Goal: Task Accomplishment & Management: Manage account settings

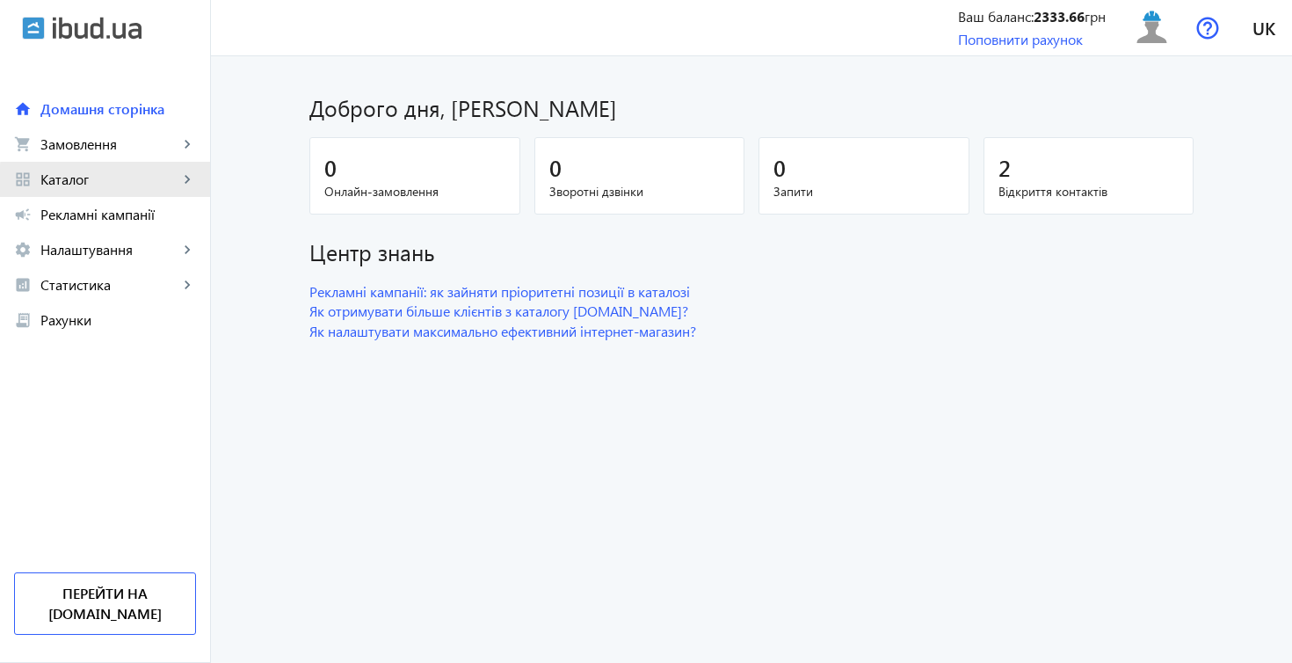
click at [121, 185] on span "Каталог" at bounding box center [109, 180] width 138 height 18
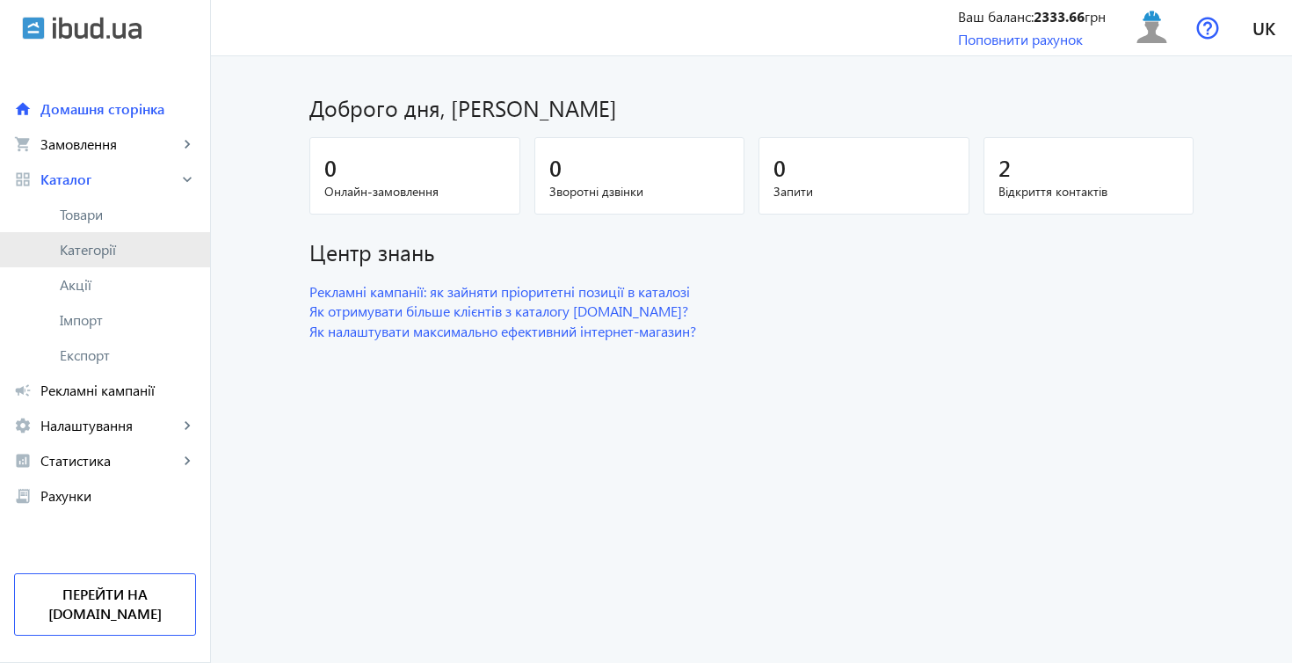
click at [142, 237] on link "Категорії" at bounding box center [105, 249] width 210 height 35
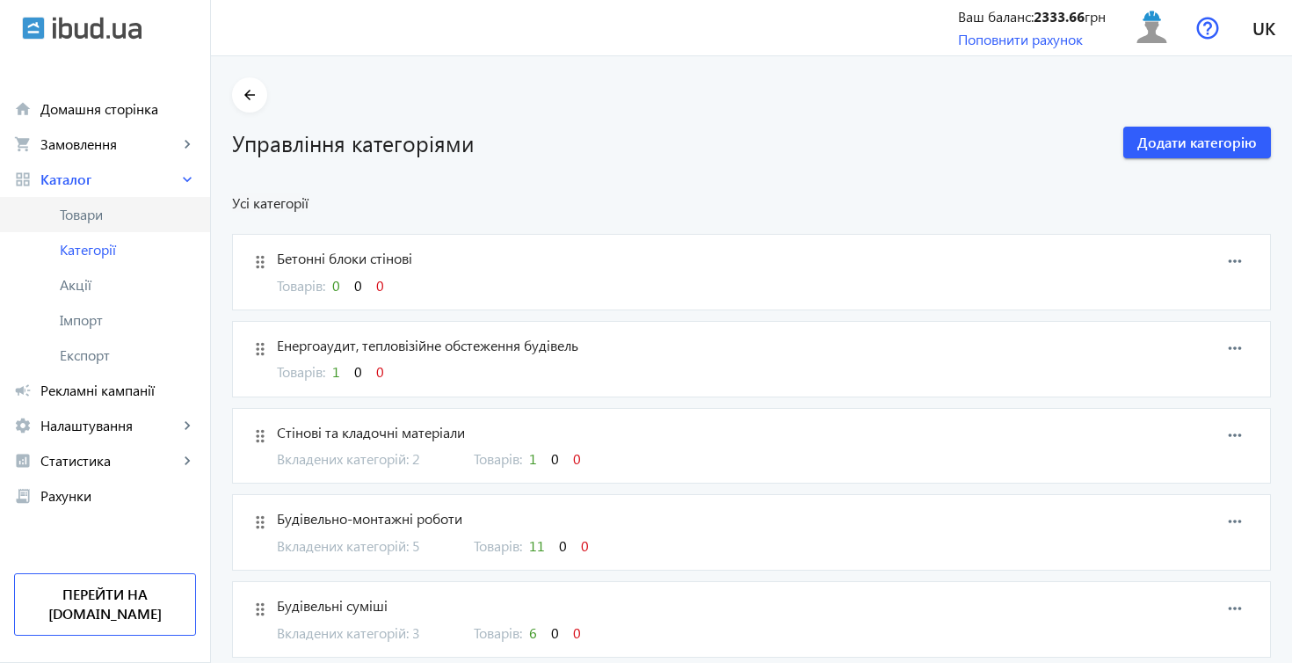
click at [146, 221] on span "Товари" at bounding box center [128, 215] width 136 height 18
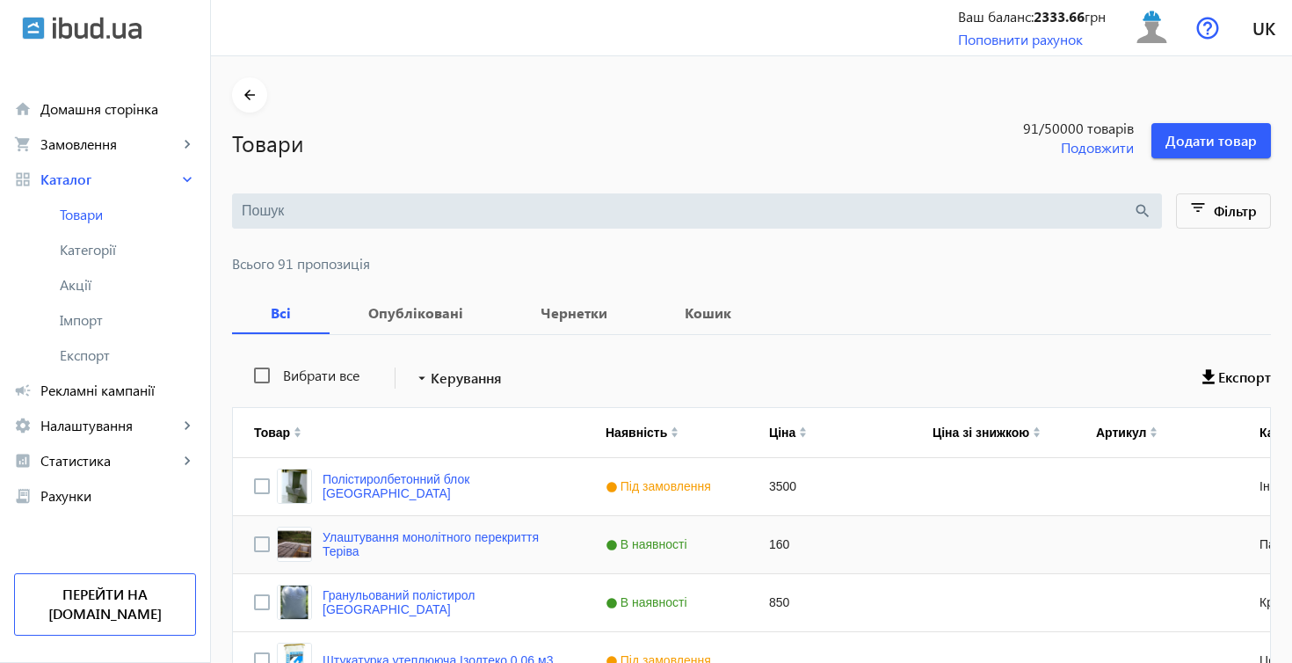
click at [867, 538] on div "160" at bounding box center [829, 544] width 163 height 57
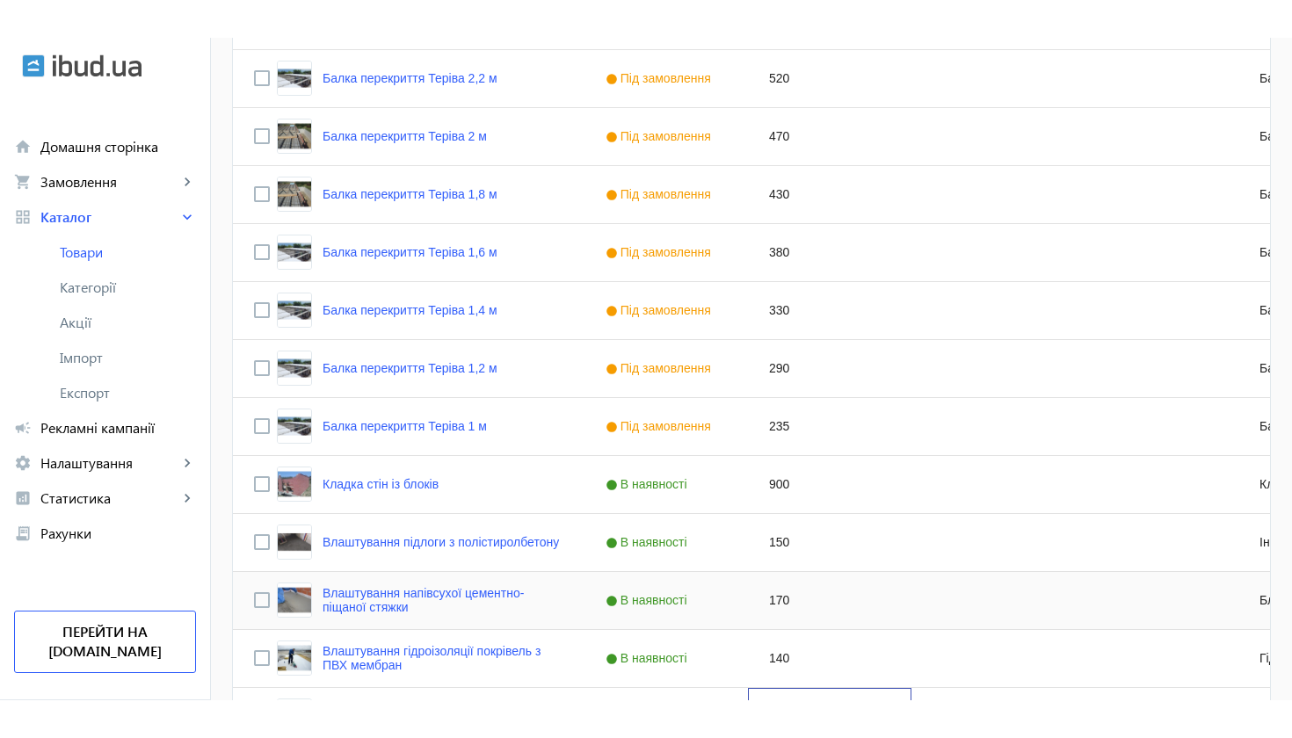
scroll to position [3275, 0]
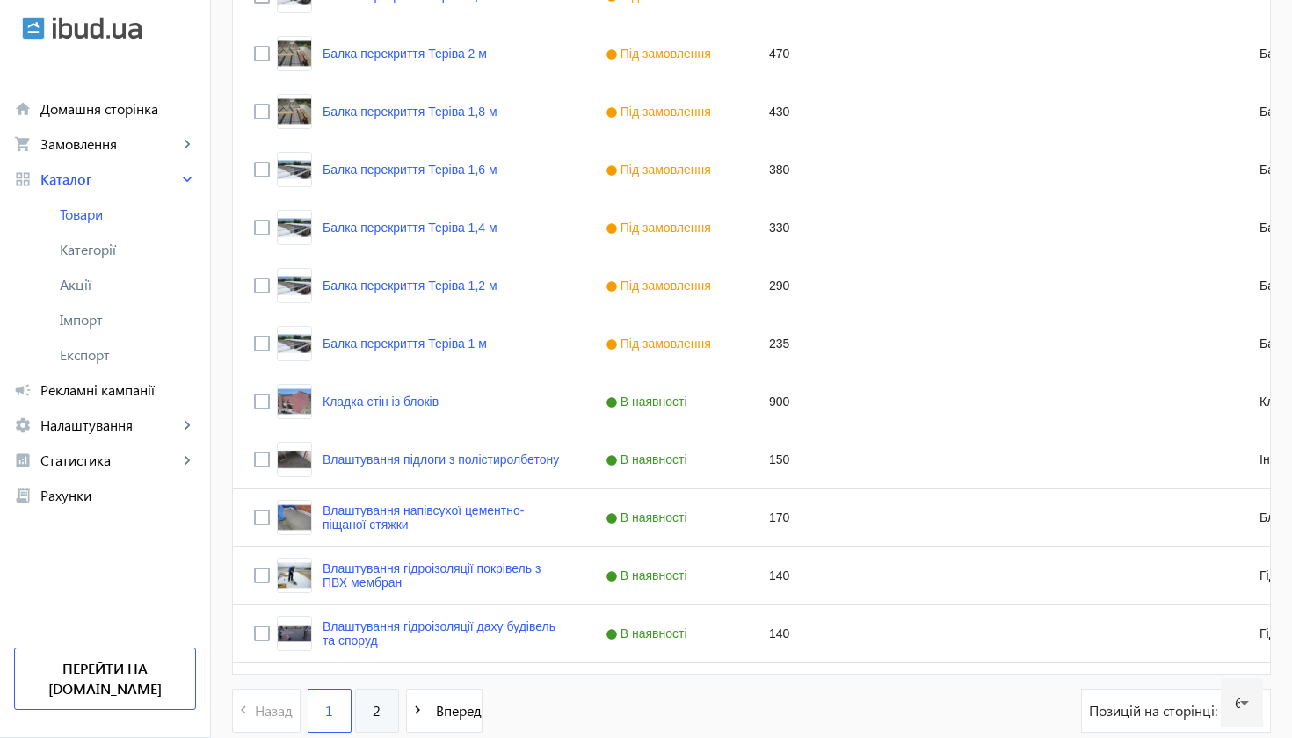
click at [391, 662] on link "2" at bounding box center [377, 711] width 44 height 44
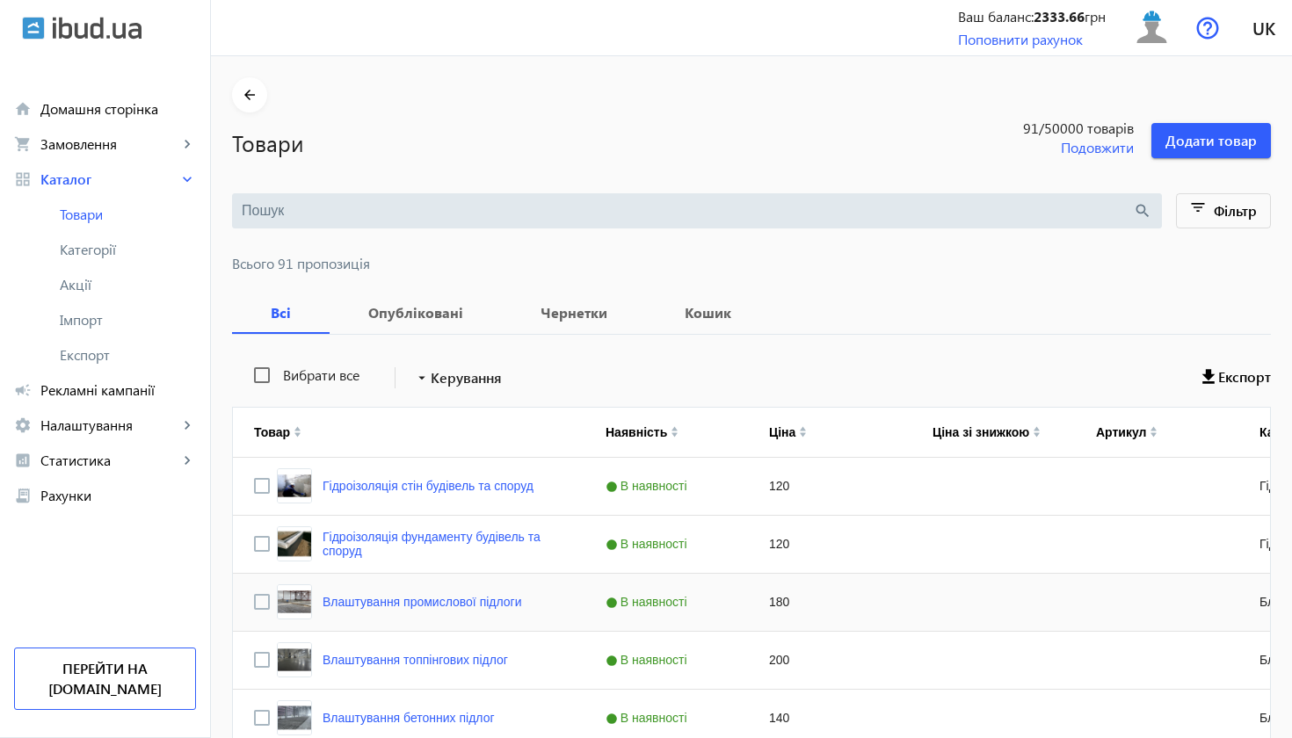
click at [735, 599] on div "В наявності" at bounding box center [665, 602] width 163 height 57
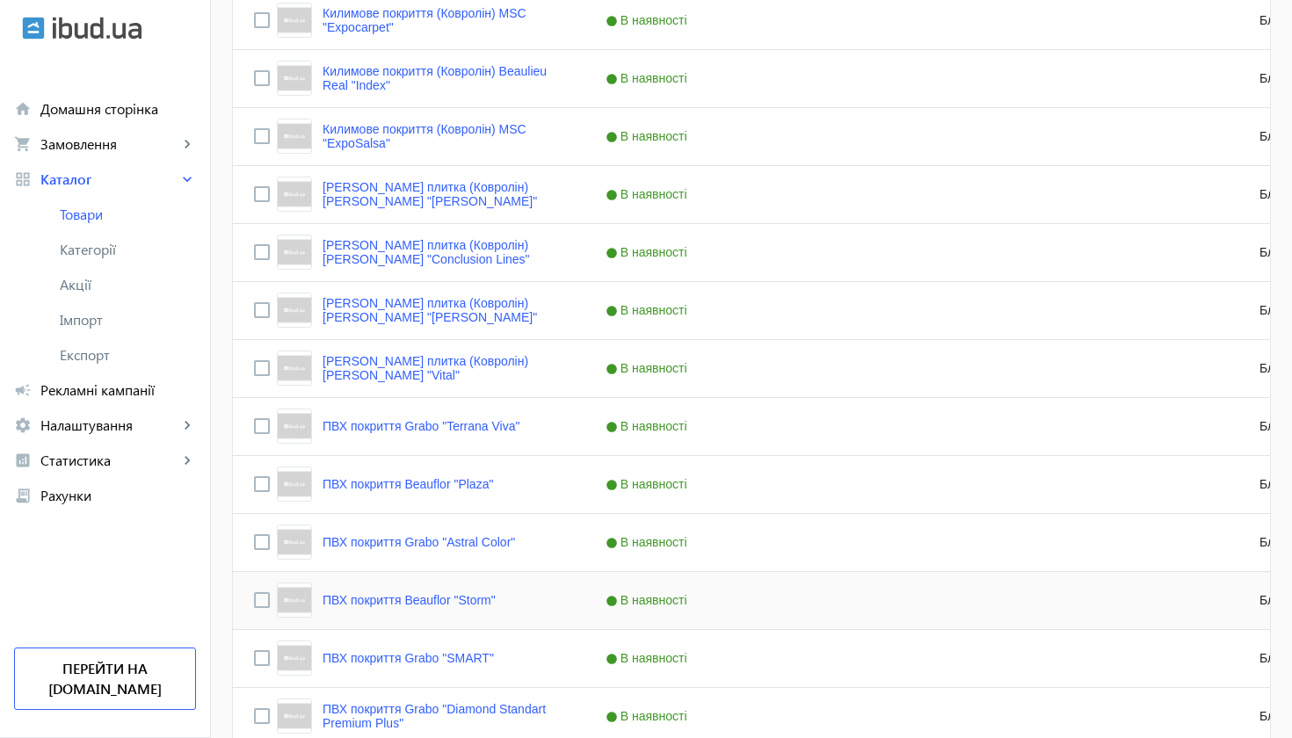
scroll to position [1626, 0]
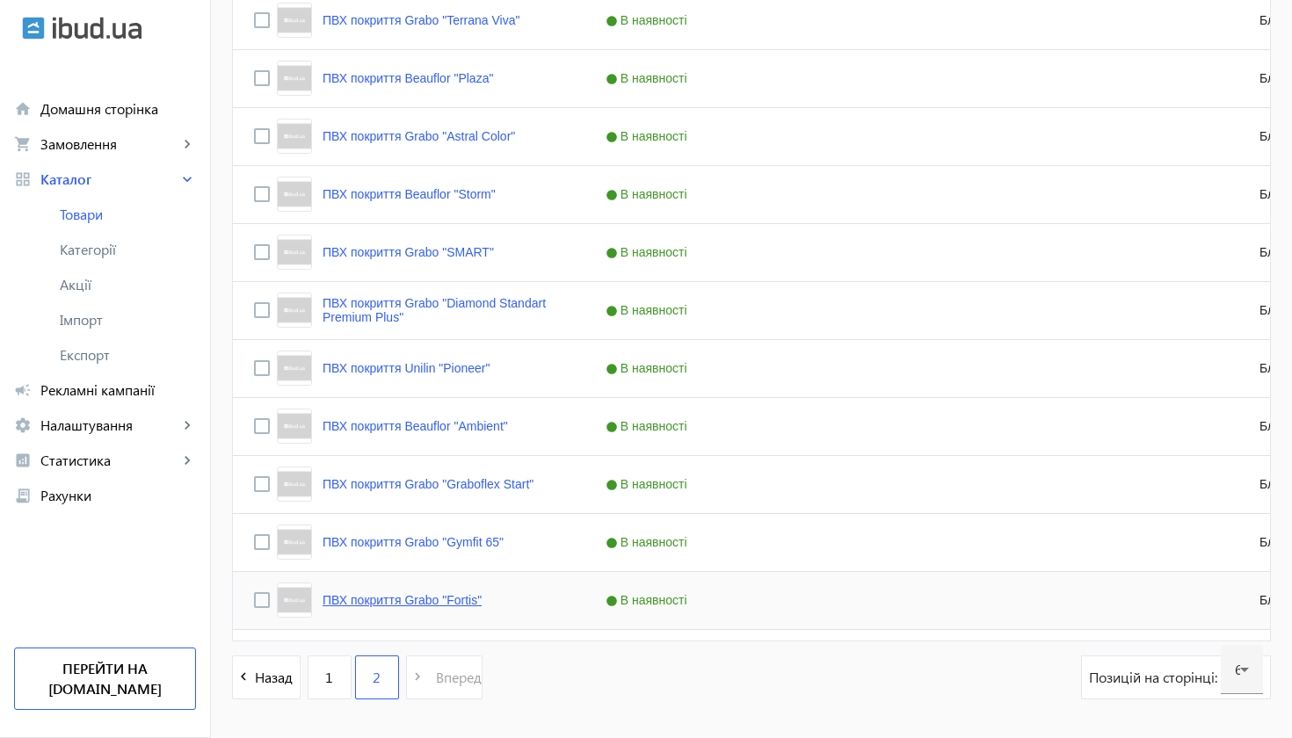
click at [475, 607] on link "ПВХ покриття Grabo "Fortis"" at bounding box center [402, 600] width 159 height 14
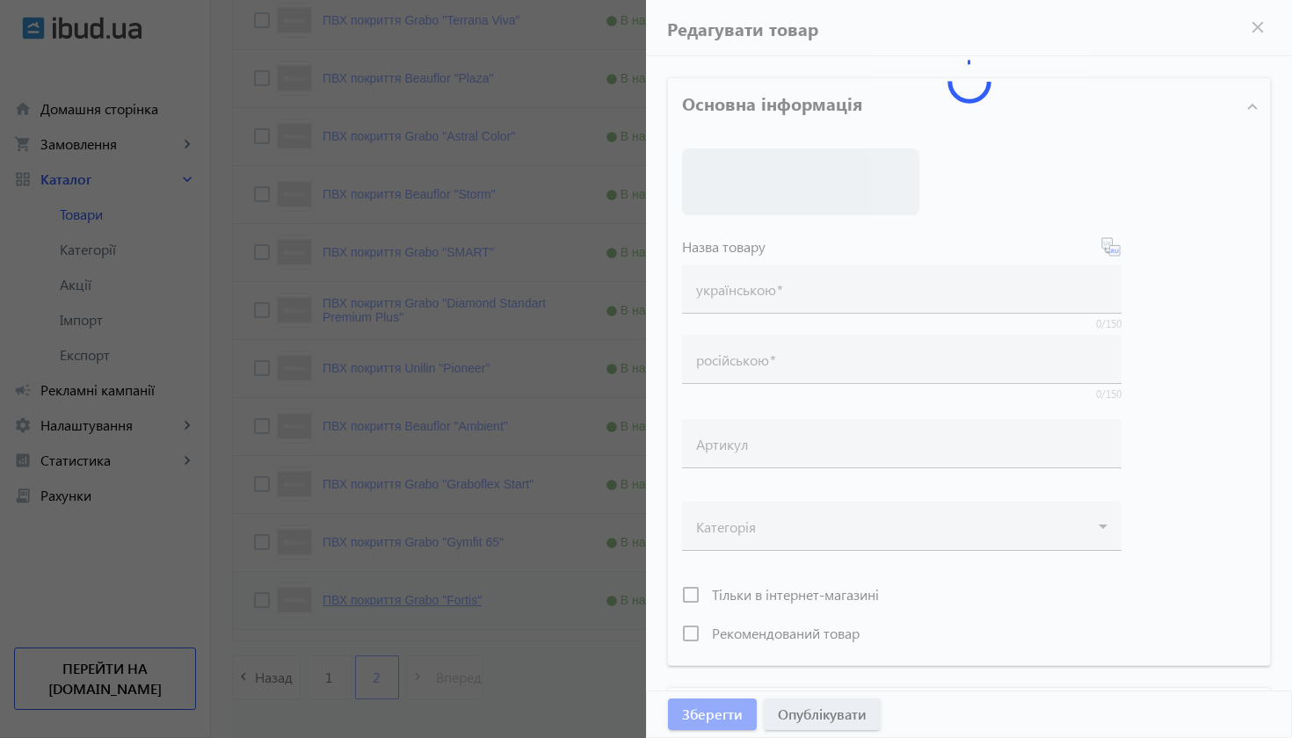
type input "ПВХ покриття Grabo "Fortis""
type input "ПВХ покрытие Grabo "Fortis""
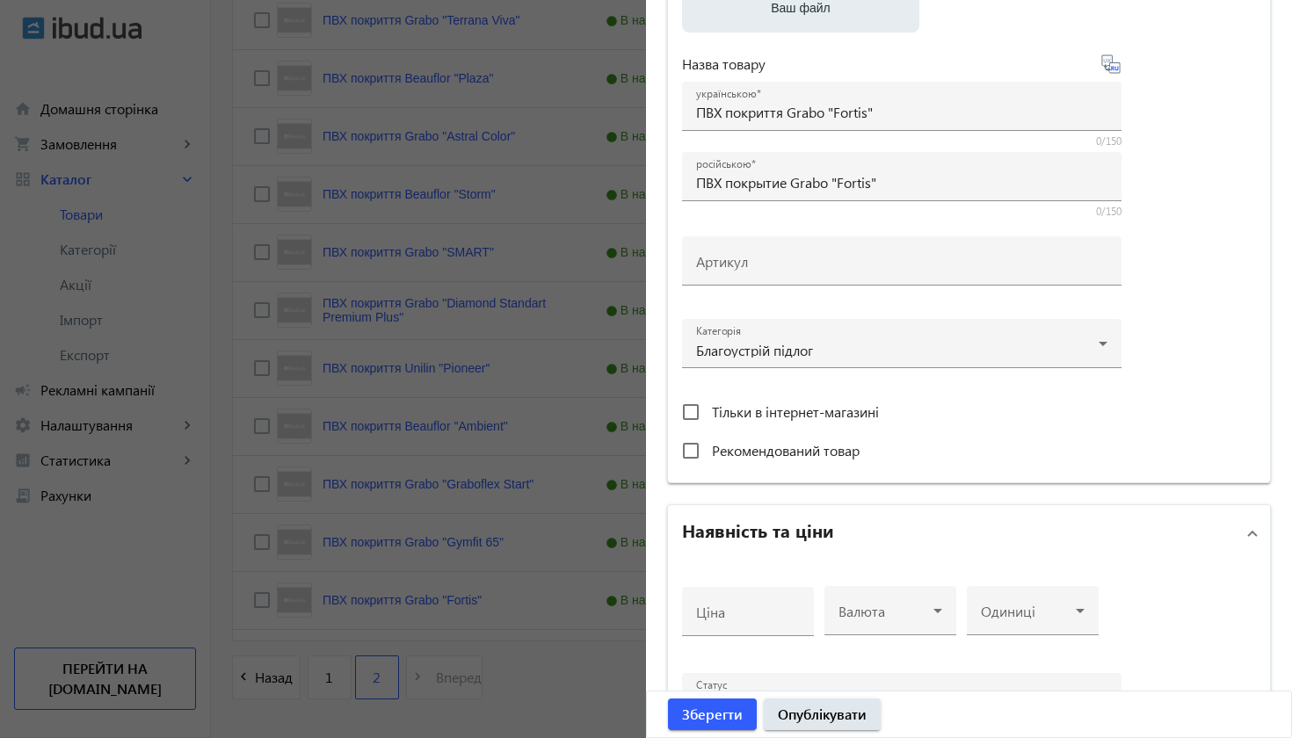
scroll to position [574, 0]
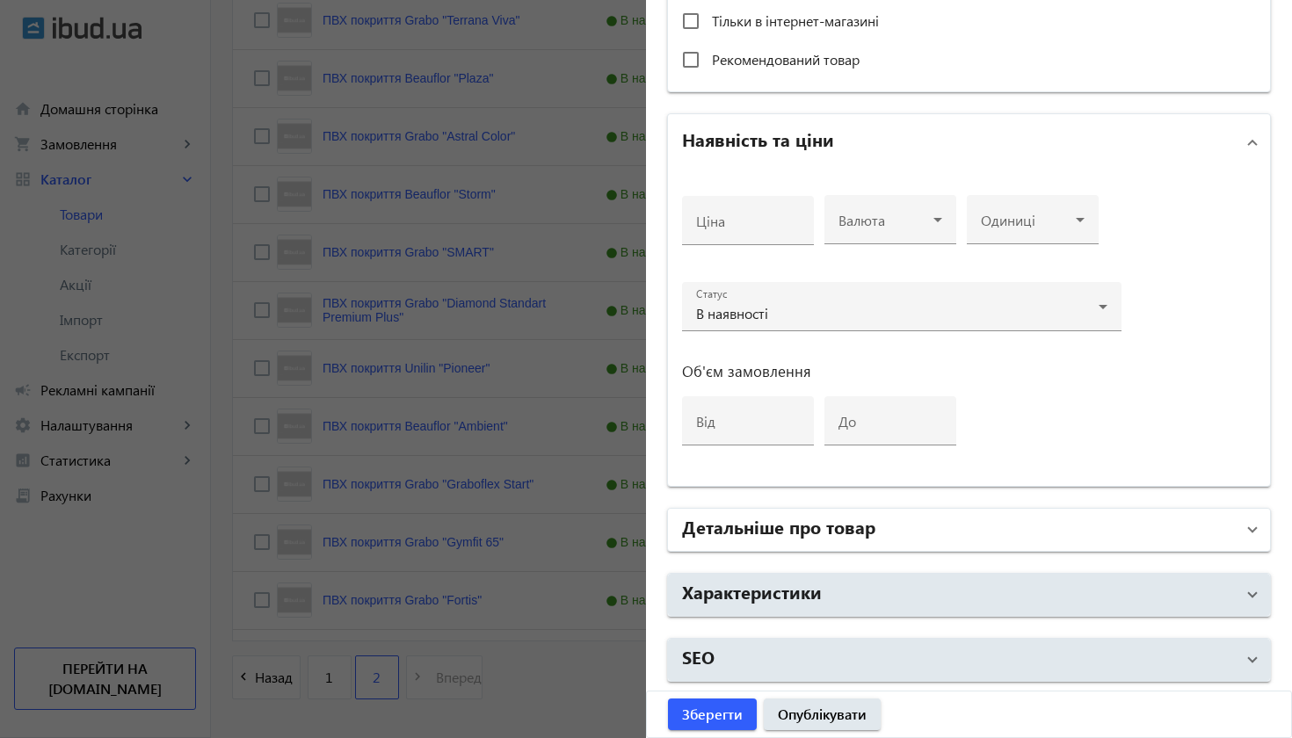
click at [1245, 532] on mat-expansion-panel-header "Детальніше про товар" at bounding box center [969, 530] width 602 height 42
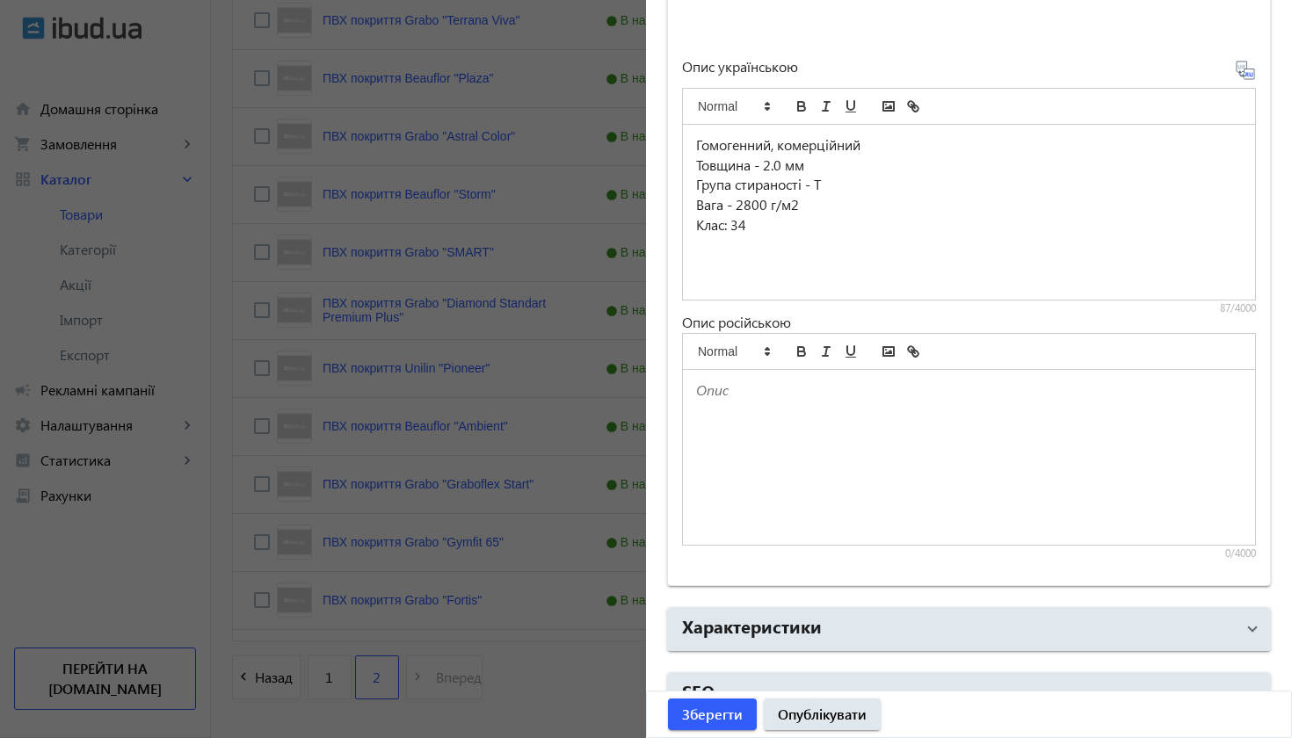
scroll to position [1159, 0]
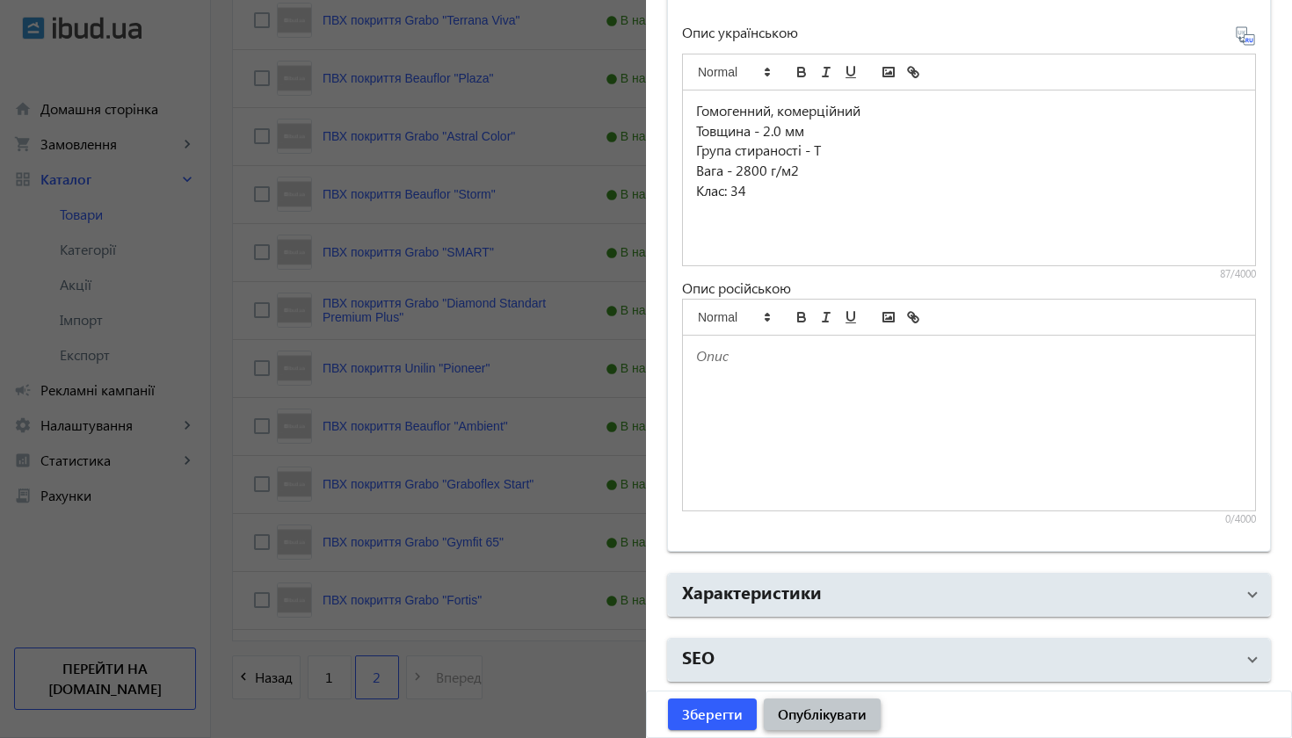
click at [861, 662] on span "Опублікувати" at bounding box center [822, 714] width 89 height 19
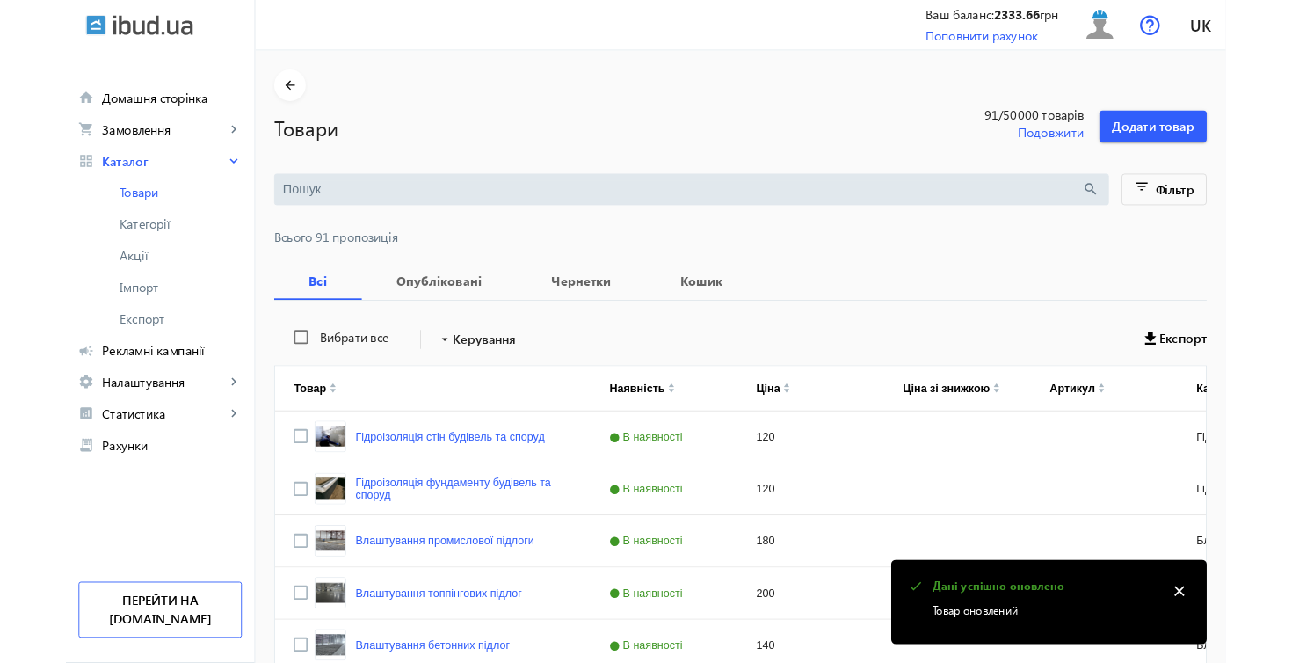
scroll to position [0, 0]
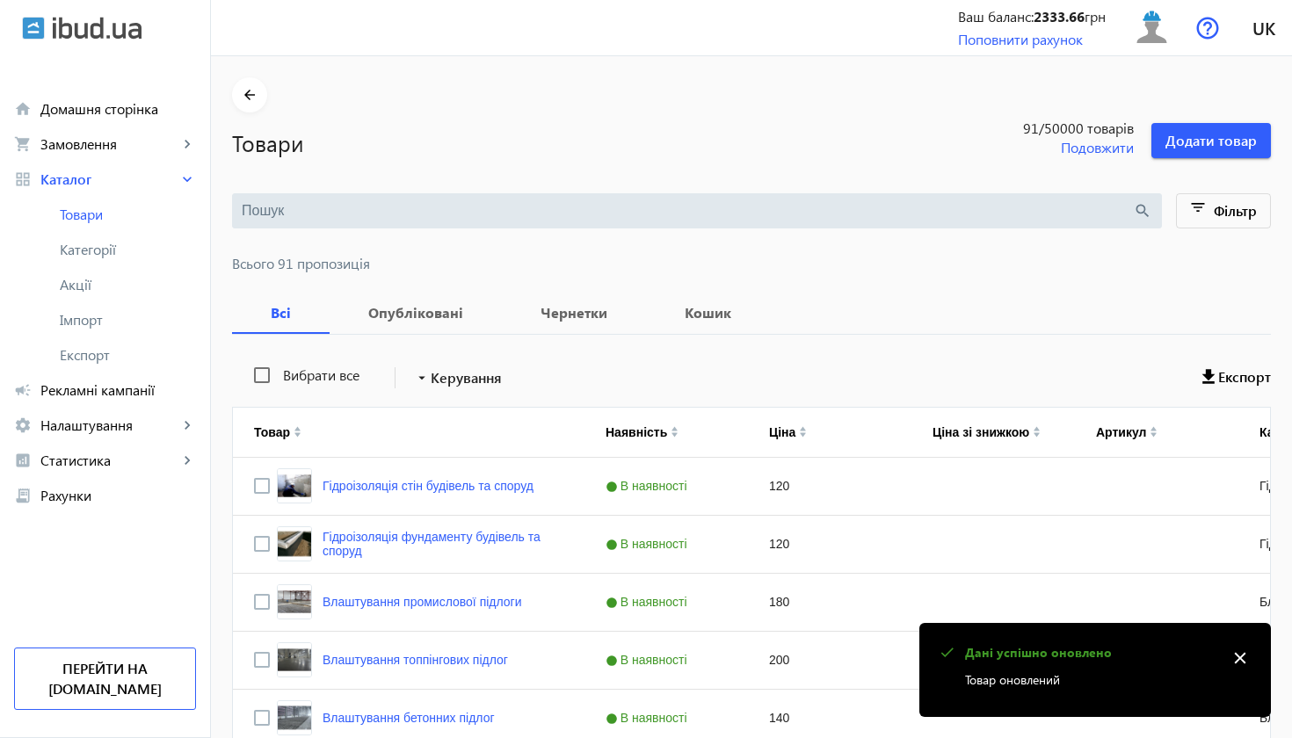
click at [1239, 653] on mat-icon "close" at bounding box center [1240, 658] width 26 height 26
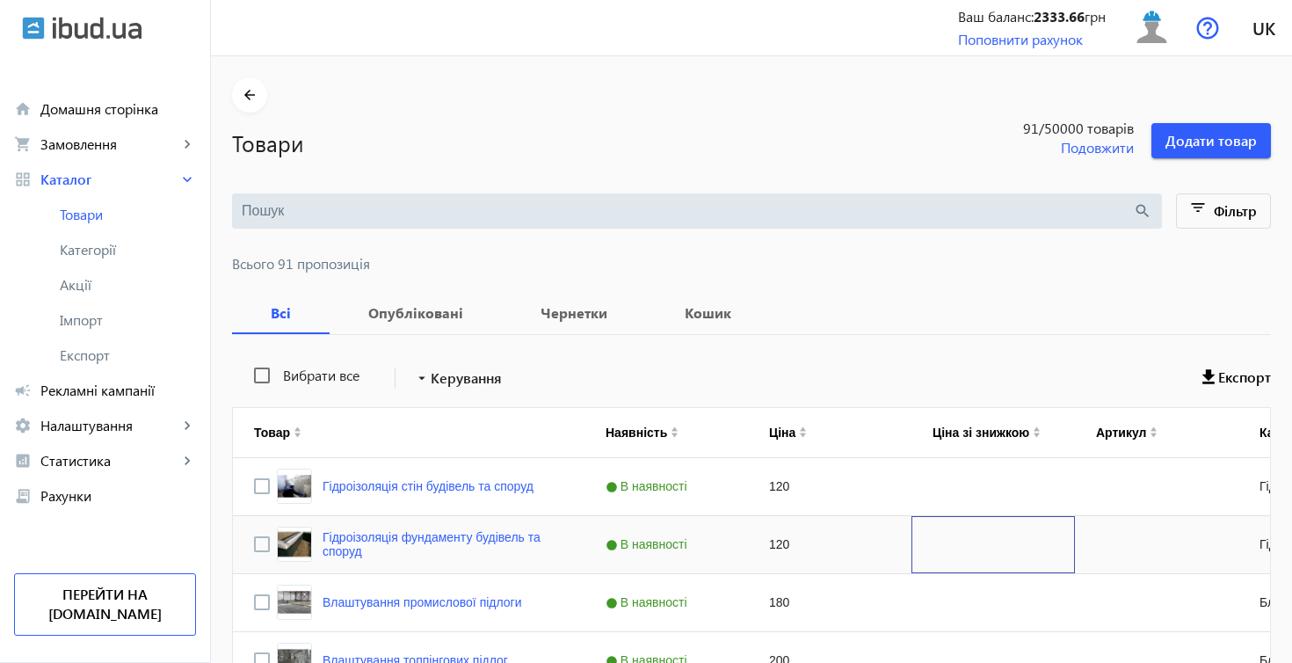
click at [972, 549] on div "Press SPACE to select this row." at bounding box center [992, 544] width 163 height 57
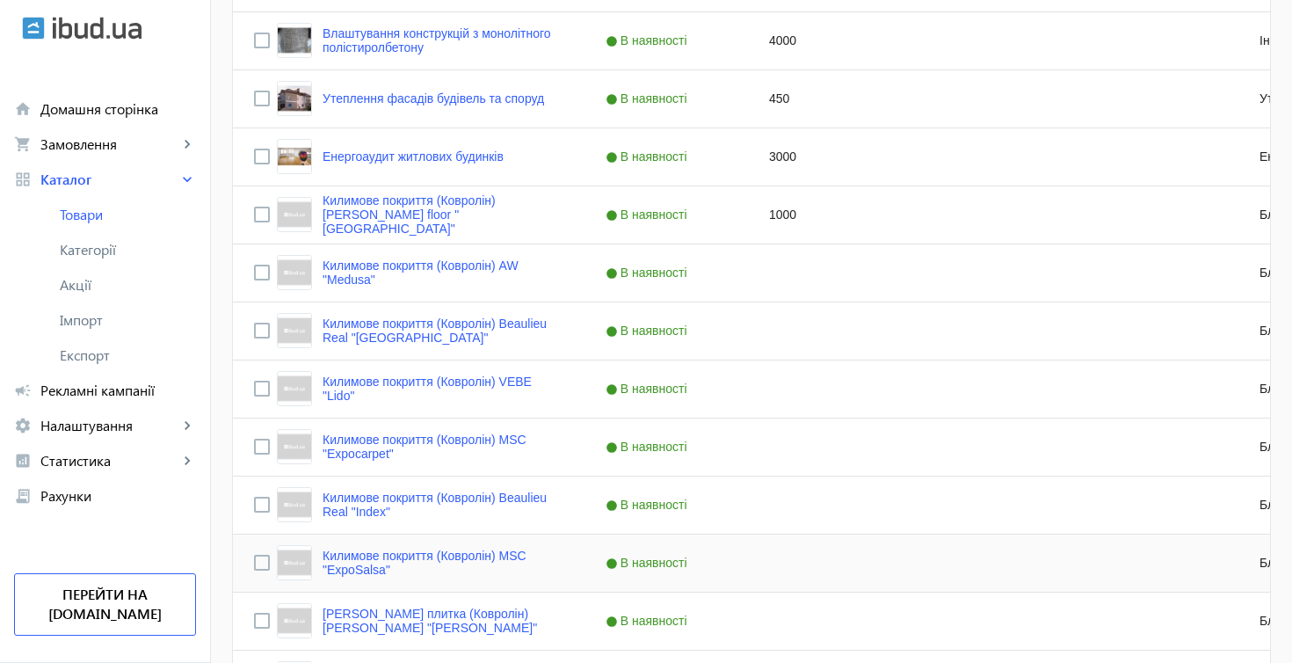
scroll to position [1200, 0]
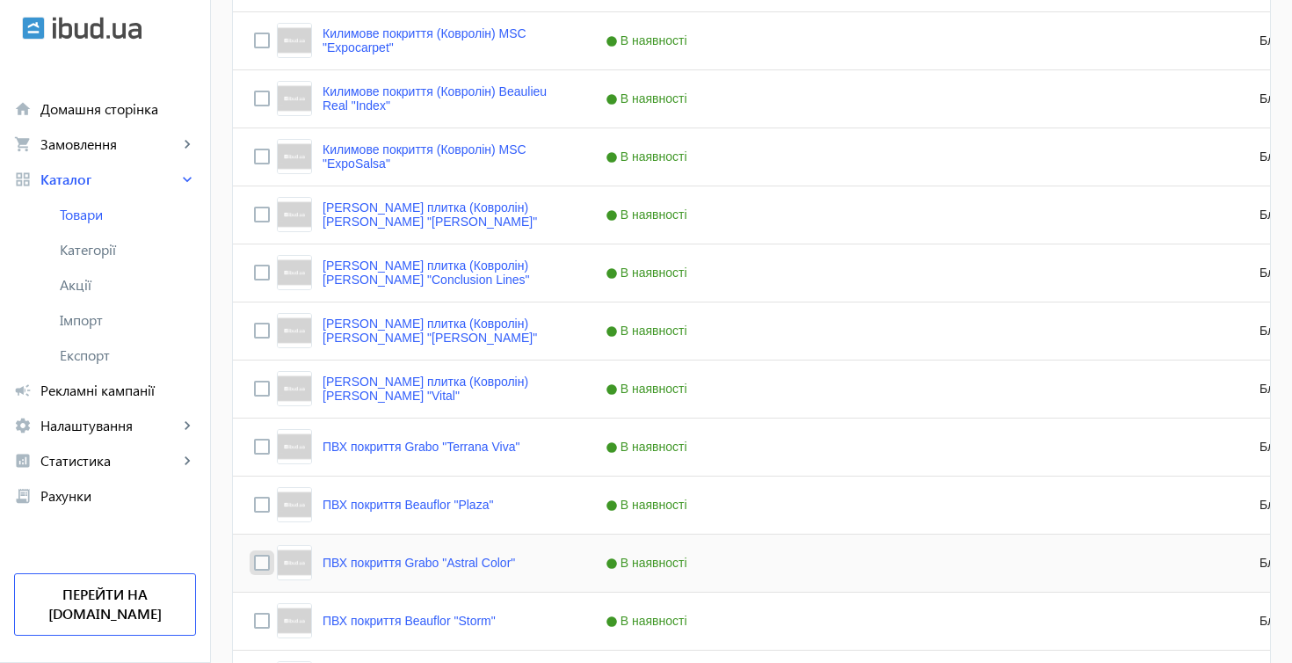
click at [260, 561] on input "Press Space to toggle row selection (unchecked)" at bounding box center [262, 563] width 16 height 16
checkbox input "true"
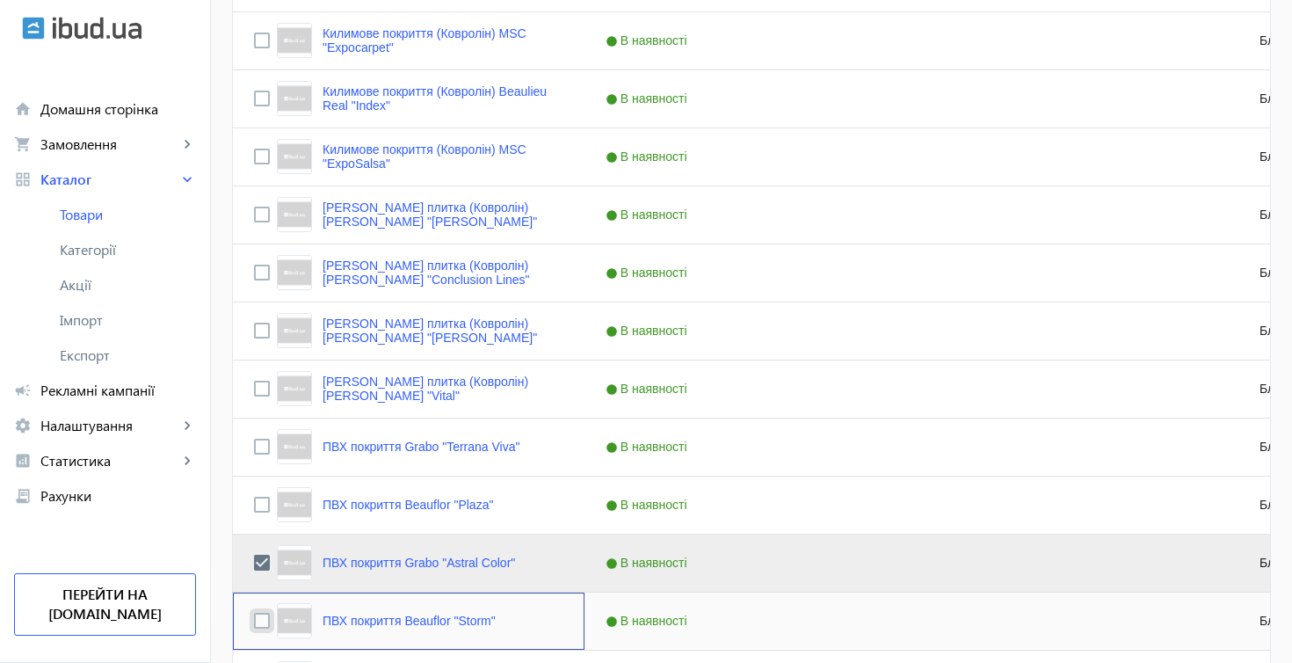
click at [260, 616] on input "Press Space to toggle row selection (unchecked)" at bounding box center [262, 621] width 16 height 16
checkbox input "true"
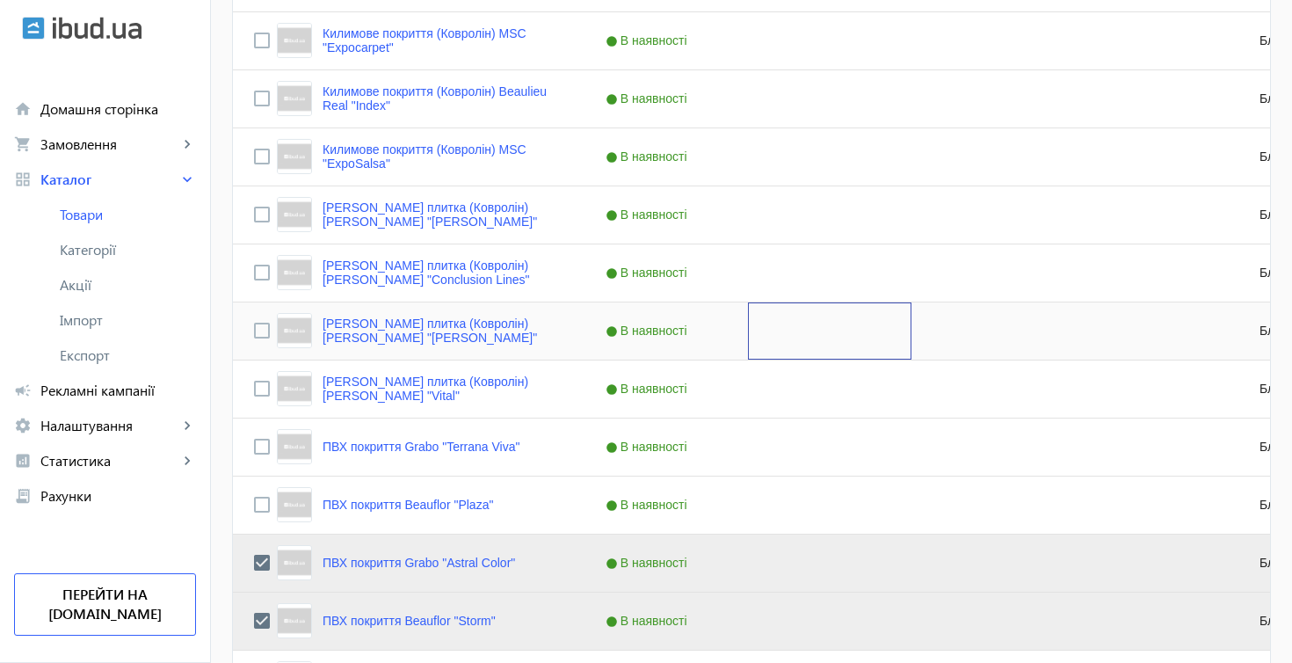
click at [871, 351] on div "Press SPACE to select this row." at bounding box center [829, 330] width 163 height 57
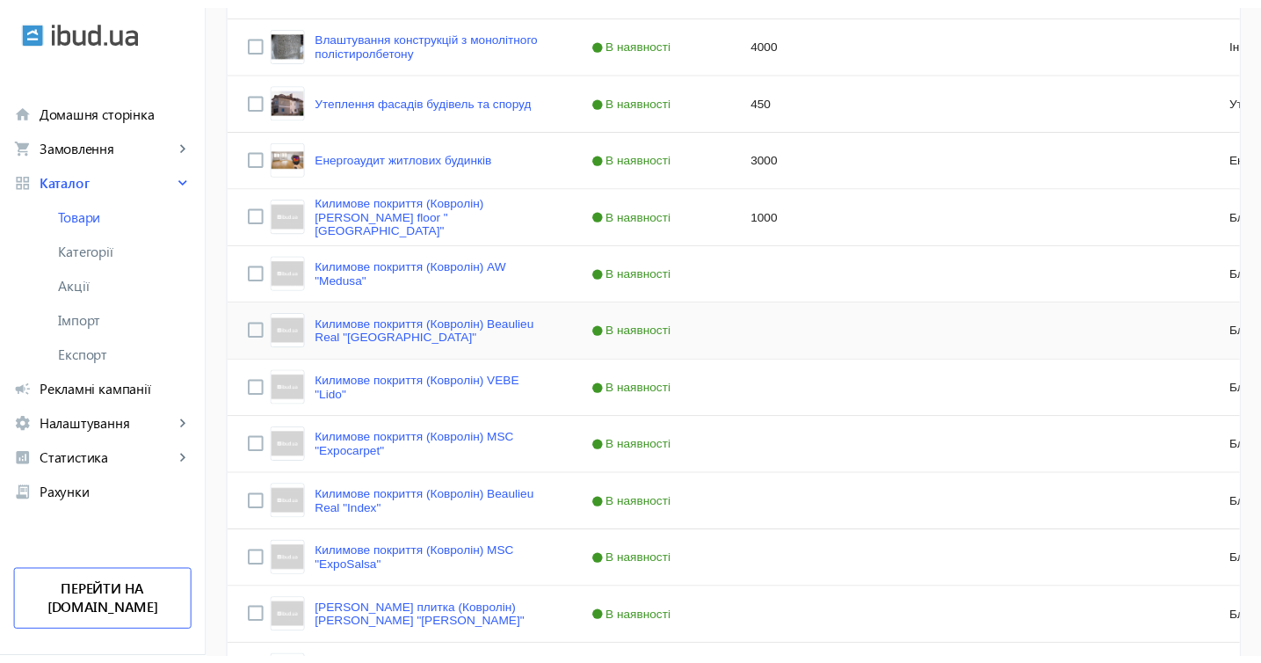
scroll to position [388, 0]
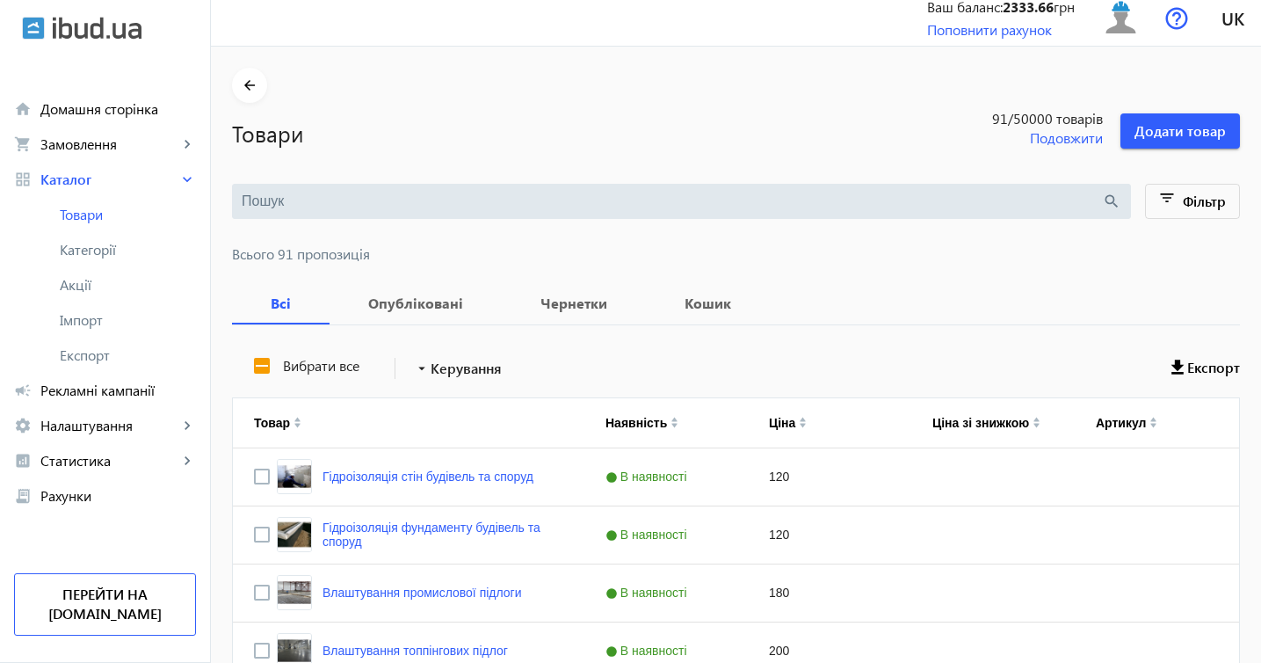
scroll to position [6, 0]
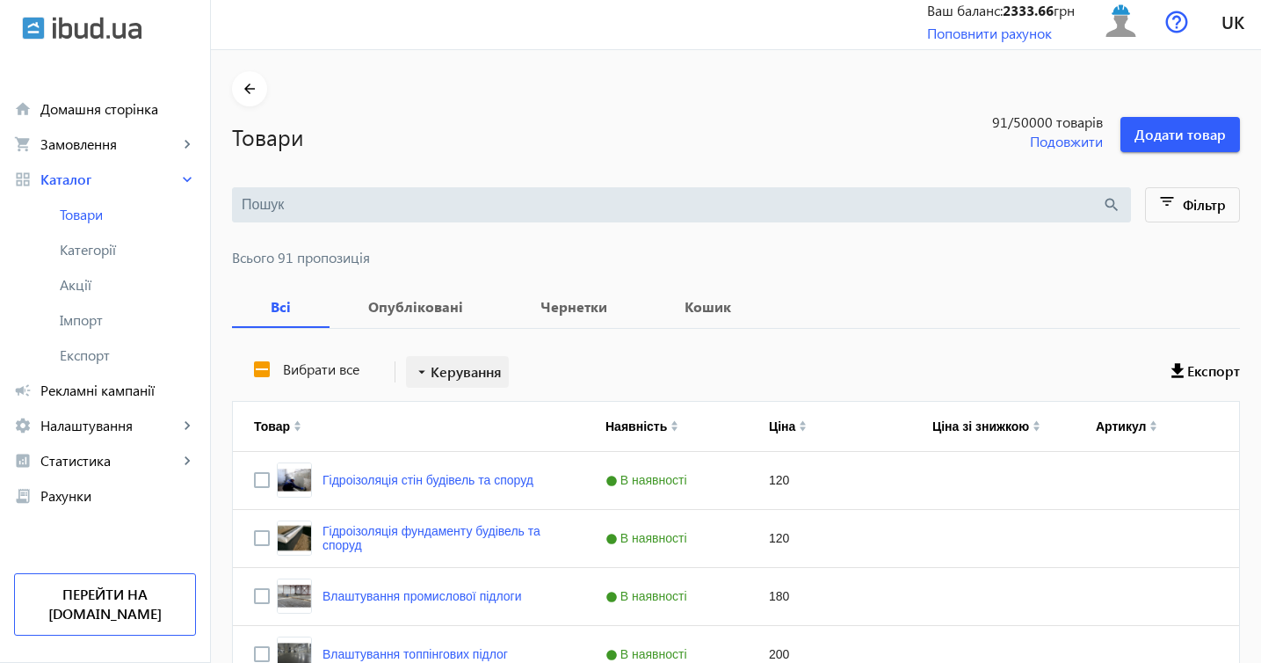
click at [500, 372] on span "Керування" at bounding box center [466, 371] width 71 height 21
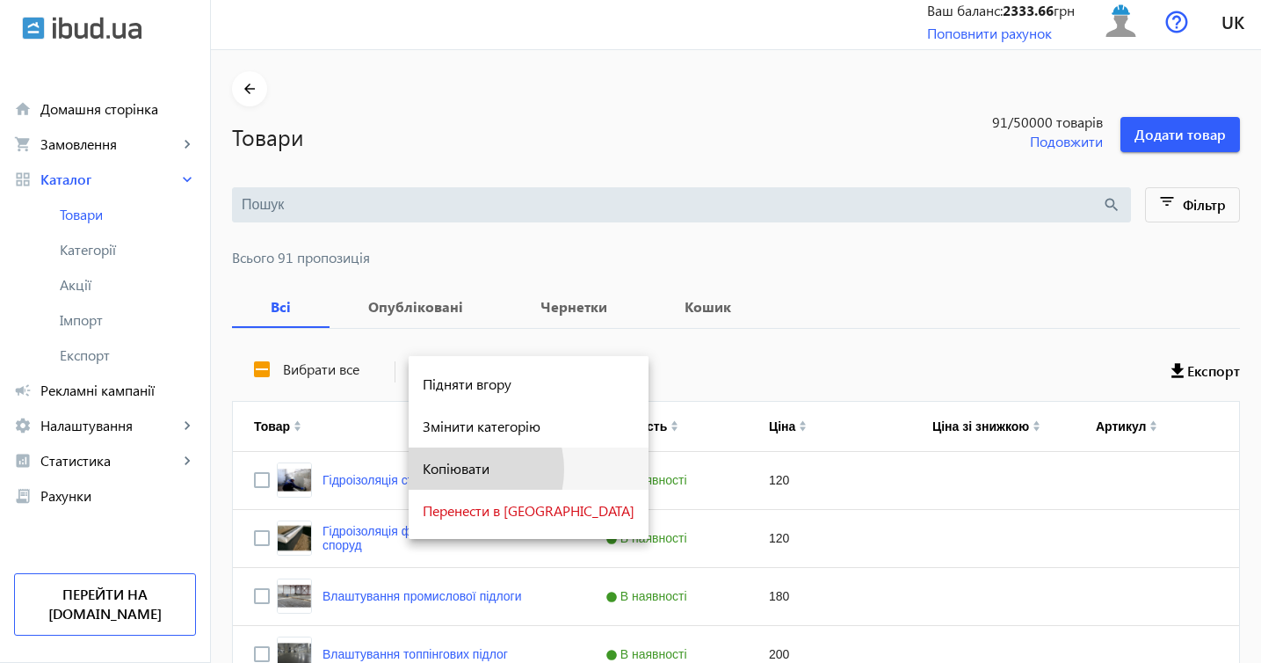
click at [461, 469] on span "Копіювати" at bounding box center [529, 468] width 212 height 14
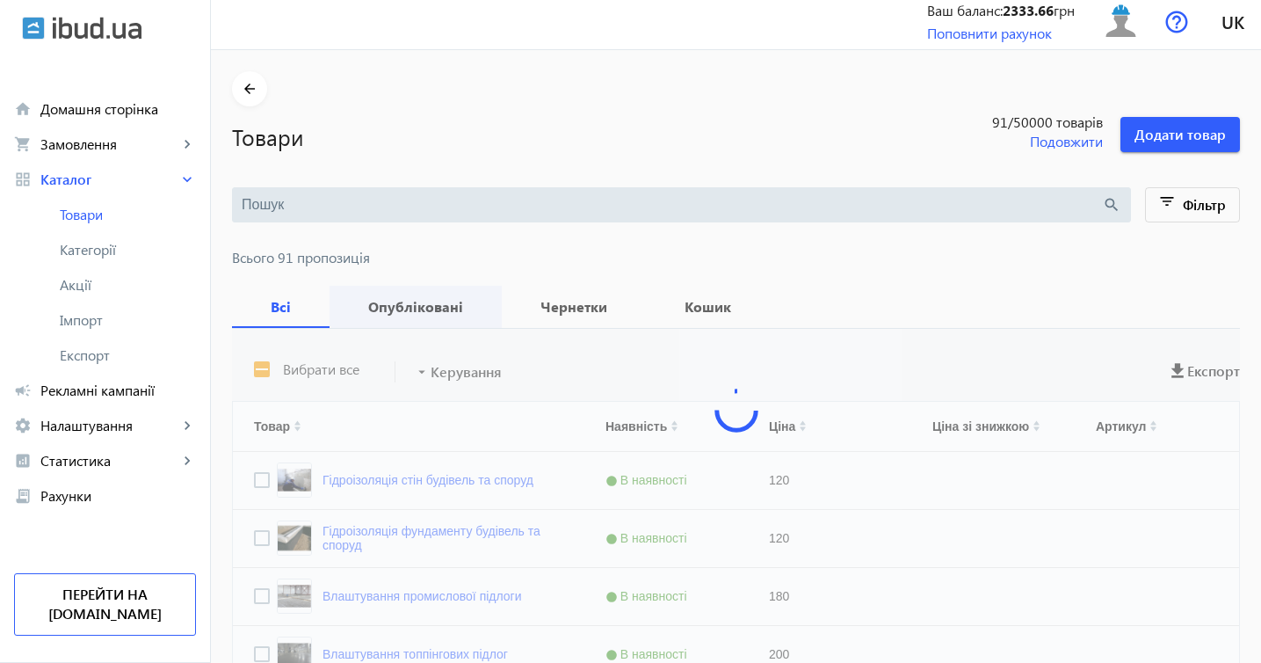
click at [437, 309] on b "Опубліковані" at bounding box center [416, 307] width 130 height 14
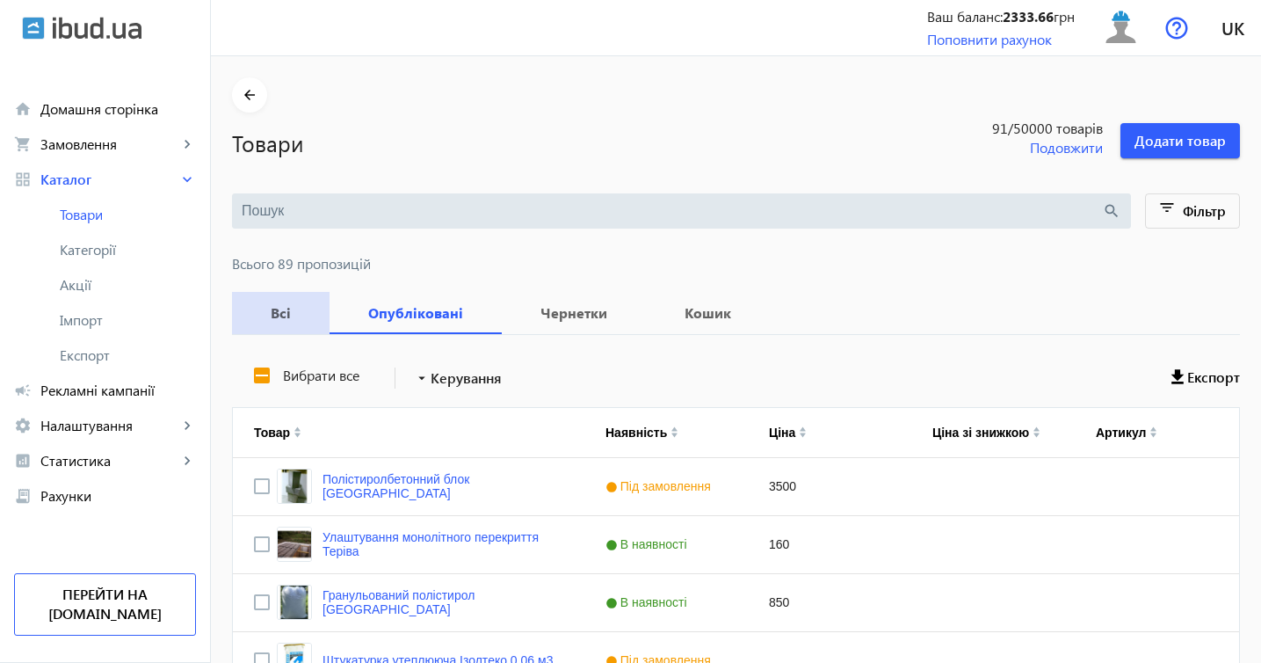
click at [284, 313] on b "Всі" at bounding box center [280, 313] width 55 height 14
click at [1079, 527] on div "Press SPACE to select this row." at bounding box center [1156, 544] width 163 height 57
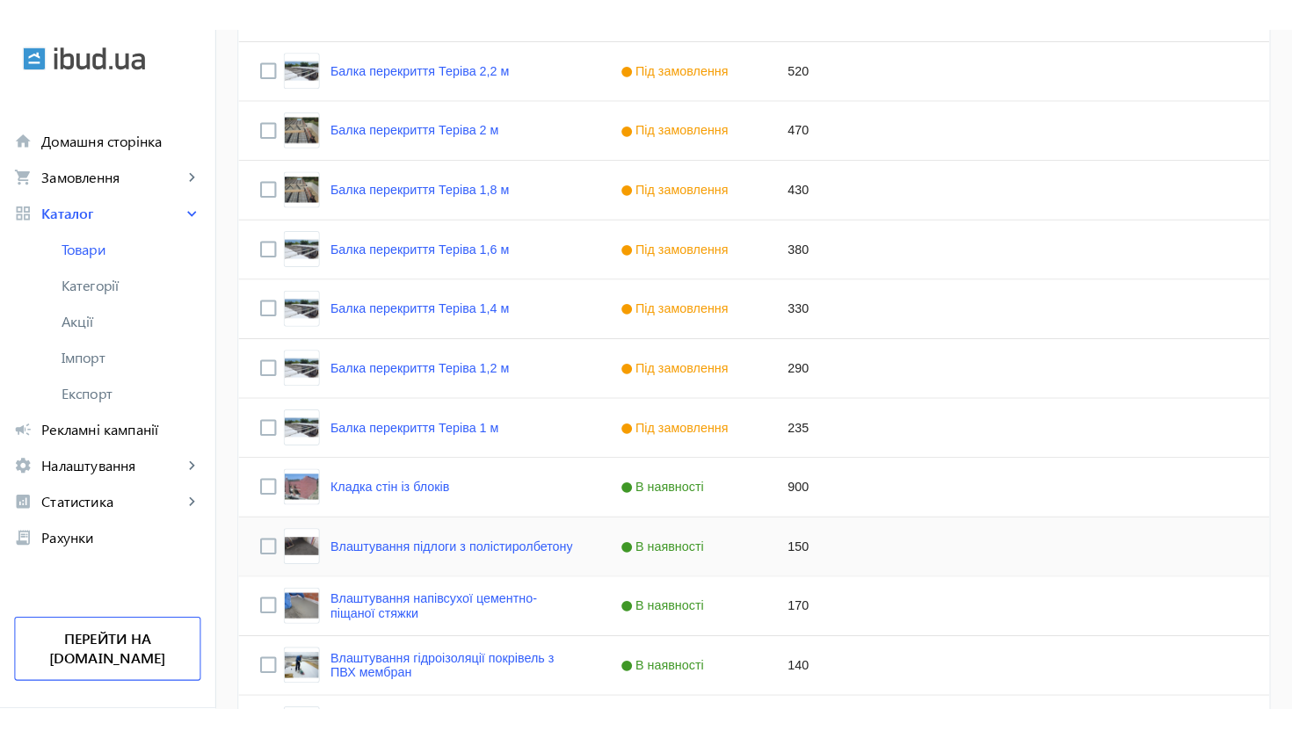
scroll to position [3275, 0]
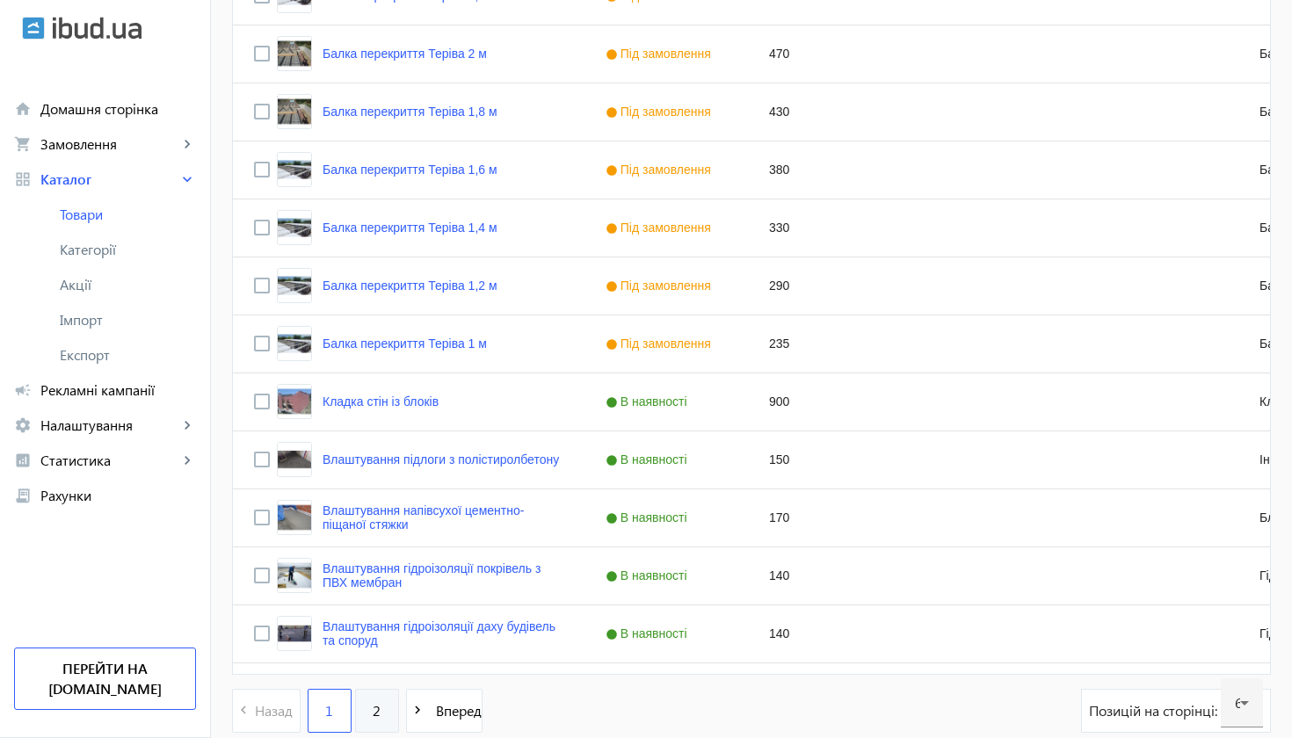
click at [374, 662] on span "2" at bounding box center [377, 710] width 8 height 19
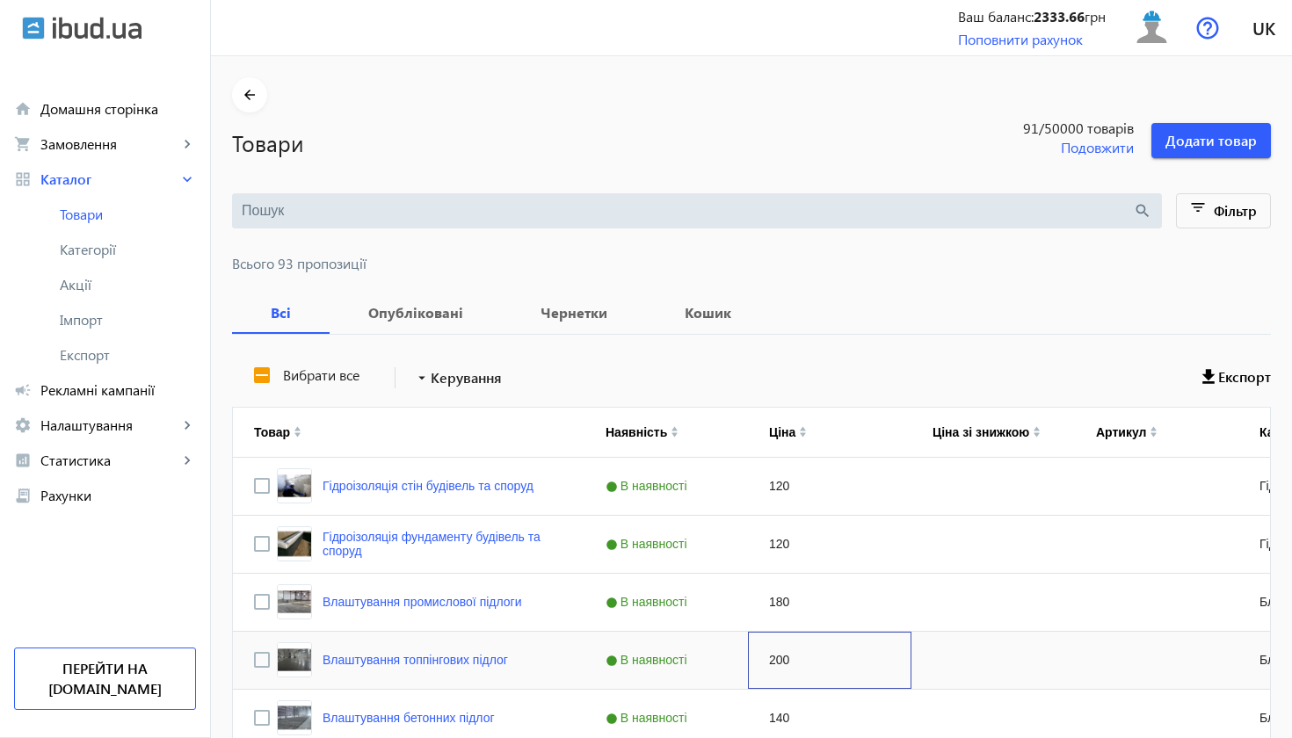
click at [876, 643] on div "200" at bounding box center [829, 660] width 163 height 57
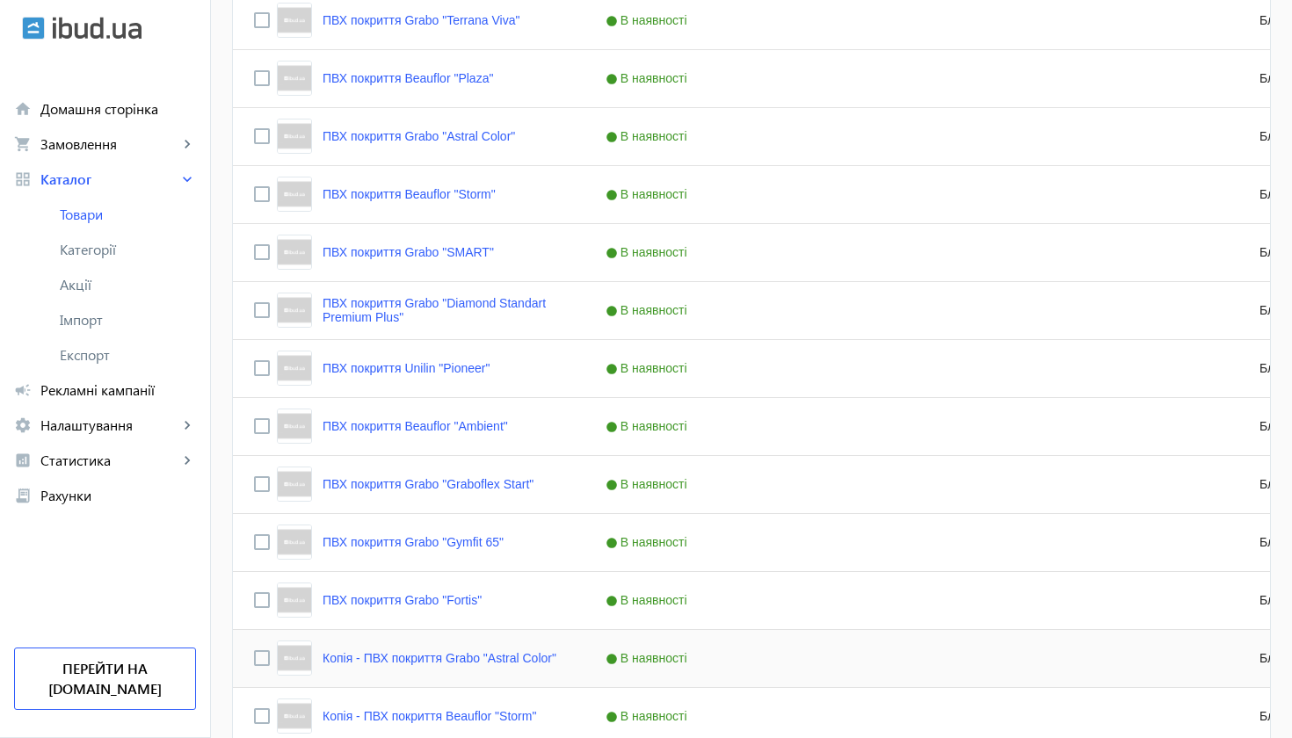
scroll to position [1633, 0]
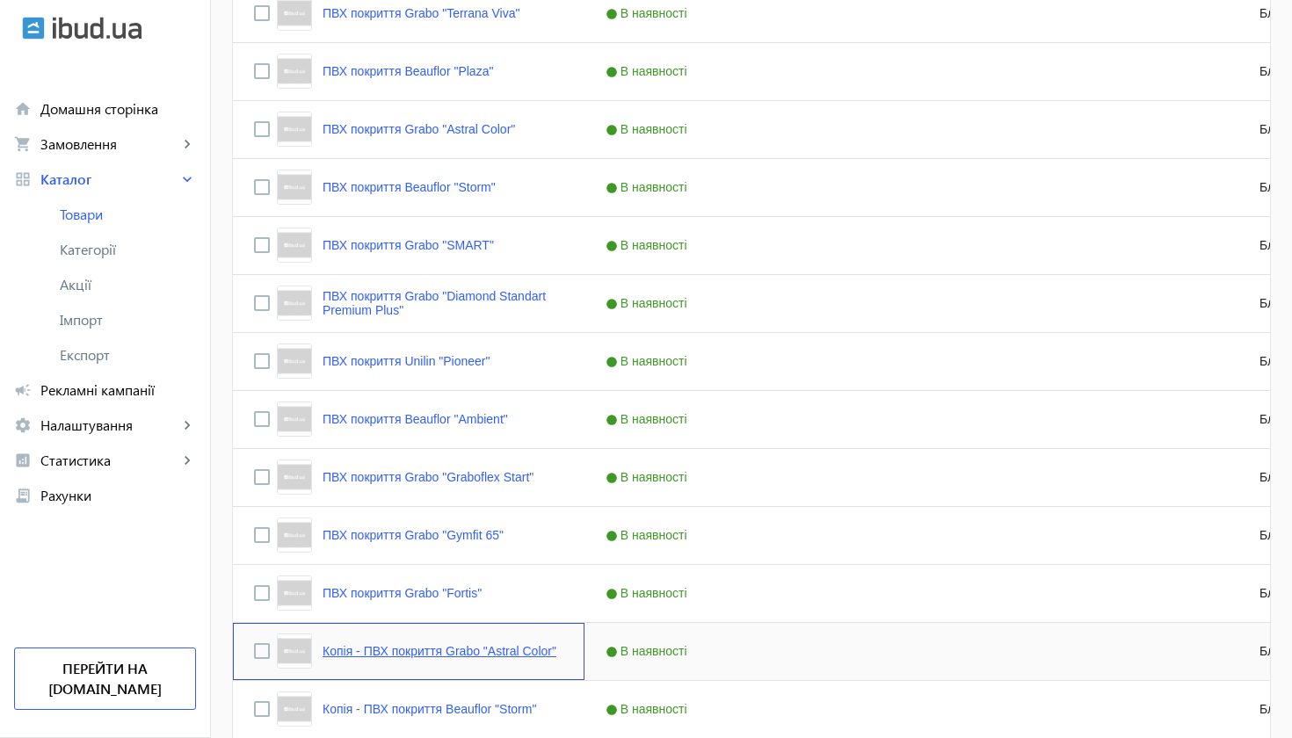
click at [543, 647] on link "Копія - ПВХ покриття Grabo "Astral Color"" at bounding box center [440, 651] width 234 height 14
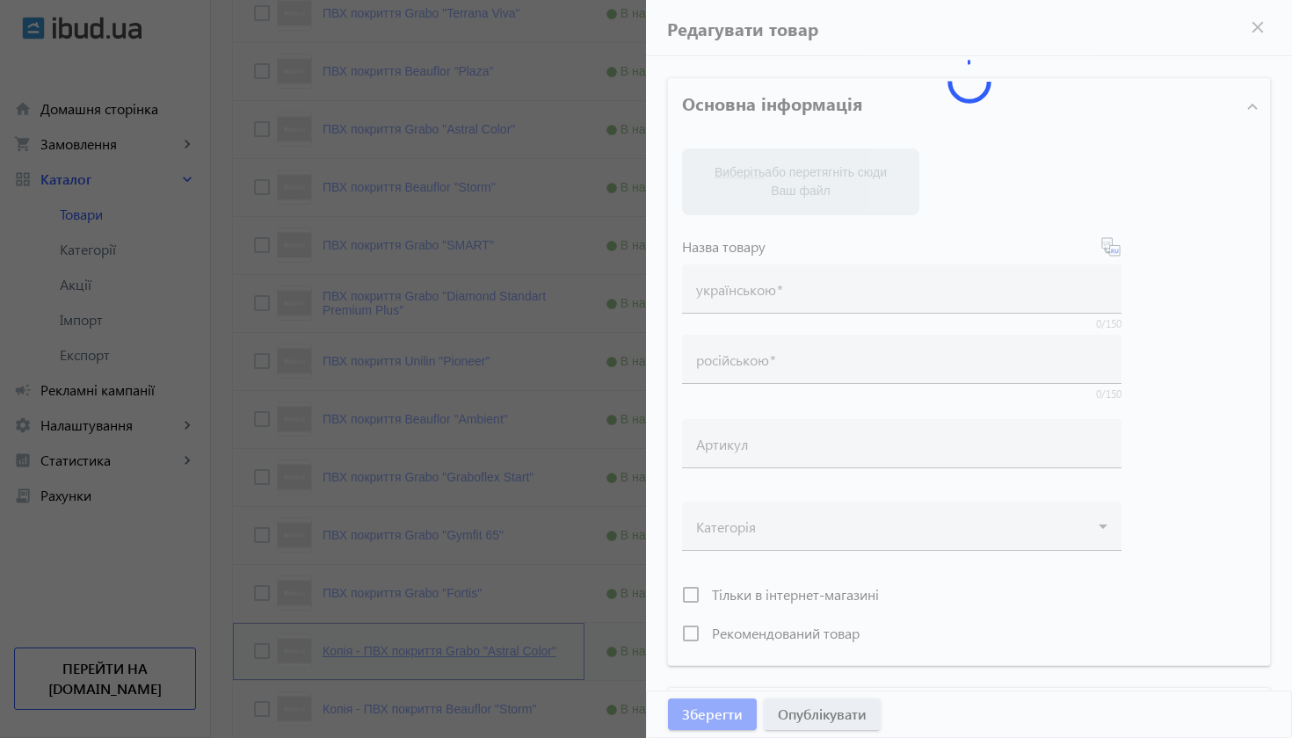
type input "Копія - ПВХ покриття Grabo "Astral Color""
type input "Копия - ПВХ покрытие Grabo "Astral Color""
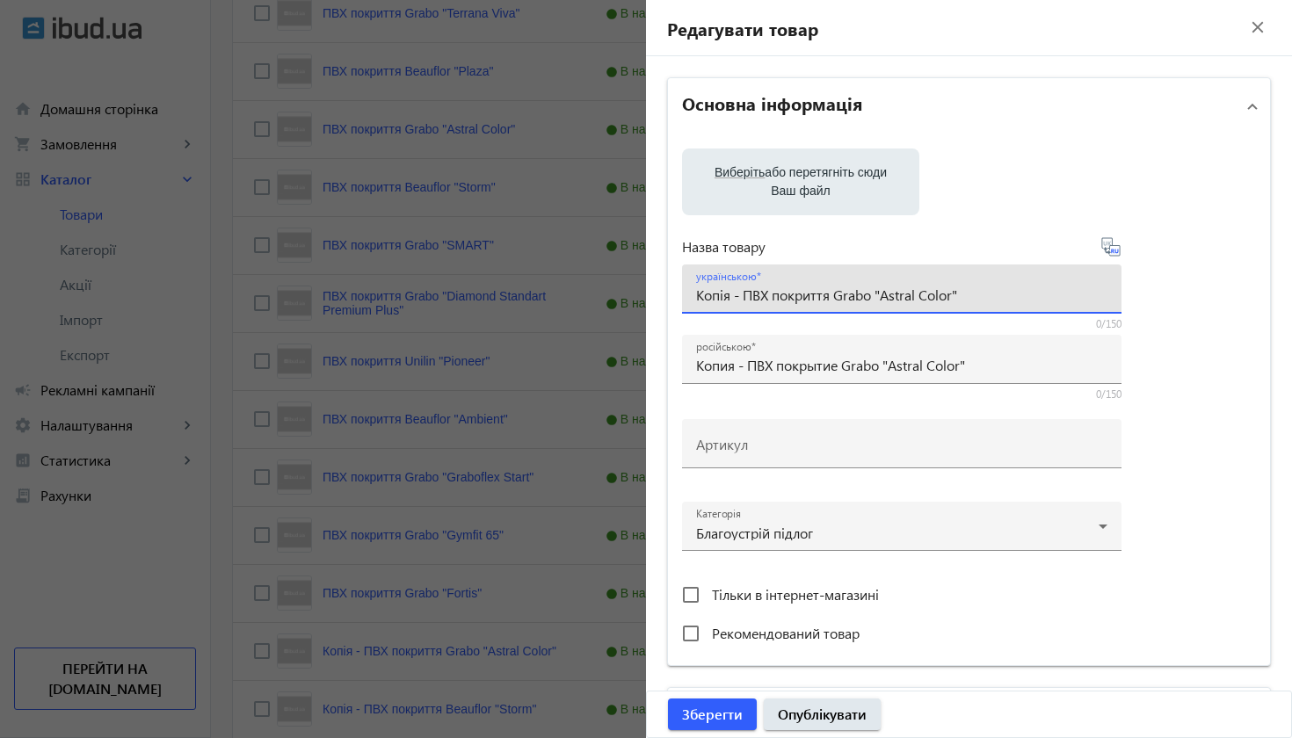
click at [747, 295] on input "Копія - ПВХ покриття Grabo "Astral Color"" at bounding box center [901, 295] width 411 height 18
drag, startPoint x: 791, startPoint y: 294, endPoint x: 936, endPoint y: 297, distance: 145.0
click at [936, 297] on input "ПВХ покриття Grabo "Astral Color"" at bounding box center [901, 295] width 411 height 18
paste input "Forbo "Sphera Essence"
type input "ПВХ покриття Forbo "Sphera Essence""
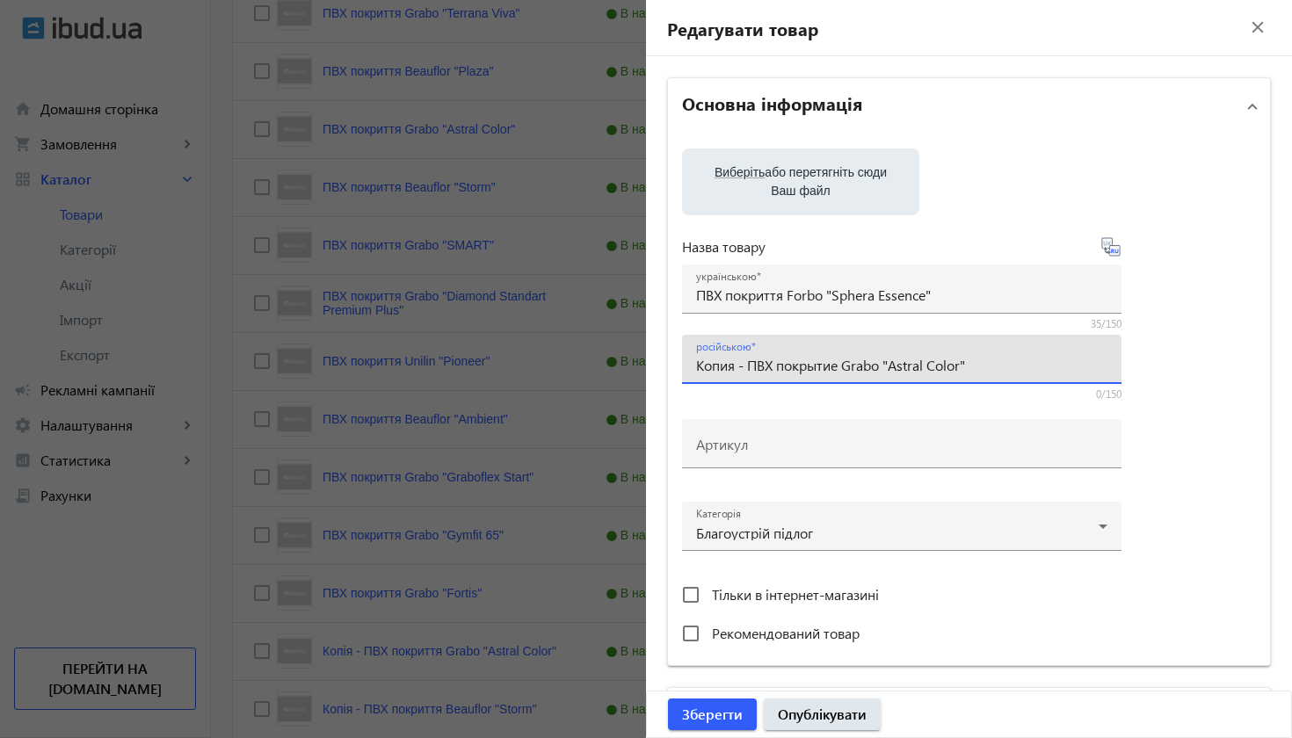
drag, startPoint x: 847, startPoint y: 367, endPoint x: 1017, endPoint y: 360, distance: 169.8
click at [1017, 360] on input "Копия - ПВХ покрытие Grabo "Astral Color"" at bounding box center [901, 365] width 411 height 18
paste input "Forbo "Sphera Essence"
click at [751, 367] on input "Копия - ПВХ покрытие Forbo "Sphera Essence"" at bounding box center [901, 365] width 411 height 18
type input "ПВХ покрытие Forbo "Sphera Essence""
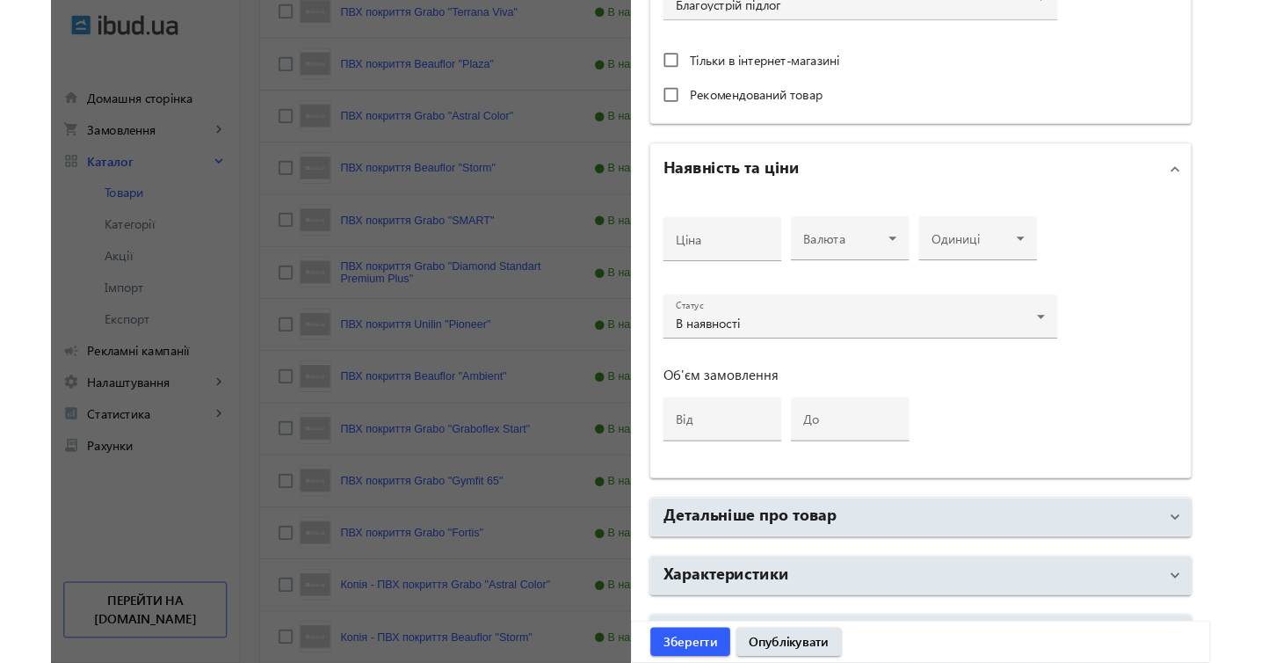
scroll to position [574, 0]
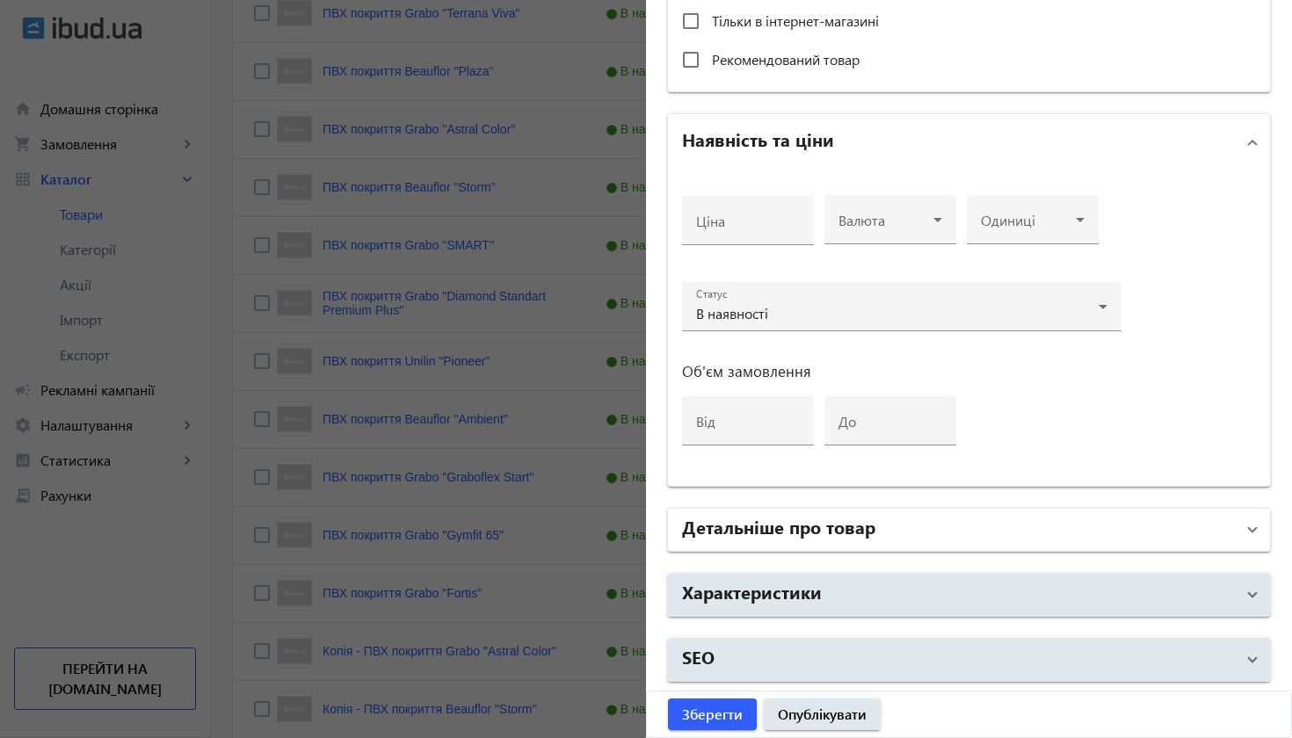
click at [1248, 531] on mat-expansion-panel-header "Детальніше про товар" at bounding box center [969, 530] width 602 height 42
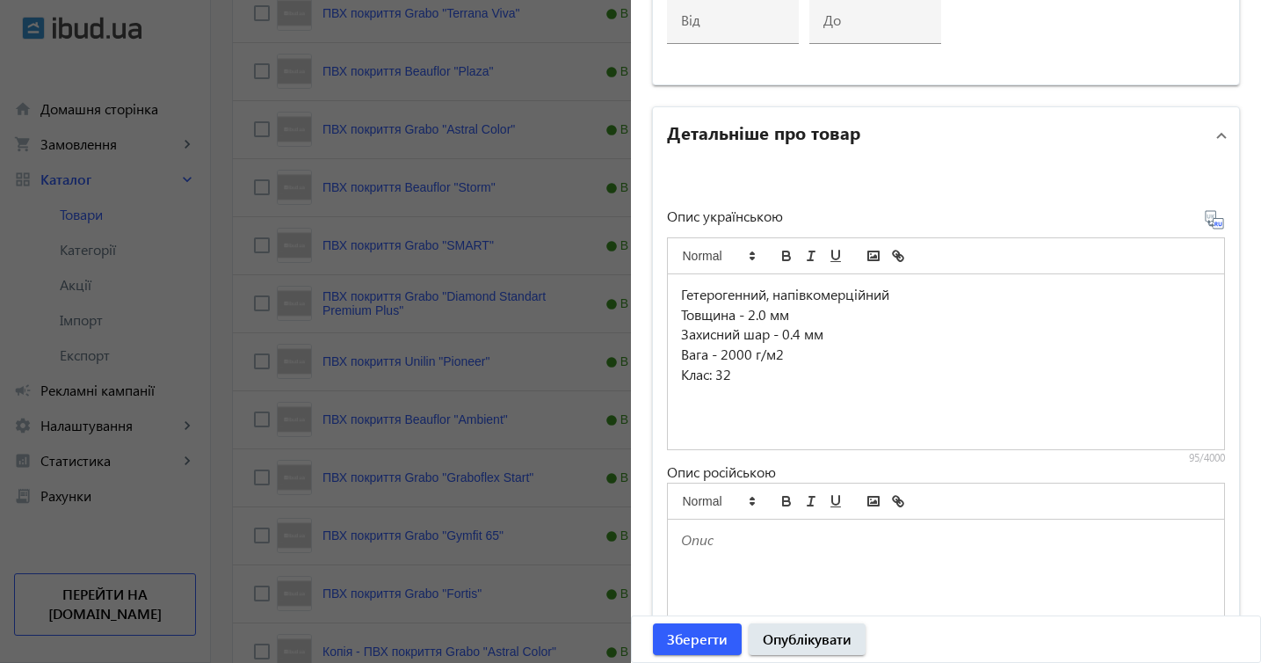
scroll to position [978, 0]
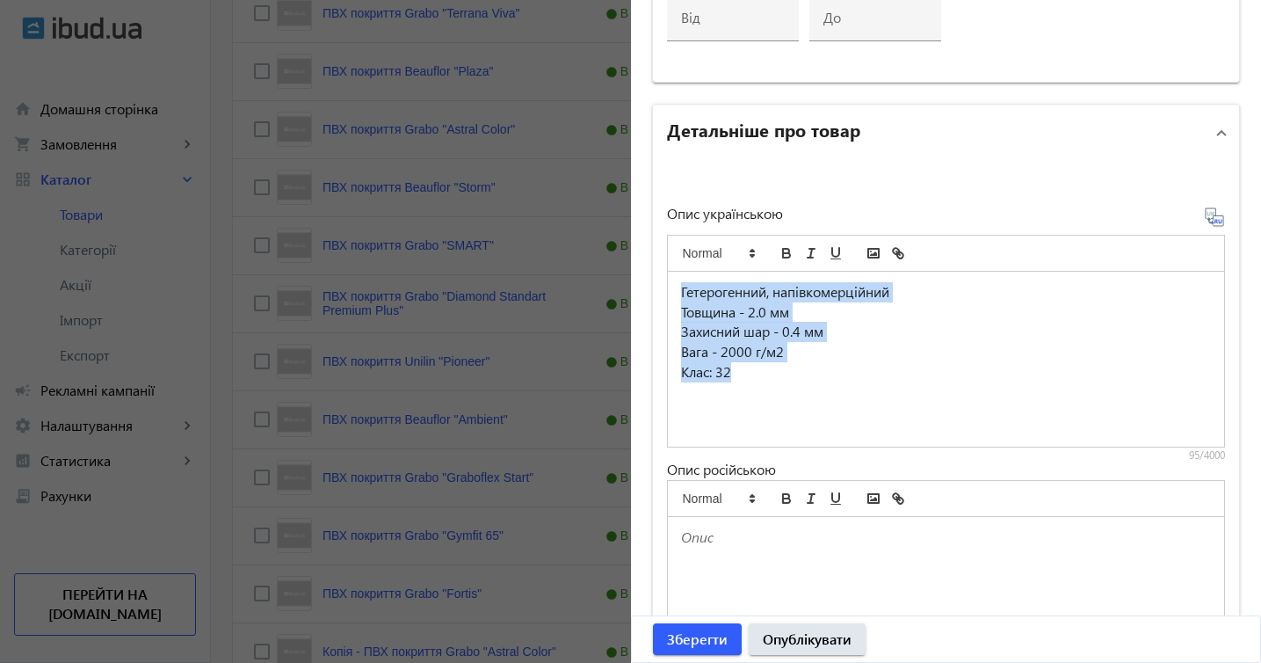
drag, startPoint x: 681, startPoint y: 287, endPoint x: 864, endPoint y: 446, distance: 242.3
click at [864, 446] on div "Гетерогенний, напівкомерційний Товщина - 2.0 мм Захисний шар - 0.4 мм Вага - 20…" at bounding box center [946, 360] width 559 height 176
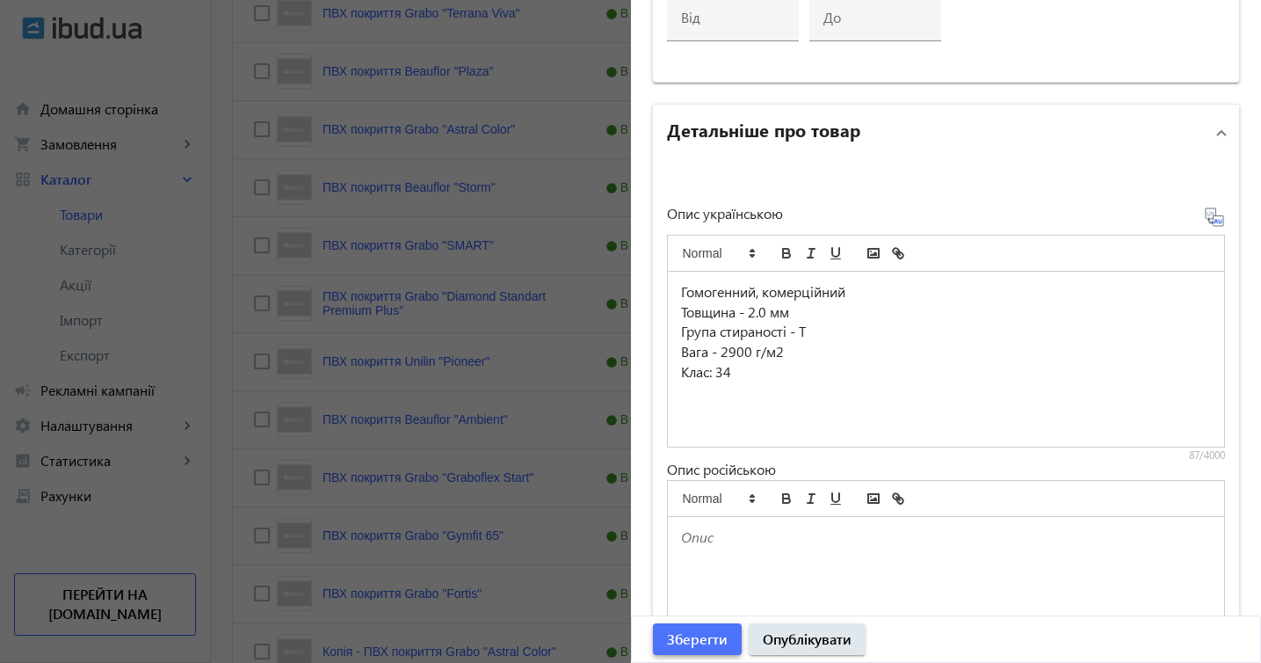
click at [695, 632] on span "Зберегти" at bounding box center [697, 638] width 61 height 19
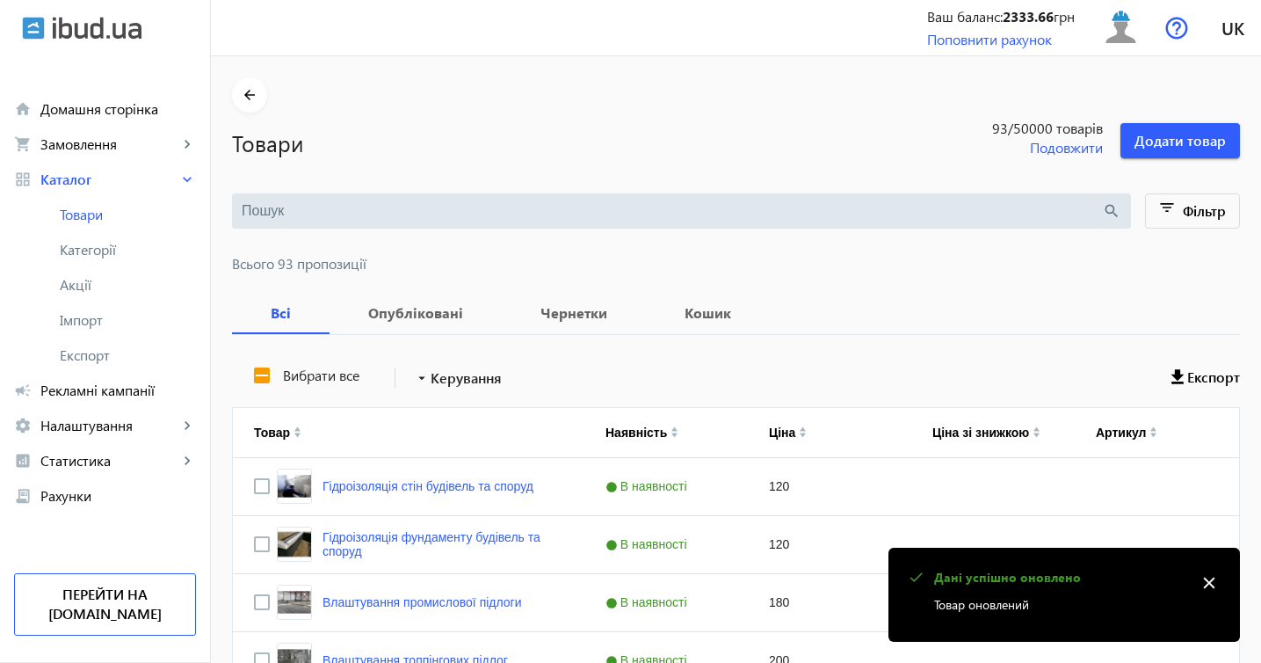
click at [1209, 586] on mat-icon "close" at bounding box center [1209, 583] width 26 height 26
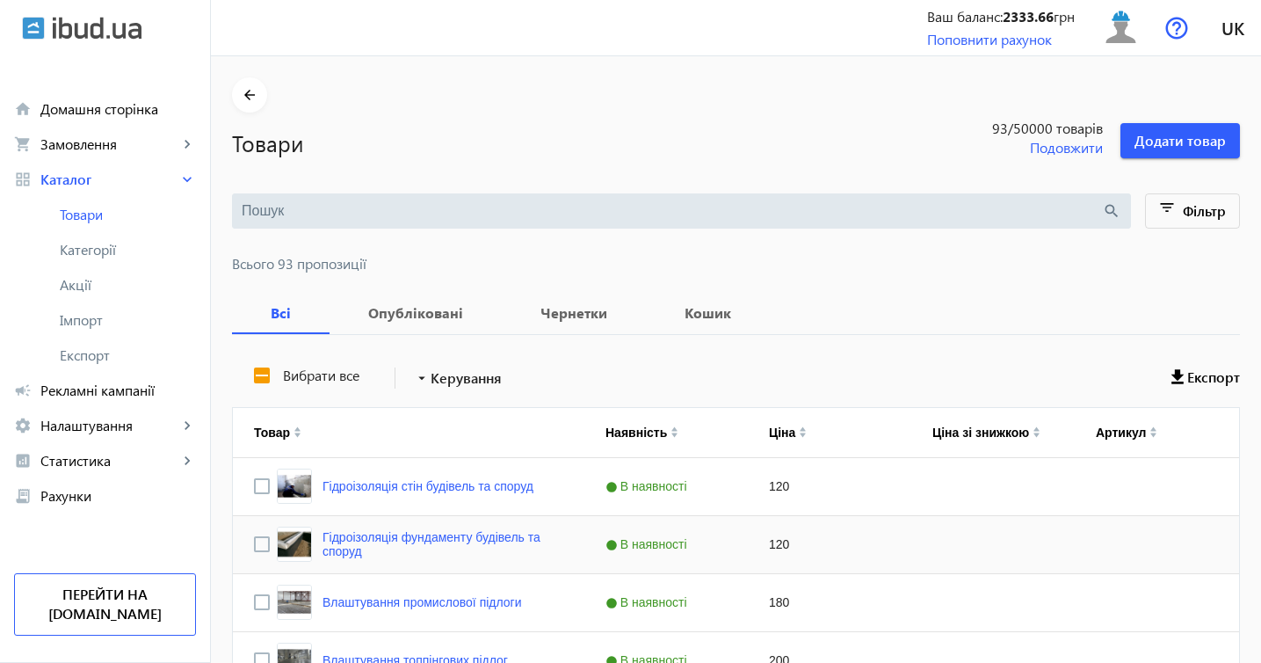
click at [989, 548] on div "Press SPACE to select this row." at bounding box center [992, 544] width 163 height 57
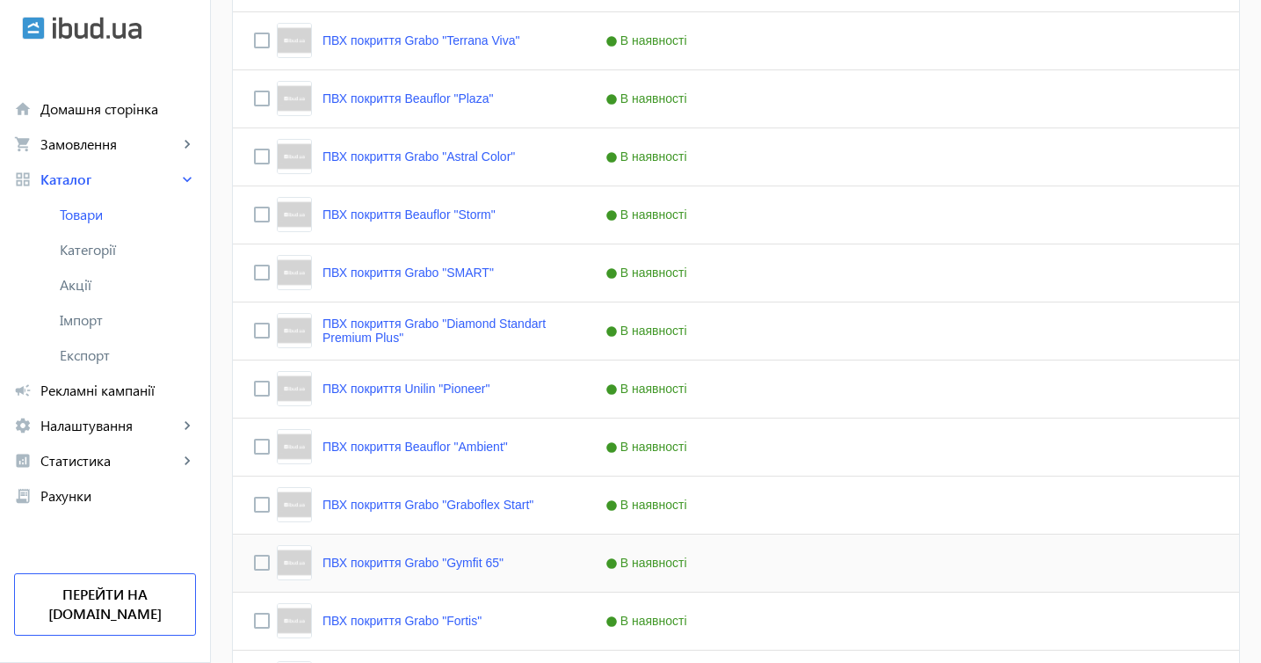
scroll to position [1877, 0]
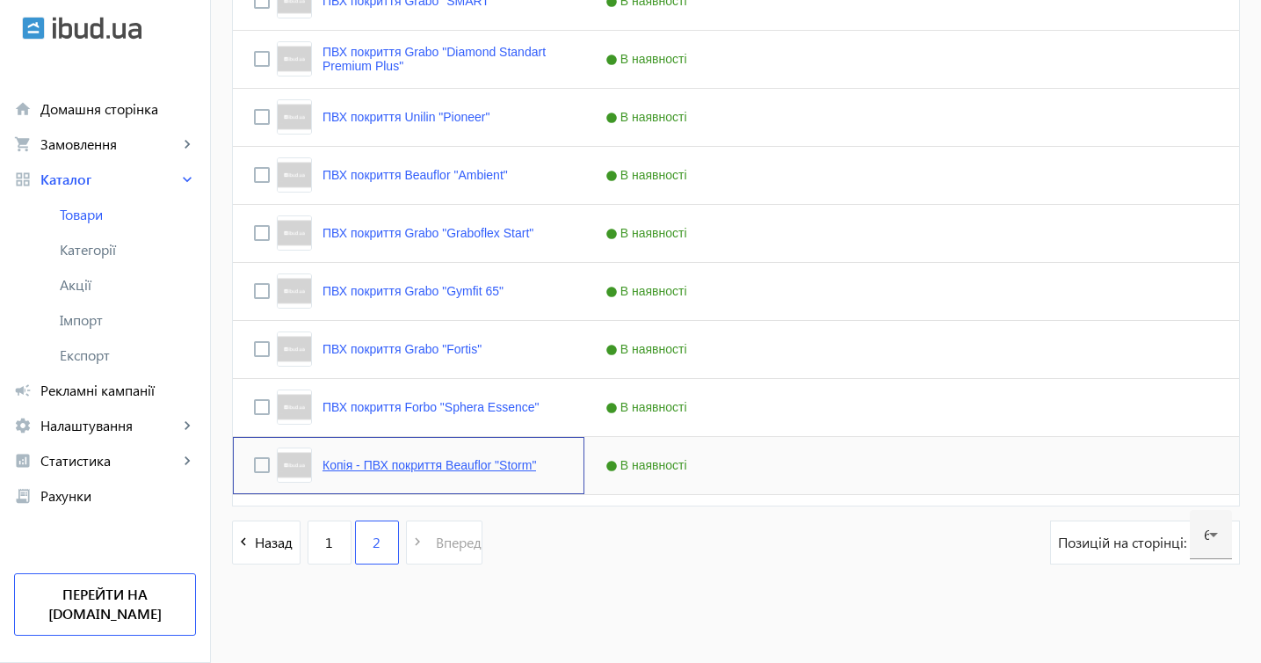
click at [501, 467] on link "Копія - ПВХ покриття Beauflor "Storm"" at bounding box center [430, 465] width 214 height 14
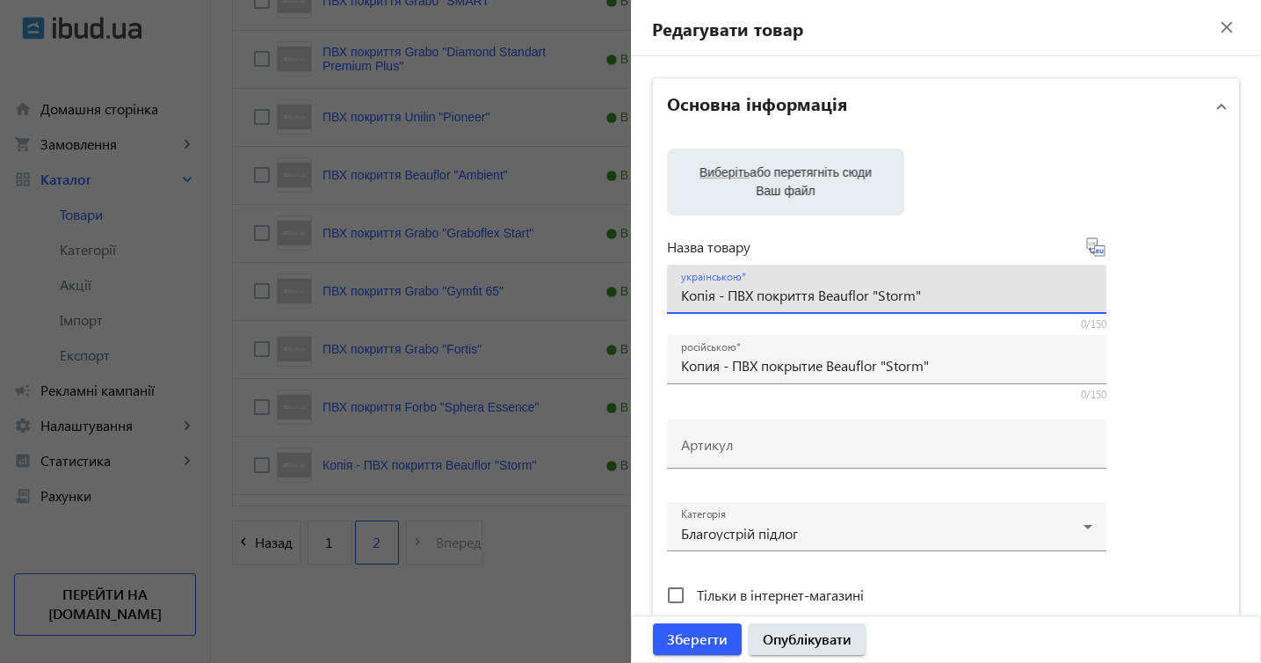
click at [733, 294] on input "Копія - ПВХ покриття Beauflor "Storm"" at bounding box center [886, 295] width 411 height 18
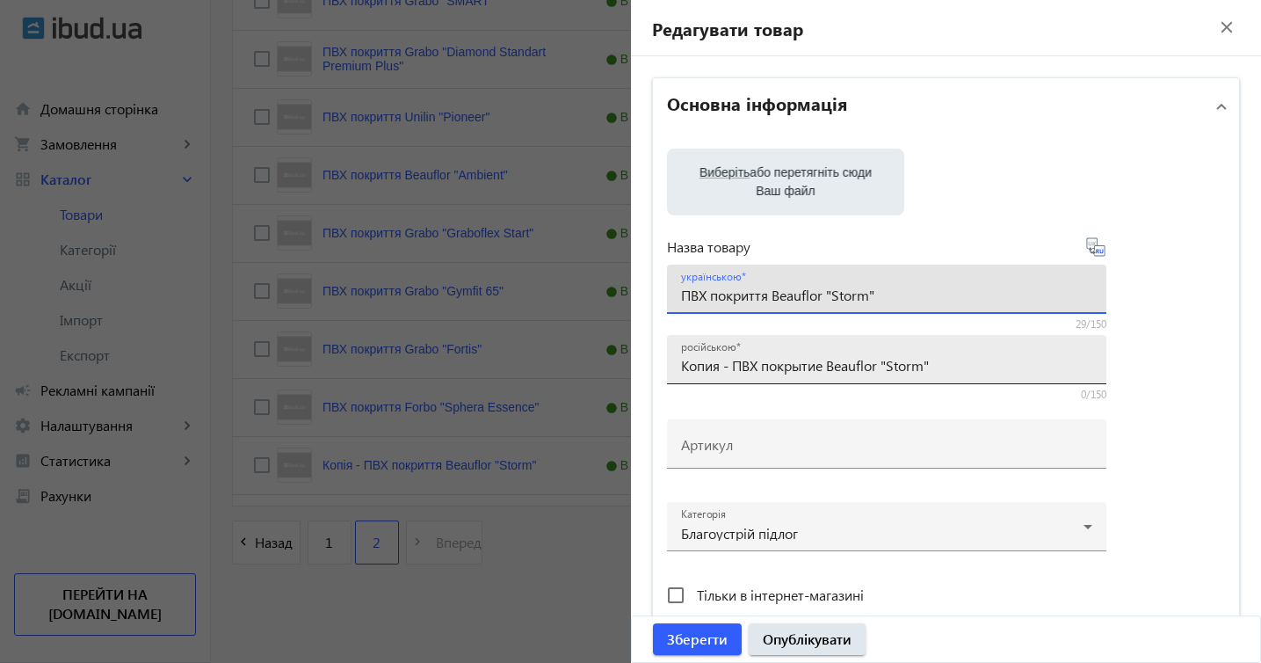
type input "ПВХ покриття Beauflor "Storm""
click at [736, 367] on input "Копия - ПВХ покрытие Beauflor "Storm"" at bounding box center [886, 365] width 411 height 18
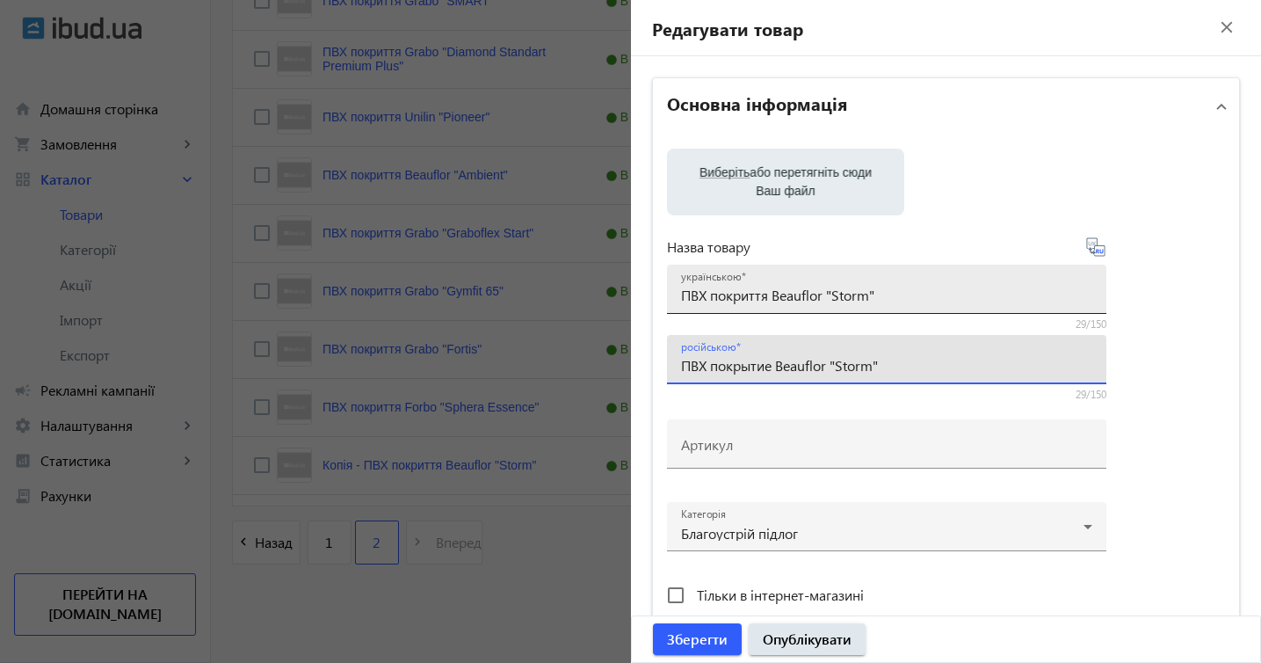
type input "ПВХ покрытие Beauflor "Storm""
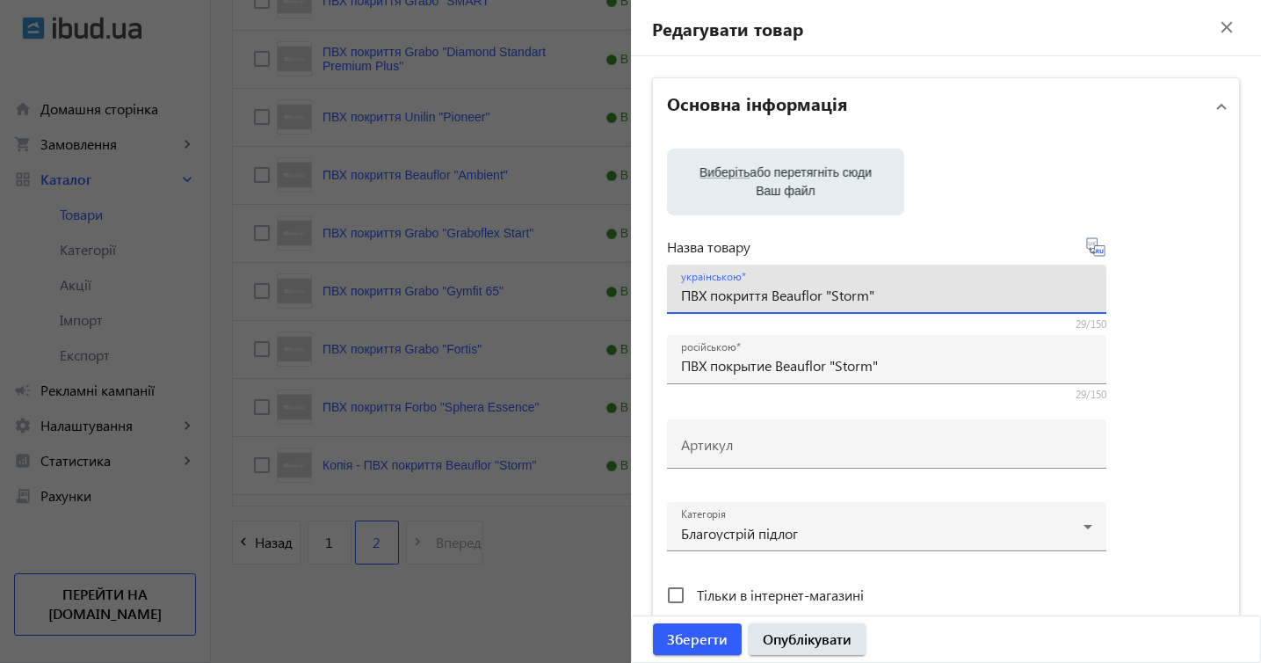
drag, startPoint x: 772, startPoint y: 290, endPoint x: 914, endPoint y: 292, distance: 142.4
click at [914, 292] on input "ПВХ покриття Beauflor "Storm"" at bounding box center [886, 295] width 411 height 18
paste input "Grabo "Duet"
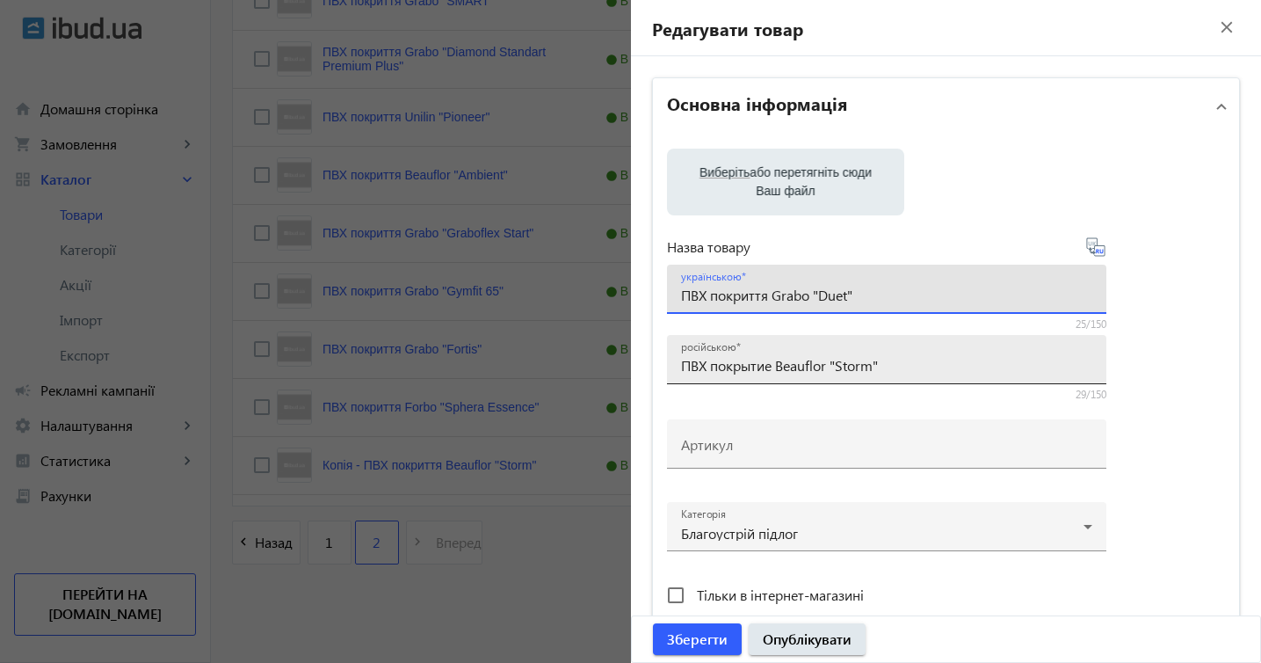
type input "ПВХ покриття Grabo "Duet""
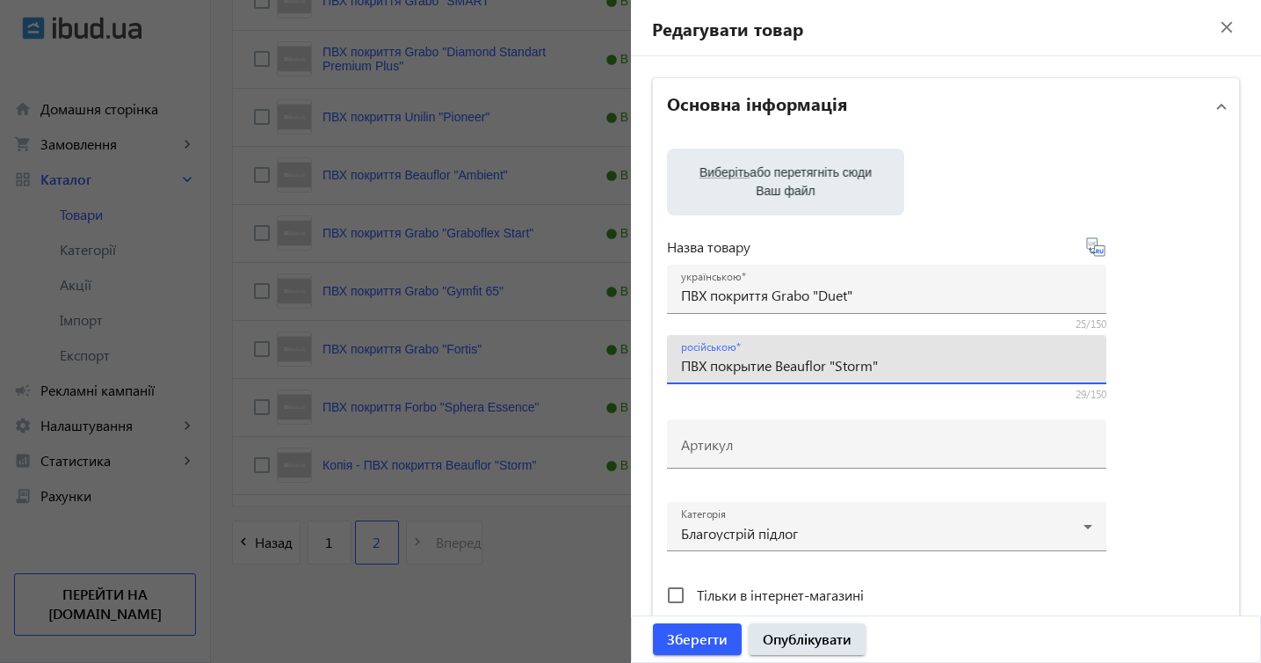
drag, startPoint x: 780, startPoint y: 366, endPoint x: 904, endPoint y: 375, distance: 124.3
click at [908, 374] on div "російською ПВХ покрытие Beauflor "Storm"" at bounding box center [886, 359] width 411 height 49
paste input "Grabo "Duet"
type input "ПВХ покрытие Grabo "Duet""
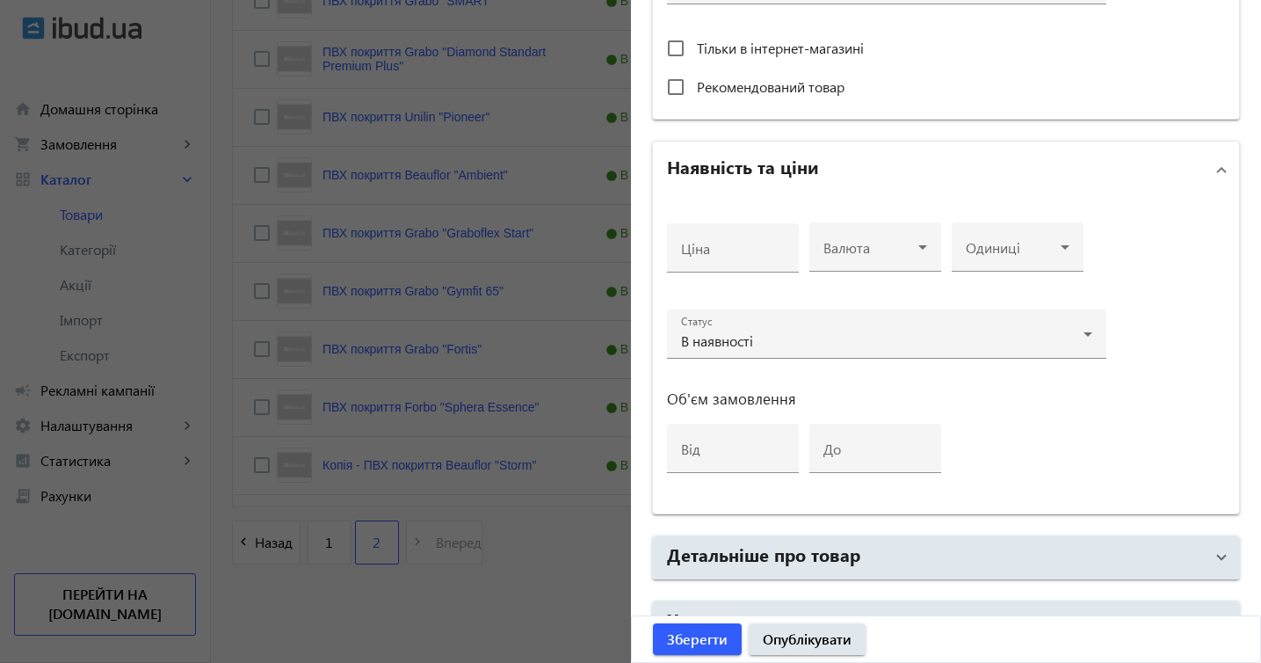
scroll to position [650, 0]
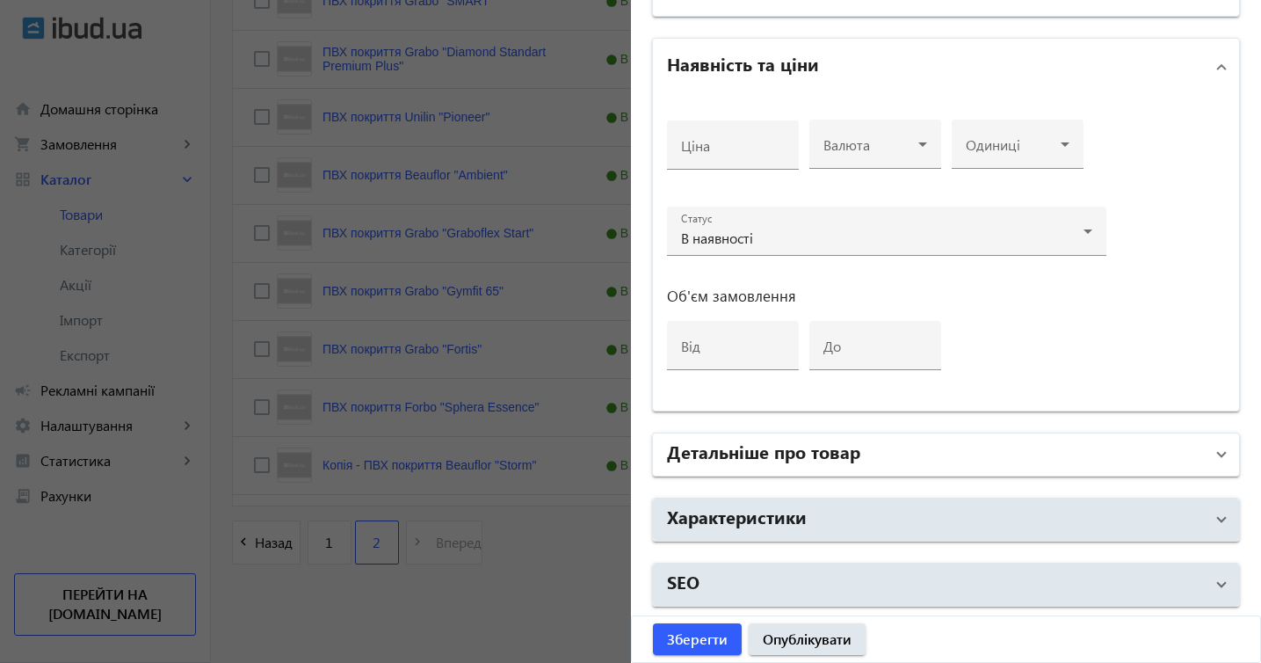
click at [1218, 453] on span at bounding box center [1221, 454] width 7 height 19
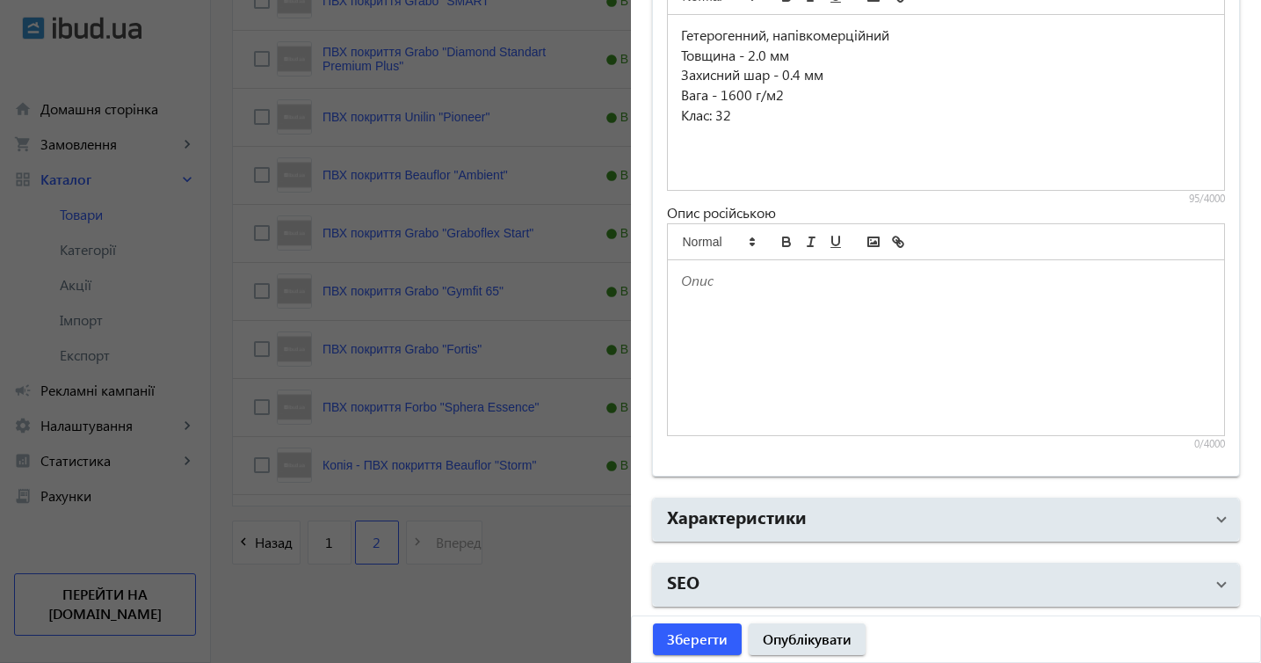
scroll to position [1112, 0]
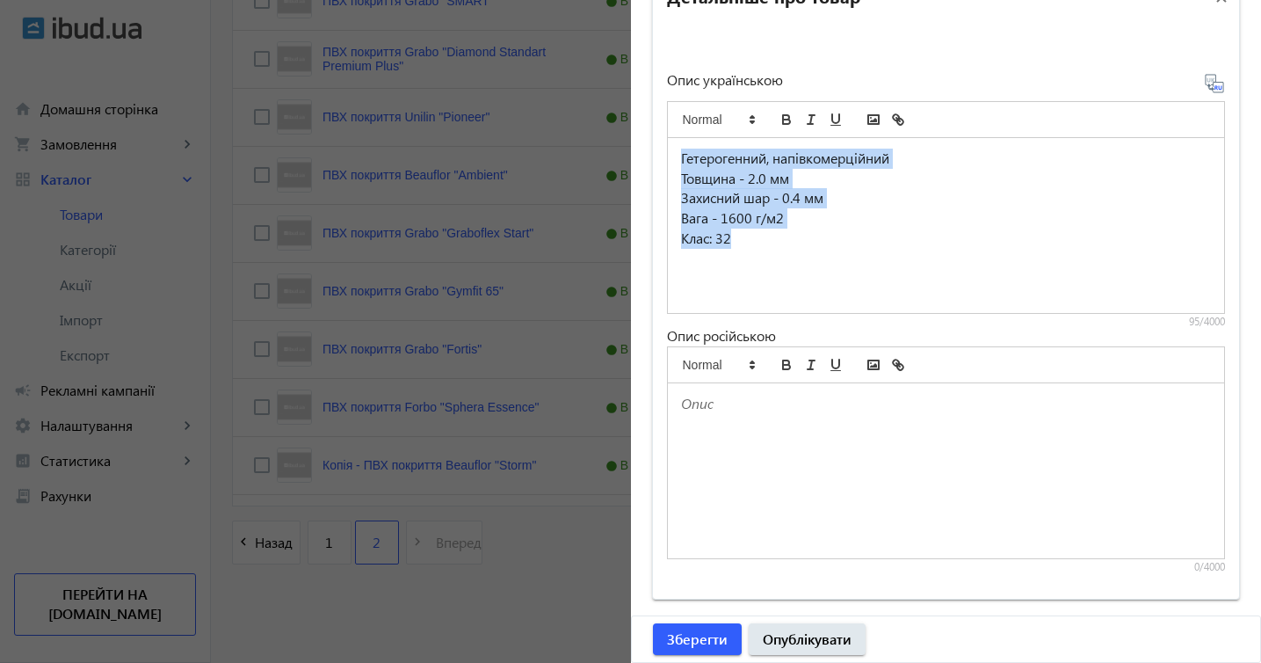
drag, startPoint x: 675, startPoint y: 157, endPoint x: 811, endPoint y: 264, distance: 172.8
click at [811, 264] on div "Гетерогенний, напівкомерційний Товщина - 2.0 мм Захисний шар - 0.4 мм Вага - 16…" at bounding box center [946, 225] width 557 height 175
click at [802, 211] on p "Вага - 1600 г/м2" at bounding box center [946, 218] width 531 height 20
drag, startPoint x: 679, startPoint y: 151, endPoint x: 881, endPoint y: 304, distance: 253.5
click at [881, 304] on div "Гетерогенний, напівкомерційний Товщина - 2.0 мм Захисний шар - 0.4 мм Вага - 16…" at bounding box center [946, 225] width 557 height 175
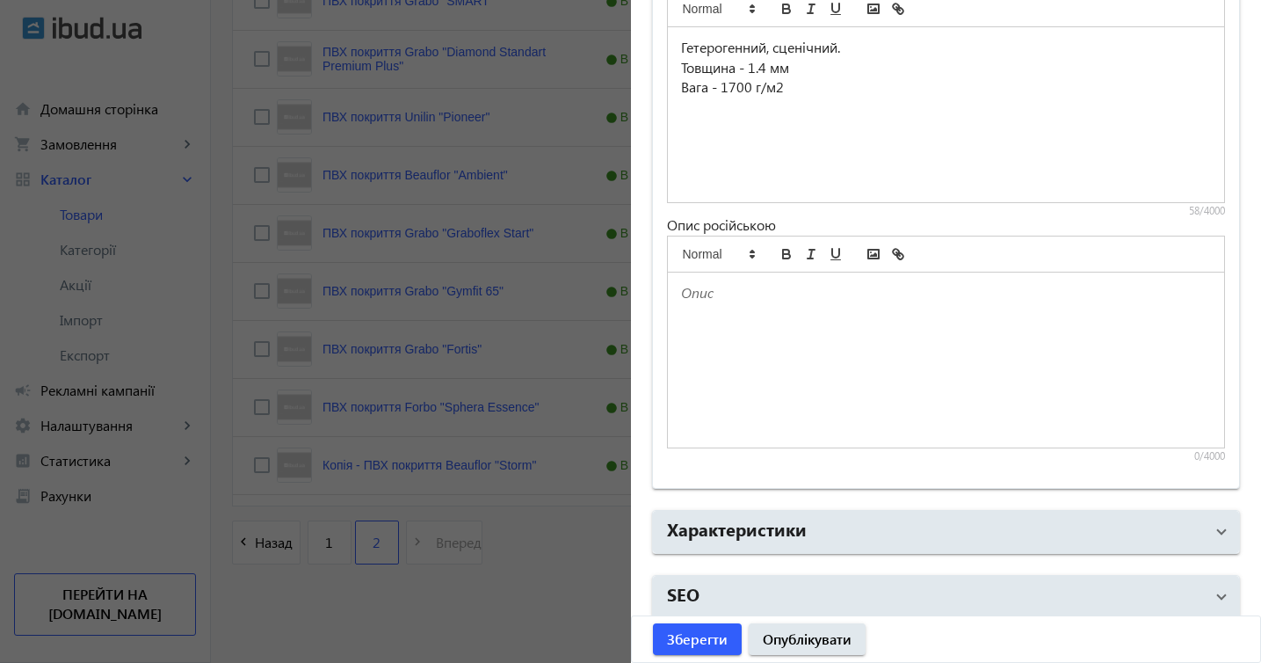
scroll to position [1235, 0]
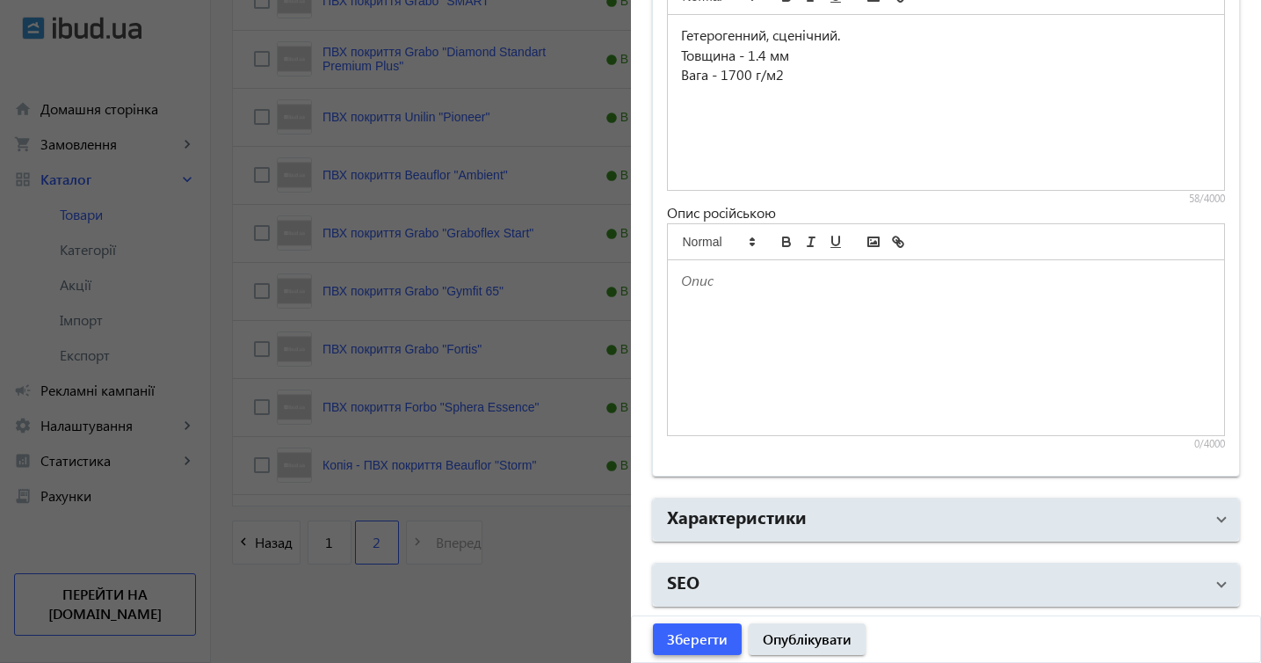
click at [717, 641] on span "Зберегти" at bounding box center [697, 638] width 61 height 19
click at [817, 627] on div "Зберегти Опублікувати" at bounding box center [946, 639] width 629 height 46
click at [815, 634] on div "Зберегти Опублікувати" at bounding box center [946, 639] width 629 height 46
click at [705, 639] on div "Зберегти Опублікувати" at bounding box center [946, 639] width 629 height 46
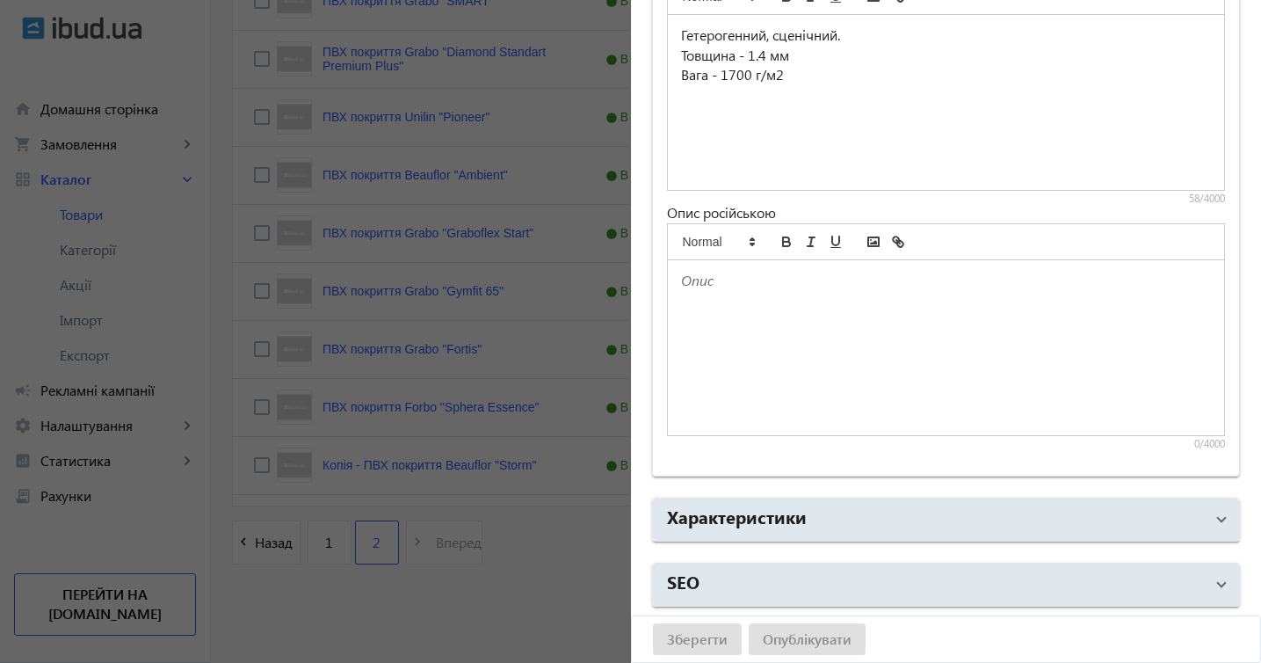
click at [705, 639] on div "Зберегти Опублікувати" at bounding box center [946, 639] width 629 height 46
click at [704, 639] on div "Зберегти Опублікувати" at bounding box center [946, 639] width 629 height 46
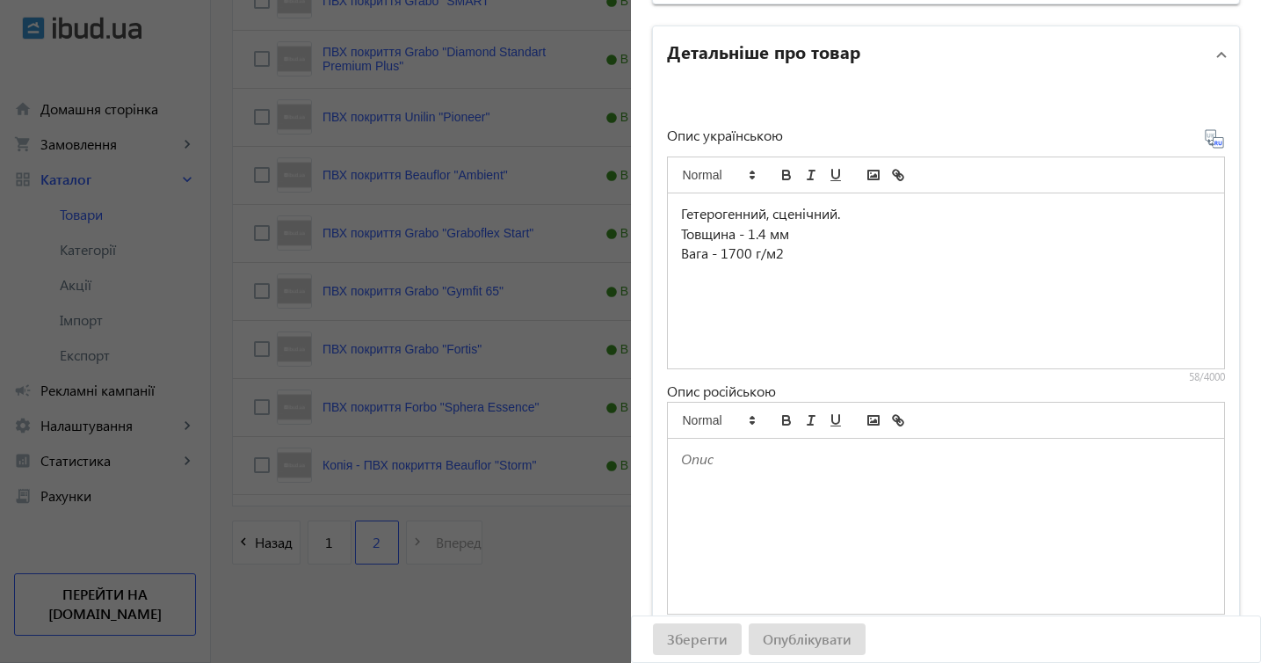
scroll to position [0, 0]
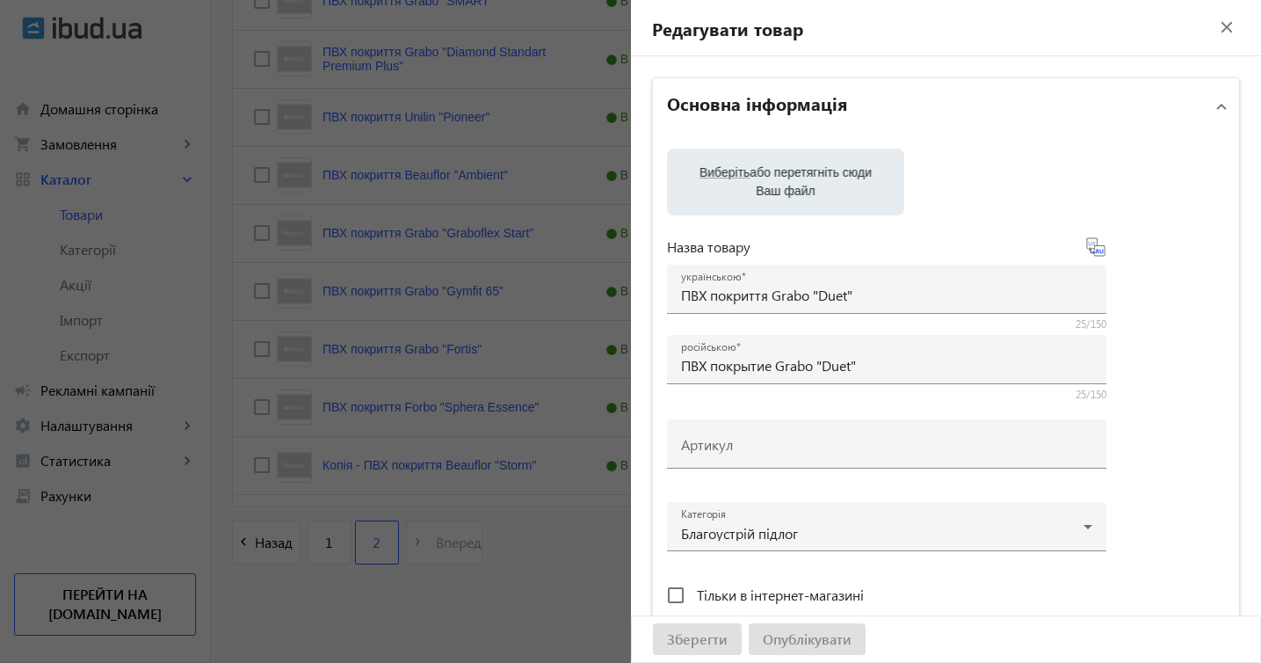
click at [534, 601] on div at bounding box center [630, 331] width 1261 height 663
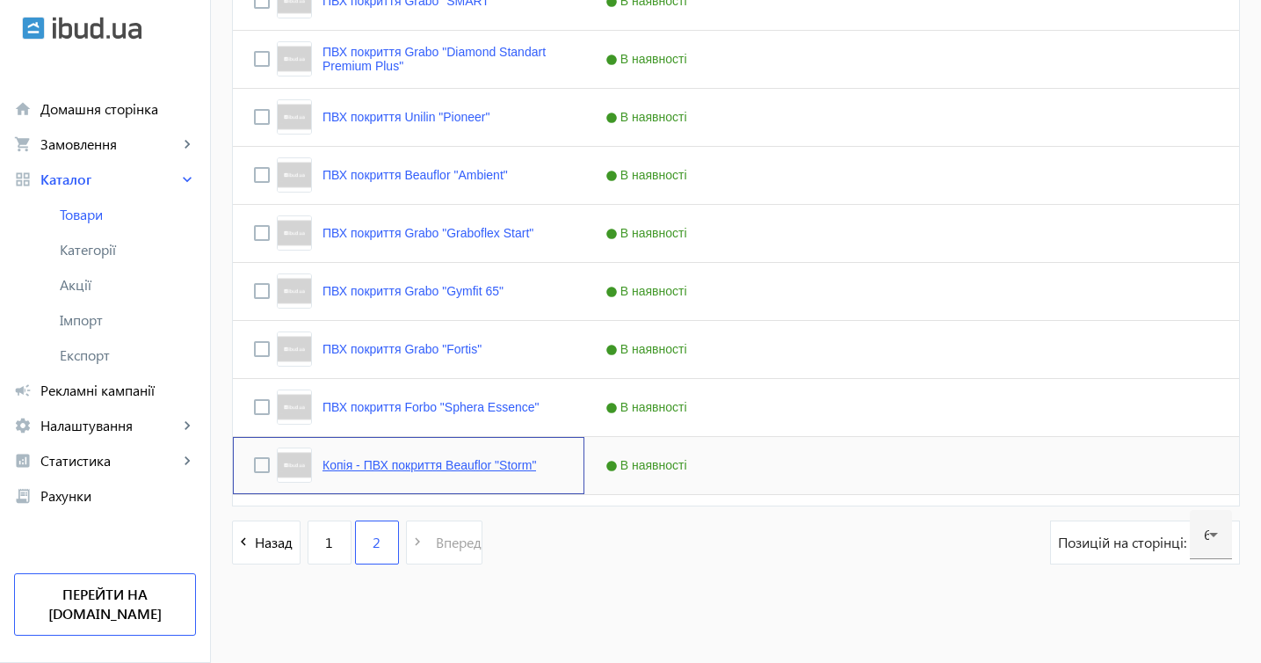
click at [513, 469] on link "Копія - ПВХ покриття Beauflor "Storm"" at bounding box center [430, 465] width 214 height 14
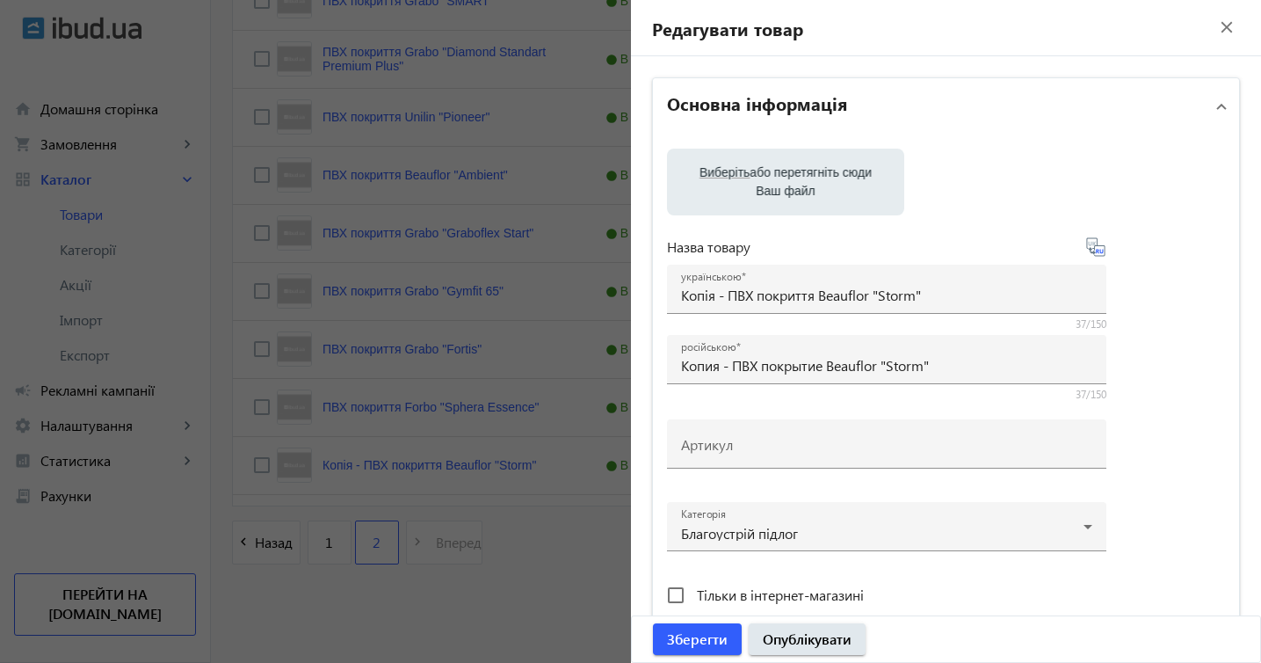
scroll to position [650, 0]
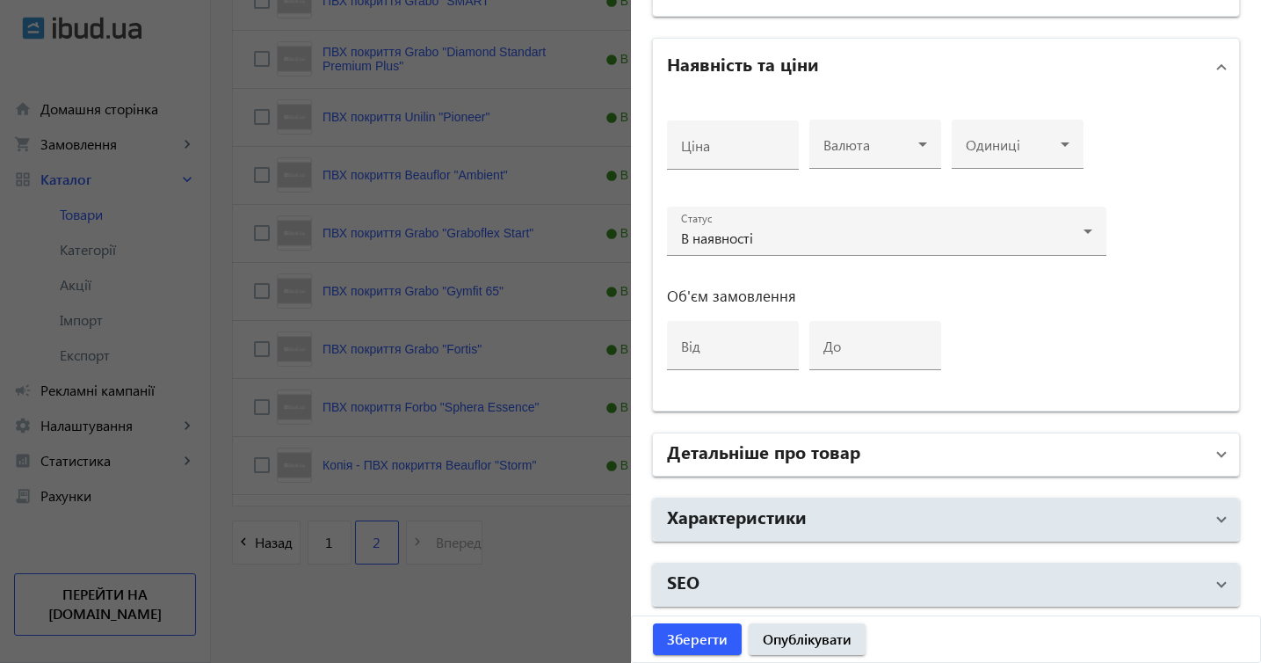
click at [1218, 454] on span at bounding box center [1221, 454] width 7 height 19
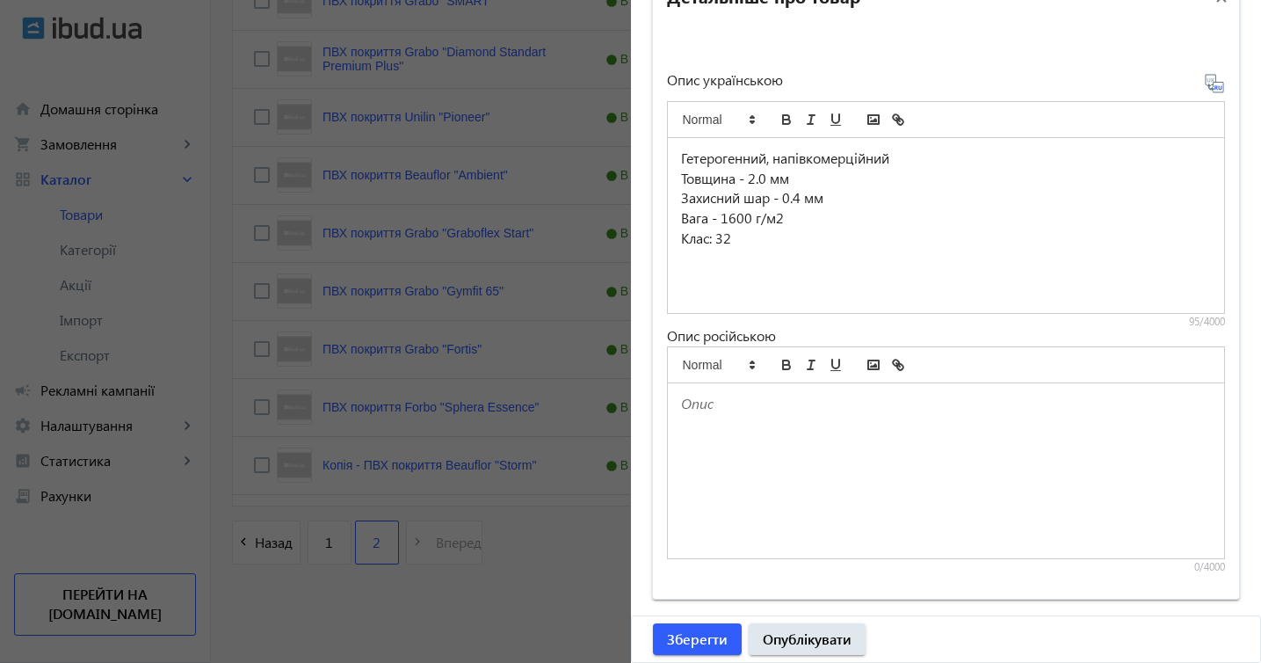
scroll to position [1235, 0]
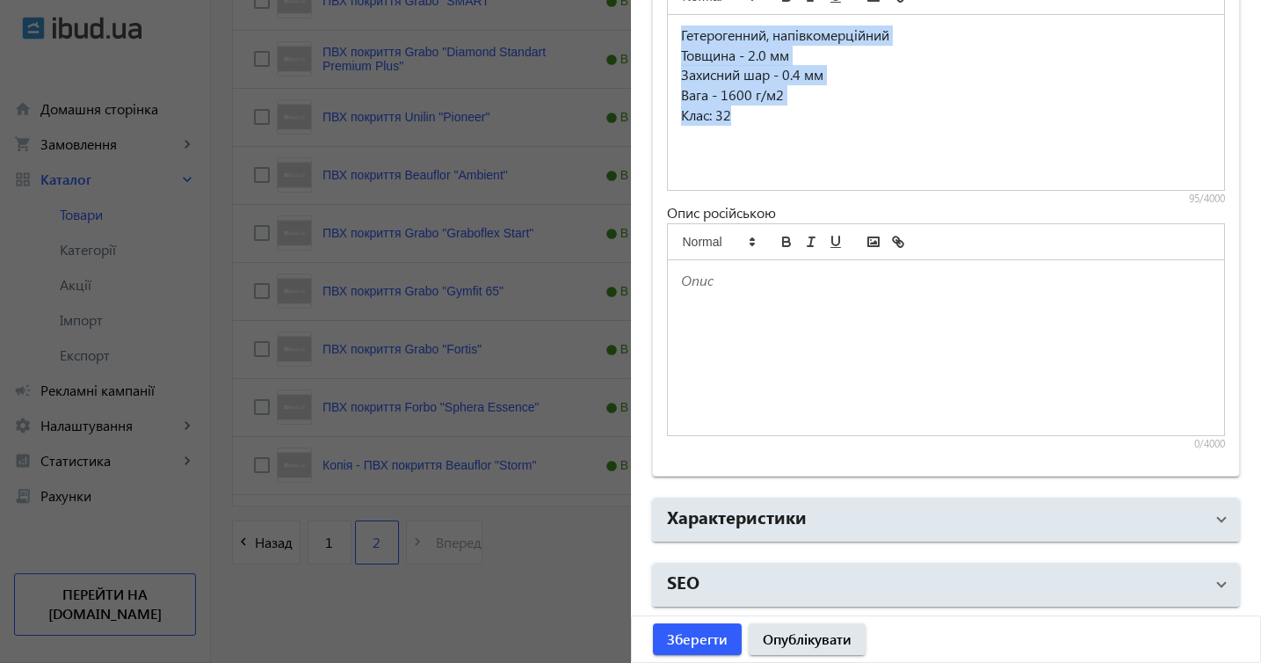
drag, startPoint x: 680, startPoint y: 32, endPoint x: 809, endPoint y: 136, distance: 165.5
click at [809, 136] on div "Гетерогенний, напівкомерційний Товщина - 2.0 мм Захисний шар - 0.4 мм Вага - 16…" at bounding box center [946, 102] width 557 height 175
click at [791, 71] on p "Захисний шар - 0.4 мм" at bounding box center [946, 75] width 531 height 20
drag, startPoint x: 676, startPoint y: 36, endPoint x: 859, endPoint y: 150, distance: 215.6
click at [859, 150] on div "Гетерогенний, напівкомерційний Товщина - 2.0 мм Захисний шар - 0.4 мм Вага - 16…" at bounding box center [946, 102] width 557 height 175
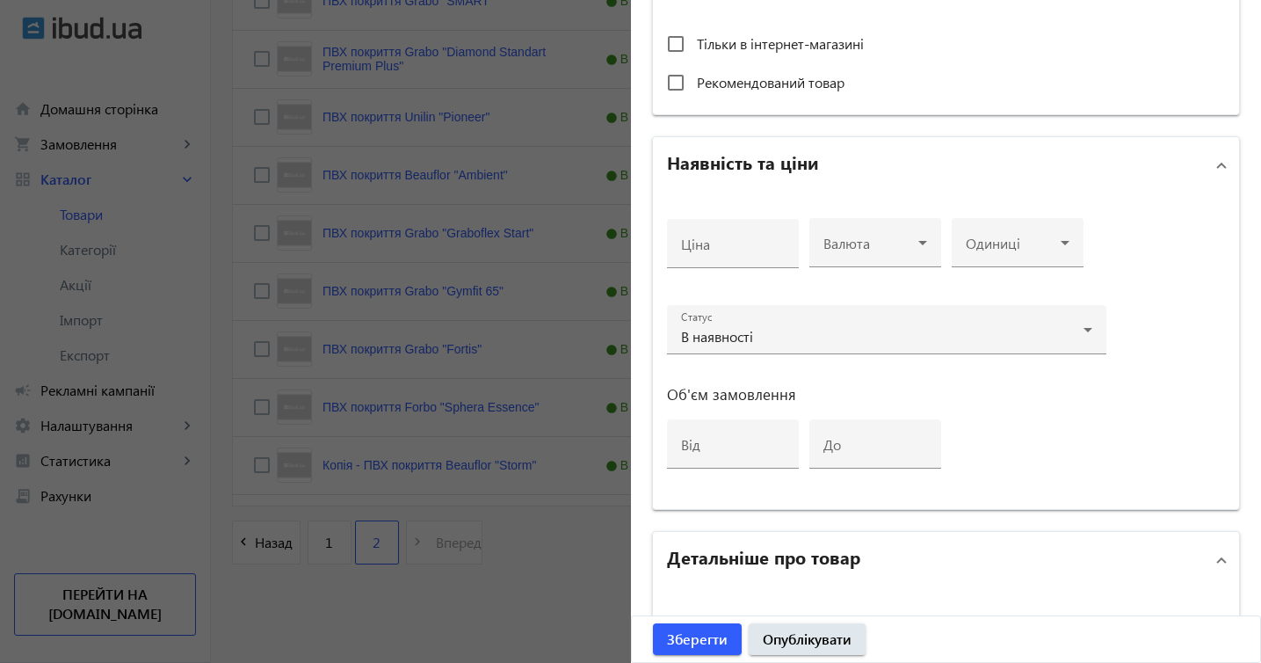
scroll to position [0, 0]
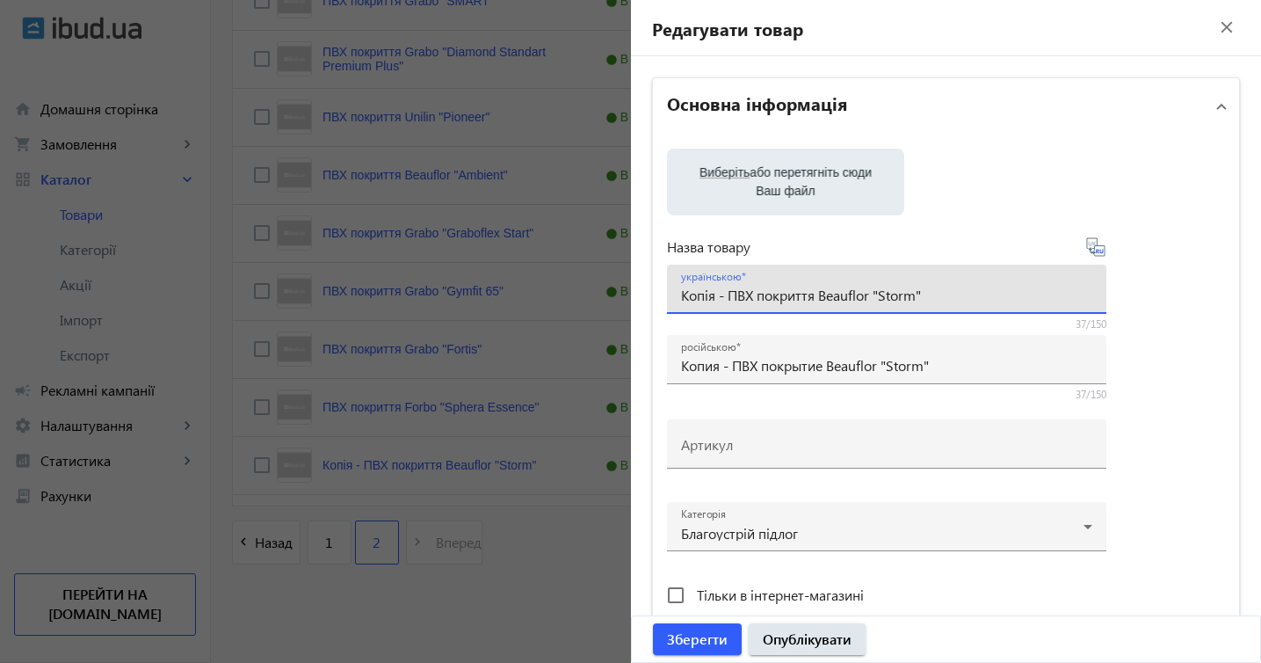
click at [729, 297] on input "Копія - ПВХ покриття Beauflor "Storm"" at bounding box center [886, 295] width 411 height 18
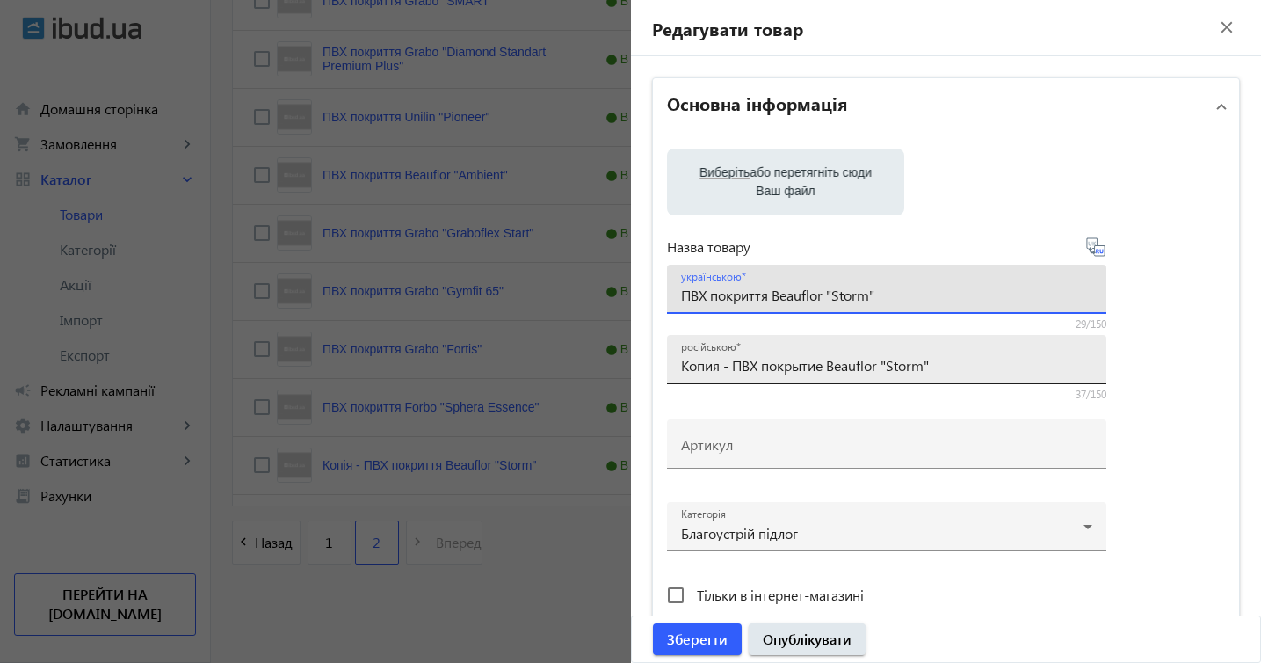
type input "ПВХ покриття Beauflor "Storm""
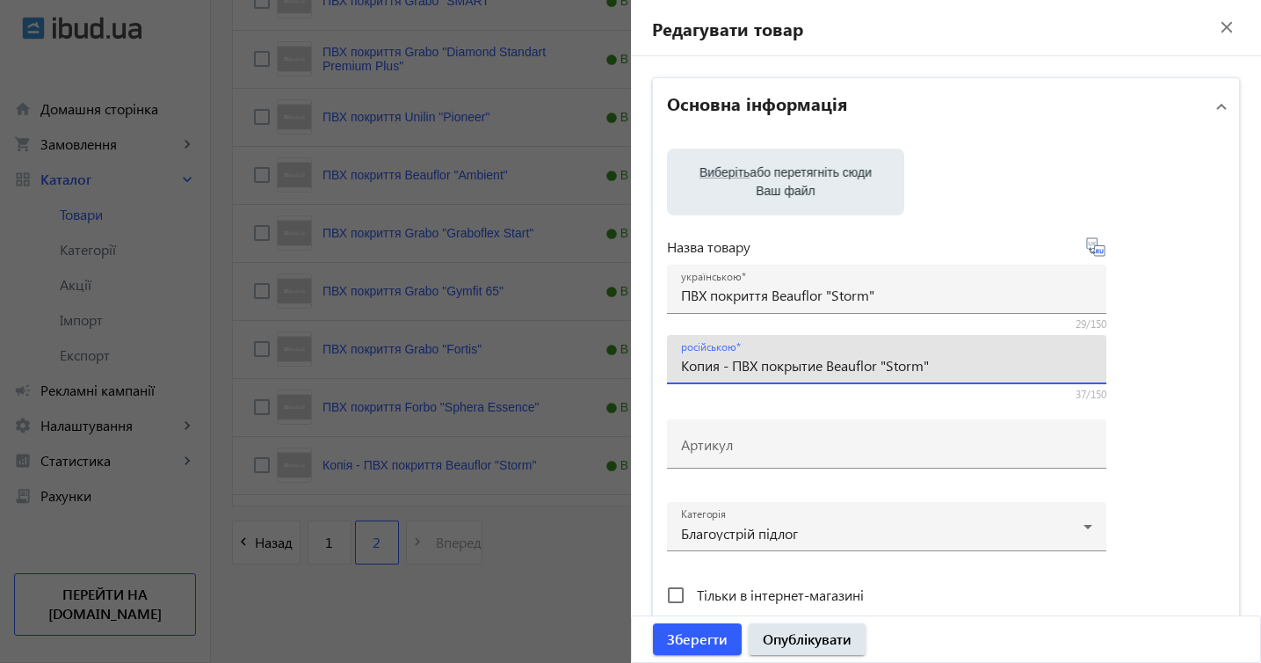
click at [732, 359] on input "Копия - ПВХ покрытие Beauflor "Storm"" at bounding box center [886, 365] width 411 height 18
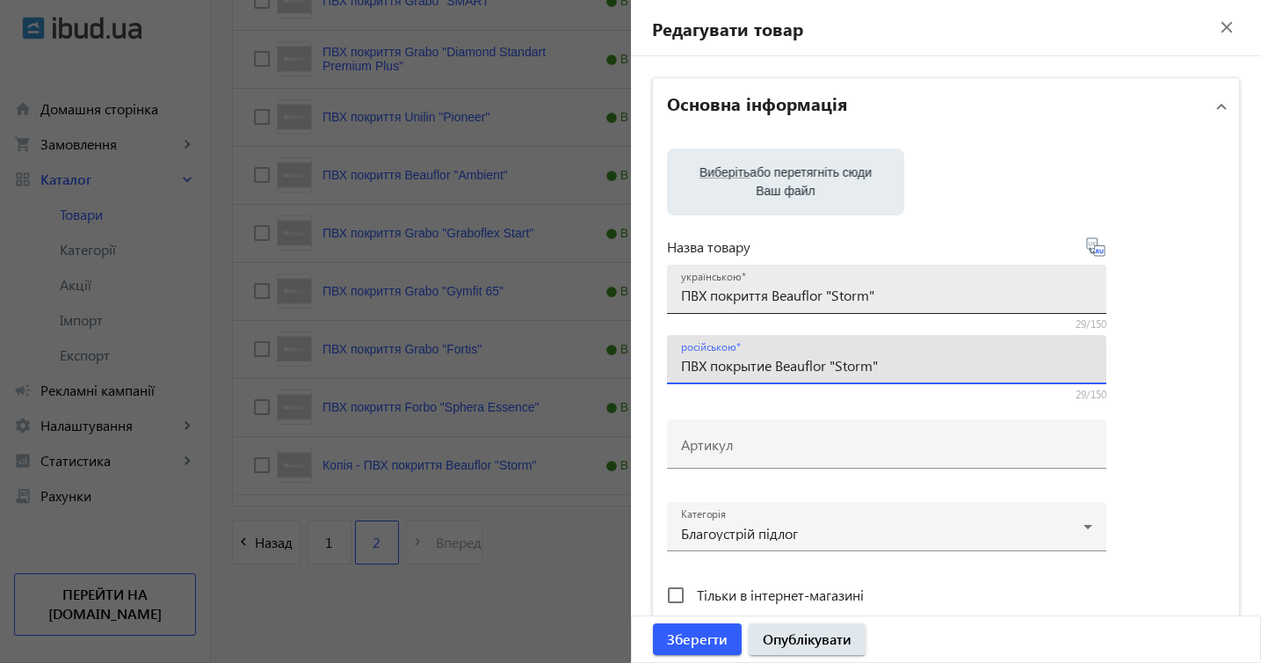
type input "ПВХ покрытие Beauflor "Storm""
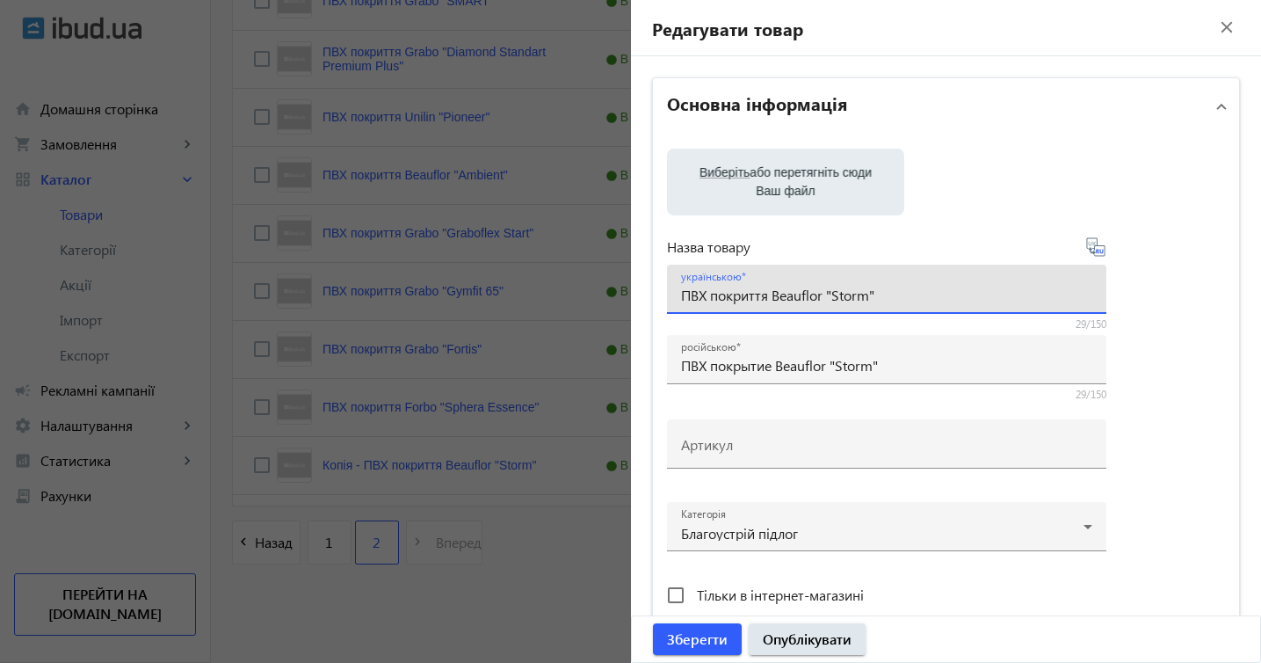
drag, startPoint x: 774, startPoint y: 295, endPoint x: 893, endPoint y: 303, distance: 118.9
click at [894, 303] on input "ПВХ покриття Beauflor "Storm"" at bounding box center [886, 295] width 411 height 18
paste input "Grabo "Duet"
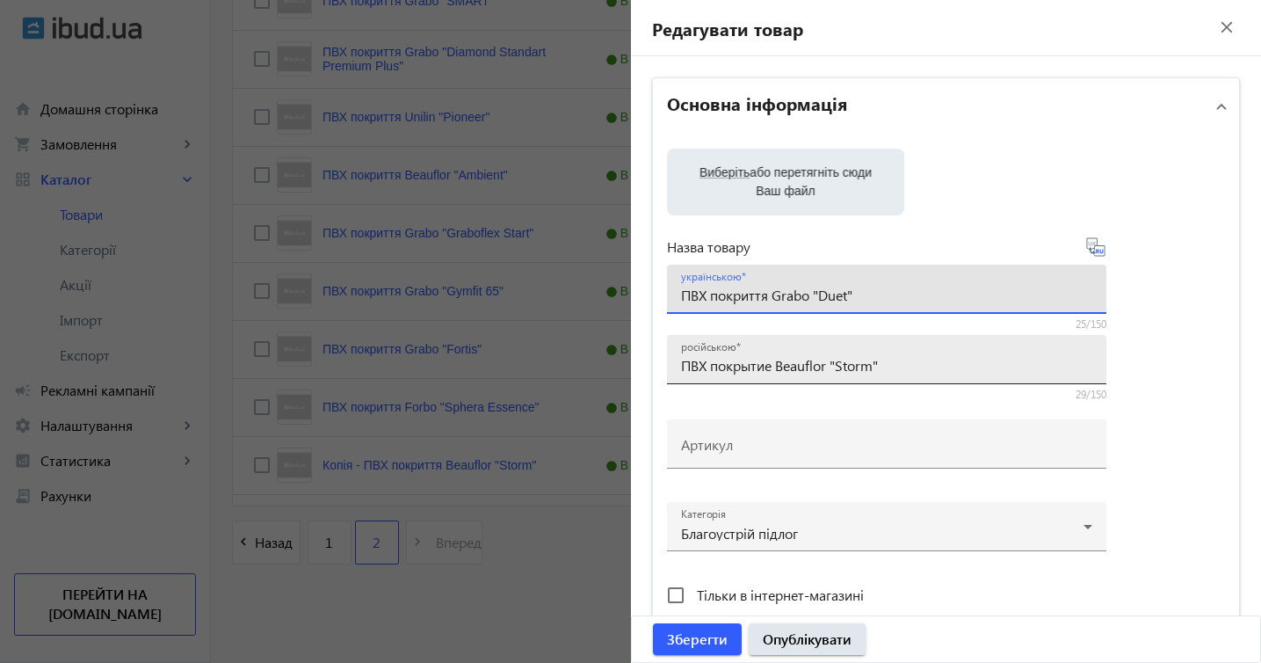
type input "ПВХ покриття Grabo "Duet""
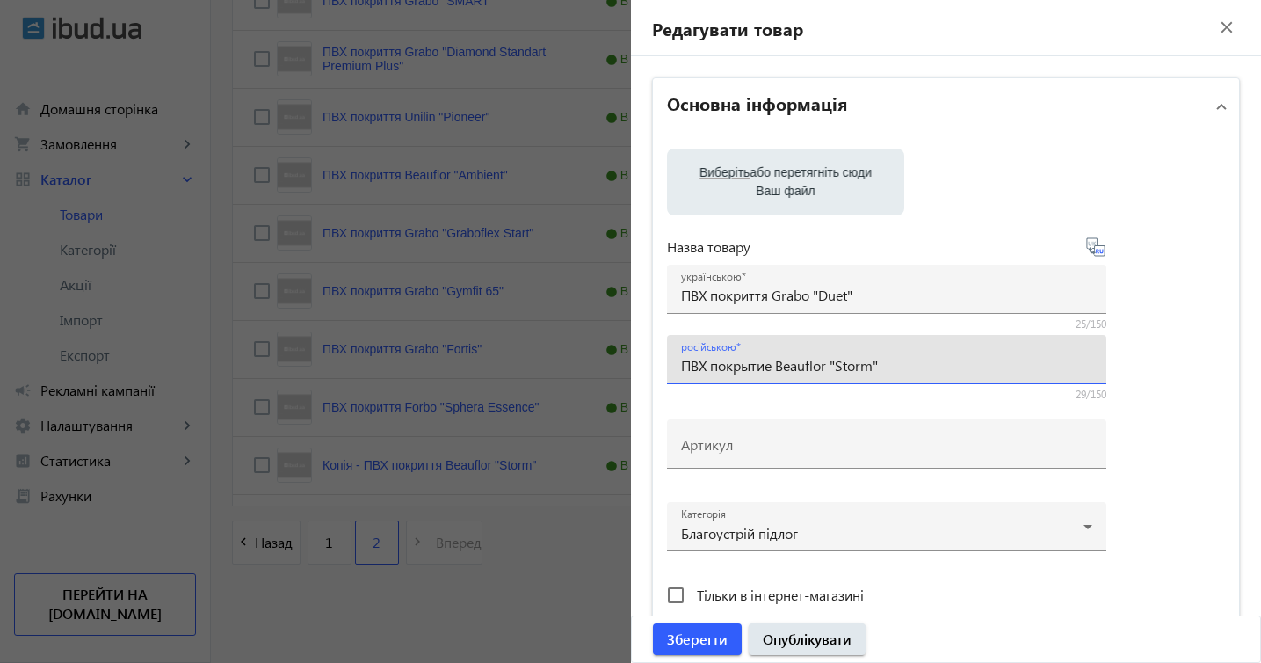
drag, startPoint x: 780, startPoint y: 365, endPoint x: 889, endPoint y: 354, distance: 109.5
click at [890, 354] on div "російською ПВХ покрытие Beauflor "Storm"" at bounding box center [886, 359] width 411 height 49
click at [895, 359] on input "ПВХ покрытие Beauflor "Storm"" at bounding box center [886, 365] width 411 height 18
drag, startPoint x: 780, startPoint y: 366, endPoint x: 895, endPoint y: 362, distance: 114.3
click at [896, 362] on input "ПВХ покрытие Beauflor "Storm"" at bounding box center [886, 365] width 411 height 18
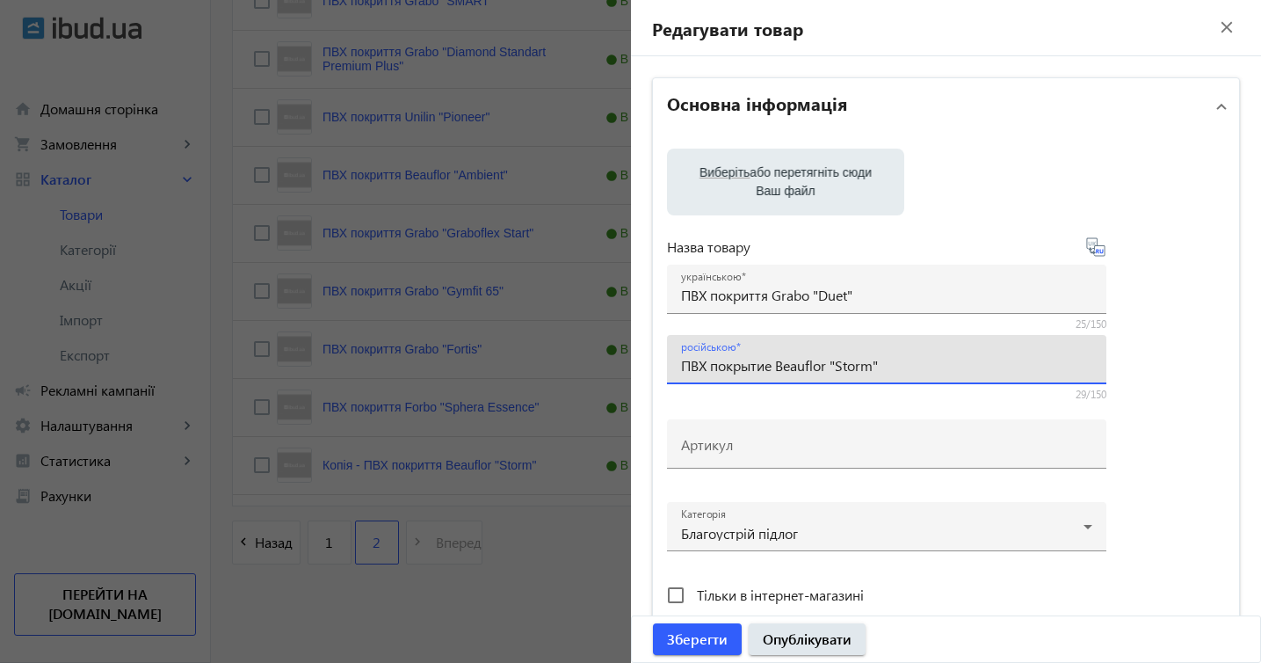
paste input "Grabo "Duet"
type input "ПВХ покрытие Grabo "Duet""
click at [712, 639] on span "Зберегти" at bounding box center [697, 638] width 61 height 19
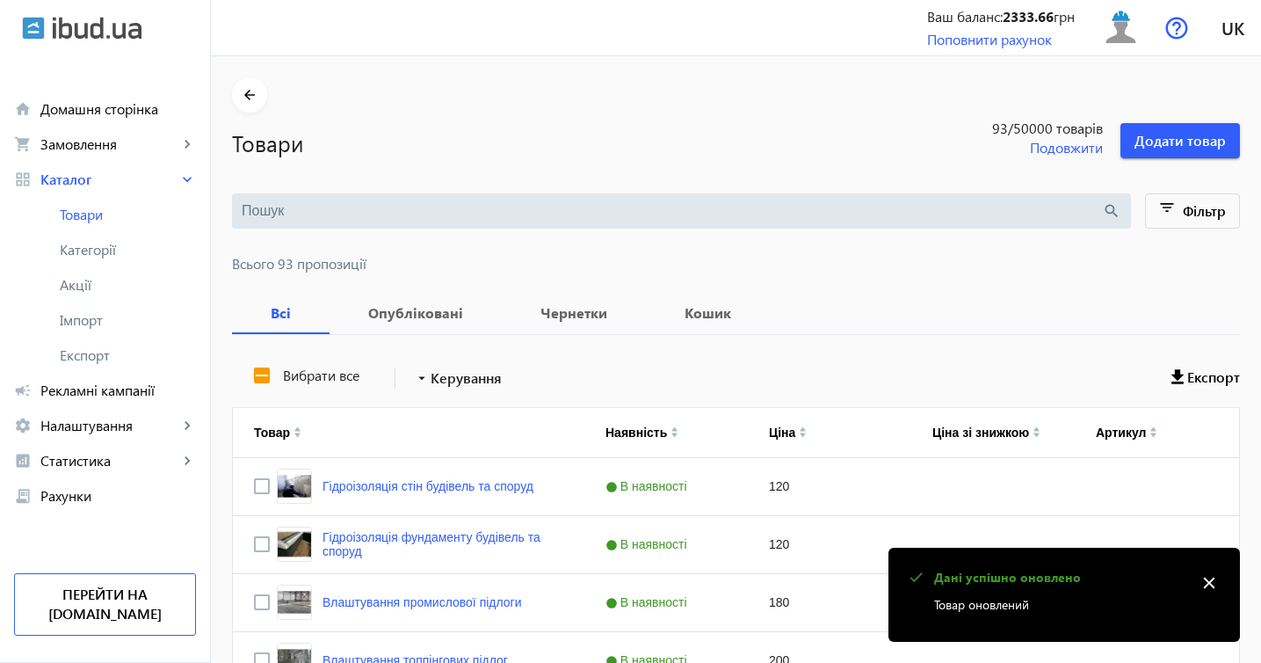
click at [1208, 584] on mat-icon "close" at bounding box center [1209, 583] width 26 height 26
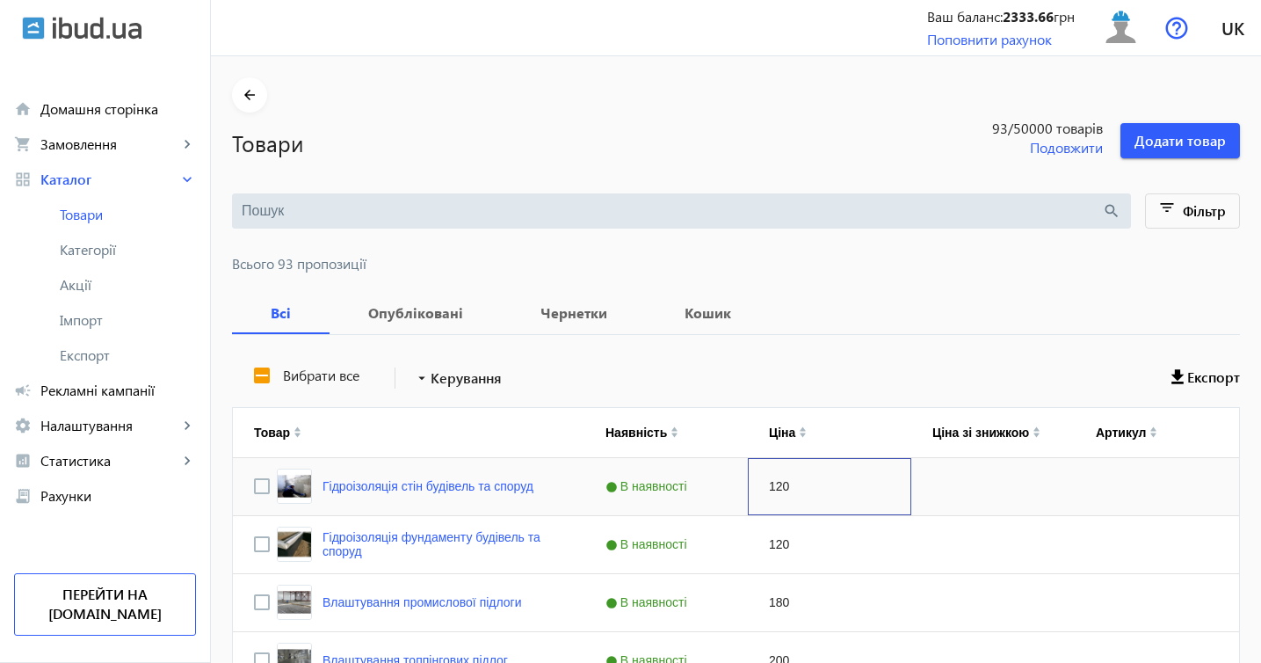
click at [909, 490] on div "120" at bounding box center [829, 486] width 163 height 57
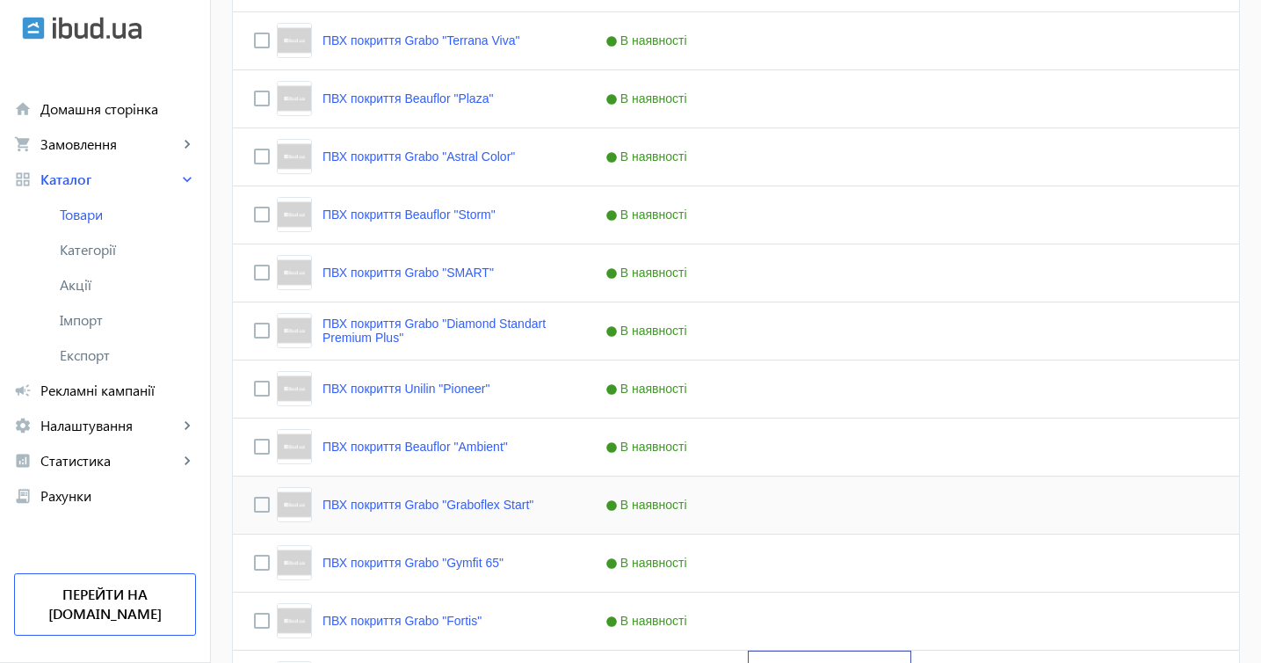
scroll to position [1877, 0]
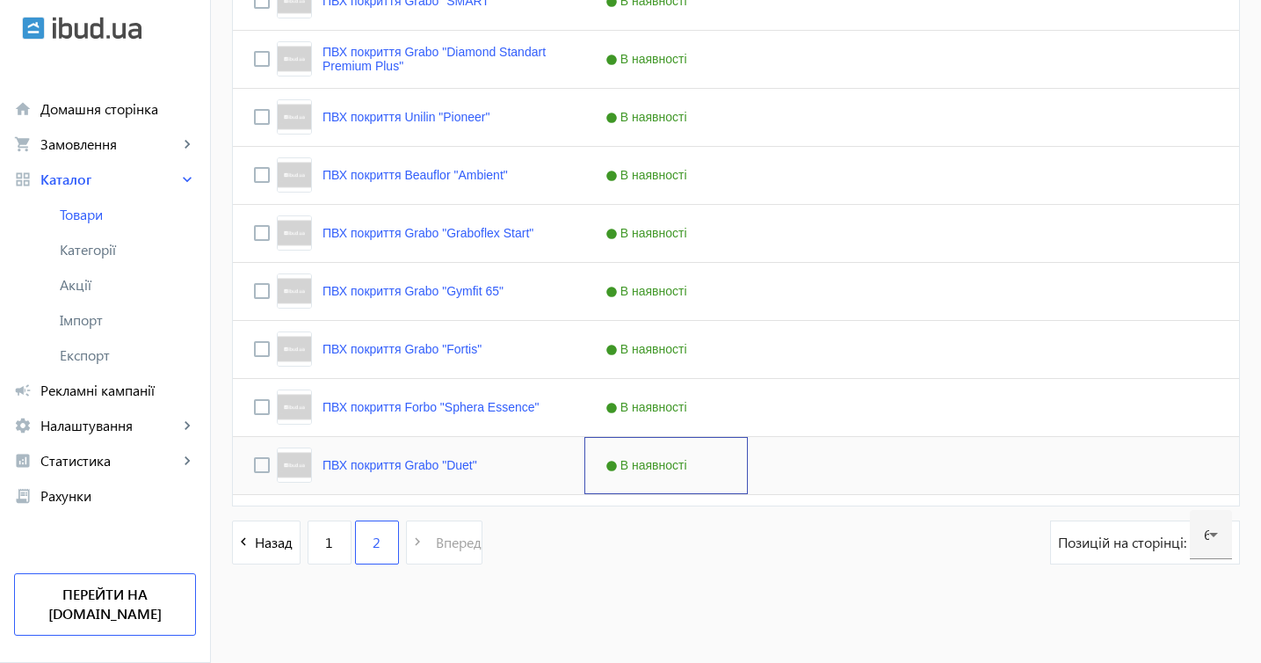
click at [642, 474] on div "В наявності" at bounding box center [665, 465] width 163 height 57
click at [431, 458] on link "ПВХ покриття Grabo "Duet"" at bounding box center [400, 465] width 155 height 14
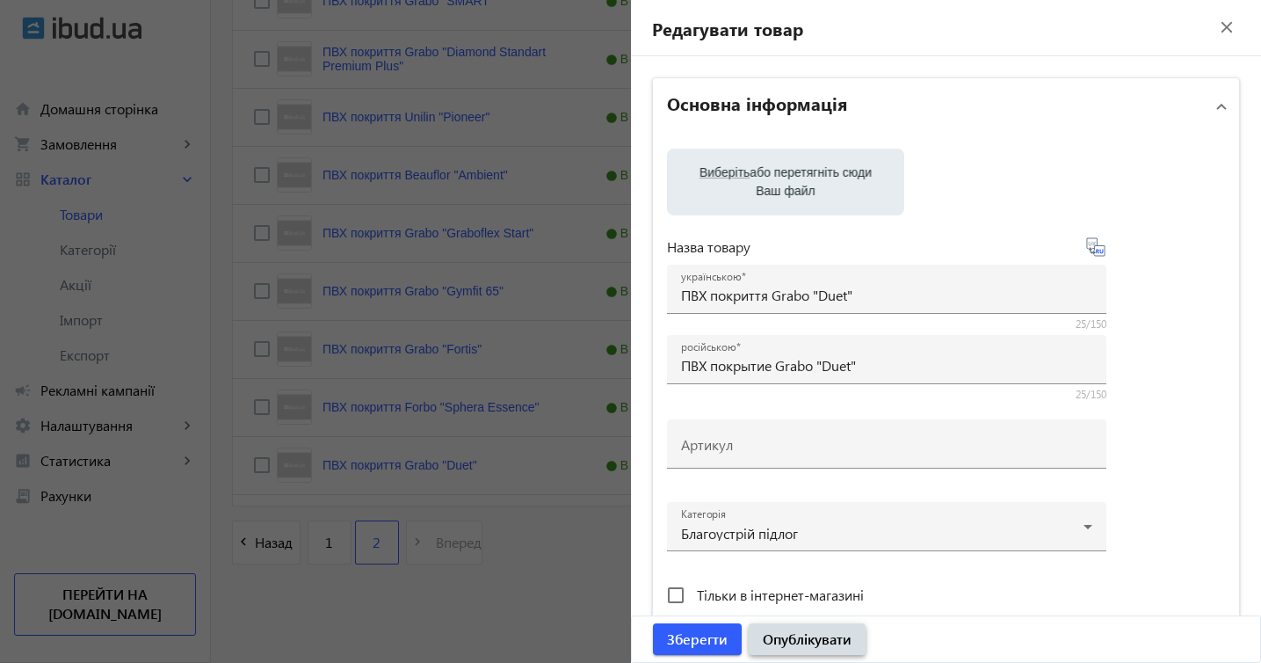
click at [828, 648] on span "Опублікувати" at bounding box center [807, 638] width 89 height 19
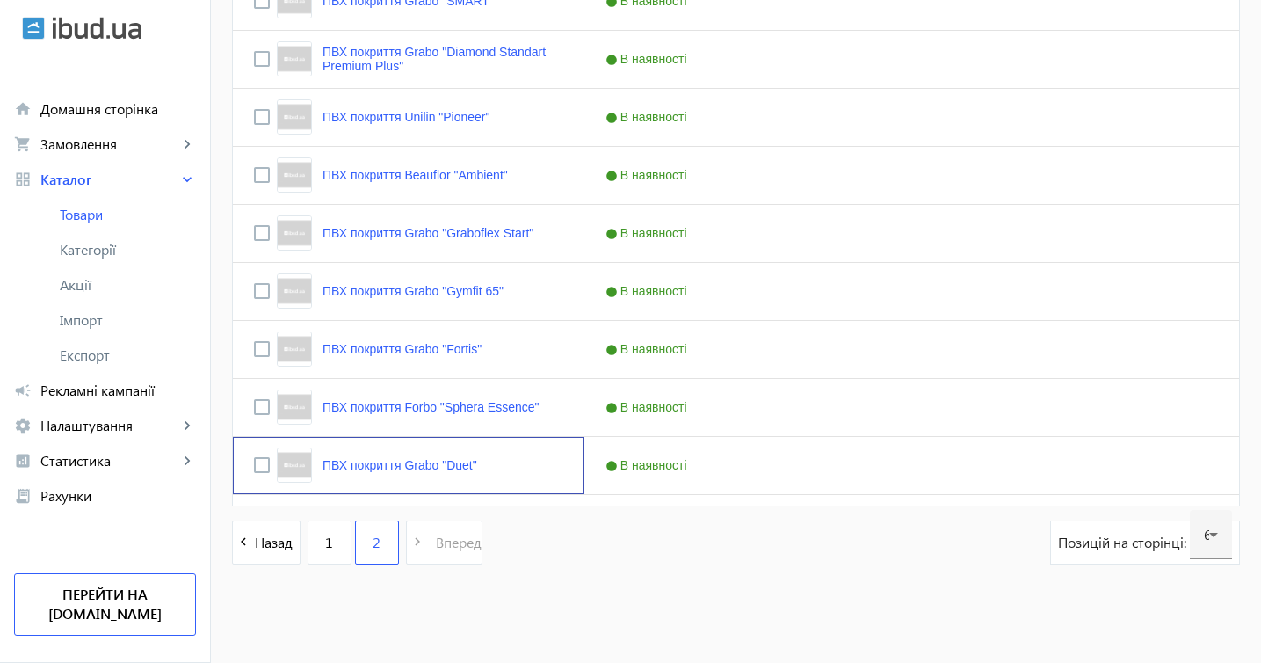
scroll to position [0, 0]
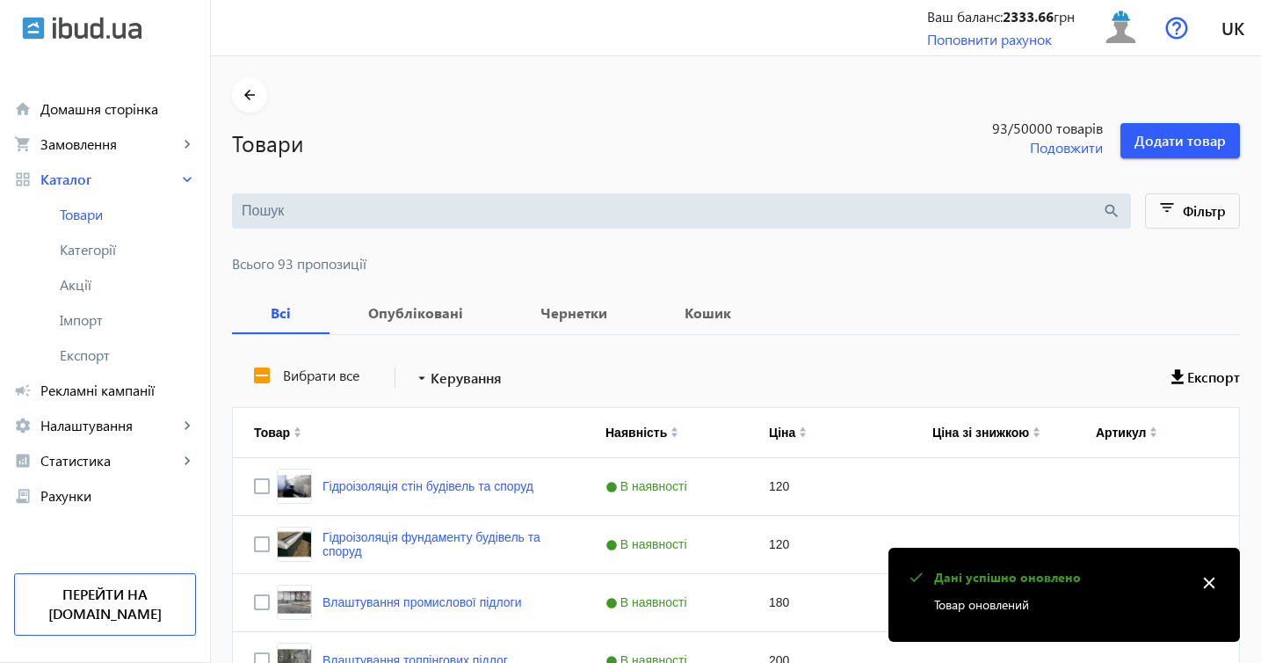
click at [1205, 584] on mat-icon "close" at bounding box center [1209, 583] width 26 height 26
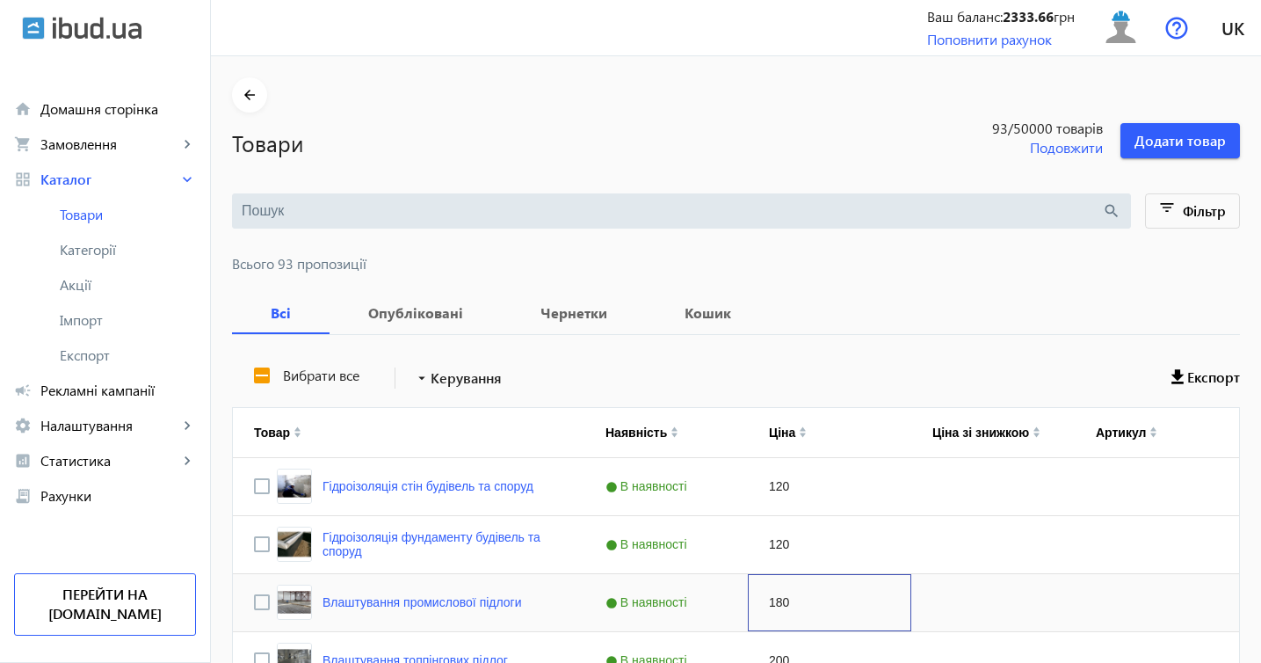
click at [835, 599] on div "180" at bounding box center [829, 602] width 163 height 57
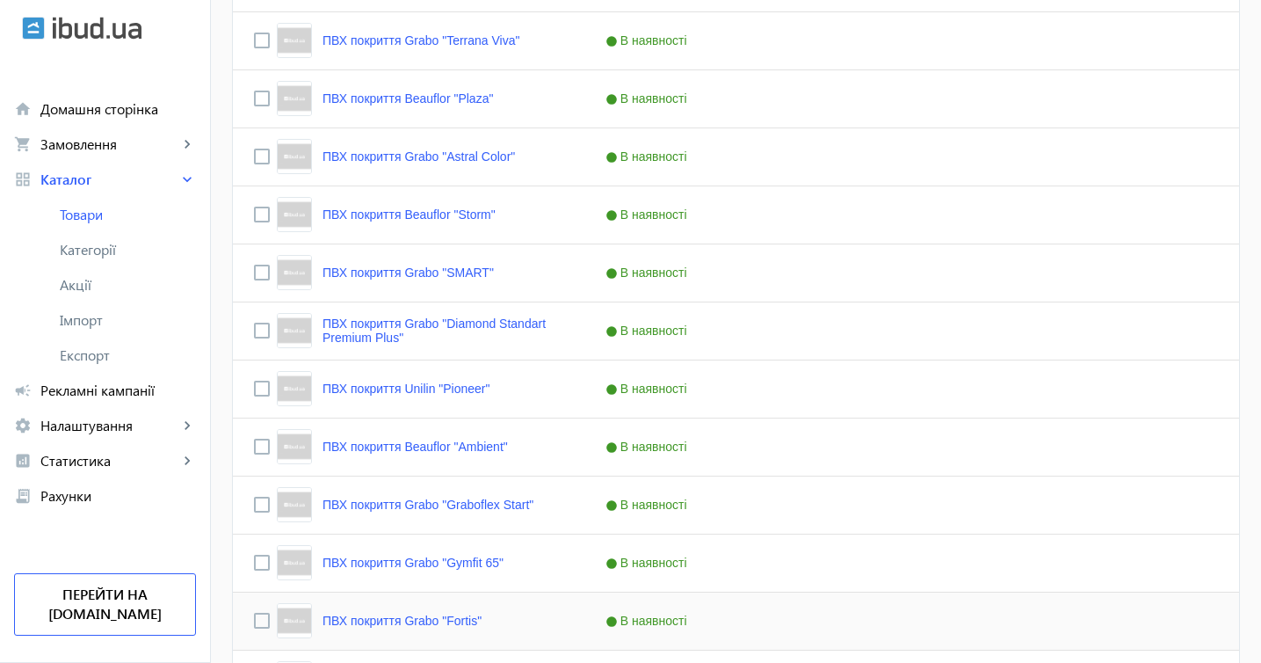
scroll to position [1877, 0]
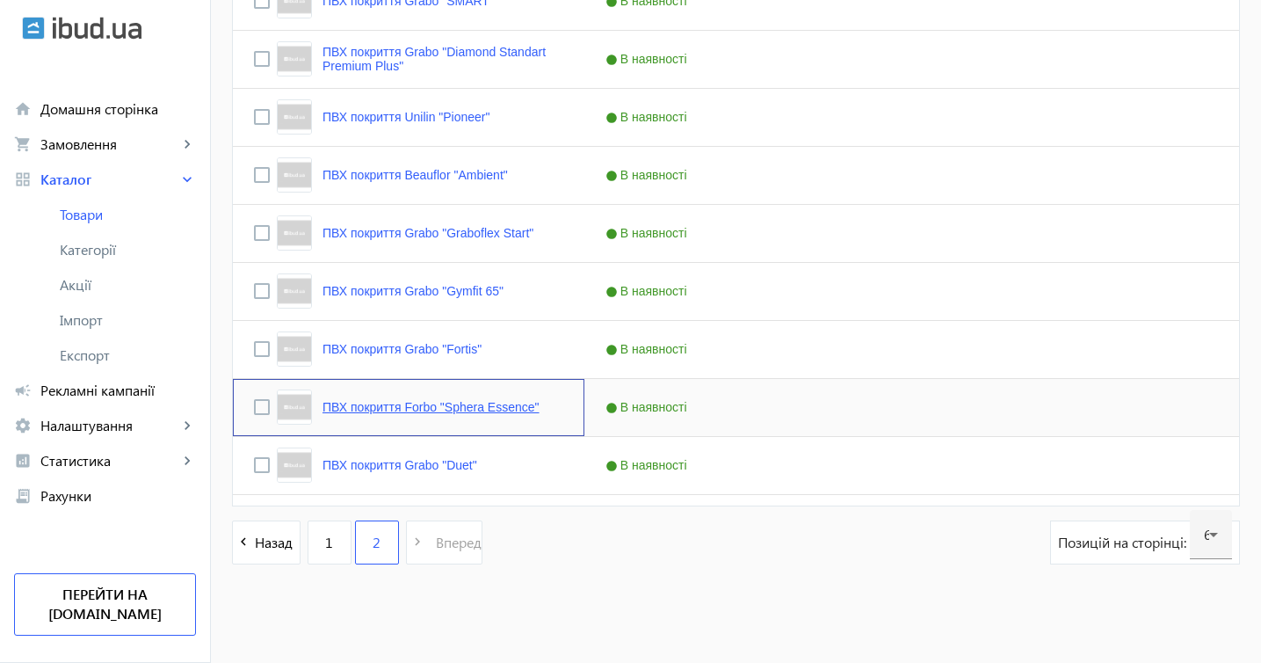
click at [536, 410] on link "ПВХ покриття Forbo "Sphera Essence"" at bounding box center [431, 407] width 217 height 14
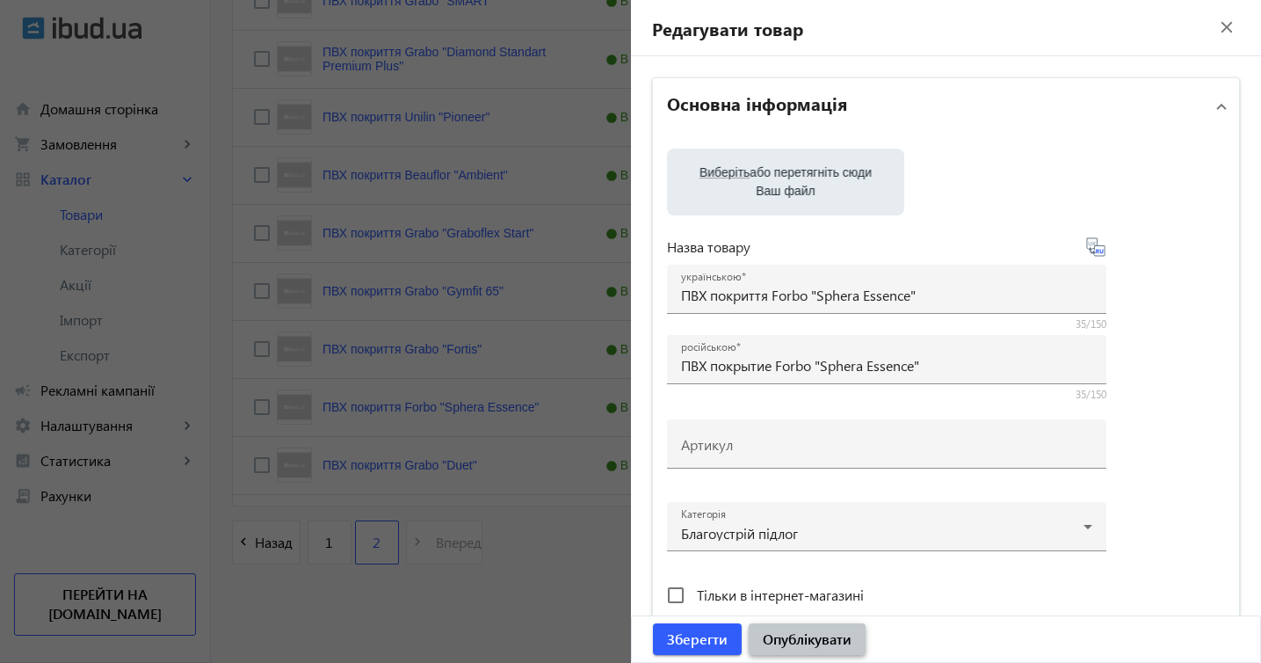
click at [789, 635] on span "Опублікувати" at bounding box center [807, 638] width 89 height 19
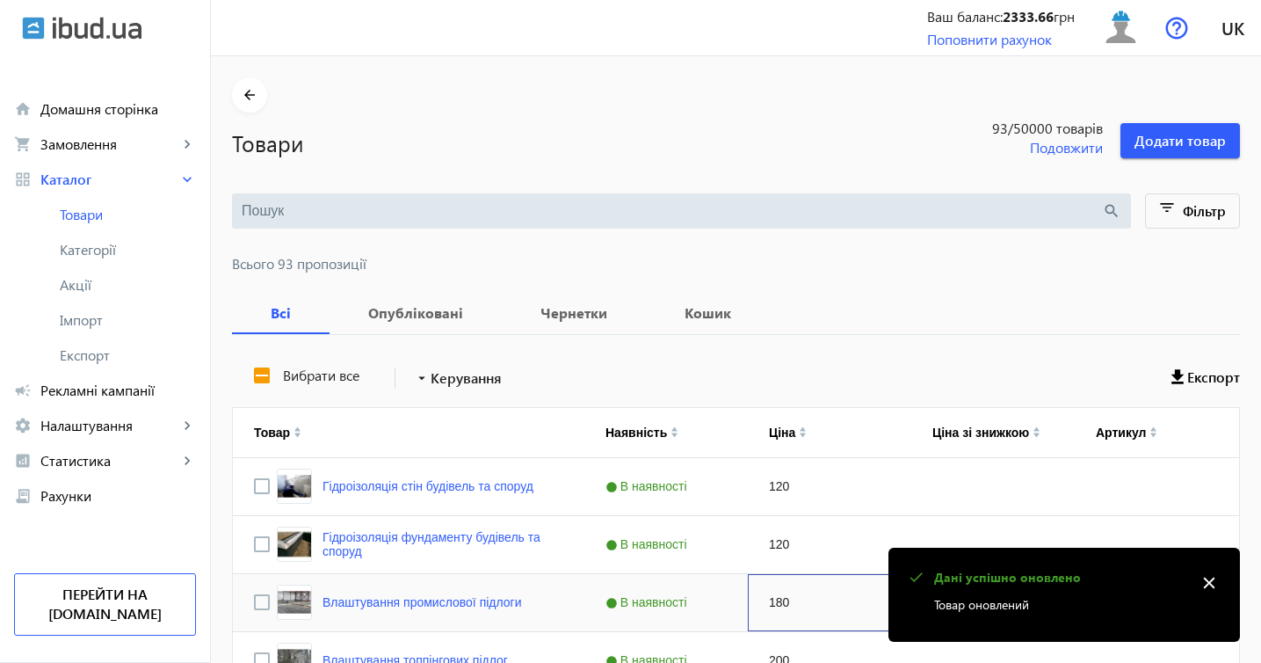
click at [829, 627] on div "180" at bounding box center [829, 602] width 163 height 57
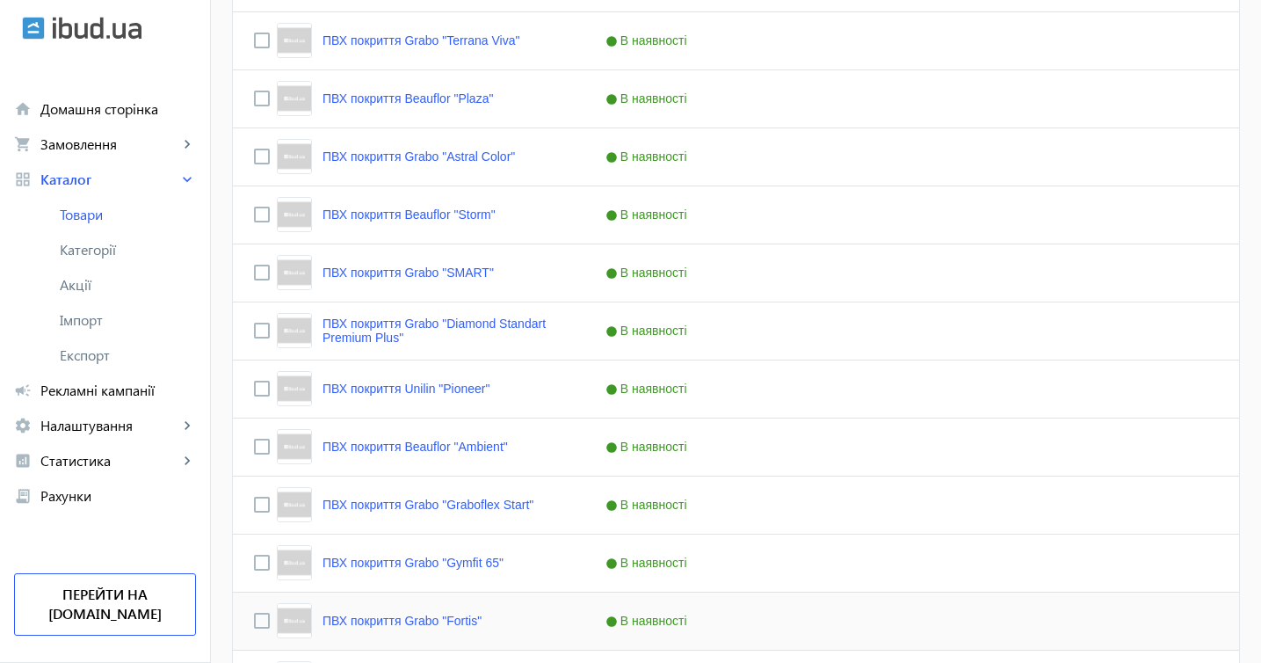
scroll to position [1877, 0]
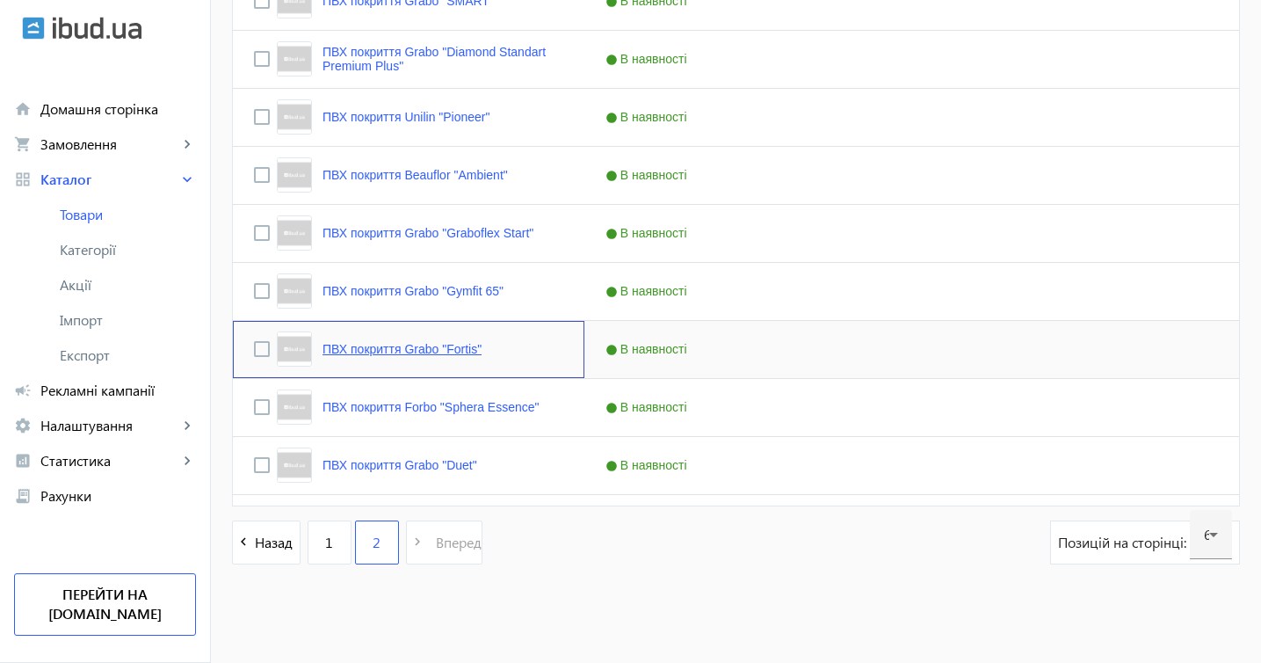
click at [475, 348] on link "ПВХ покриття Grabo "Fortis"" at bounding box center [402, 349] width 159 height 14
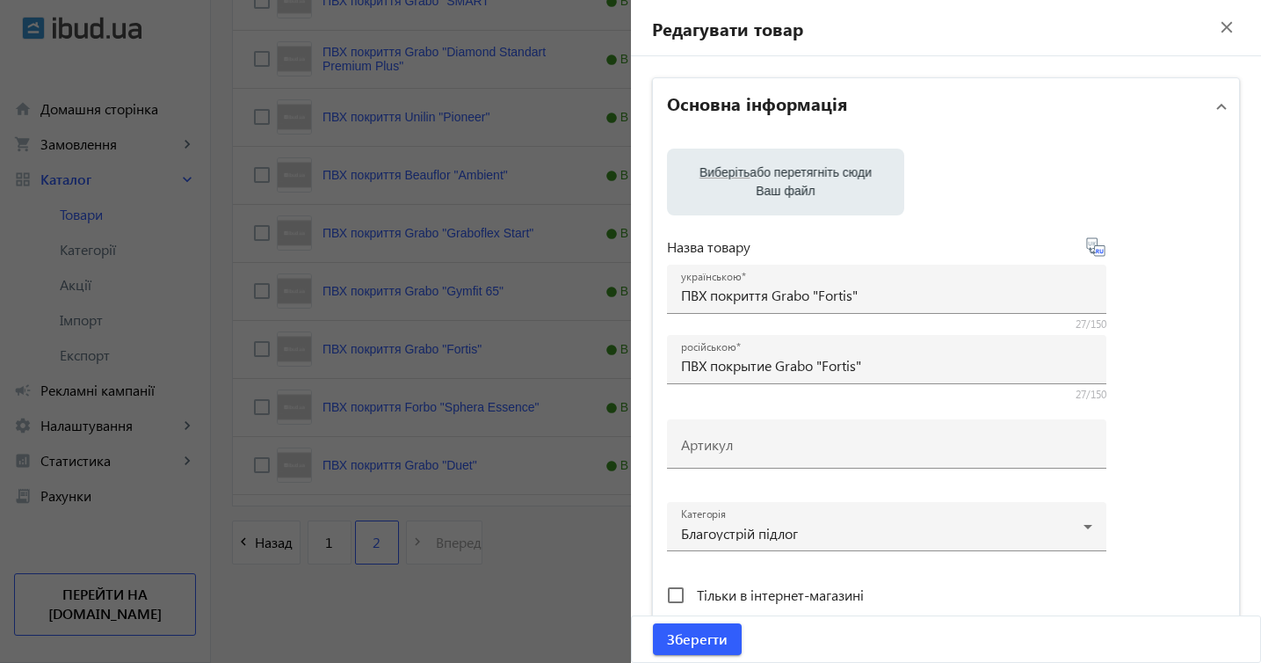
click at [1214, 27] on mat-icon "close" at bounding box center [1227, 27] width 26 height 26
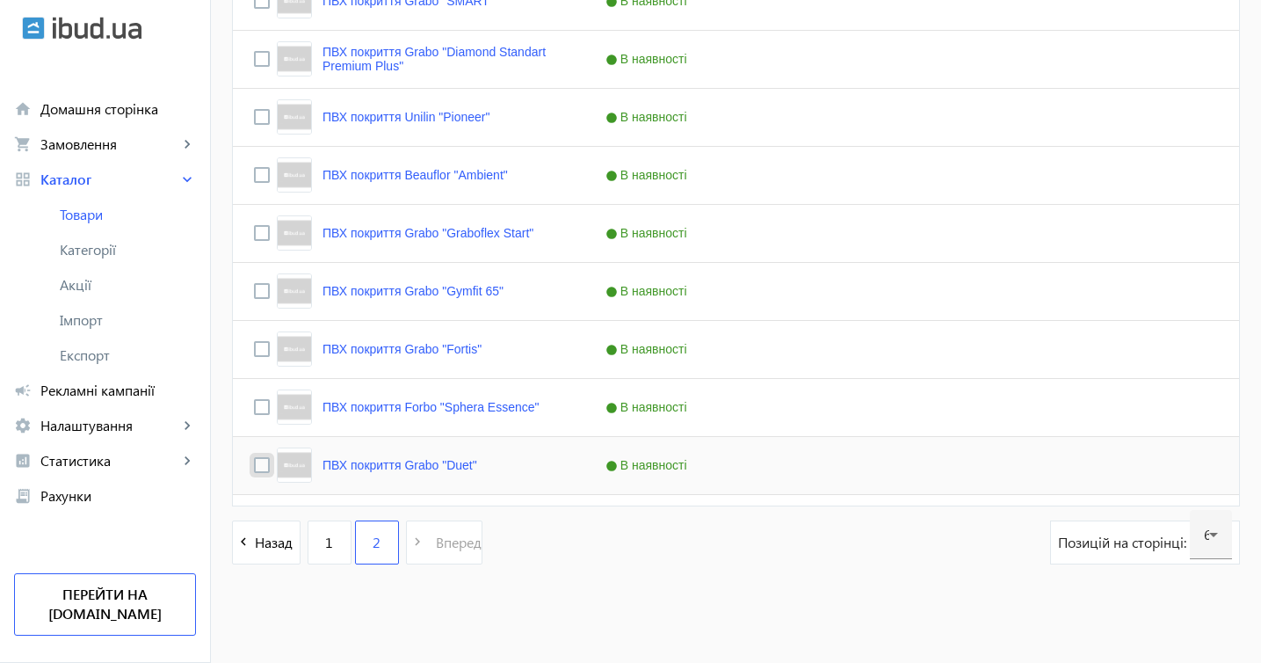
click at [255, 461] on input "Press Space to toggle row selection (unchecked)" at bounding box center [262, 465] width 16 height 16
checkbox input "true"
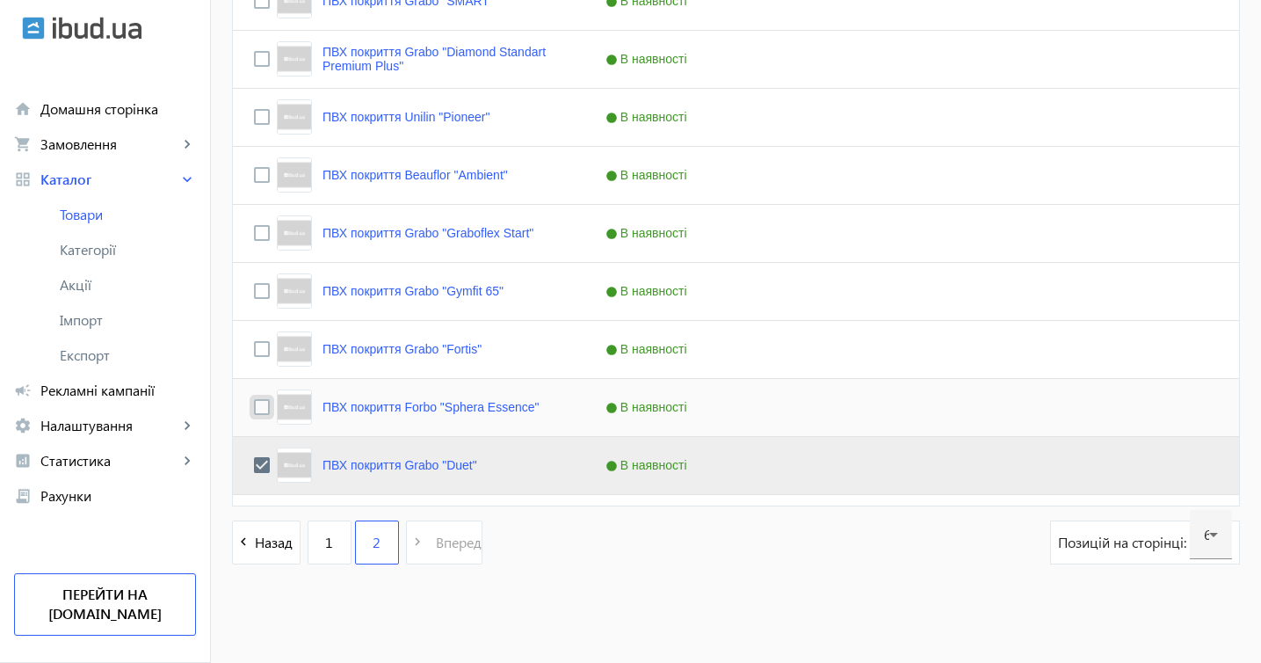
click at [262, 409] on input "Press Space to toggle row selection (unchecked)" at bounding box center [262, 407] width 16 height 16
checkbox input "true"
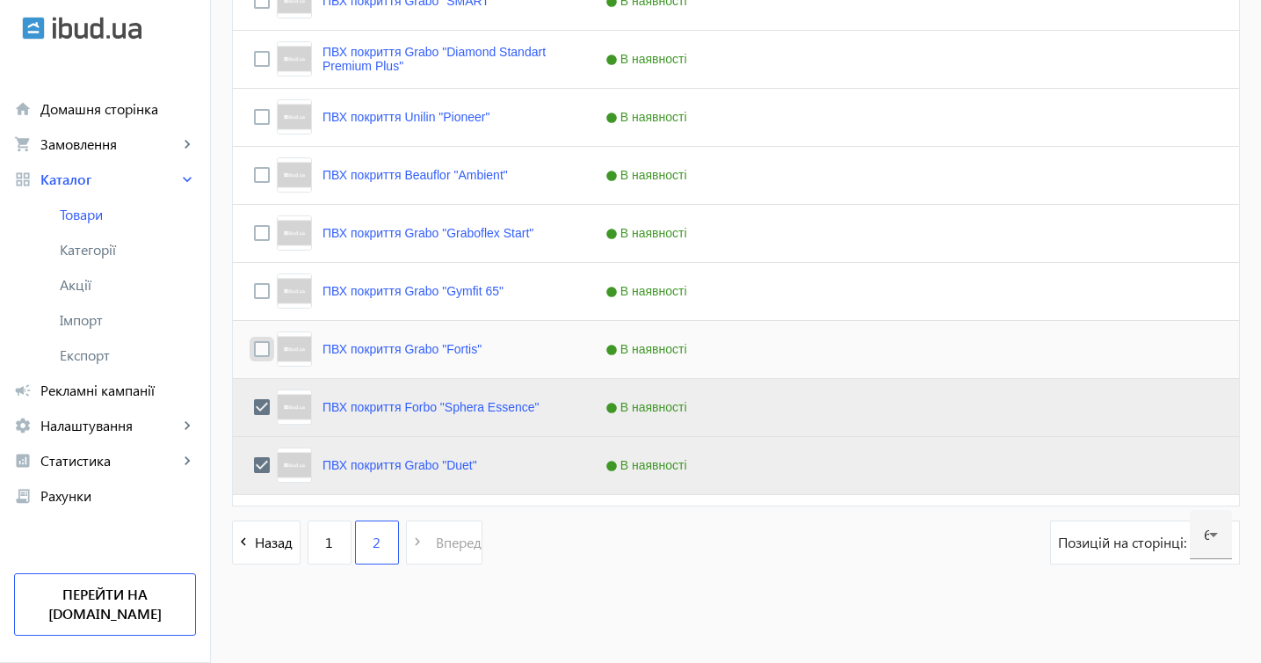
click at [258, 344] on input "Press Space to toggle row selection (unchecked)" at bounding box center [262, 349] width 16 height 16
checkbox input "true"
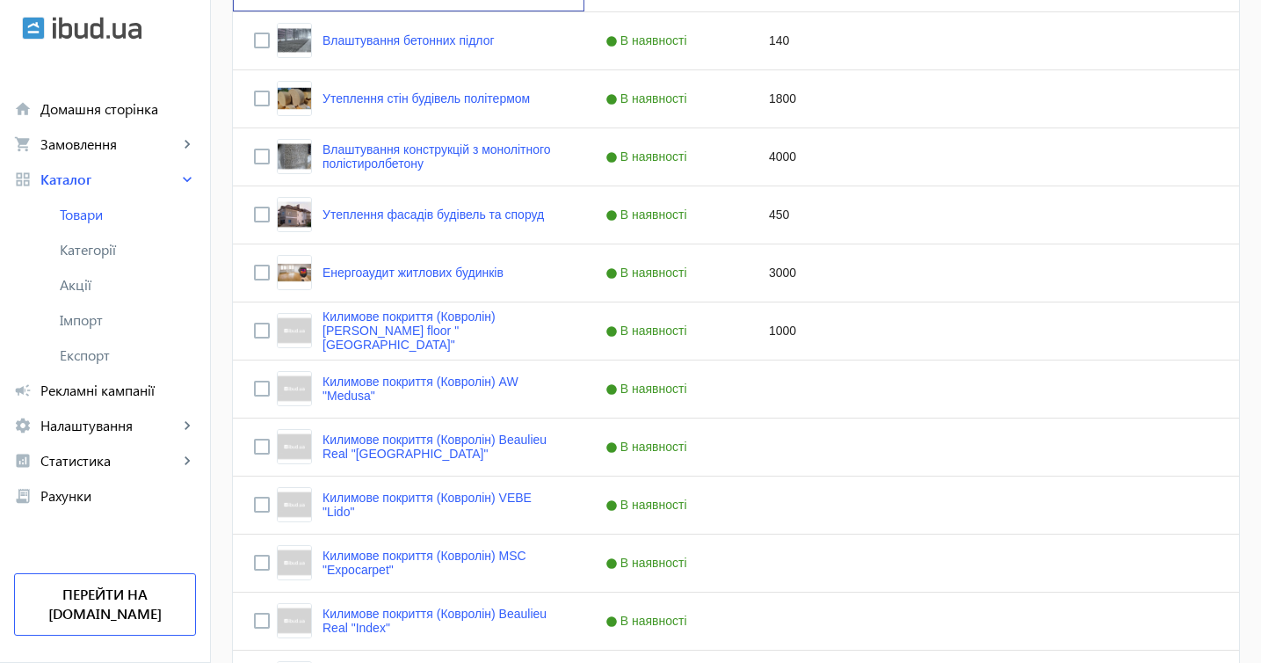
scroll to position [272, 0]
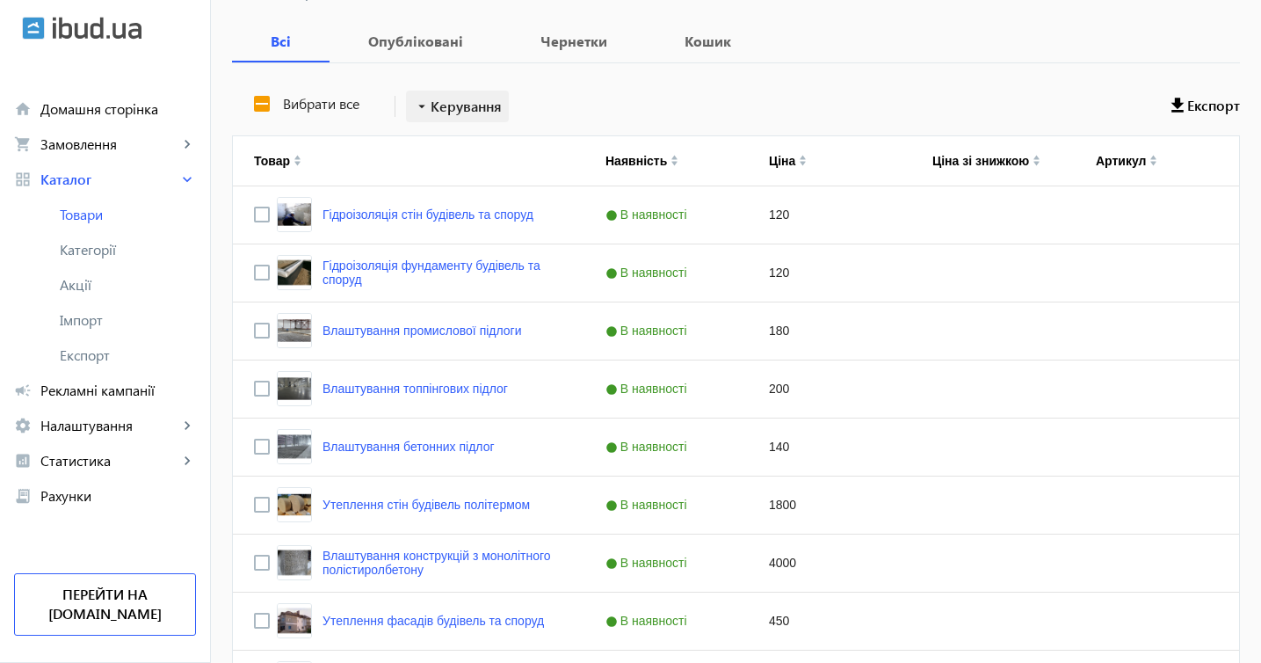
click at [507, 105] on span at bounding box center [457, 106] width 103 height 42
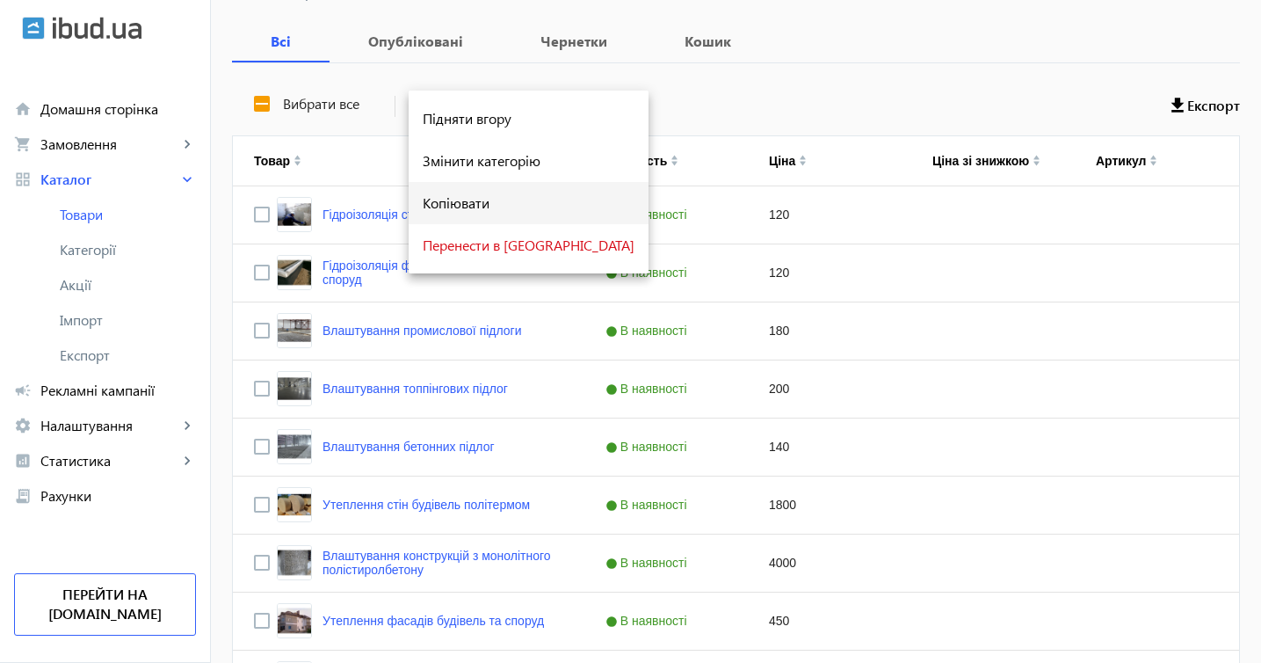
click at [473, 198] on span "Копіювати" at bounding box center [529, 203] width 212 height 14
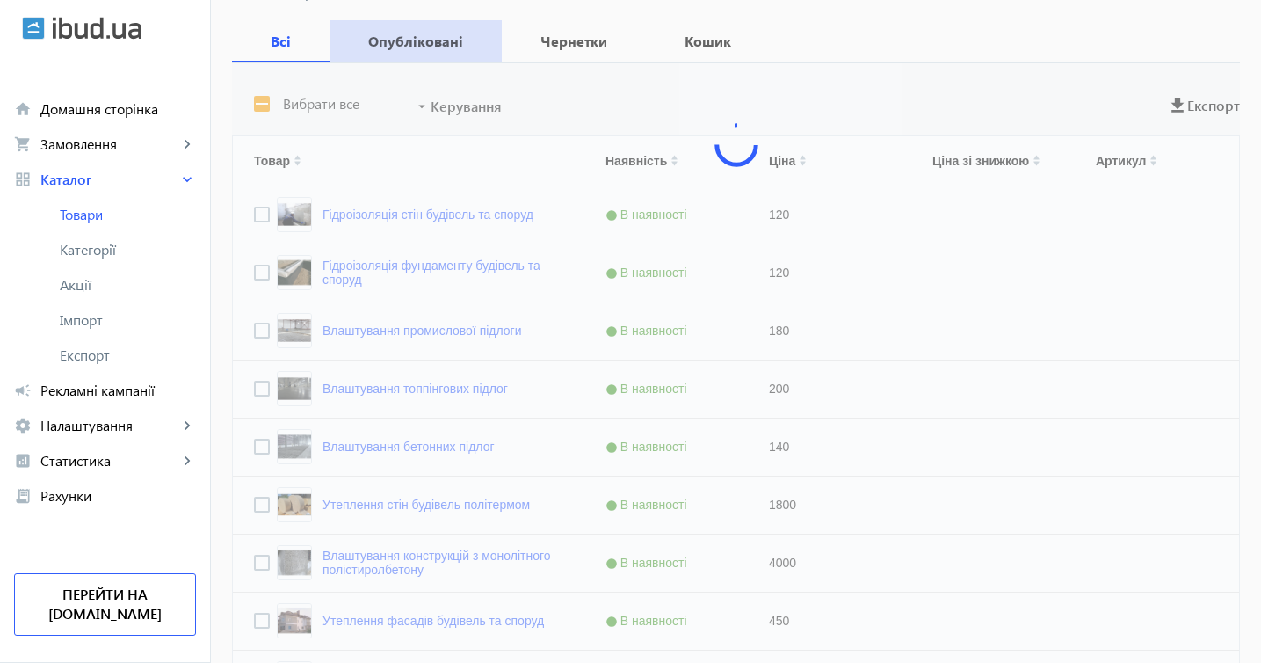
click at [440, 43] on b "Опубліковані" at bounding box center [416, 41] width 130 height 14
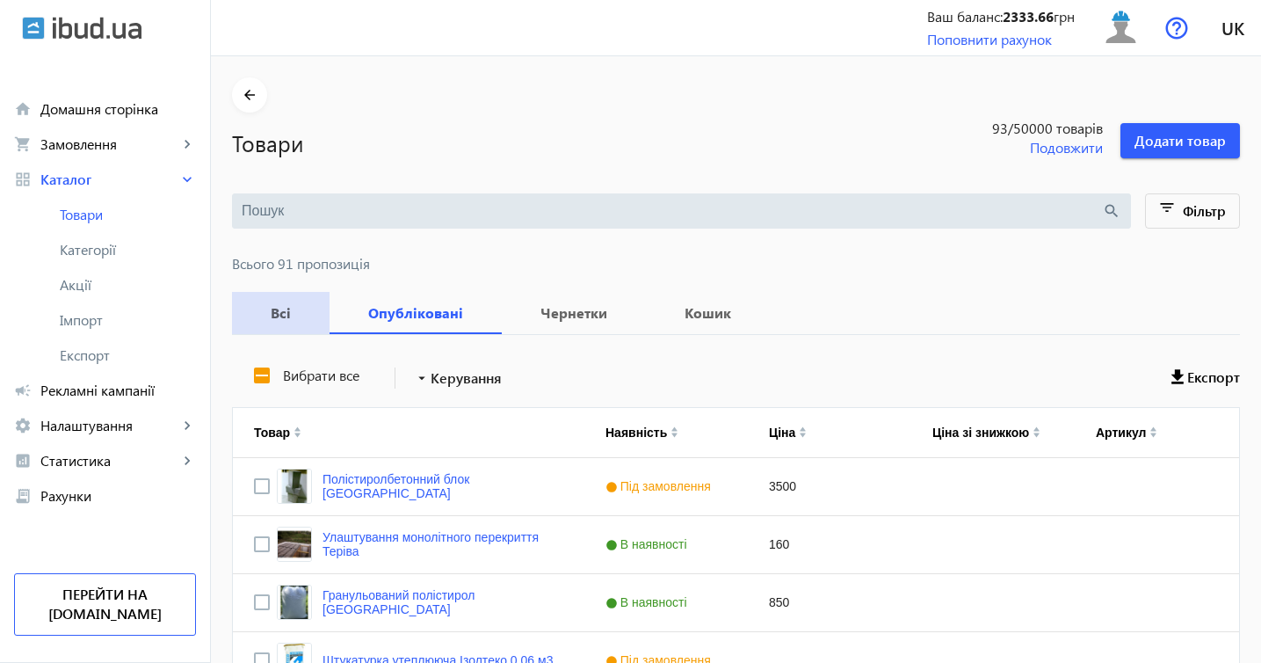
click at [280, 313] on b "Всі" at bounding box center [280, 313] width 55 height 14
click at [993, 534] on div "Press SPACE to select this row." at bounding box center [992, 544] width 163 height 57
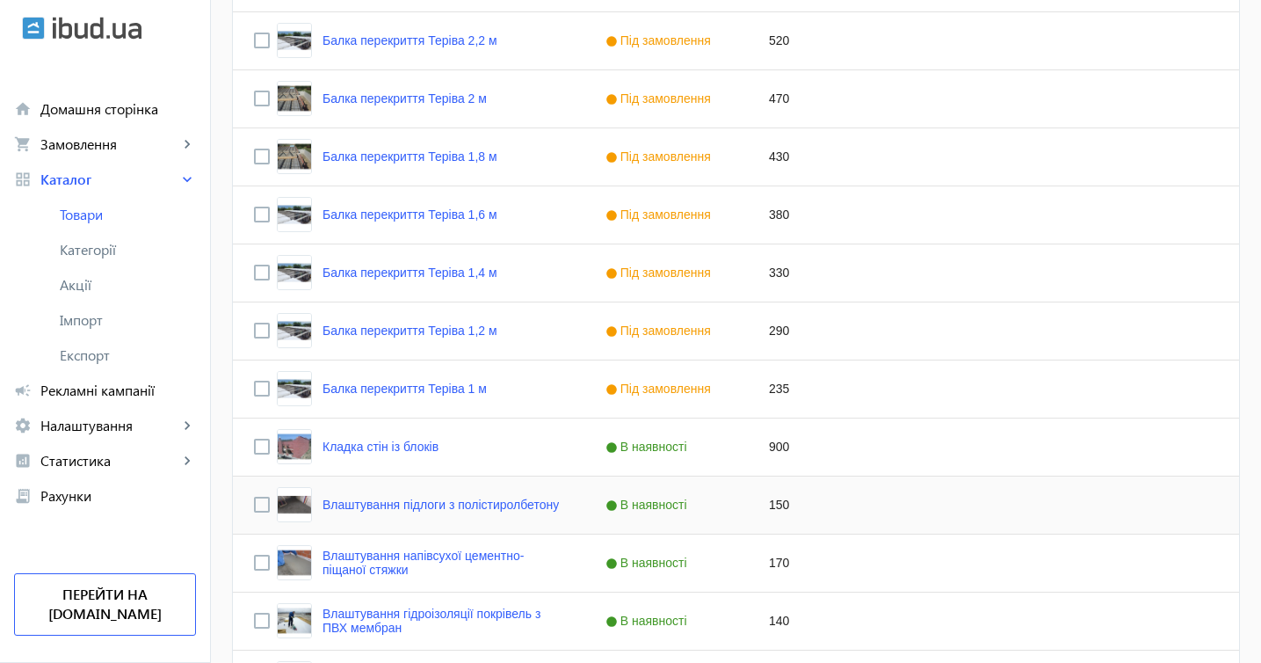
scroll to position [3275, 0]
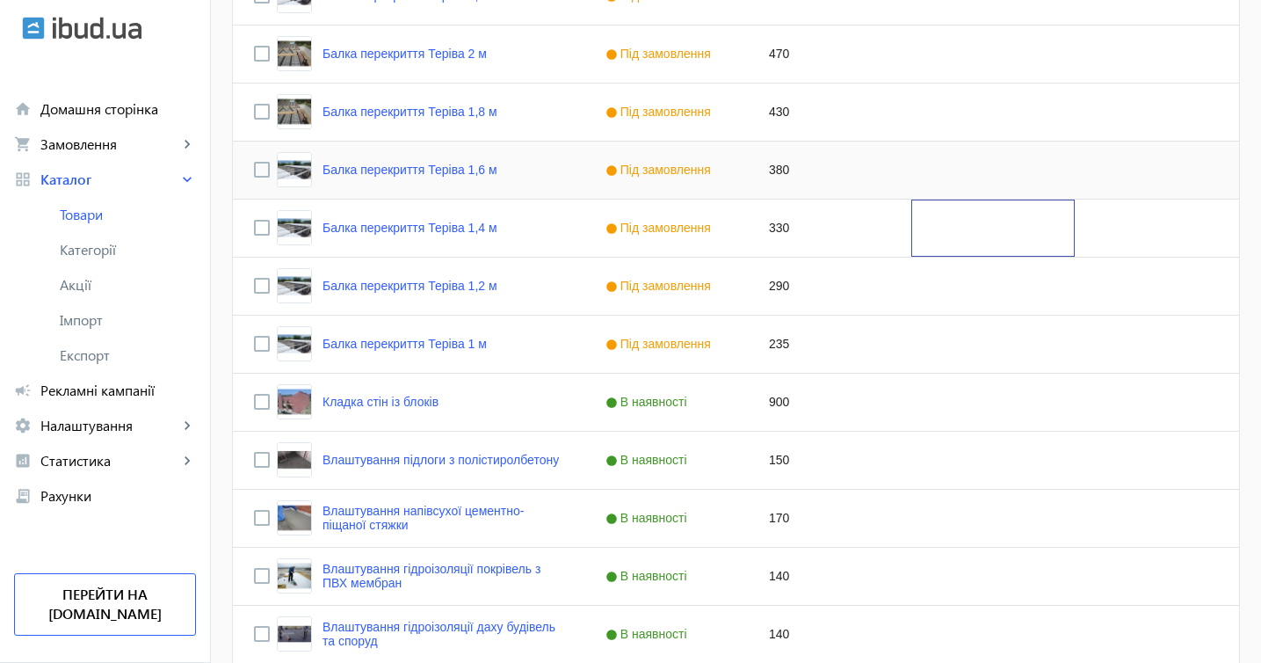
drag, startPoint x: 1020, startPoint y: 248, endPoint x: 1027, endPoint y: 153, distance: 95.2
drag, startPoint x: 1175, startPoint y: 474, endPoint x: 1179, endPoint y: 358, distance: 116.1
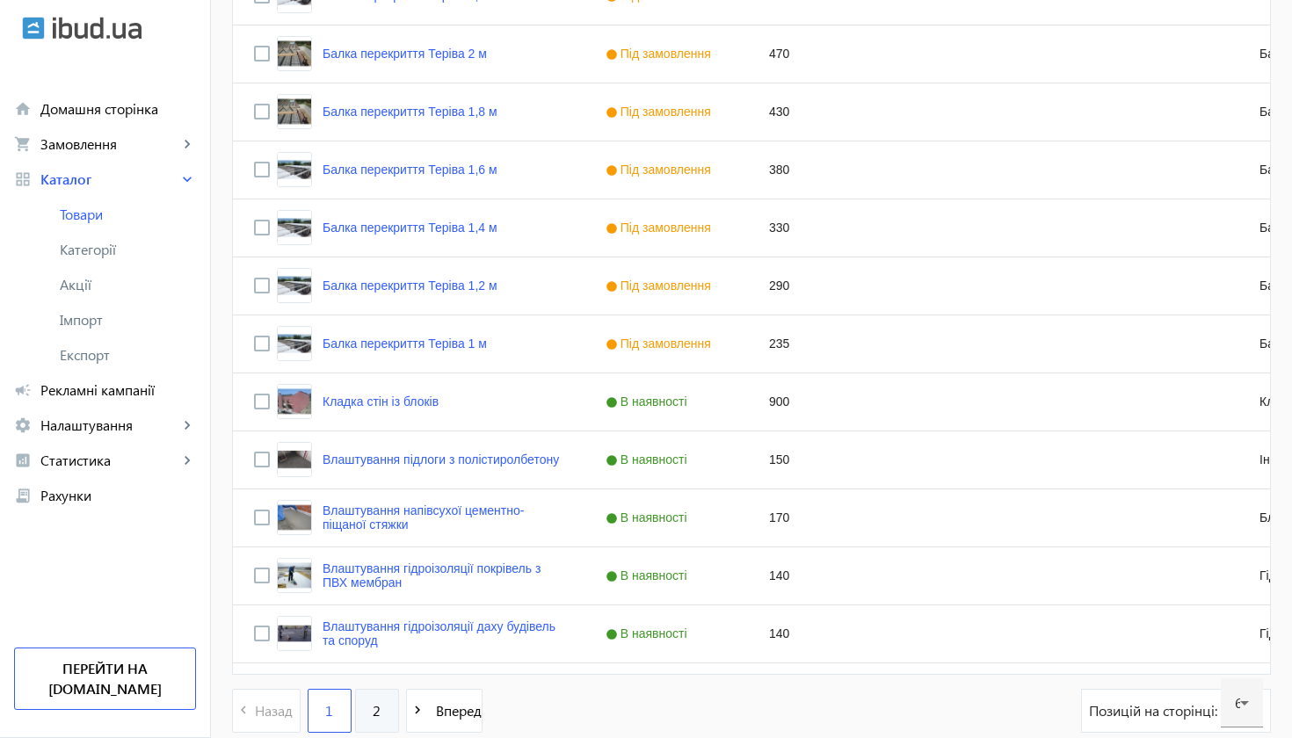
click at [380, 662] on span "2" at bounding box center [377, 710] width 8 height 19
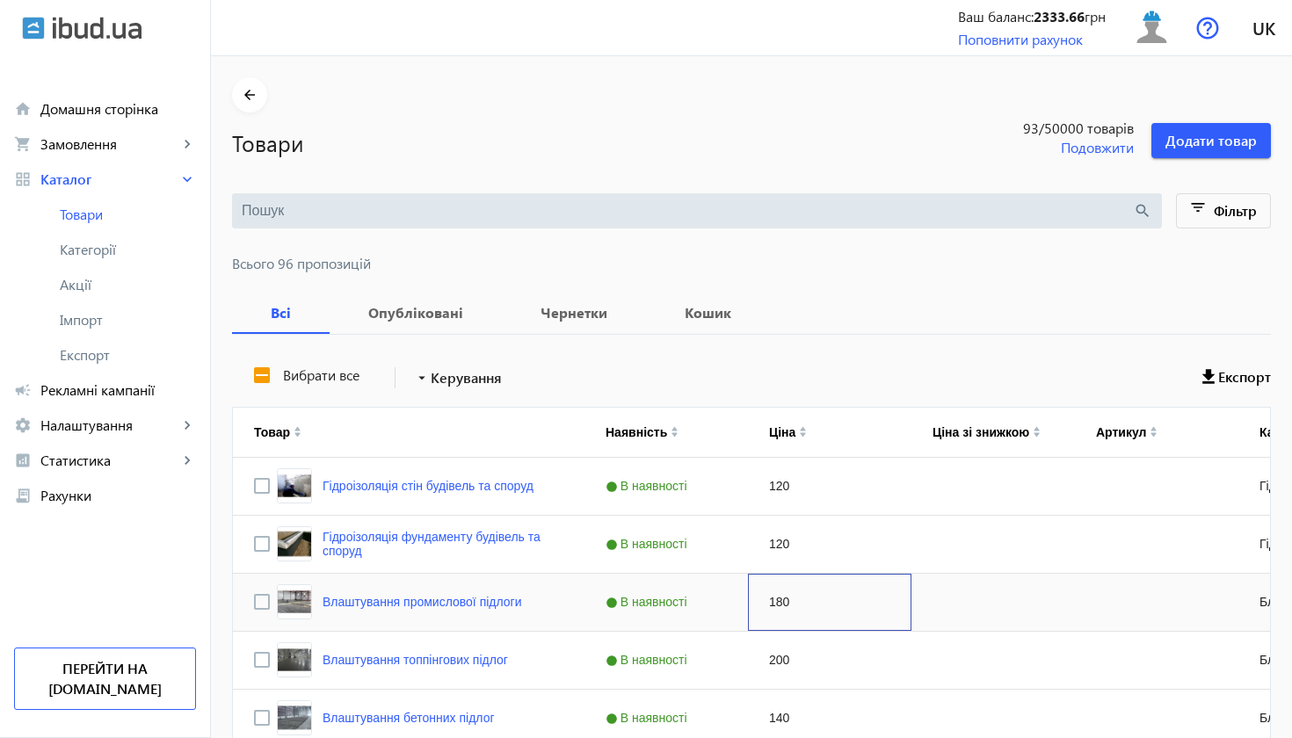
click at [856, 617] on div "180" at bounding box center [829, 602] width 163 height 57
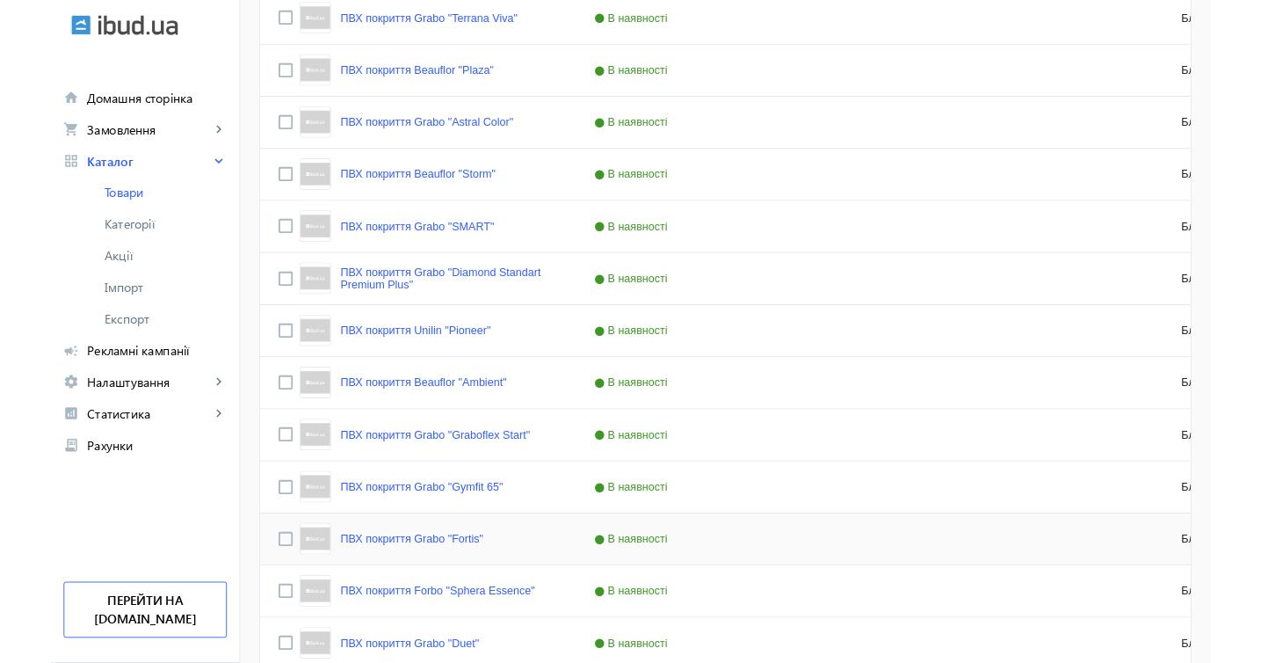
scroll to position [1976, 0]
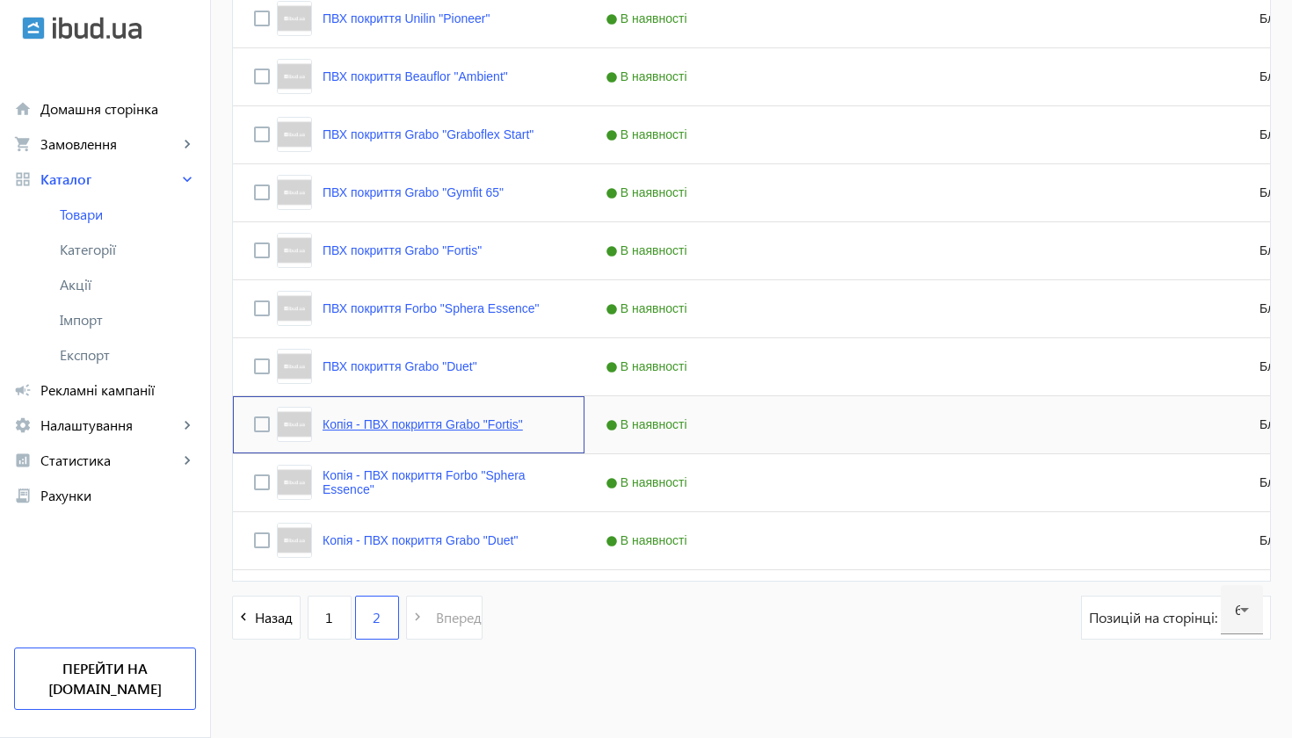
click at [380, 425] on link "Копія - ПВХ покриття Grabo "Fortis"" at bounding box center [423, 424] width 200 height 14
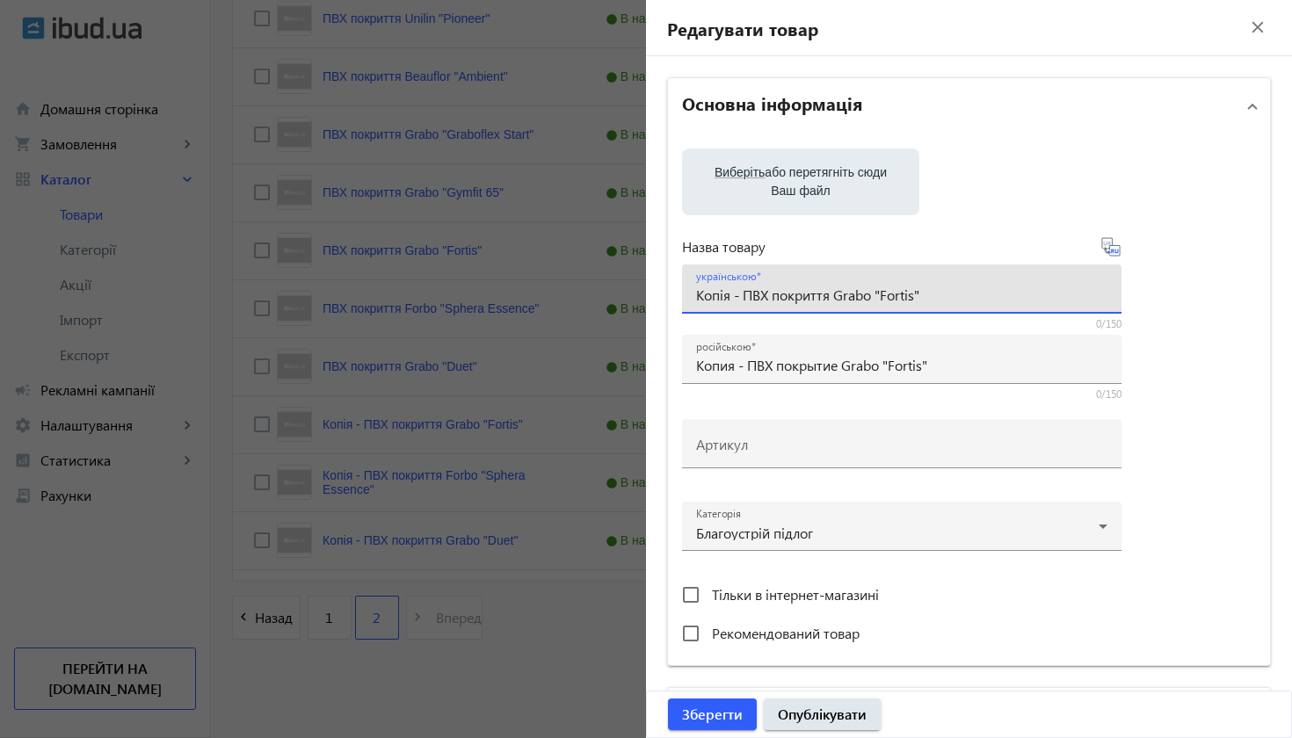
click at [744, 300] on input "Копія - ПВХ покриття Grabo "Fortis"" at bounding box center [901, 295] width 411 height 18
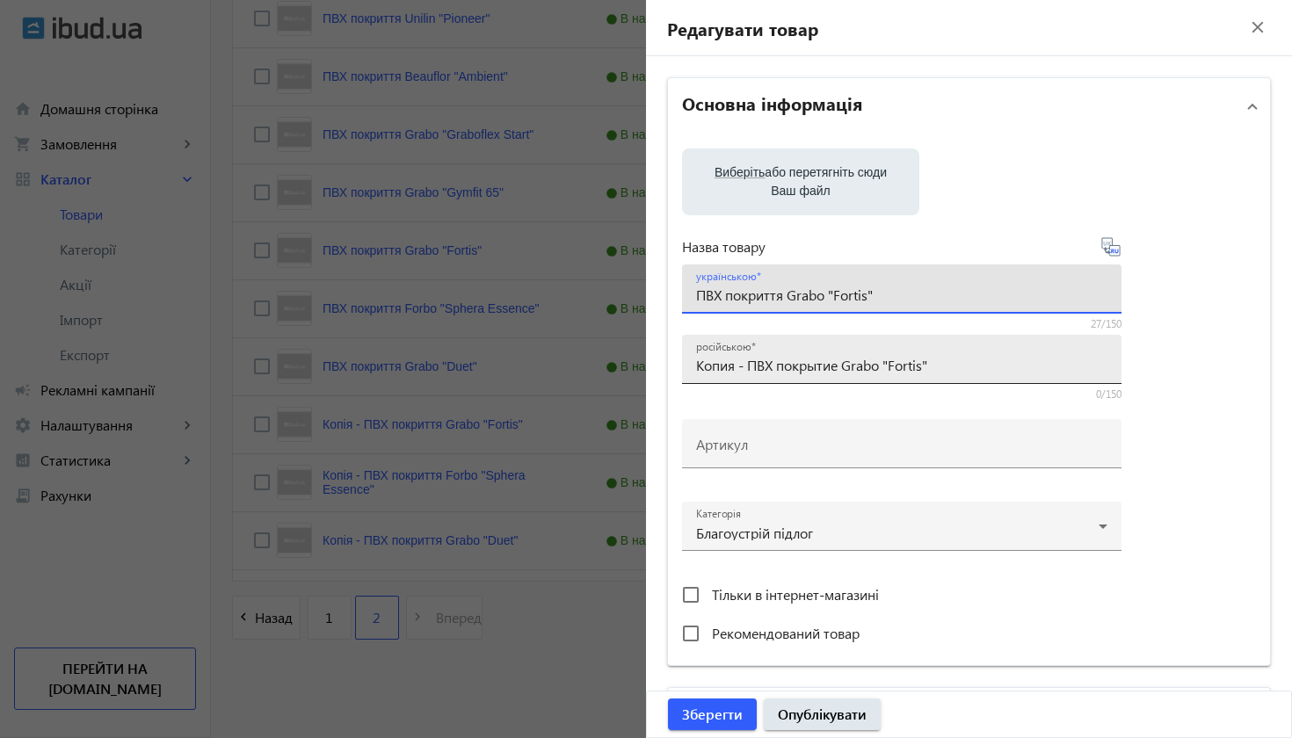
type input "ПВХ покриття Grabo "Fortis""
click at [750, 367] on input "Копия - ПВХ покрытие Grabo "Fortis"" at bounding box center [901, 365] width 411 height 18
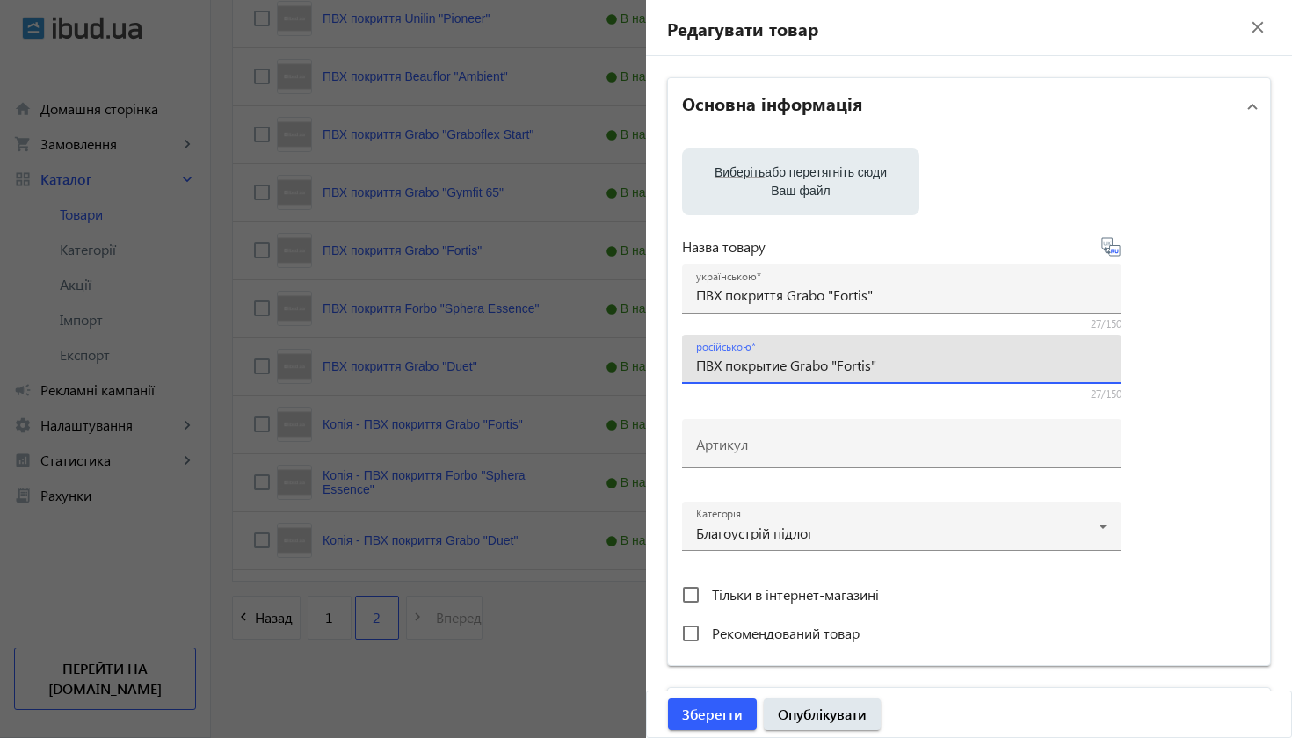
type input "ПВХ покрытие Grabo "Fortis""
click at [177, 519] on div at bounding box center [646, 369] width 1292 height 738
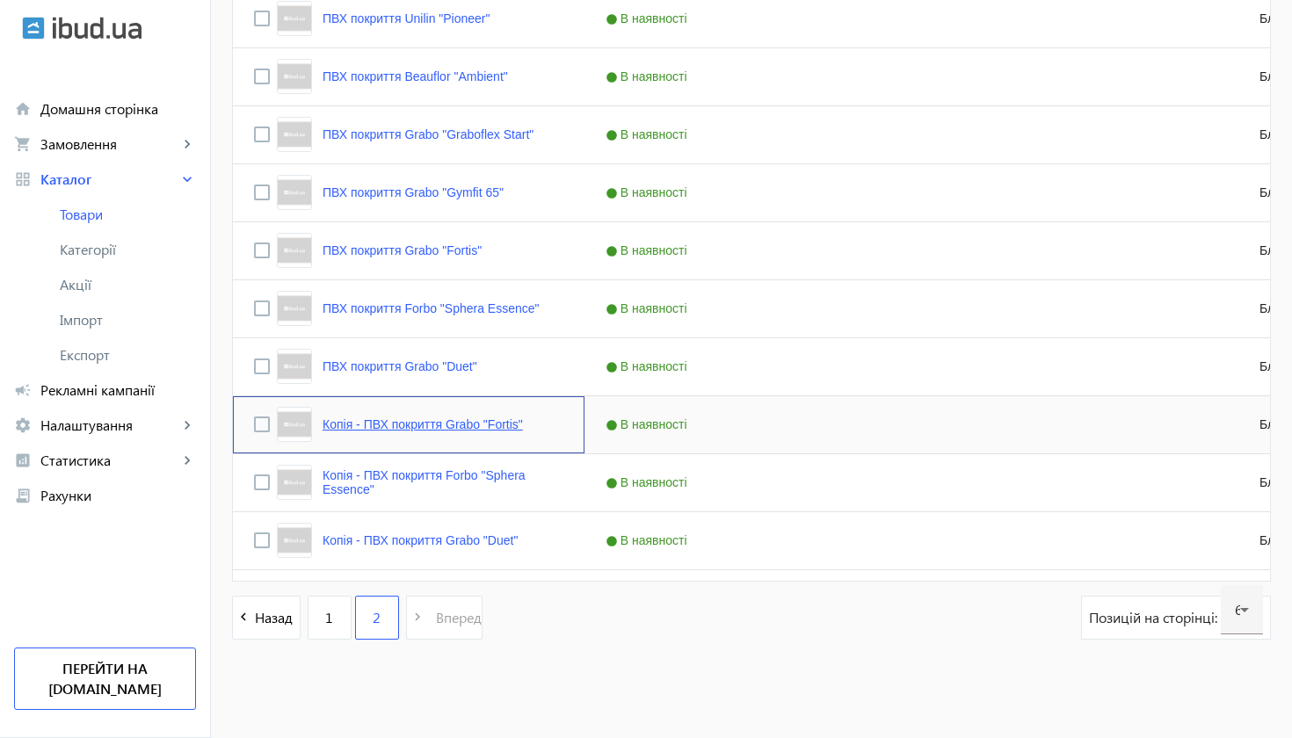
click at [383, 426] on link "Копія - ПВХ покриття Grabo "Fortis"" at bounding box center [423, 424] width 200 height 14
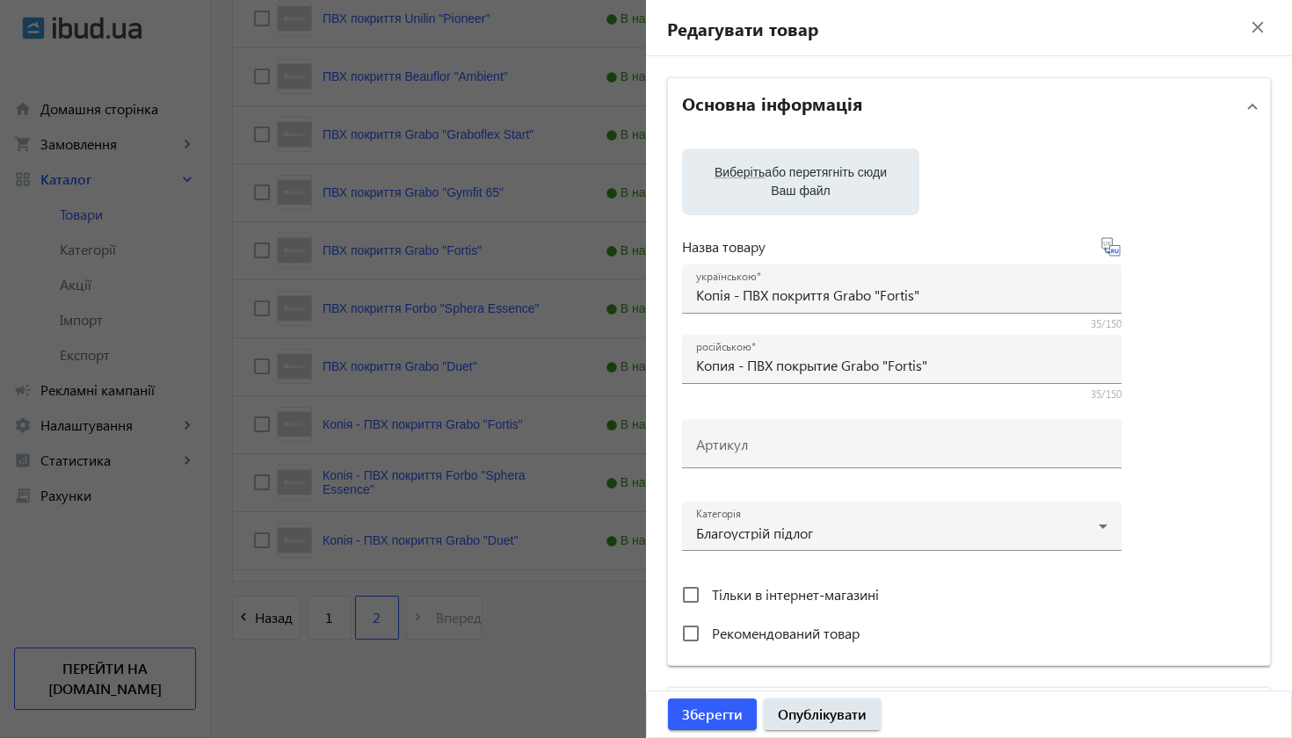
click at [272, 662] on div at bounding box center [646, 369] width 1292 height 738
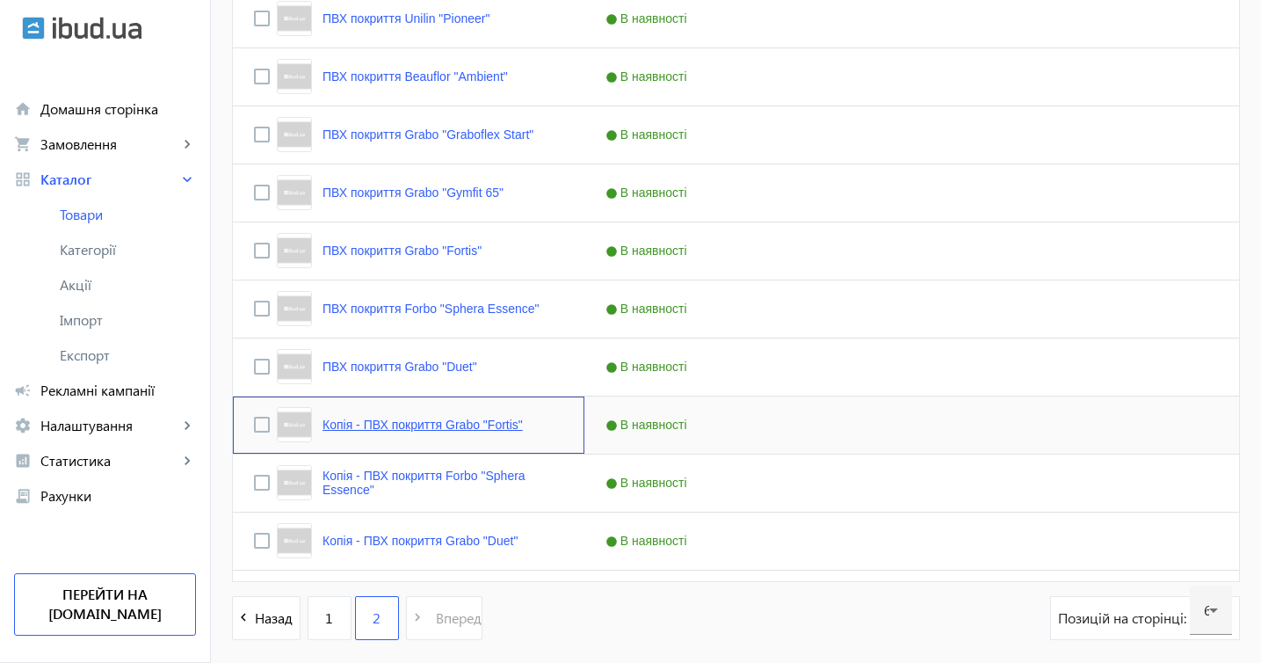
click at [414, 420] on link "Копія - ПВХ покриття Grabo "Fortis"" at bounding box center [423, 424] width 200 height 14
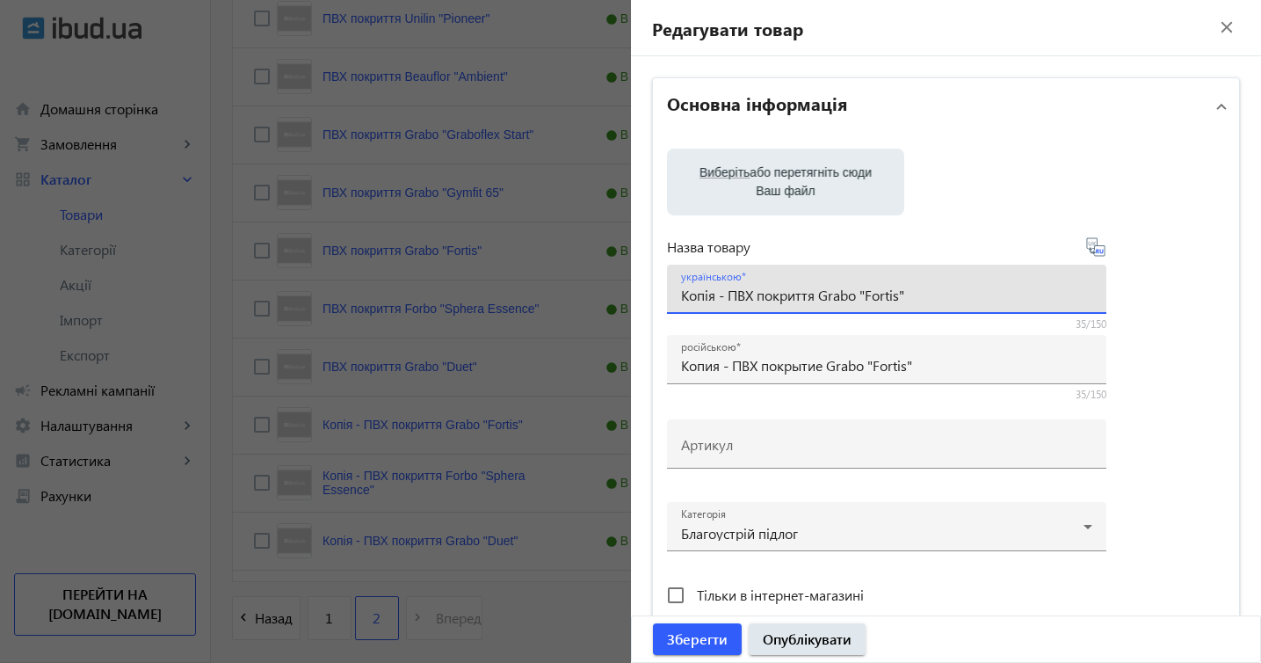
drag, startPoint x: 819, startPoint y: 293, endPoint x: 935, endPoint y: 304, distance: 116.6
click at [936, 304] on div "українською Копія - ПВХ покриття Grabo "Fortis"" at bounding box center [886, 289] width 411 height 49
paste input "Lino floor "Power"
click at [819, 293] on input "Копія - ПВХ покриттяLino floor "Power"" at bounding box center [886, 295] width 411 height 18
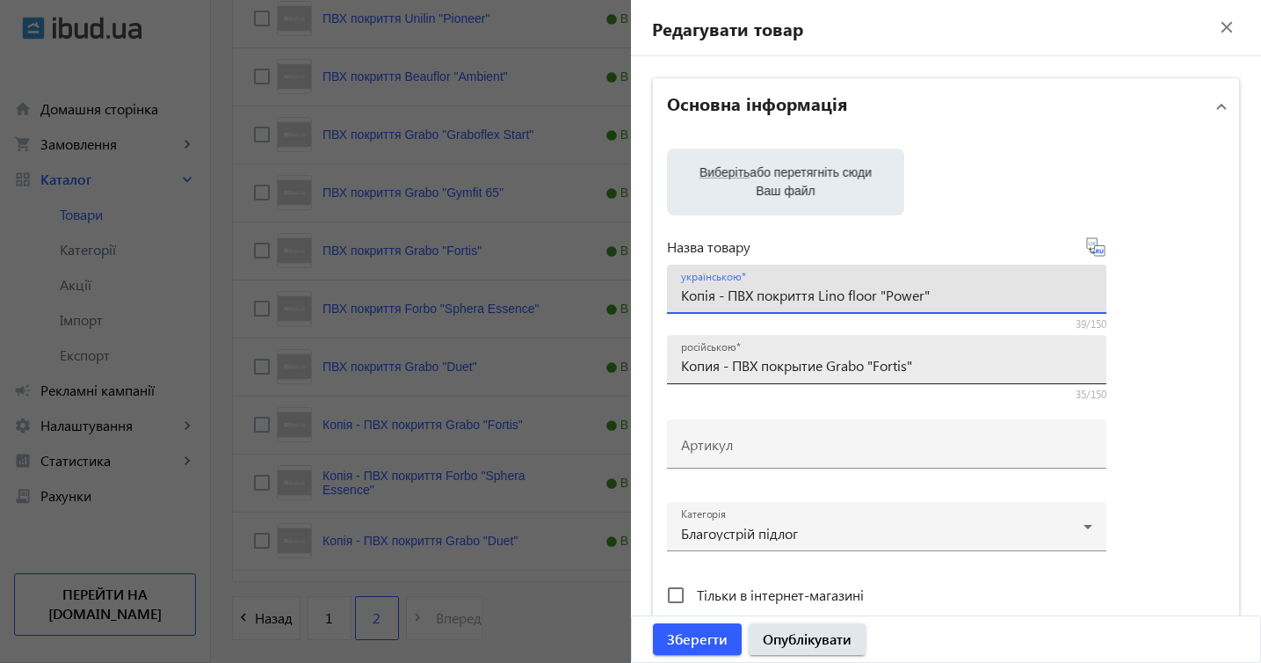
type input "Копія - ПВХ покриття Lino floor "Power""
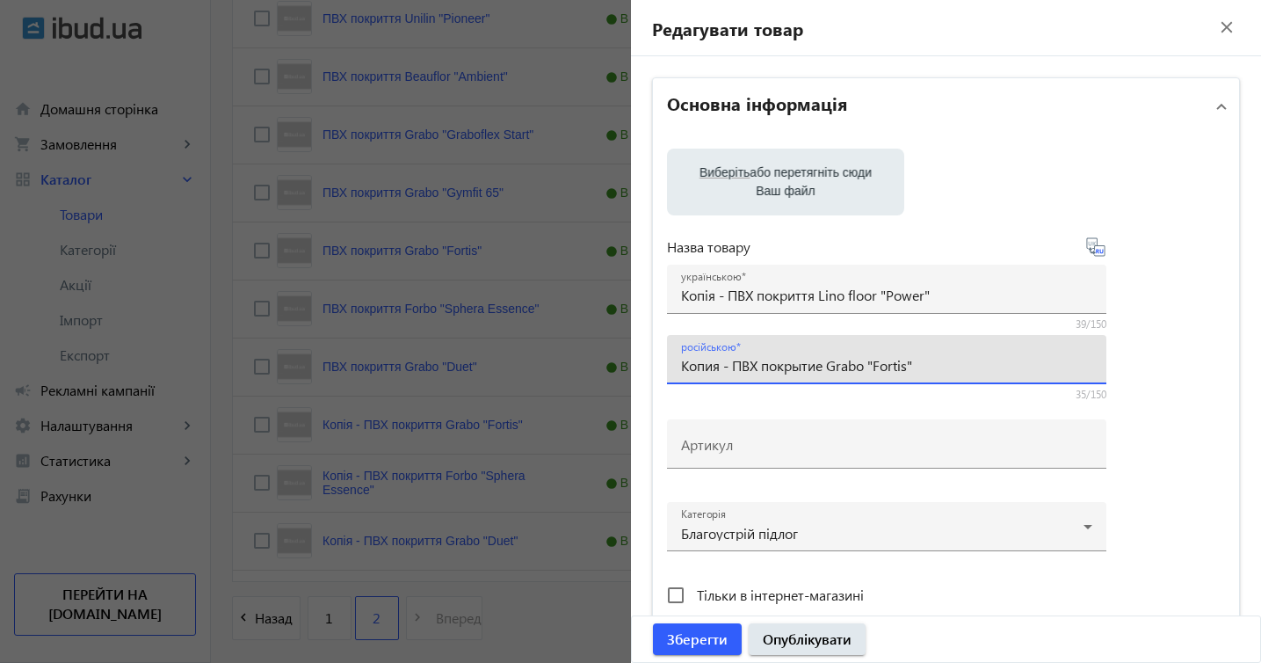
drag, startPoint x: 832, startPoint y: 362, endPoint x: 947, endPoint y: 377, distance: 116.1
click at [947, 377] on div "російською Копия - ПВХ покрытие Grabo "Fortis"" at bounding box center [886, 359] width 411 height 49
paste input "Lino floor "Power"
click at [735, 360] on input "Копия - ПВХ покрытие Lino floor "Power"" at bounding box center [886, 365] width 411 height 18
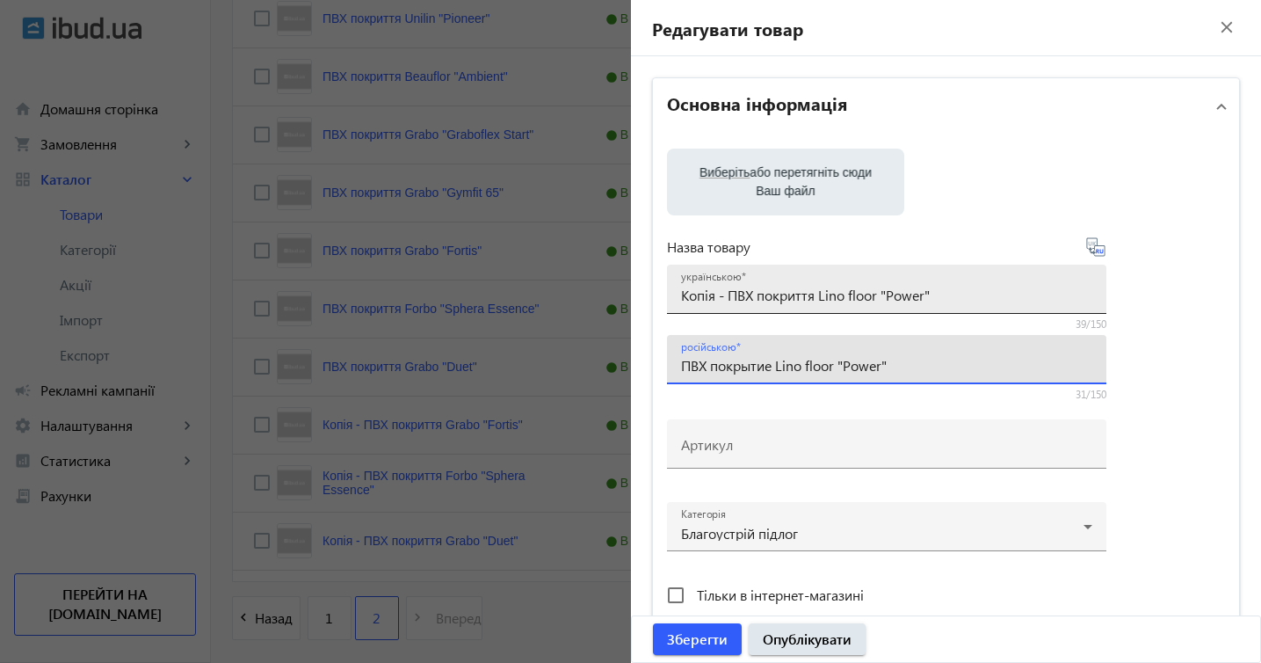
type input "ПВХ покрытие Lino floor "Power""
click at [728, 295] on input "Копія - ПВХ покриття Lino floor "Power"" at bounding box center [886, 295] width 411 height 18
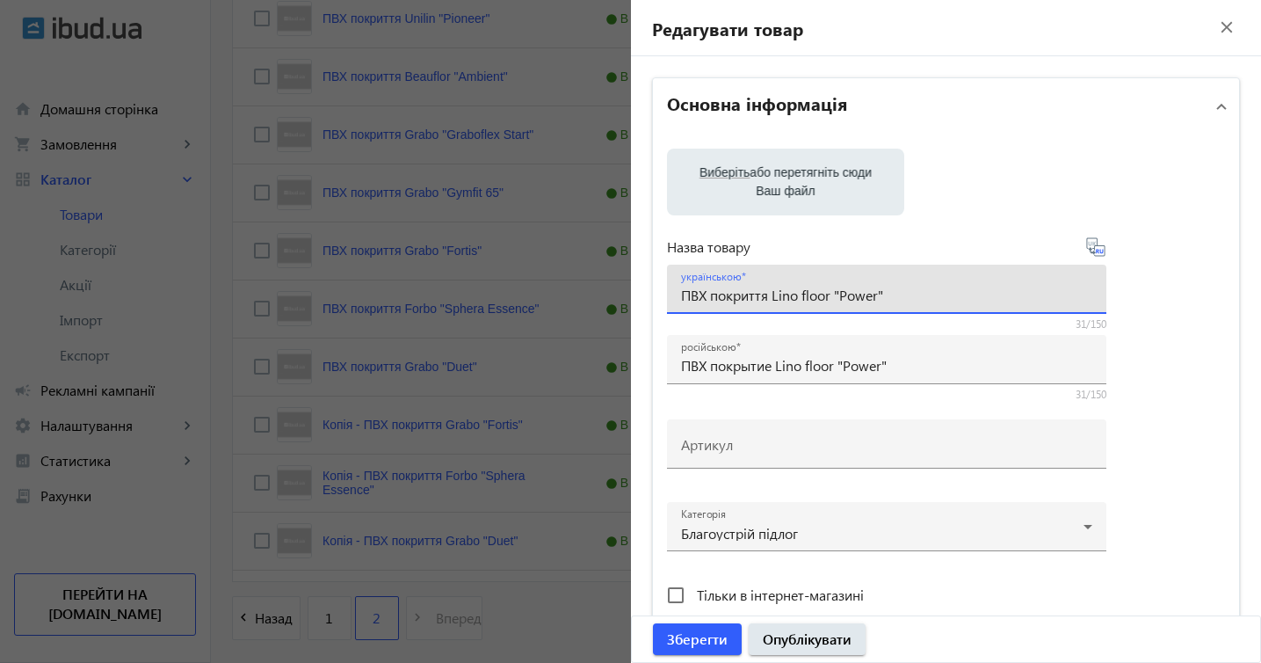
type input "ПВХ покриття Lino floor "Power""
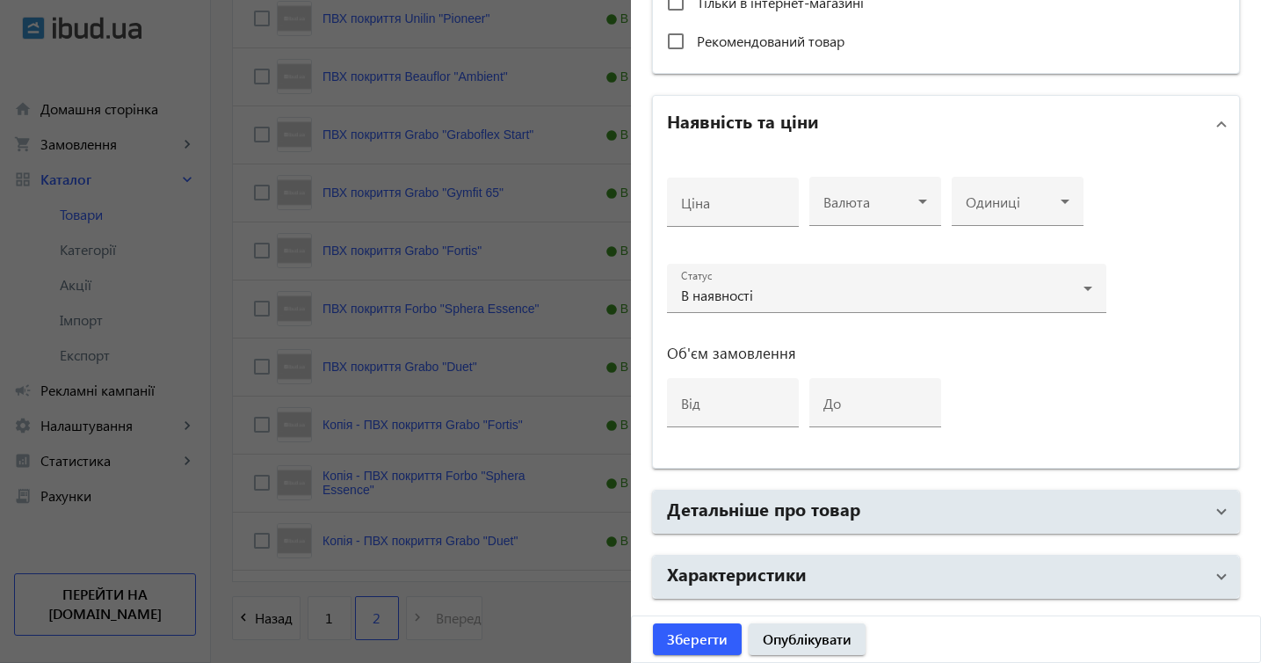
scroll to position [650, 0]
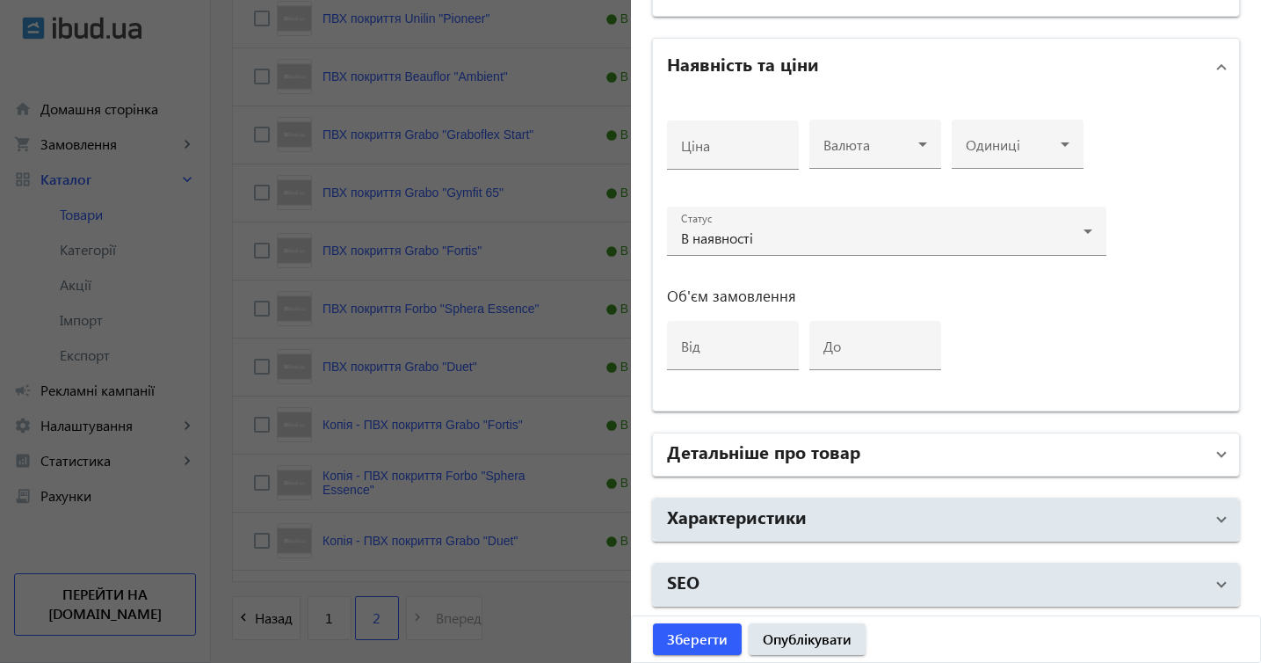
click at [1207, 454] on span "Детальніше про товар" at bounding box center [943, 455] width 552 height 32
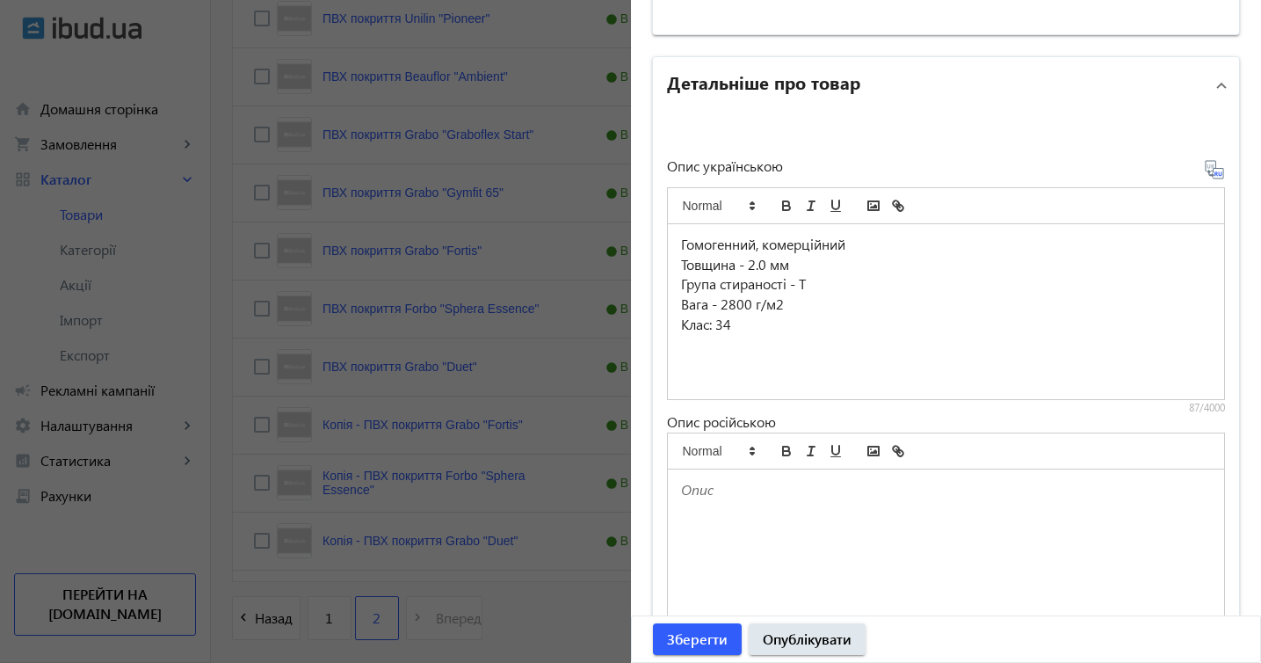
scroll to position [1046, 0]
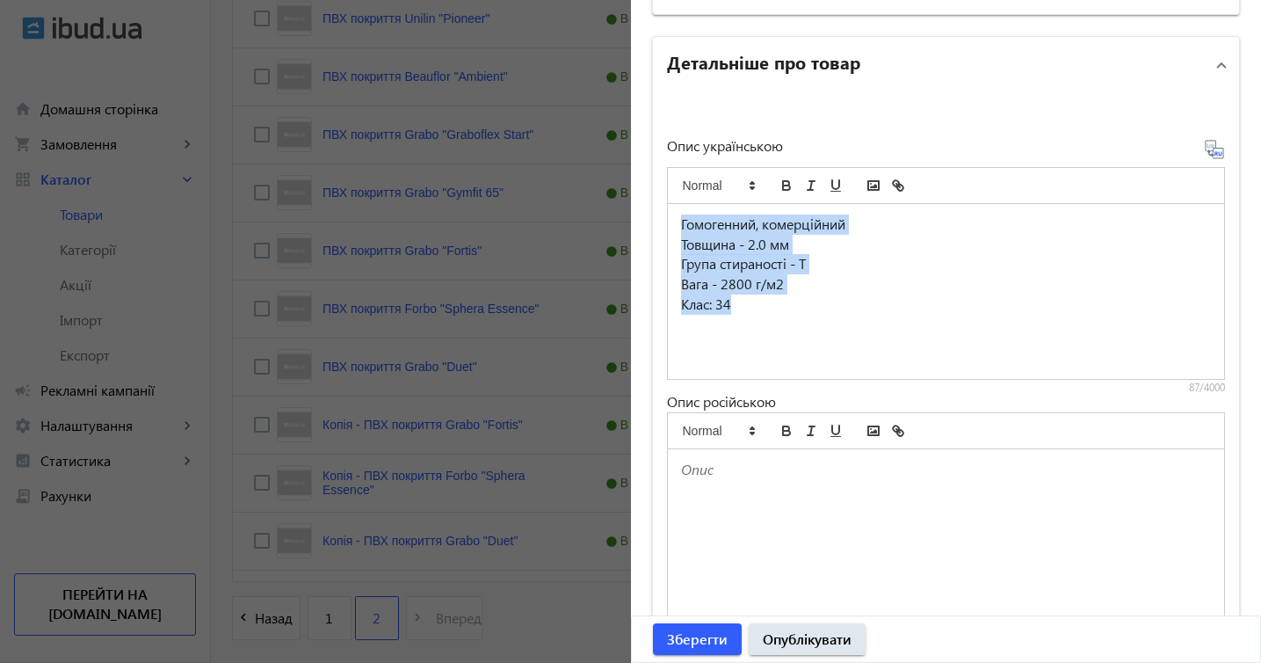
drag, startPoint x: 679, startPoint y: 225, endPoint x: 823, endPoint y: 352, distance: 191.7
click at [823, 352] on div "Гомогенний, комерційний Товщина - 2.0 мм Група стираності - Т Вага - 2800 г/м2 …" at bounding box center [946, 291] width 557 height 175
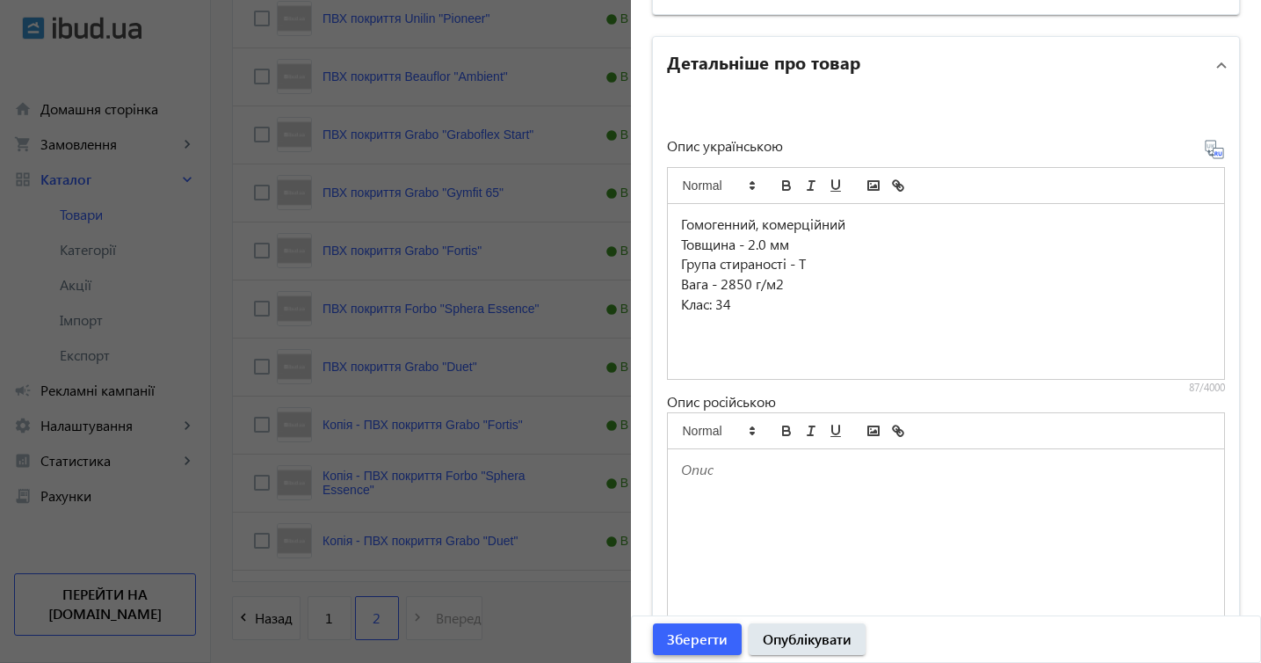
click at [696, 642] on span "Зберегти" at bounding box center [697, 638] width 61 height 19
click at [696, 642] on div "Зберегти Опублікувати" at bounding box center [946, 639] width 629 height 46
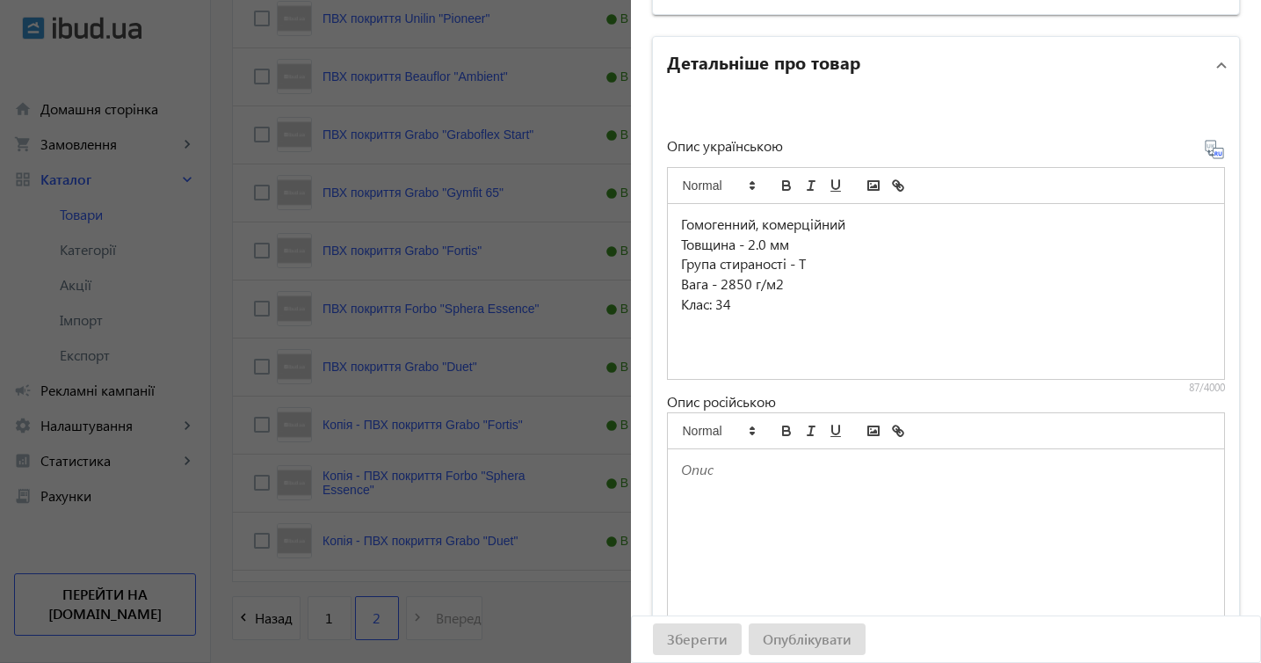
click at [696, 642] on div "Зберегти Опублікувати" at bounding box center [946, 639] width 629 height 46
click at [695, 639] on div "Зберегти Опублікувати" at bounding box center [946, 639] width 629 height 46
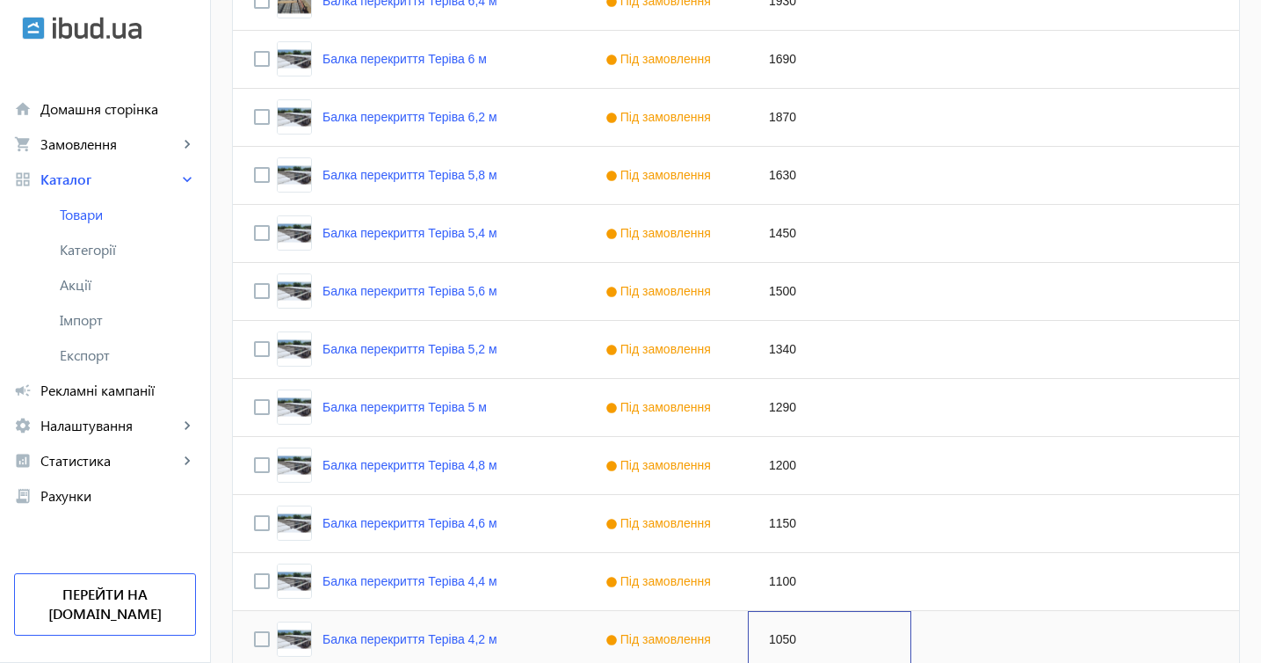
scroll to position [2057, 0]
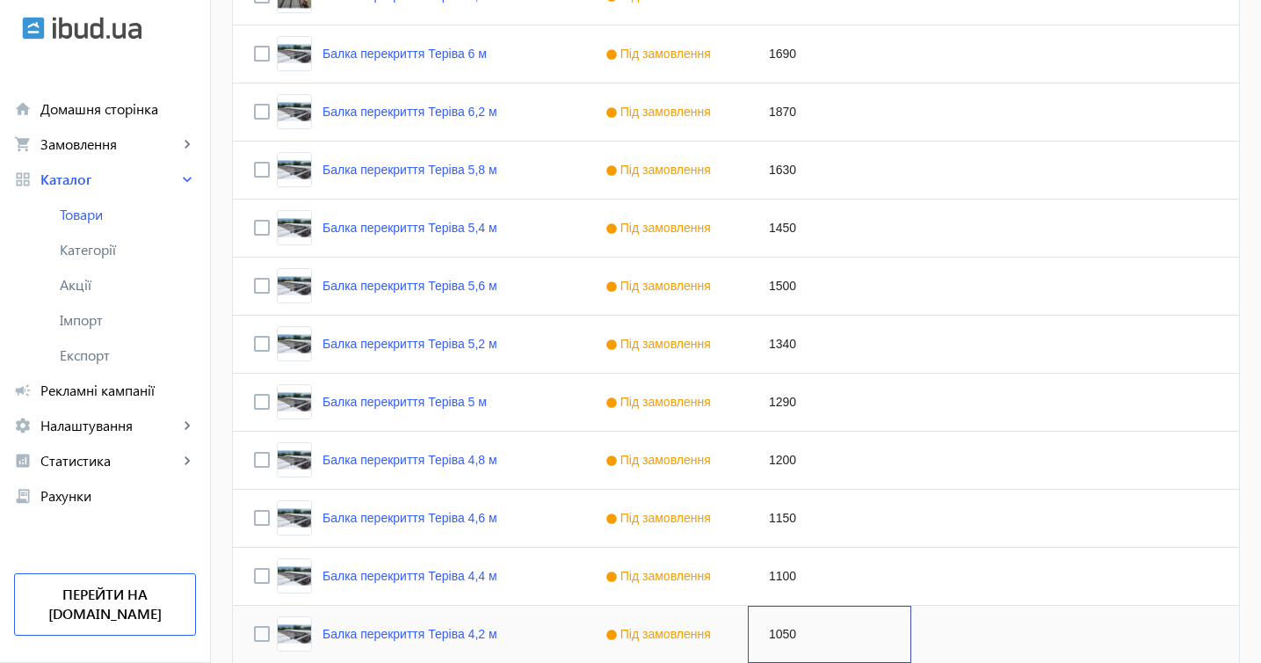
click at [887, 659] on div "1050" at bounding box center [829, 634] width 163 height 57
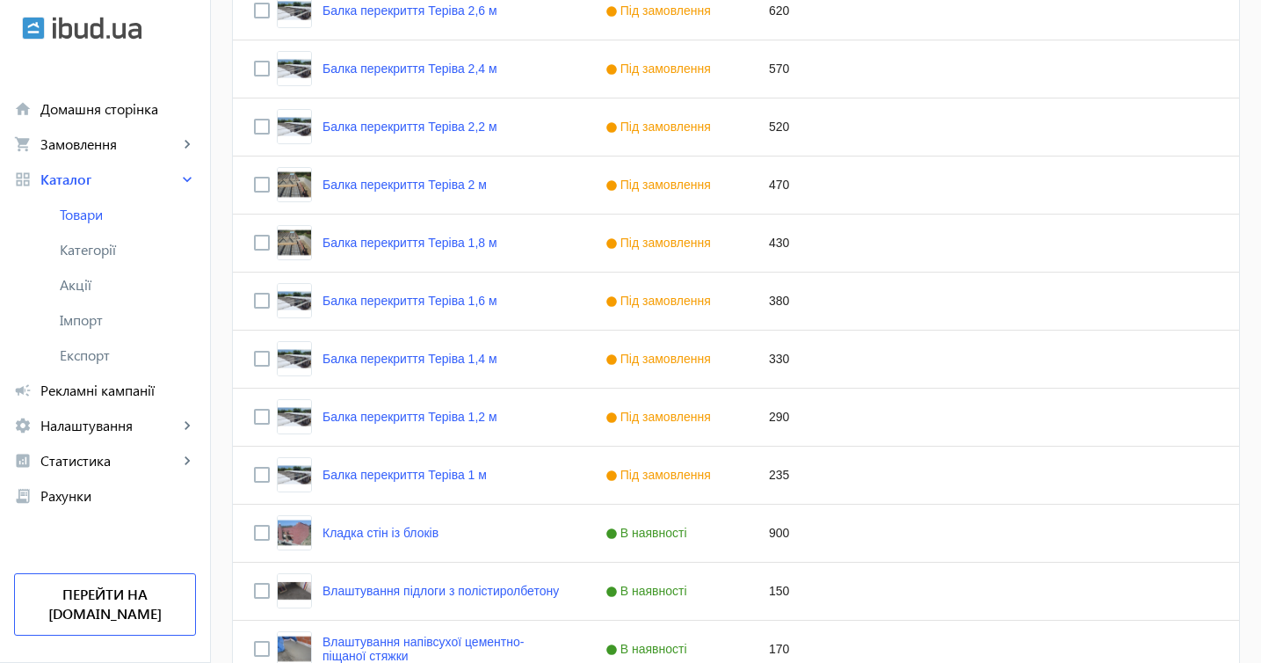
scroll to position [3444, 0]
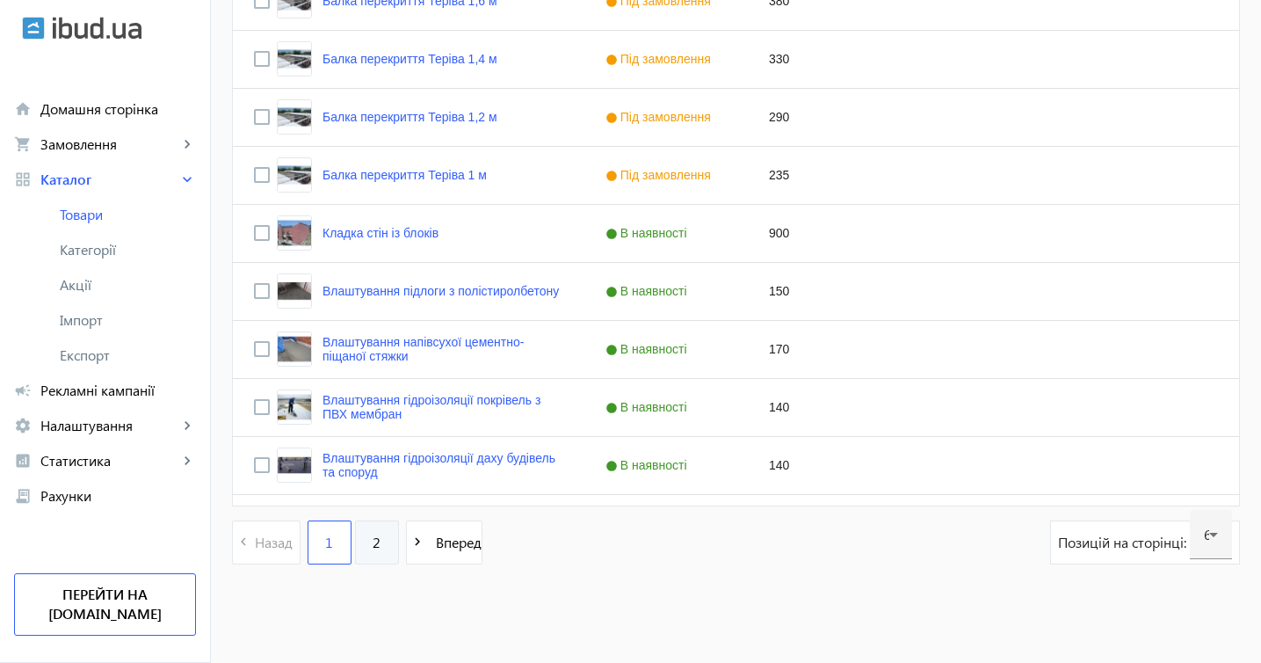
click at [369, 548] on link "2" at bounding box center [377, 542] width 44 height 44
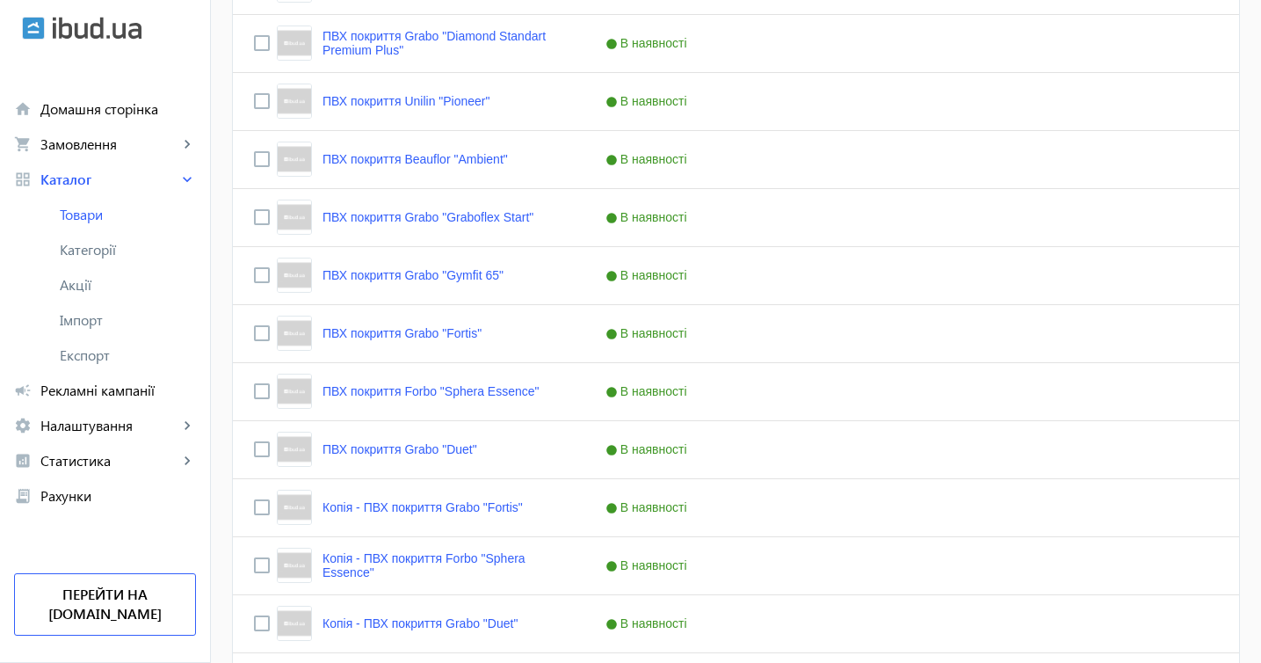
scroll to position [2022, 0]
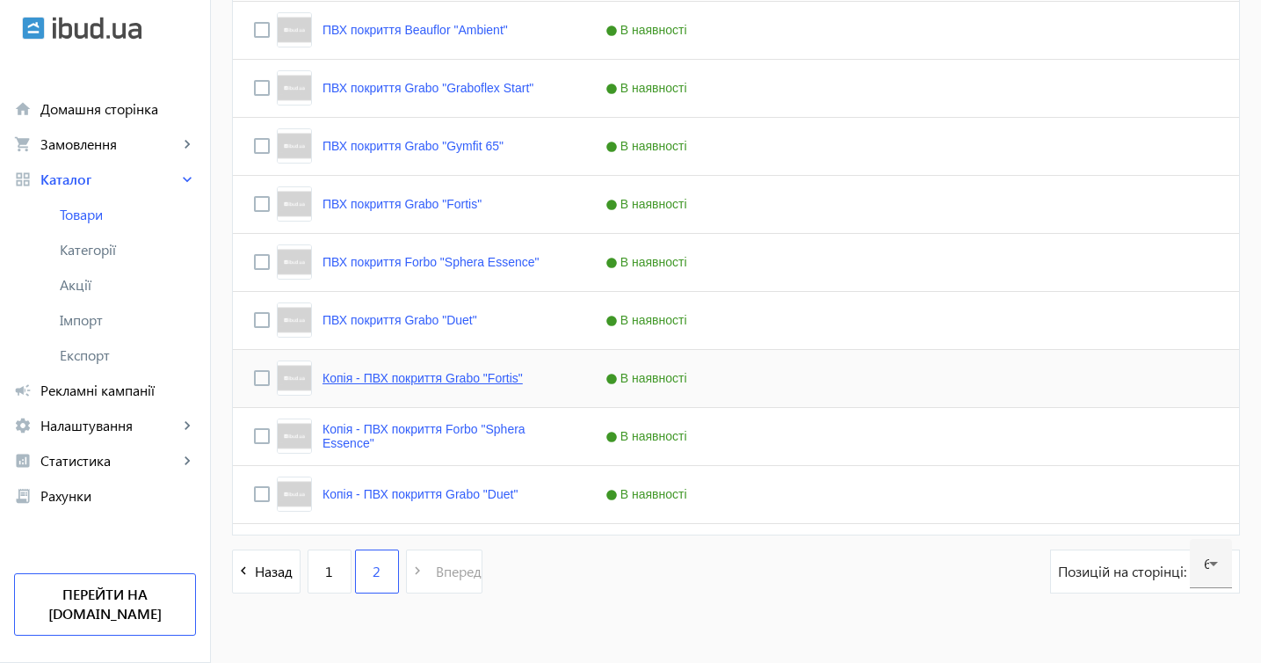
click at [456, 377] on link "Копія - ПВХ покриття Grabo "Fortis"" at bounding box center [423, 378] width 200 height 14
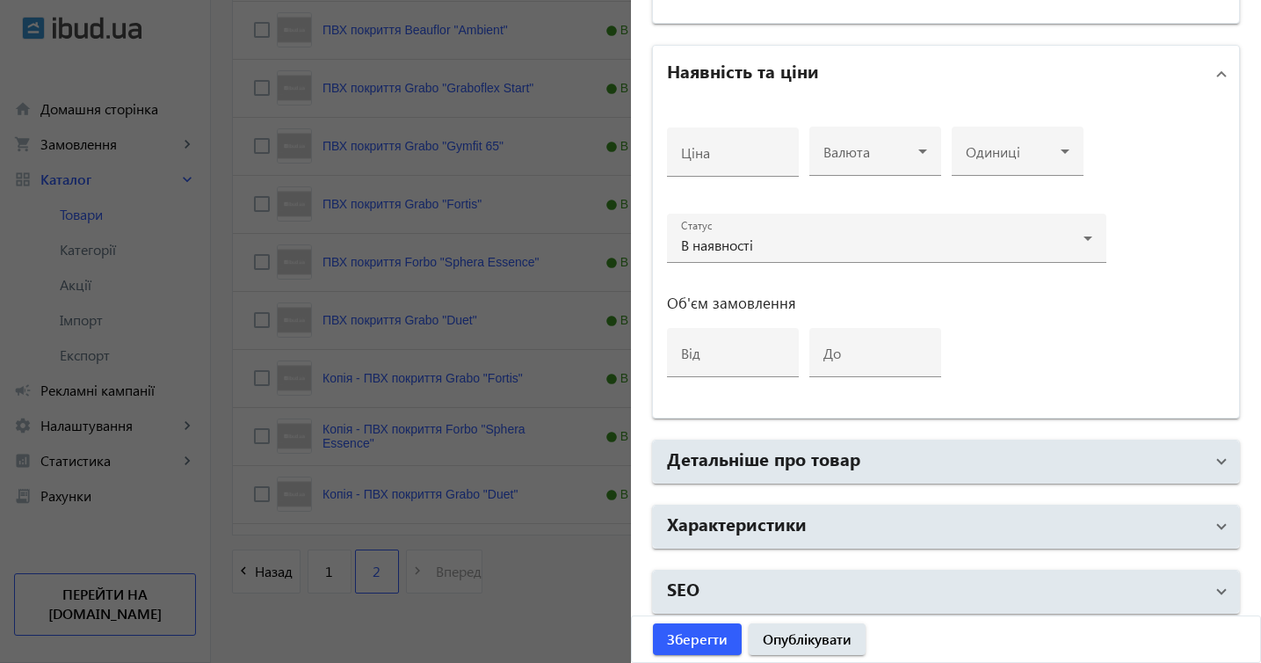
scroll to position [650, 0]
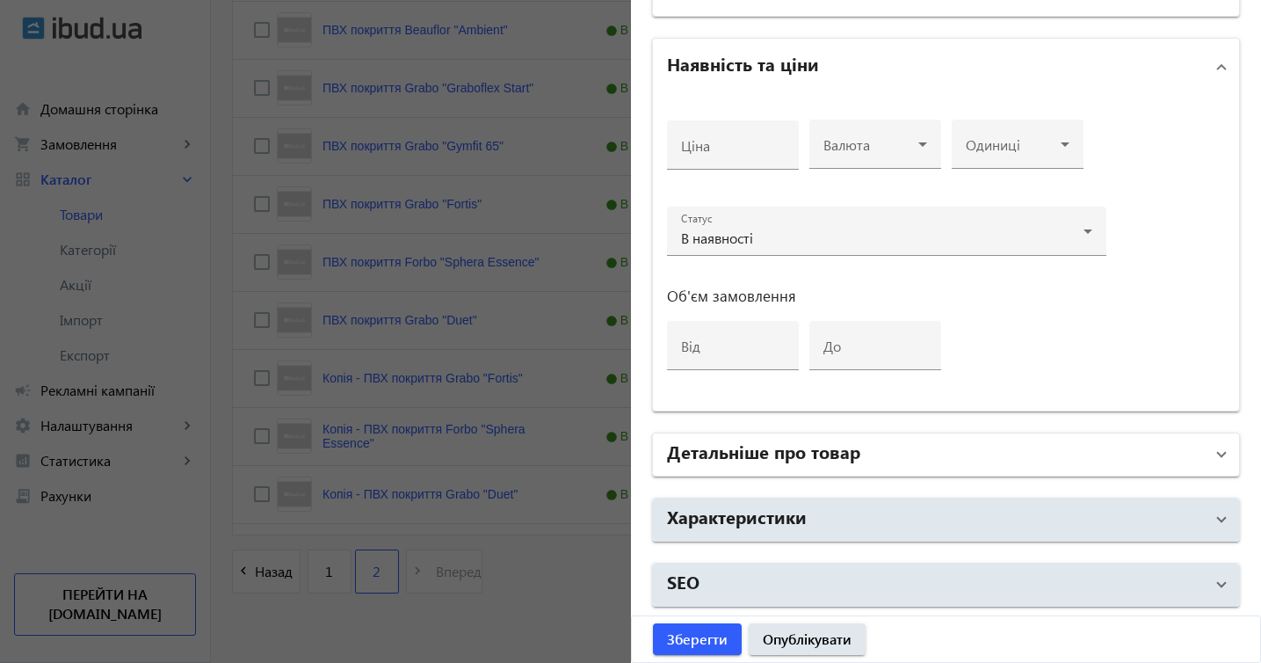
click at [1218, 453] on span at bounding box center [1221, 454] width 7 height 19
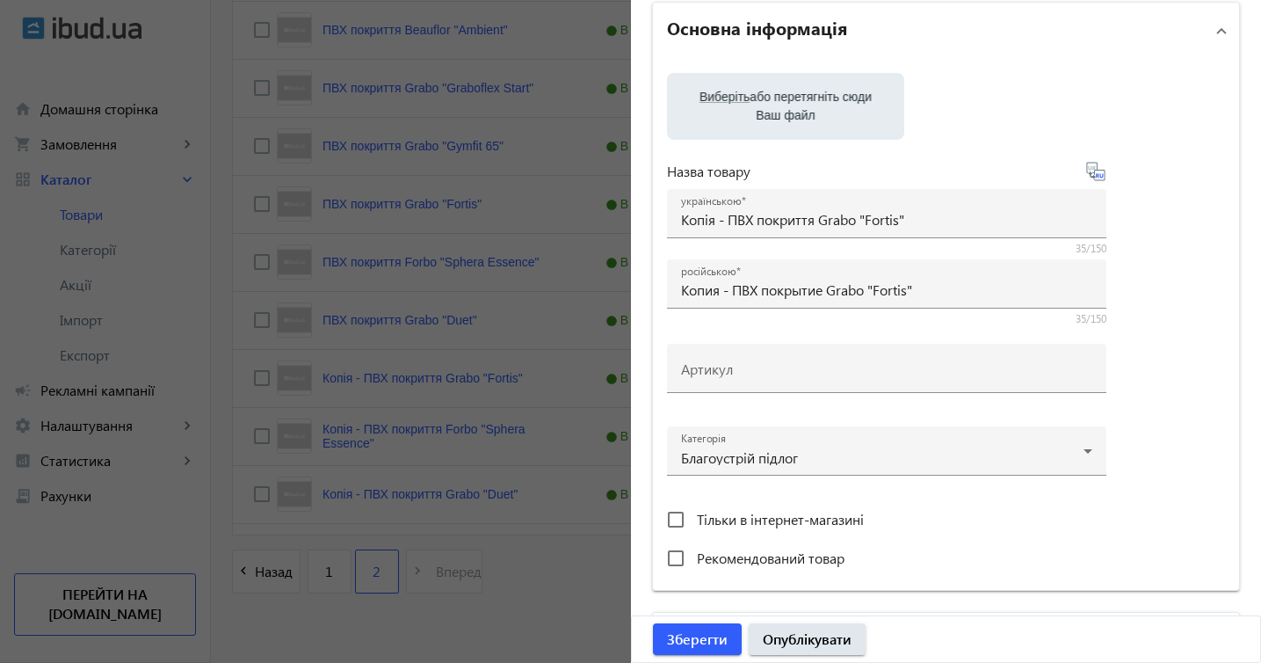
scroll to position [70, 0]
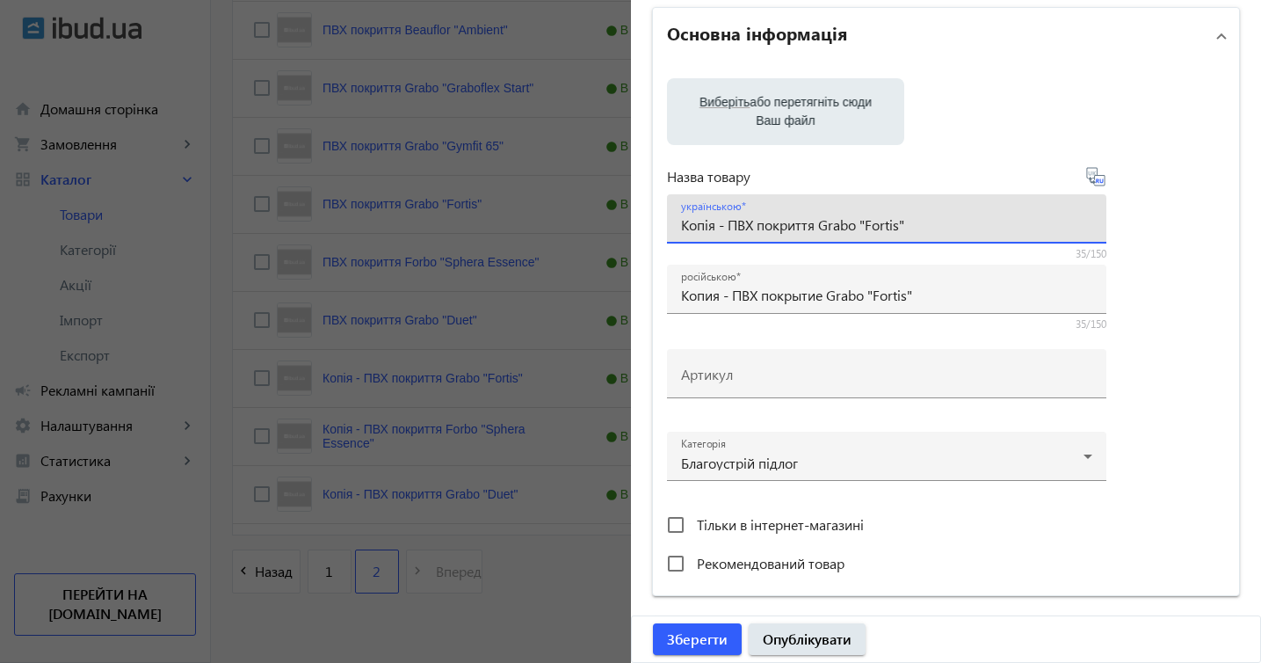
drag, startPoint x: 823, startPoint y: 226, endPoint x: 931, endPoint y: 237, distance: 108.7
click at [933, 234] on div "українською Копія - ПВХ покриття Grabo "Fortis"" at bounding box center [886, 218] width 411 height 49
paste input "Lino floor "Power"
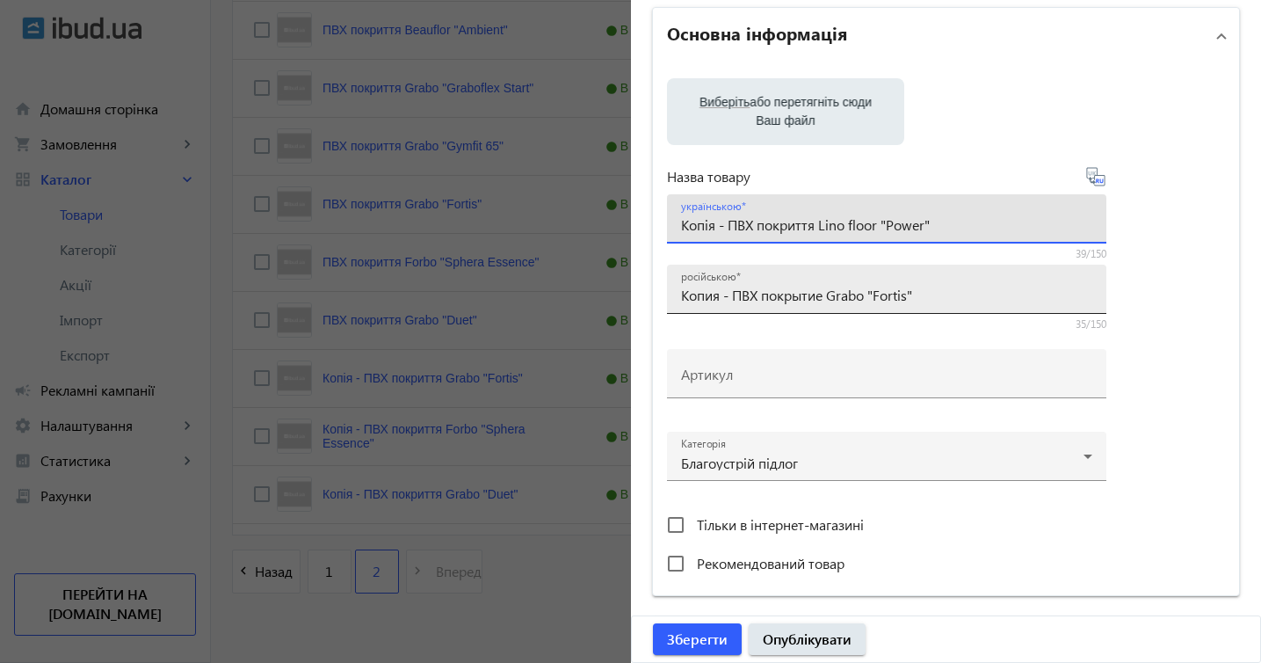
type input "Копія - ПВХ покриття Lino floor "Power""
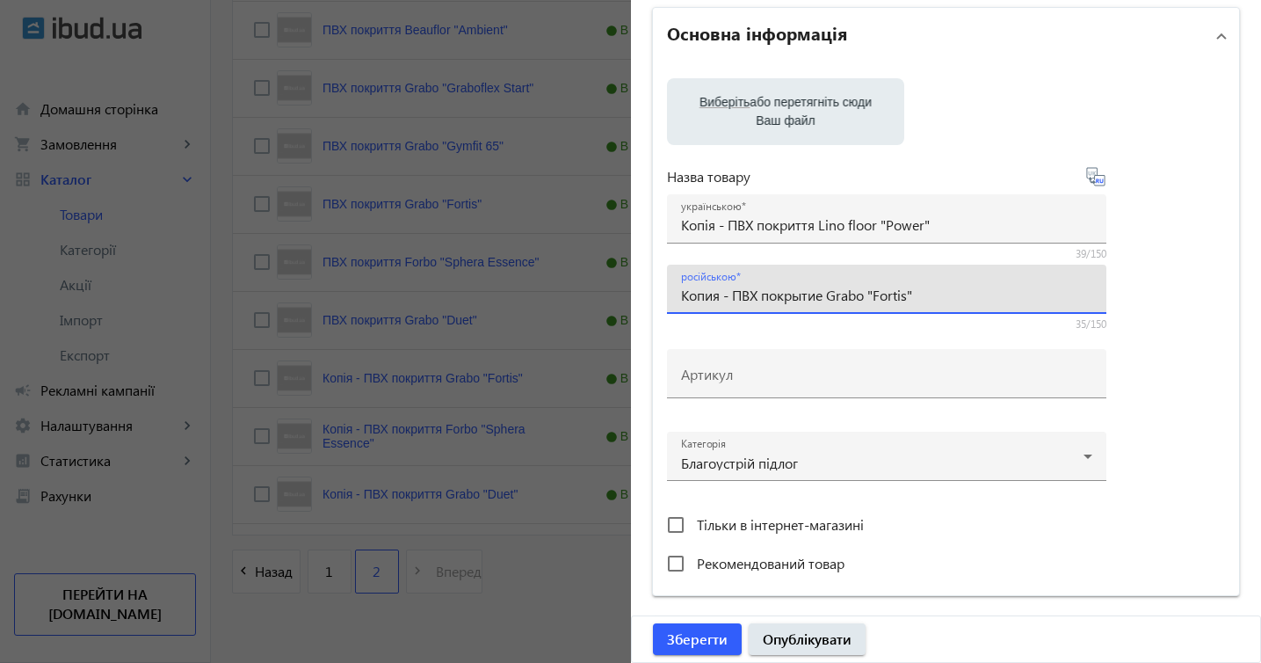
drag, startPoint x: 831, startPoint y: 296, endPoint x: 931, endPoint y: 293, distance: 99.4
click at [931, 293] on input "Копия - ПВХ покрытие Grabo "Fortis"" at bounding box center [886, 295] width 411 height 18
paste input "Lino floor "Power"
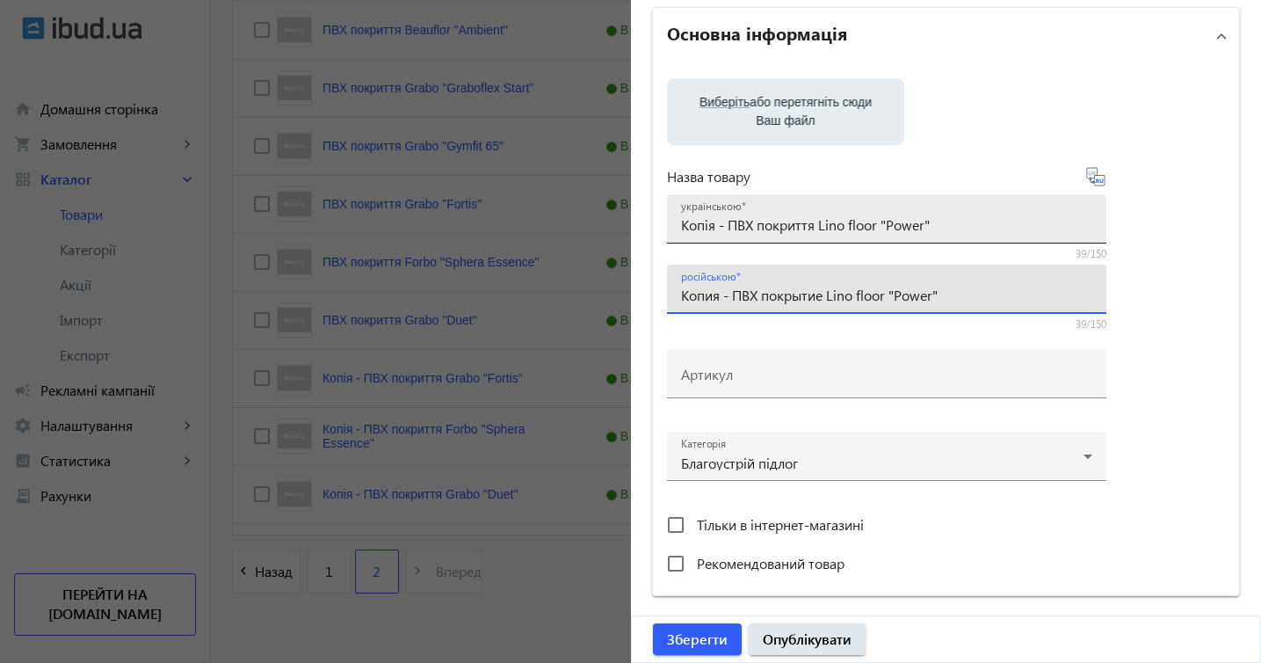
type input "Копия - ПВХ покрытие Lino floor "Power""
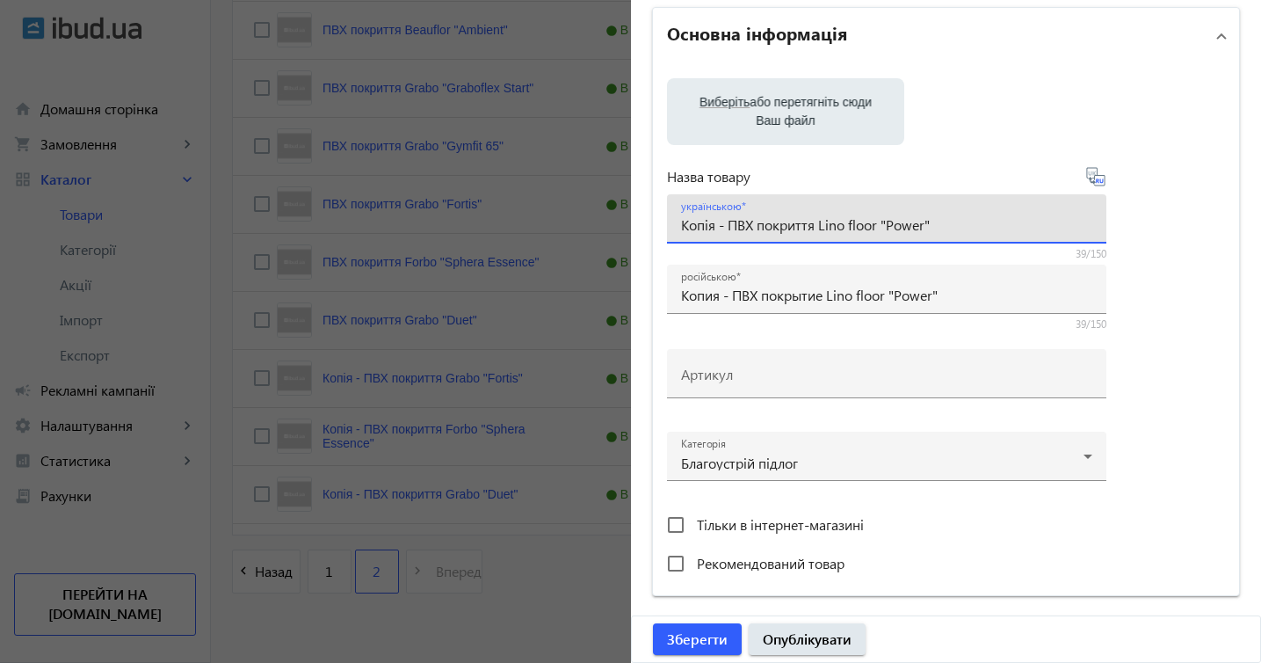
click at [728, 221] on input "Копія - ПВХ покриття Lino floor "Power"" at bounding box center [886, 224] width 411 height 18
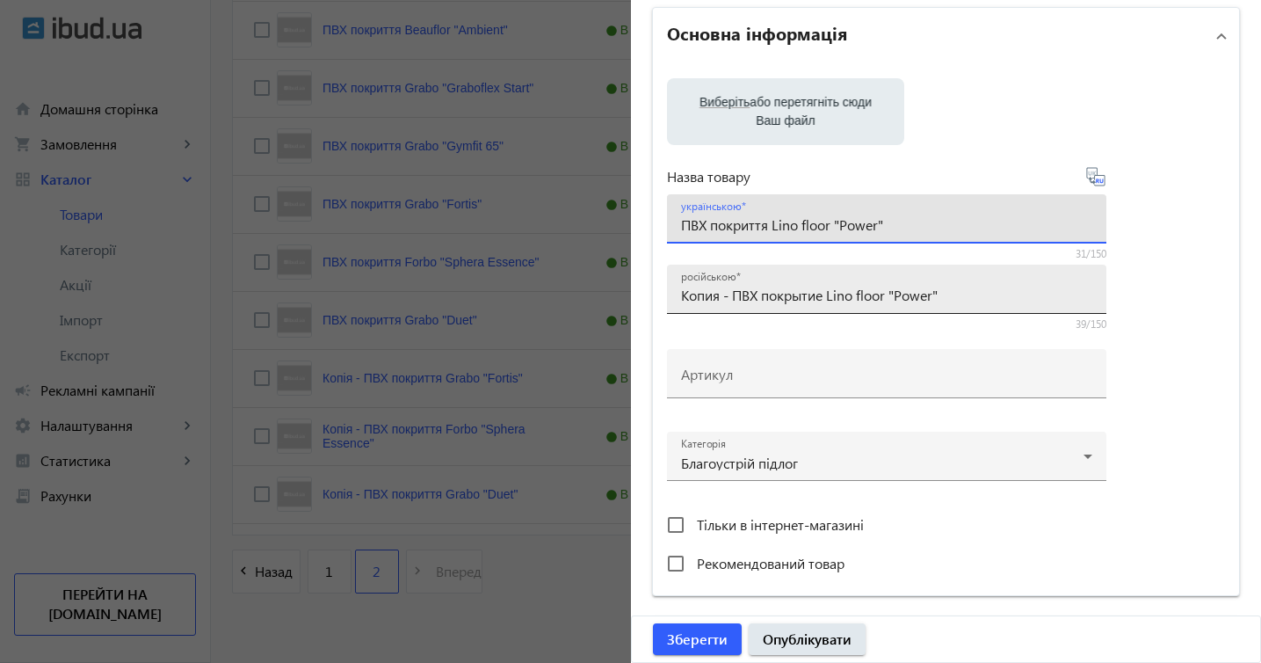
type input "ПВХ покриття Lino floor "Power""
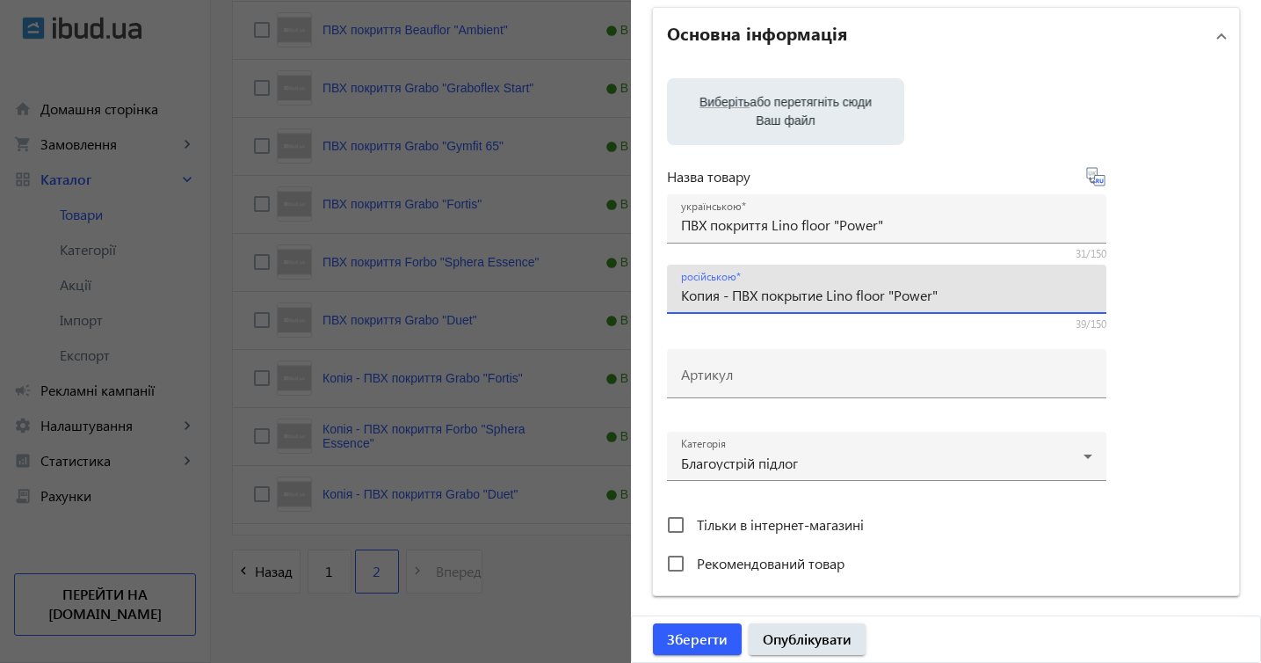
click at [733, 294] on input "Копия - ПВХ покрытие Lino floor "Power"" at bounding box center [886, 295] width 411 height 18
type input "ПВХ покрытие Lino floor "Power""
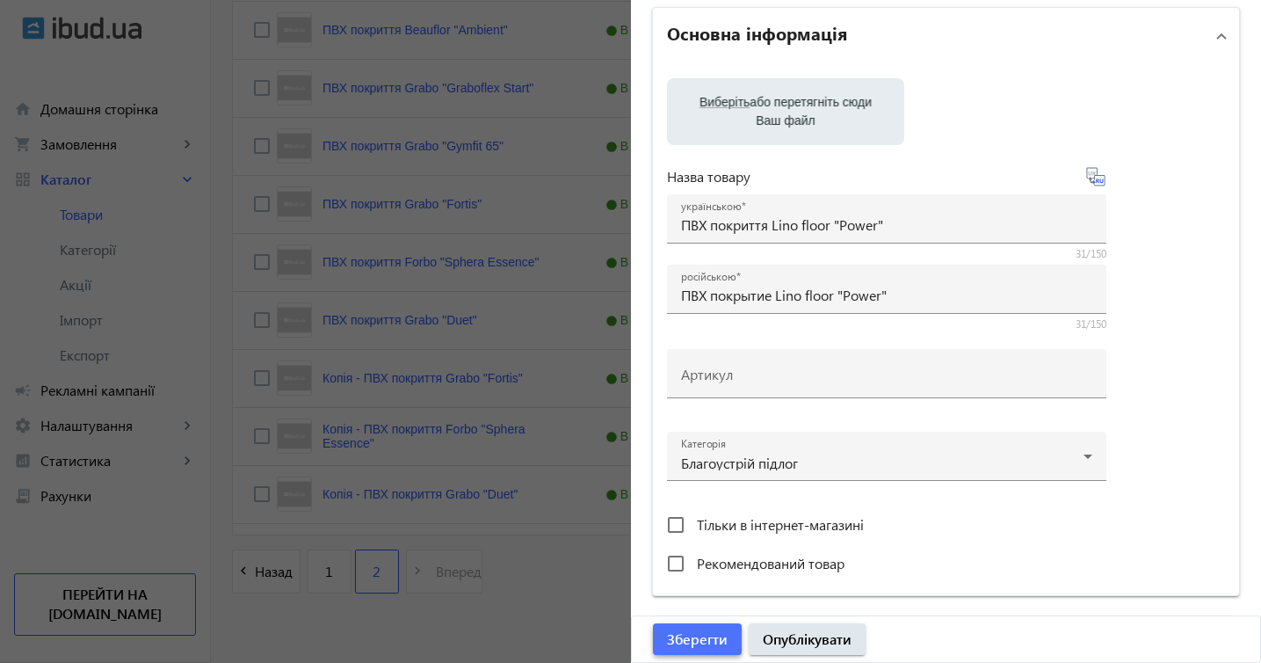
click at [697, 642] on span "Зберегти" at bounding box center [697, 638] width 61 height 19
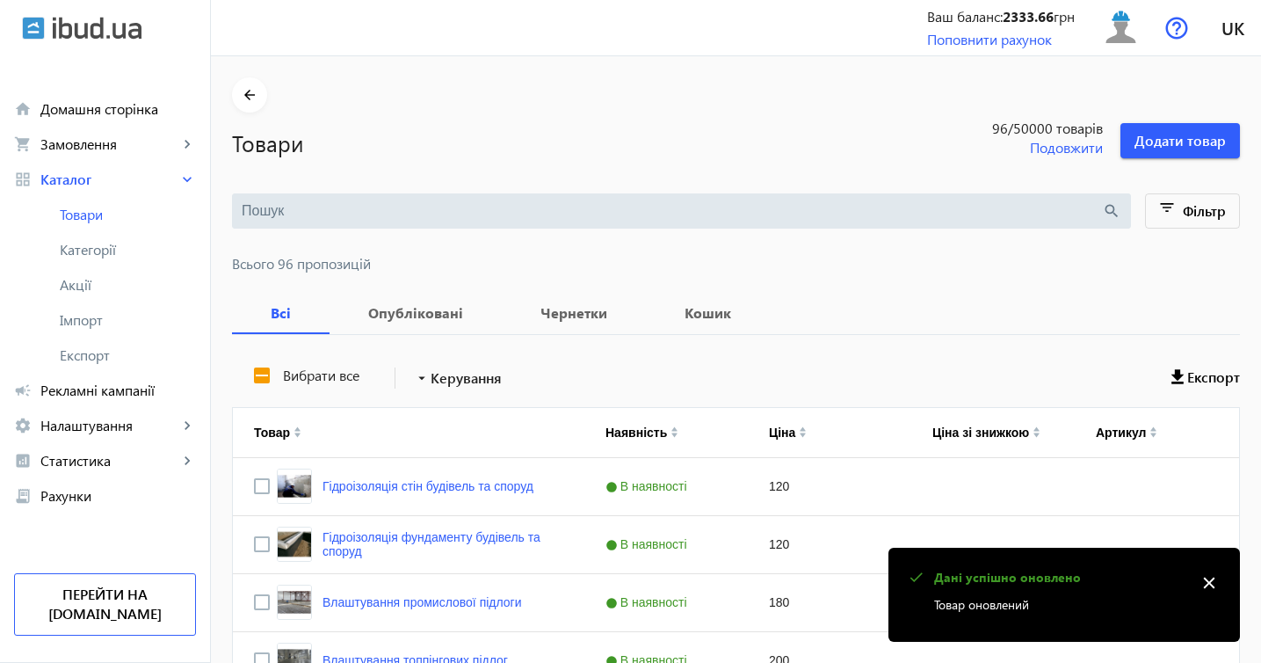
click at [1206, 584] on mat-icon "close" at bounding box center [1209, 583] width 26 height 26
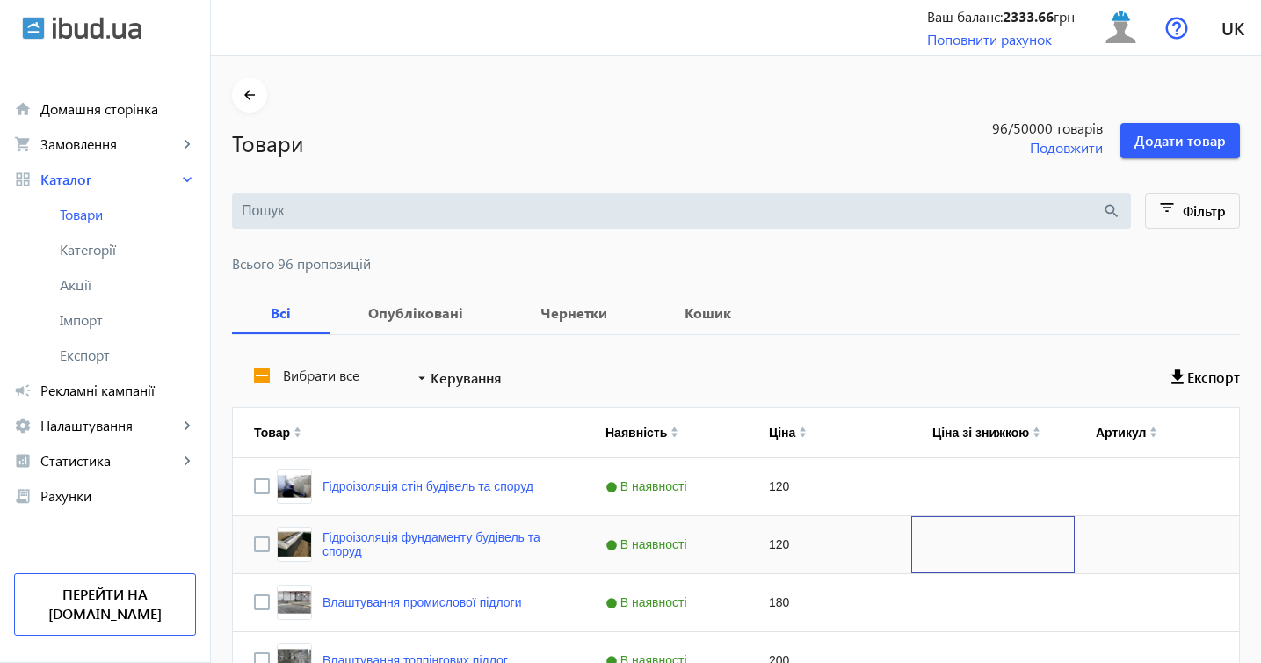
click at [938, 555] on div "Press SPACE to select this row." at bounding box center [992, 544] width 163 height 57
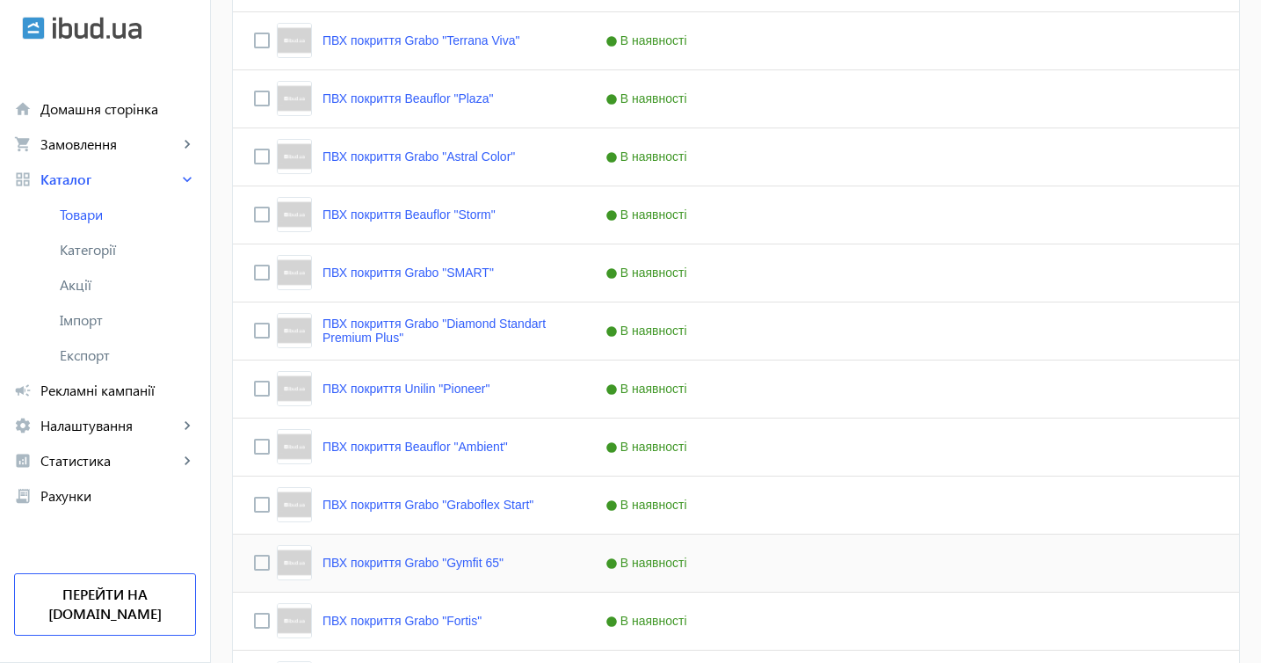
scroll to position [2012, 0]
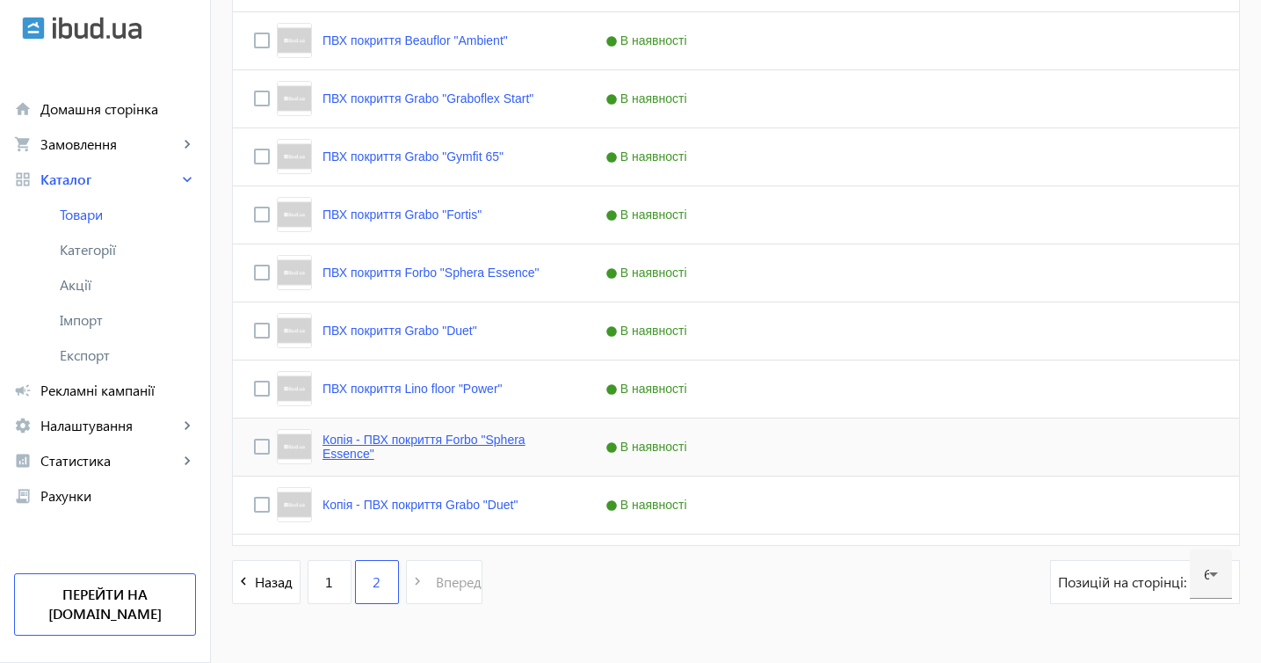
click at [490, 442] on link "Копія - ПВХ покриття Forbo "Sphera Essence"" at bounding box center [443, 446] width 241 height 28
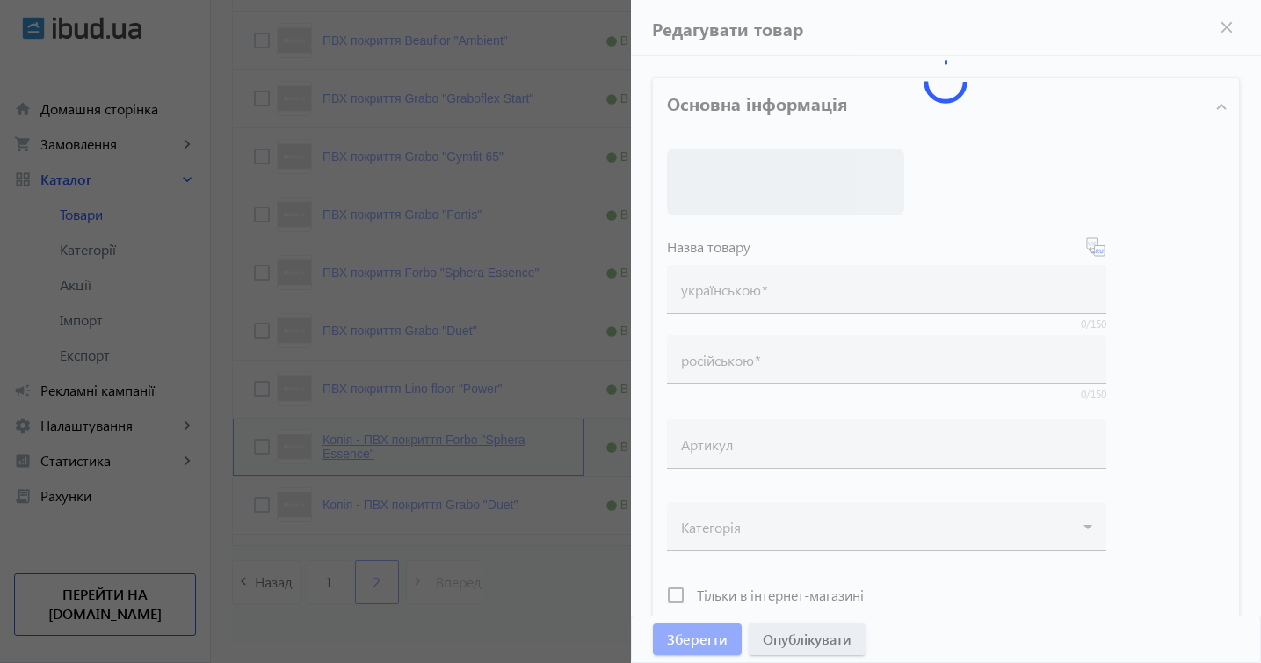
type input "Копія - ПВХ покриття Forbo "Sphera Essence""
type input "Копия - ПВХ покрытие Forbo "Sphera Essence""
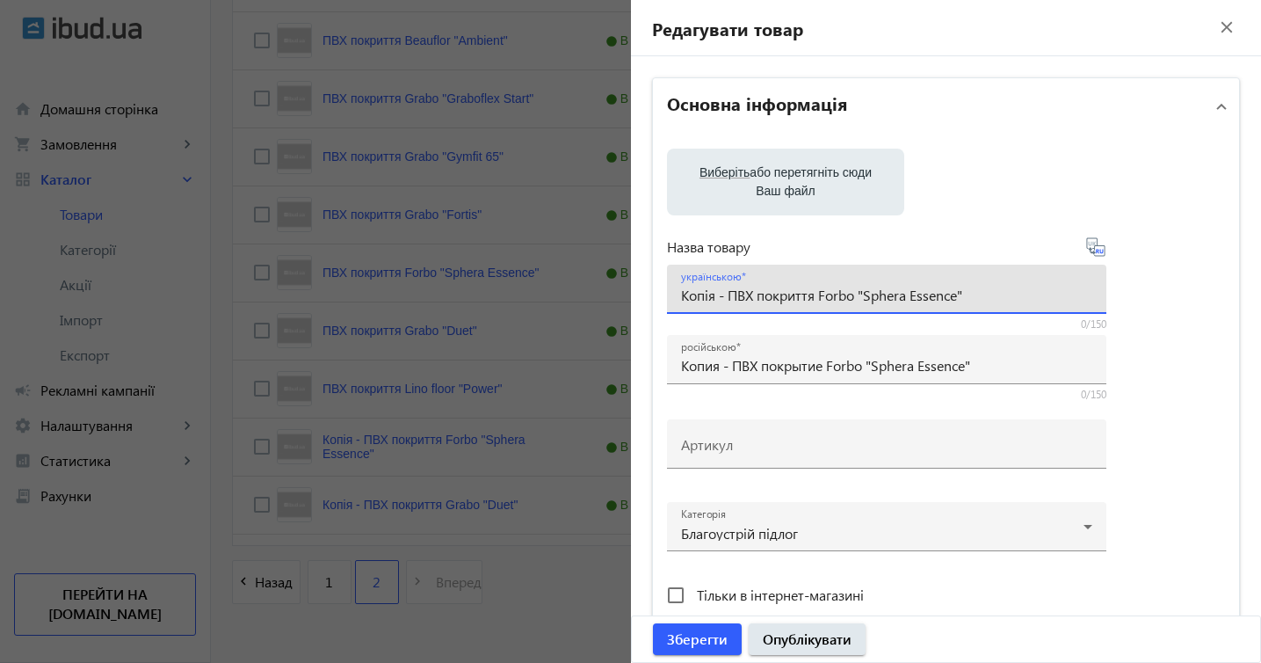
drag, startPoint x: 823, startPoint y: 295, endPoint x: 986, endPoint y: 301, distance: 163.6
click at [987, 300] on input "Копія - ПВХ покриття Forbo "Sphera Essence"" at bounding box center [886, 295] width 411 height 18
click at [943, 292] on input "Копія - ПВХ покриття Forbo "Sphera Essence"" at bounding box center [886, 295] width 411 height 18
drag, startPoint x: 823, startPoint y: 291, endPoint x: 989, endPoint y: 294, distance: 166.2
click at [989, 294] on input "Копія - ПВХ покриття Forbo "Sphera Essence"" at bounding box center [886, 295] width 411 height 18
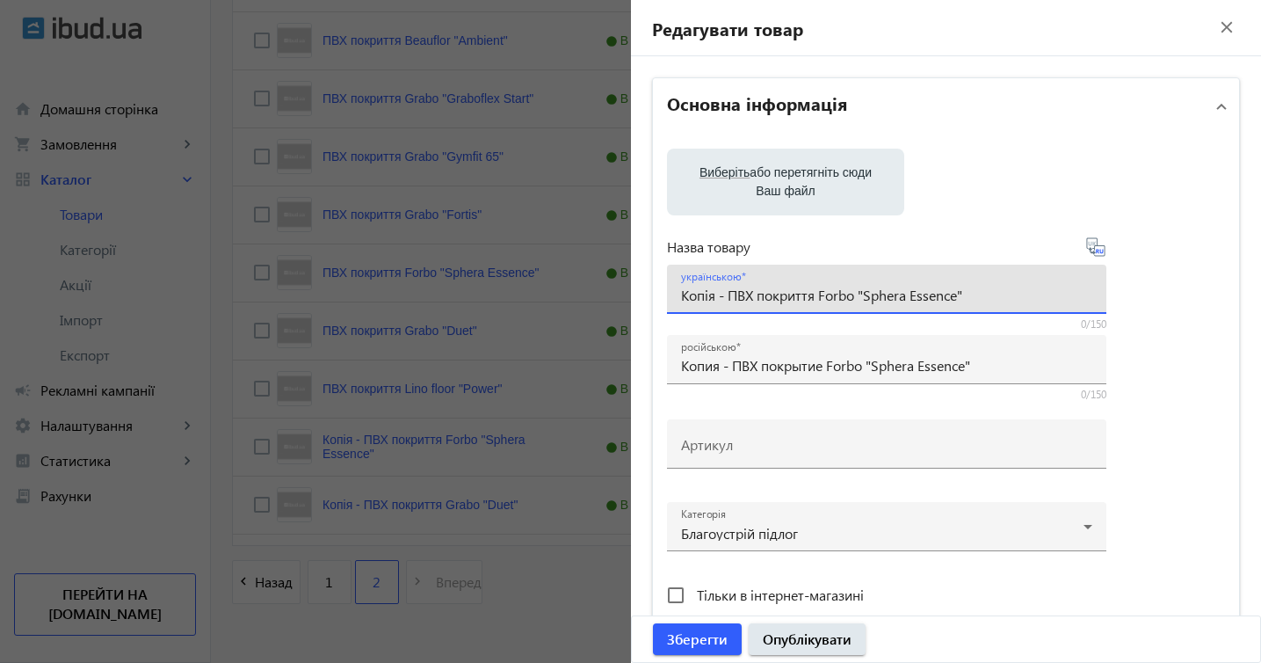
paste input "Lino floor "Amperag"
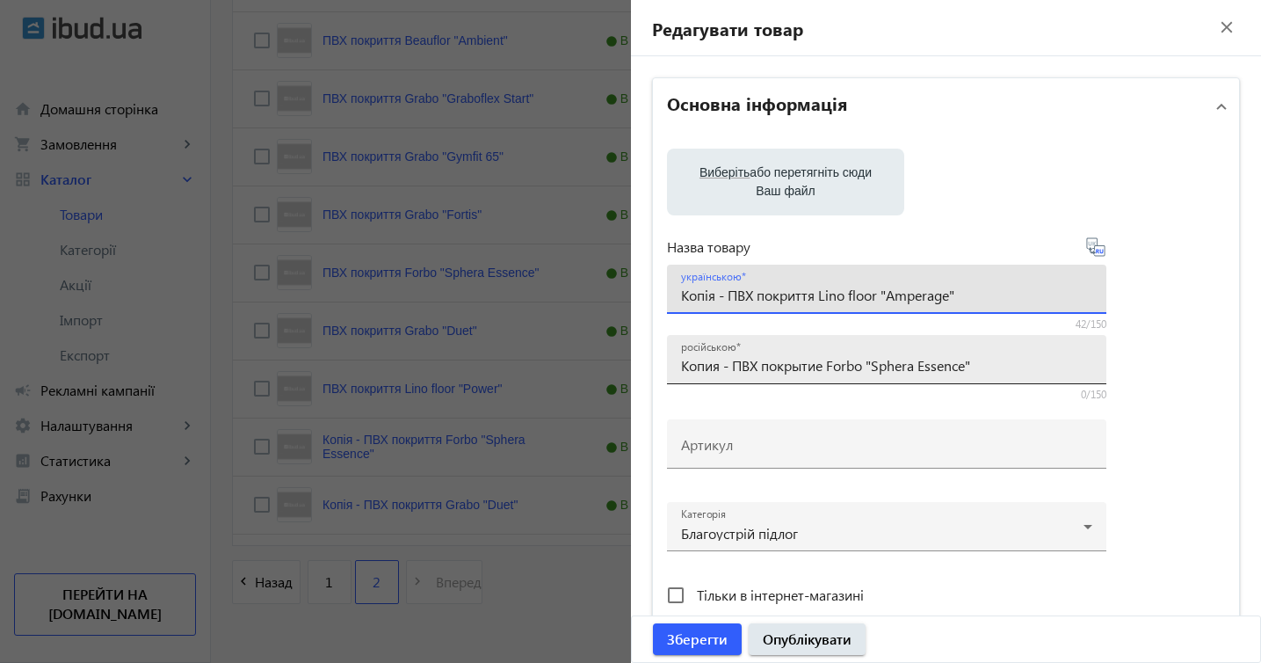
type input "Копія - ПВХ покриття Lino floor "Amperage""
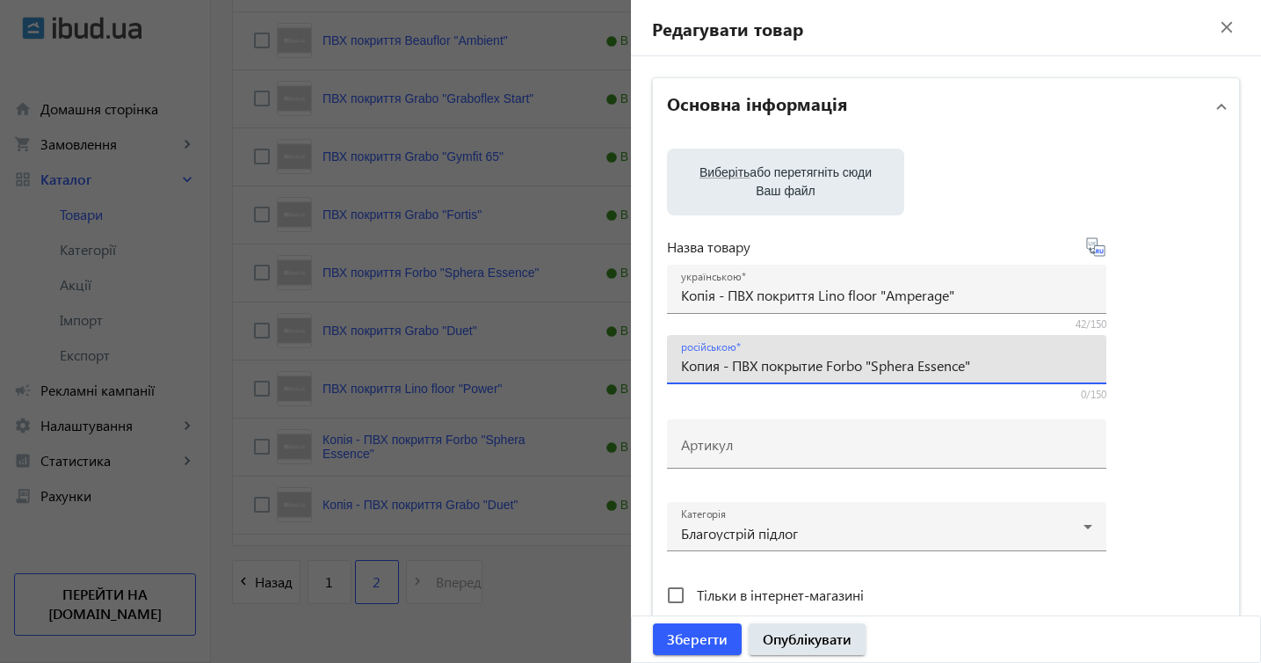
drag, startPoint x: 833, startPoint y: 365, endPoint x: 986, endPoint y: 357, distance: 153.1
click at [986, 357] on input "Копия - ПВХ покрытие Forbo "Sphera Essence"" at bounding box center [886, 365] width 411 height 18
paste input "Lino floor "Amperag"
click at [736, 366] on input "Копия - ПВХ покрытие Lino floor "Amperage"" at bounding box center [886, 365] width 411 height 18
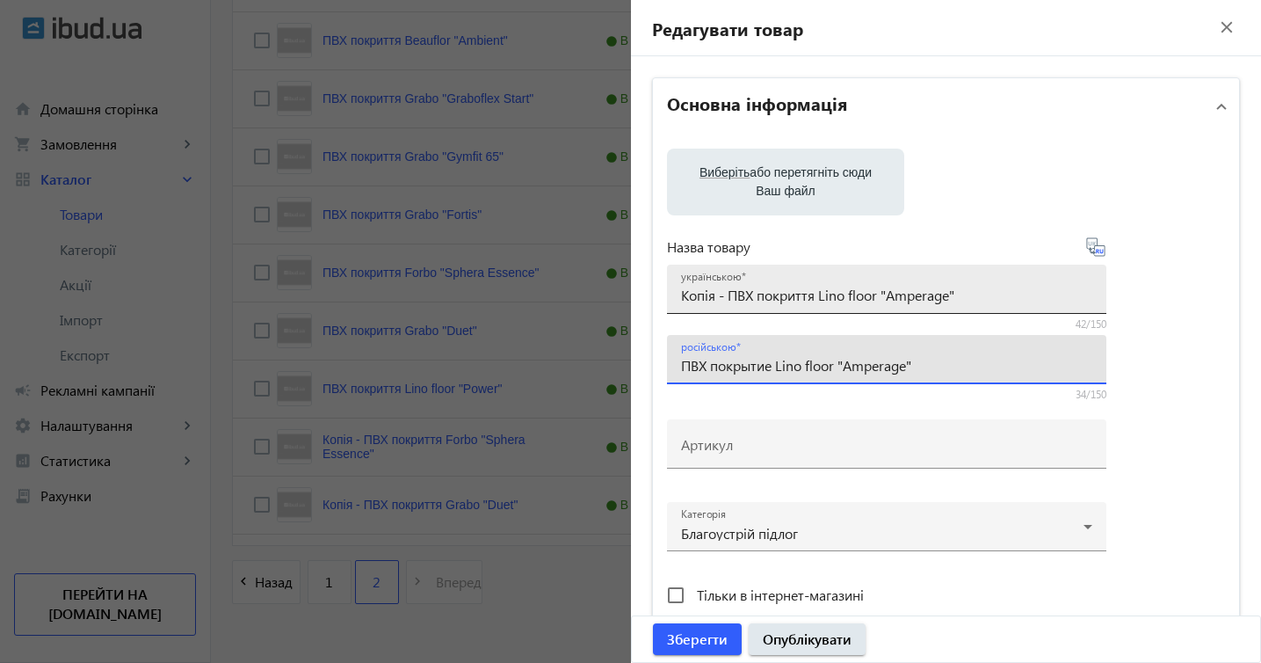
type input "ПВХ покрытие Lino floor "Amperage""
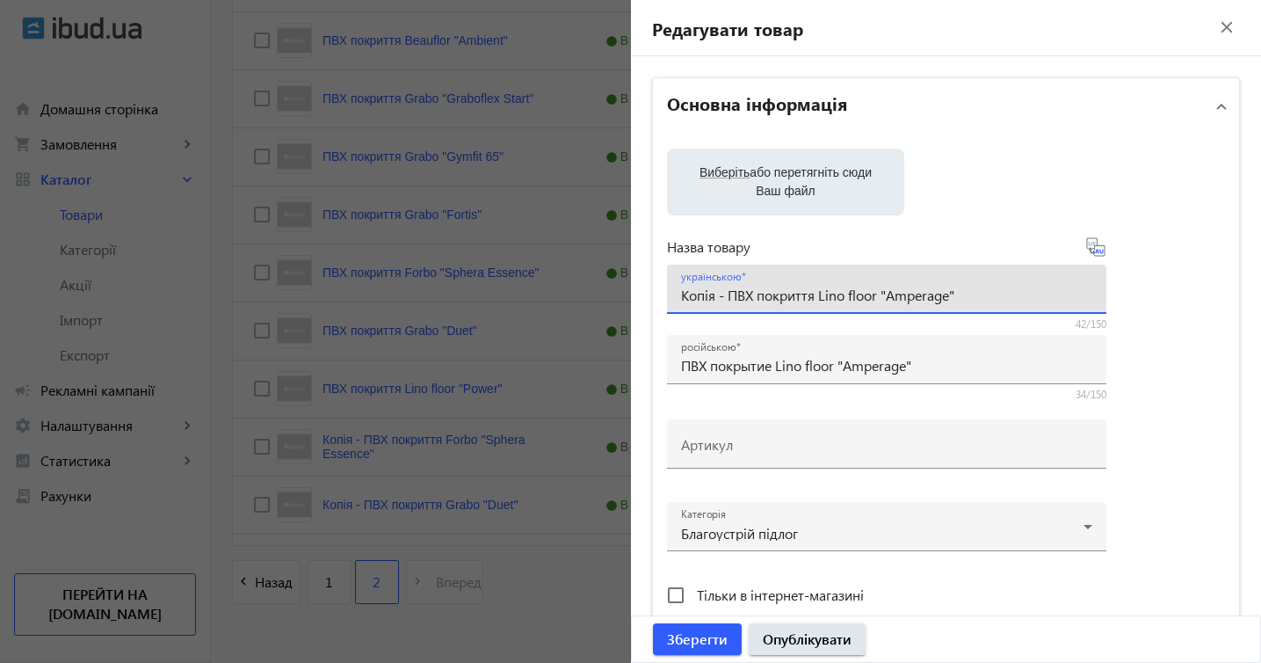
click at [728, 296] on input "Копія - ПВХ покриття Lino floor "Amperage"" at bounding box center [886, 295] width 411 height 18
type input "ПВХ покриття Lino floor "Amperage""
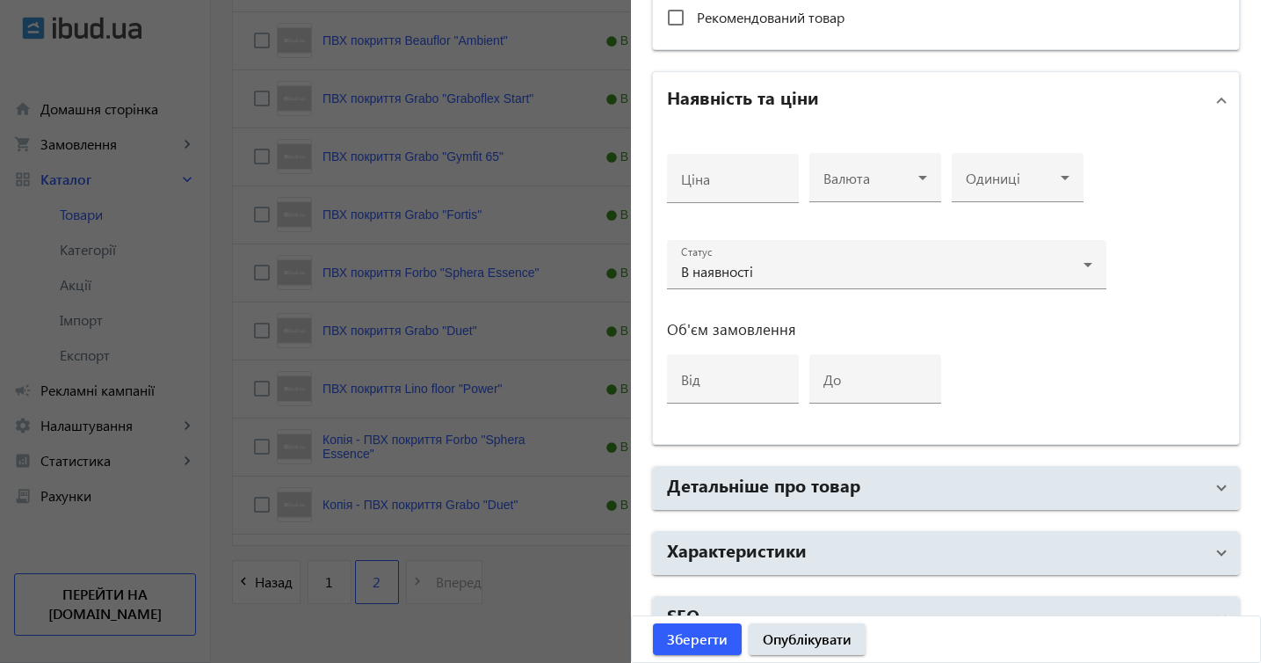
scroll to position [650, 0]
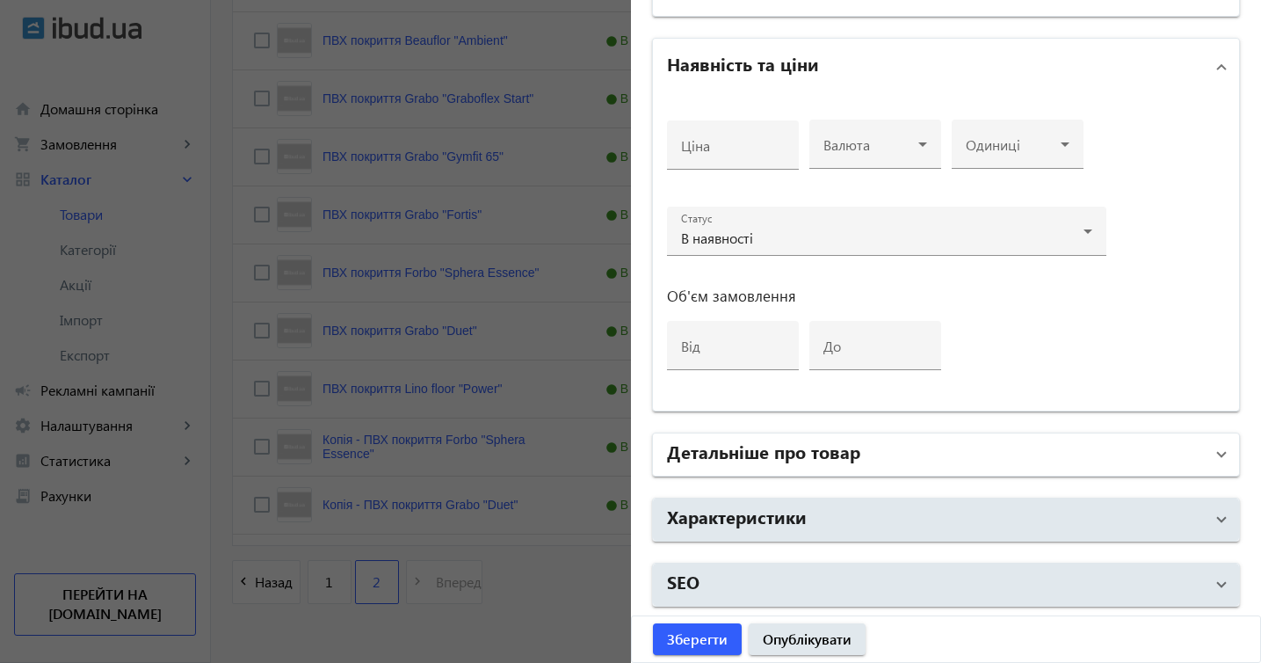
click at [1218, 458] on span at bounding box center [1221, 454] width 7 height 19
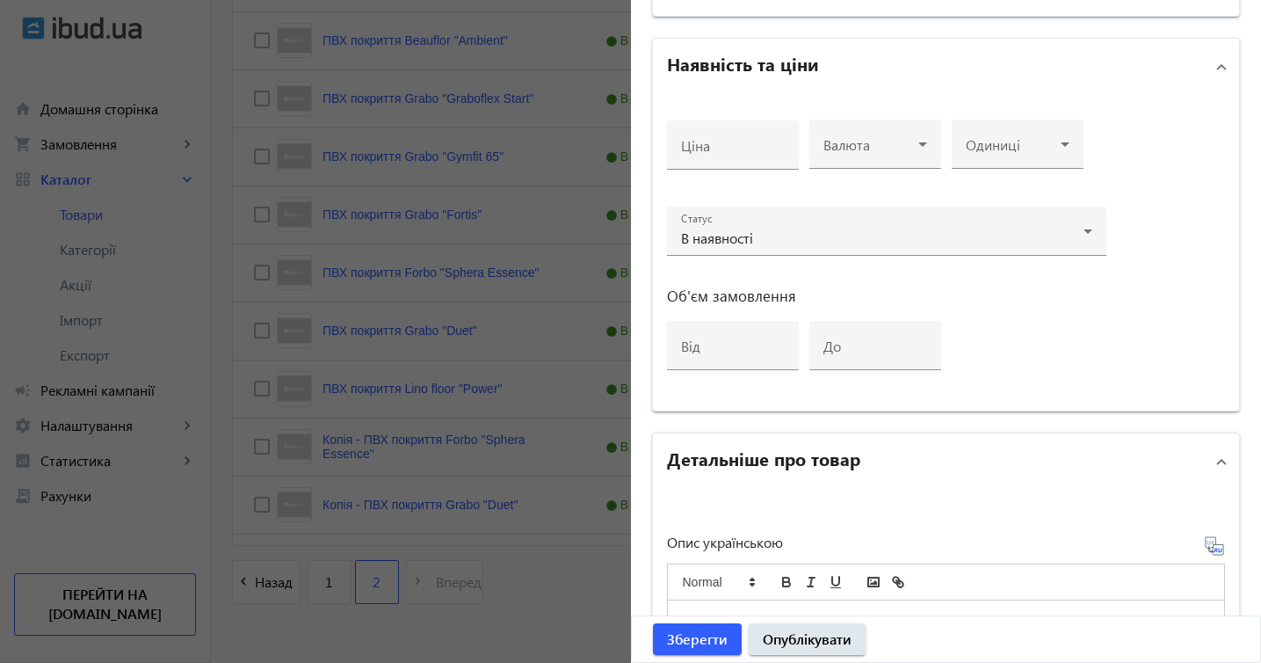
scroll to position [1235, 0]
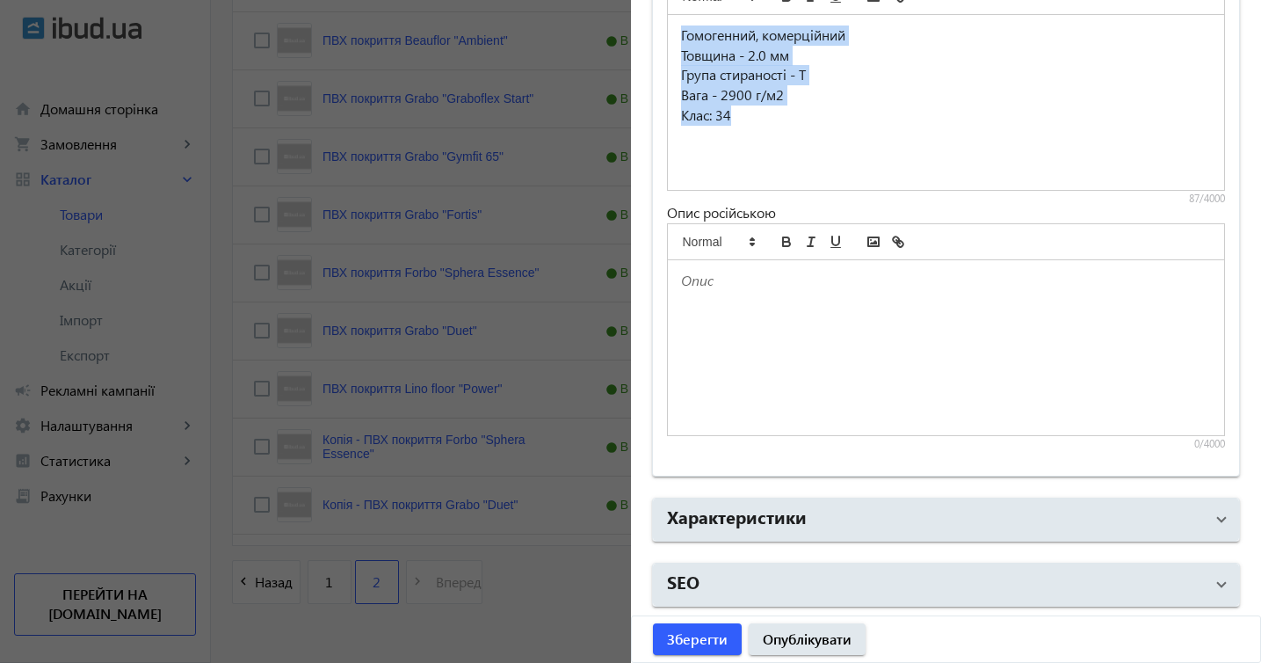
drag, startPoint x: 682, startPoint y: 33, endPoint x: 801, endPoint y: 160, distance: 173.5
click at [801, 160] on div "Гомогенний, комерційний Товщина - 2.0 мм Група стираності - Т Вага - 2900 г/м2 …" at bounding box center [946, 102] width 557 height 175
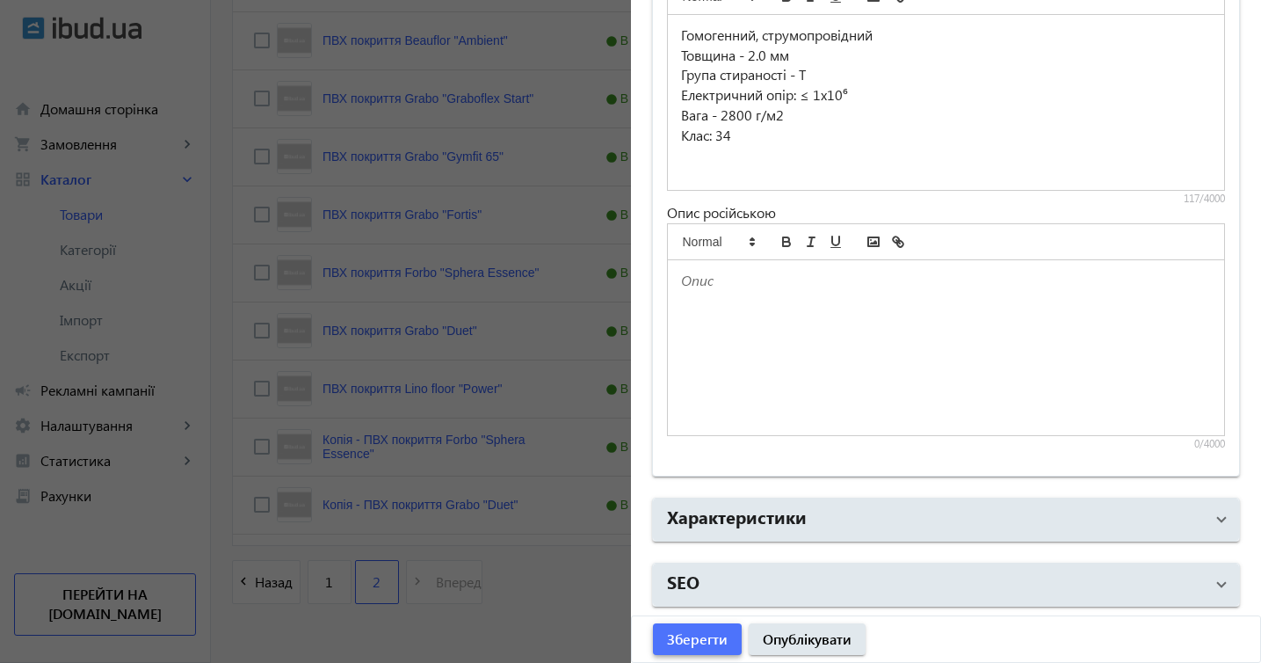
click at [693, 646] on span "Зберегти" at bounding box center [697, 638] width 61 height 19
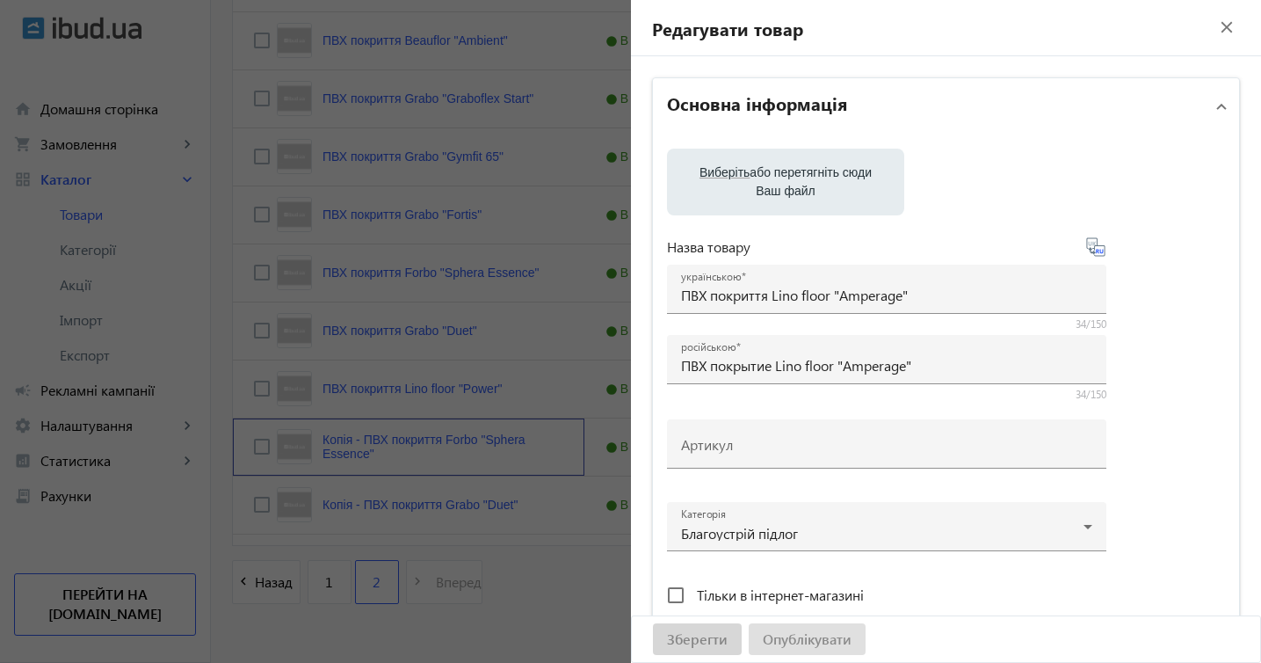
scroll to position [0, 0]
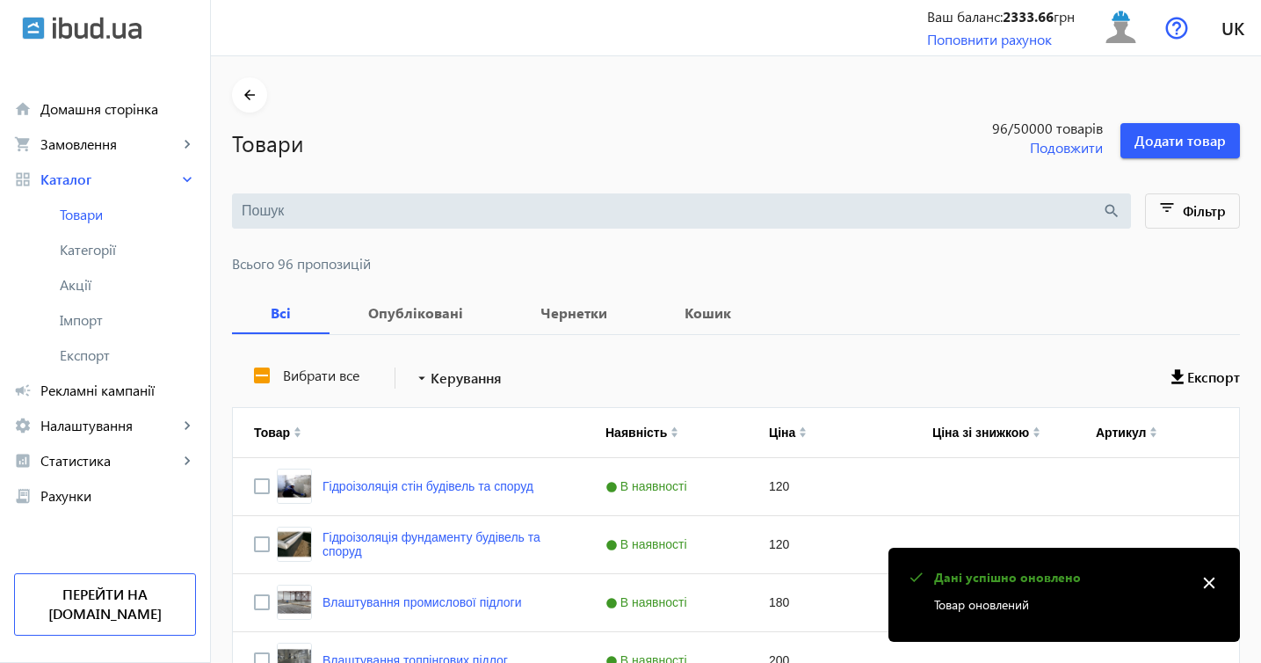
click at [1209, 587] on mat-icon "close" at bounding box center [1209, 583] width 26 height 26
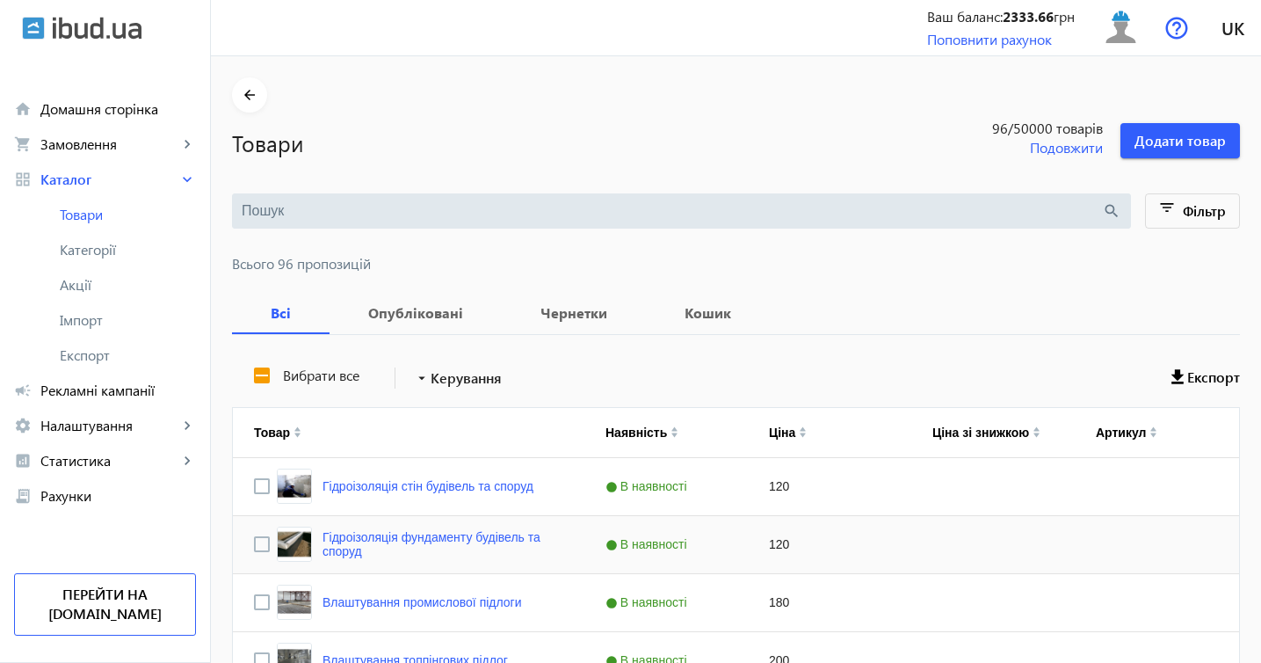
click at [1017, 546] on div "Press SPACE to select this row." at bounding box center [992, 544] width 163 height 57
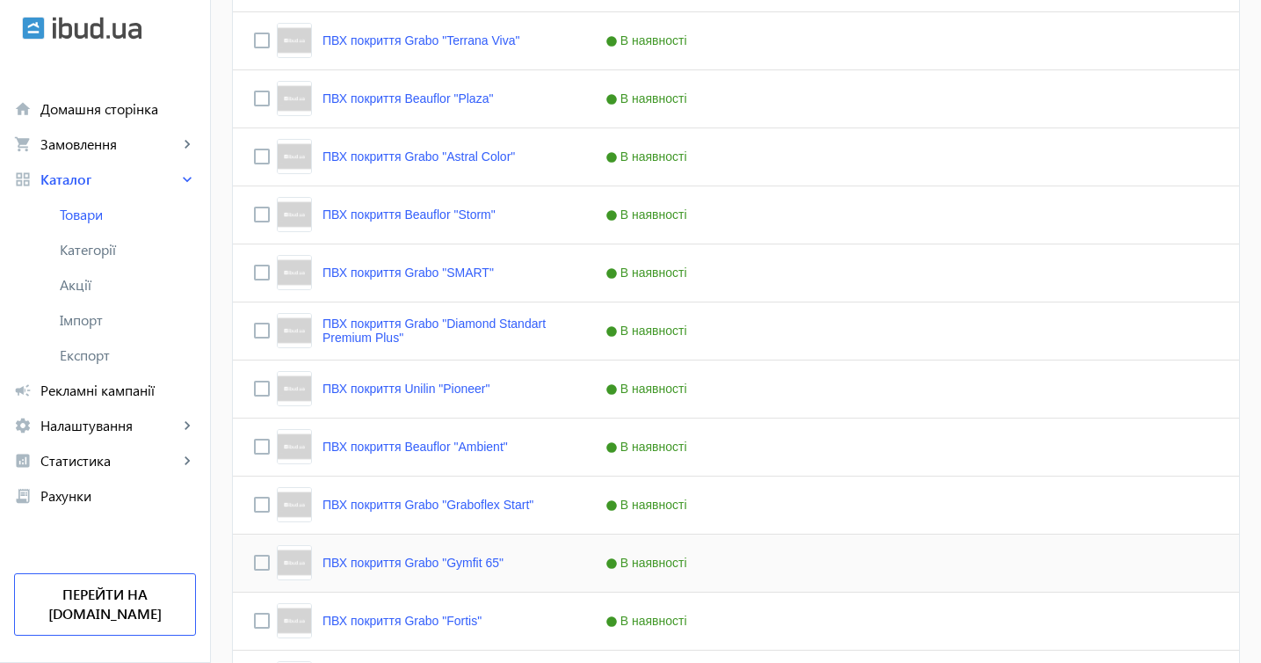
scroll to position [2012, 0]
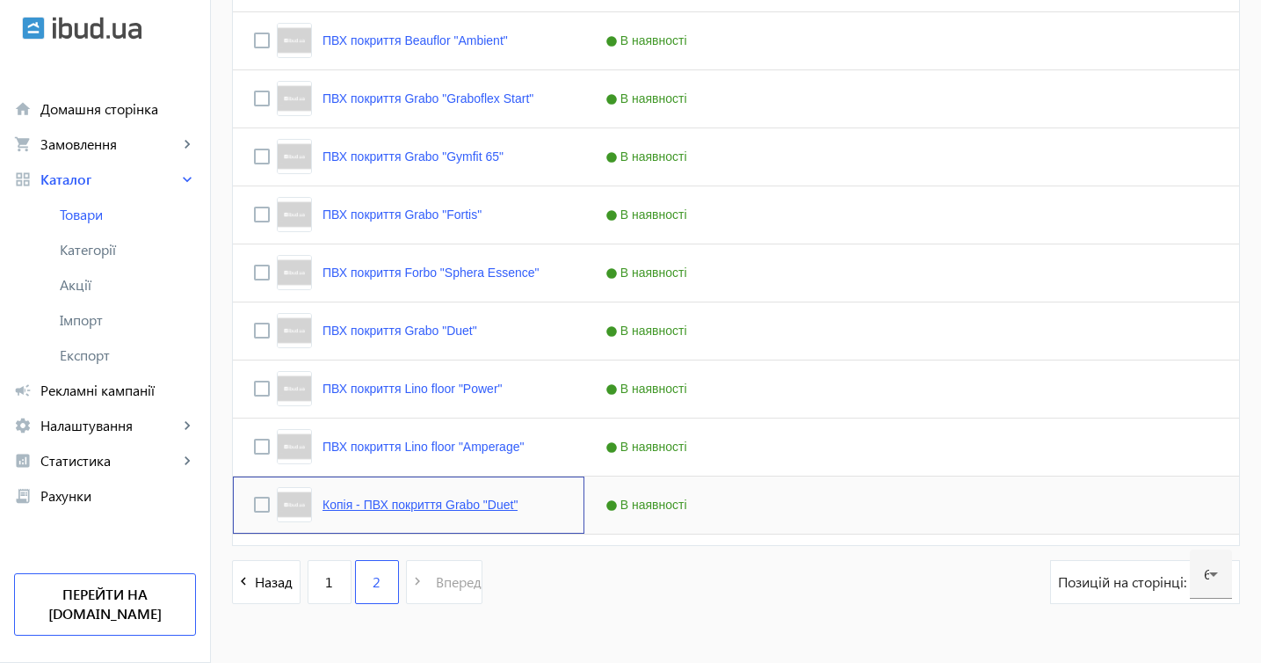
click at [485, 509] on link "Копія - ПВХ покриття Grabo "Duet"" at bounding box center [420, 504] width 195 height 14
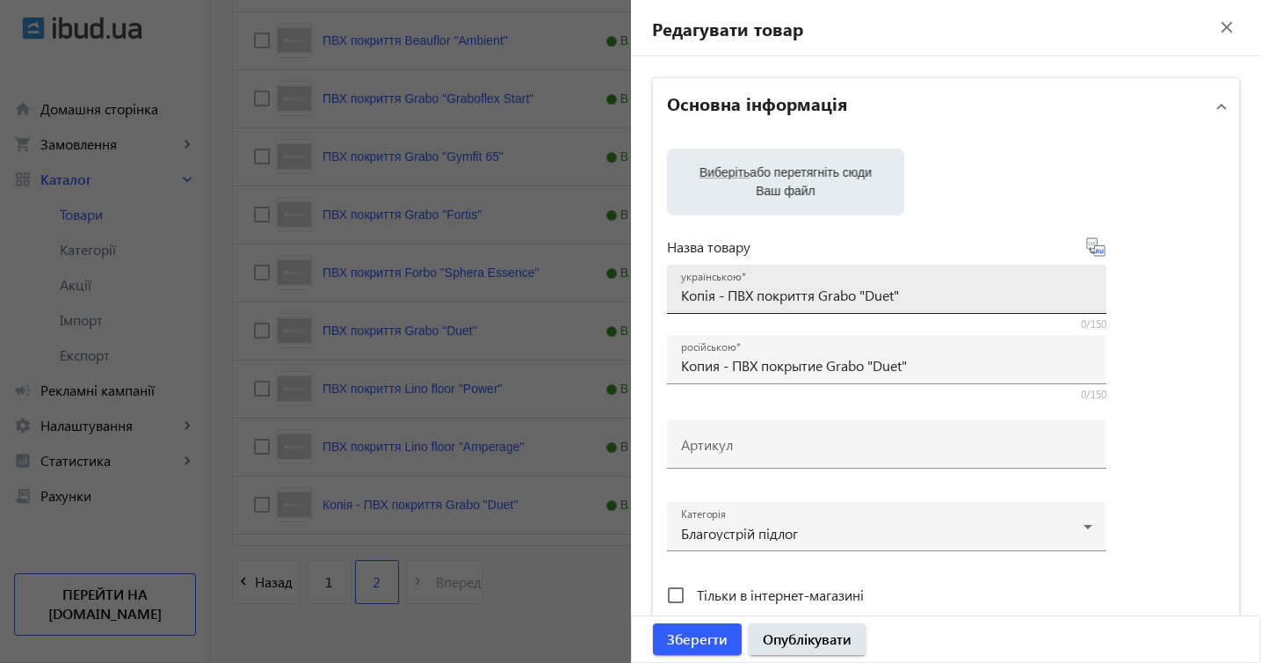
click at [729, 299] on input "Копія - ПВХ покриття Grabo "Duet"" at bounding box center [886, 295] width 411 height 18
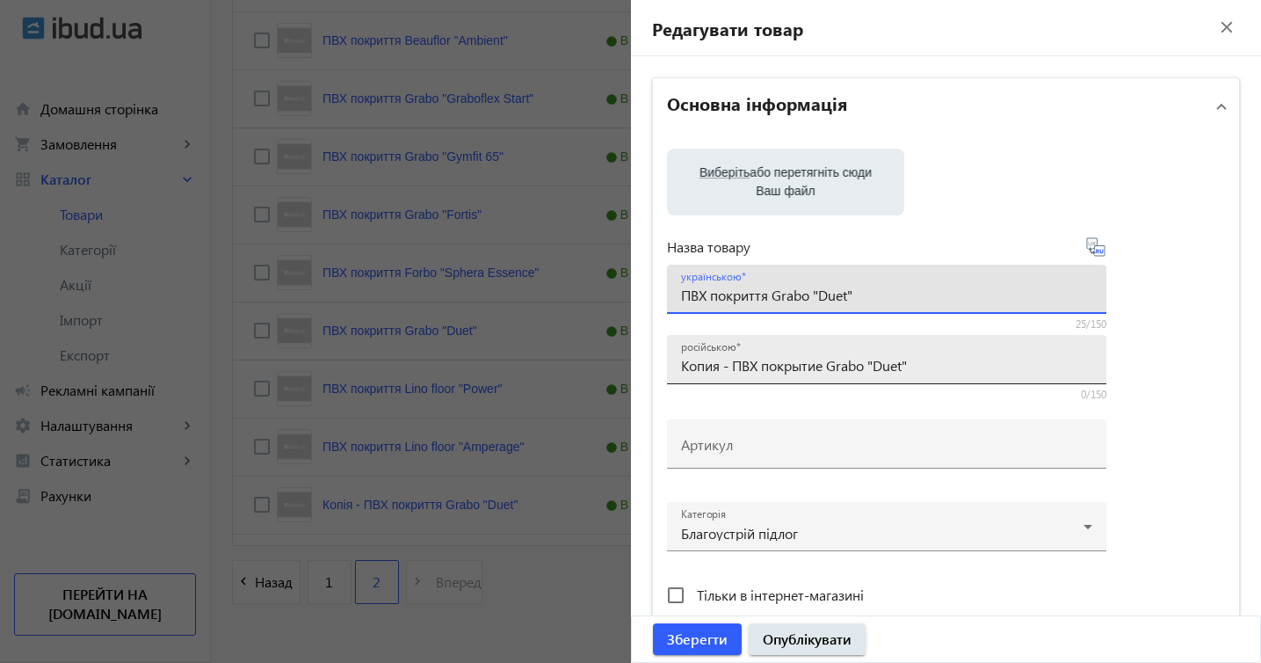
type input "ПВХ покриття Grabo "Duet""
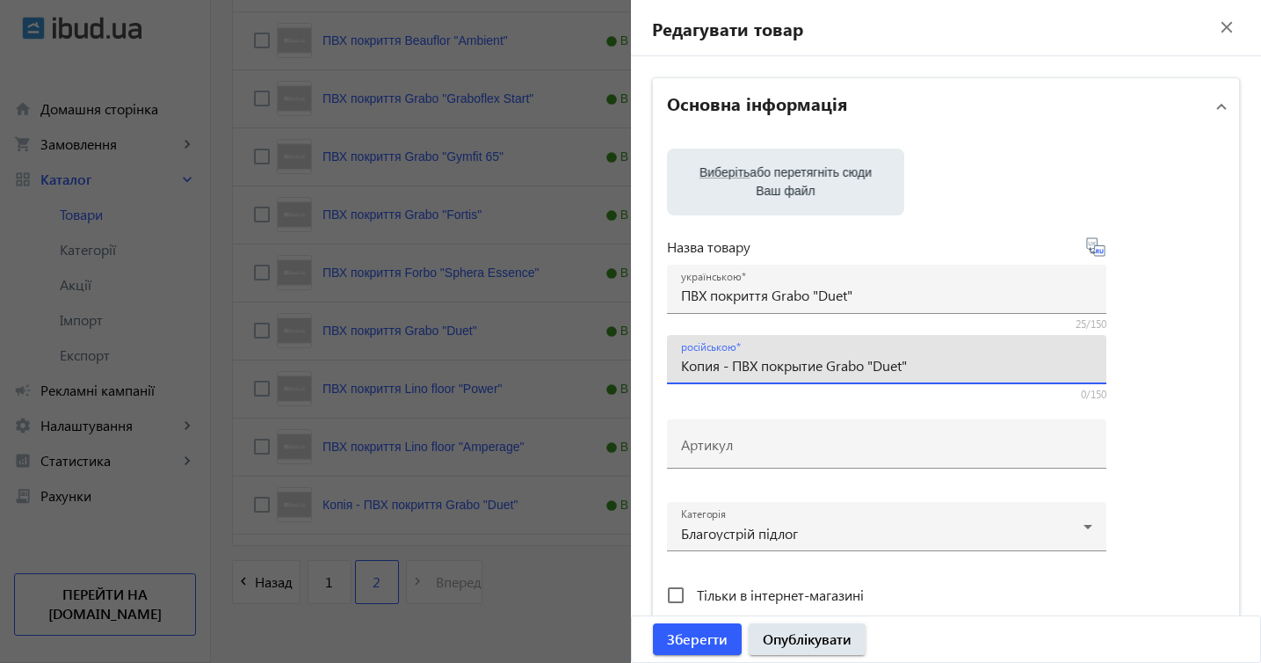
click at [734, 367] on input "Копия - ПВХ покрытие Grabo "Duet"" at bounding box center [886, 365] width 411 height 18
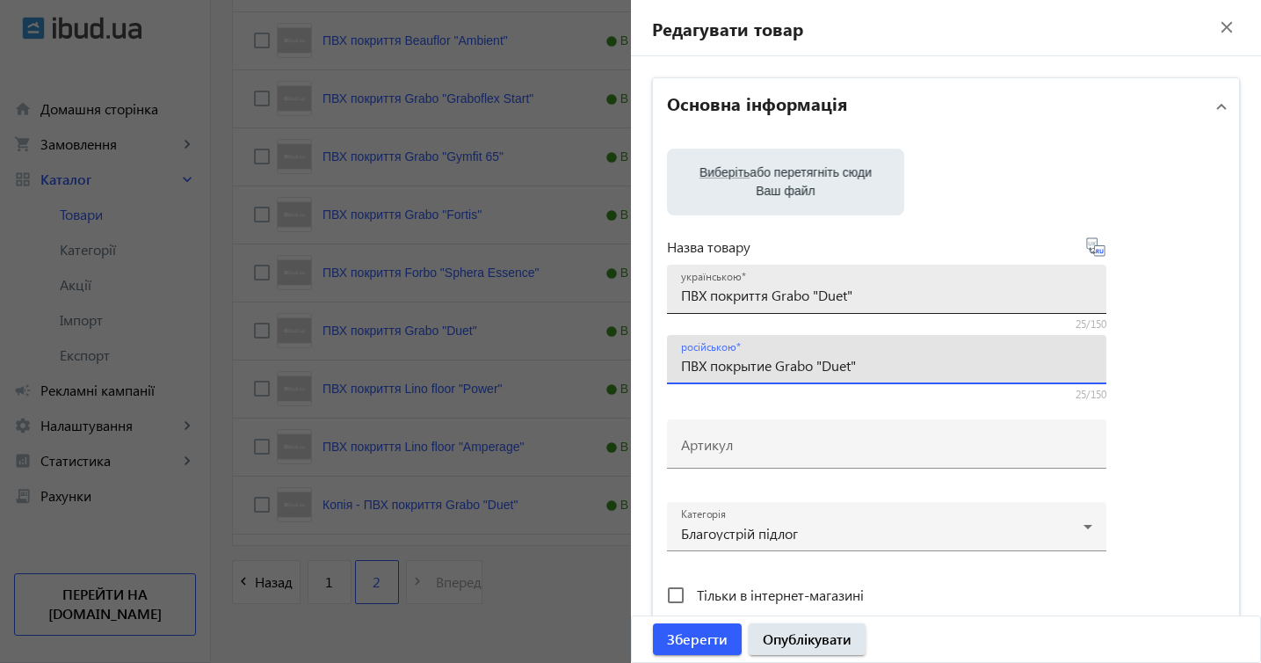
type input "ПВХ покрытие Grabo "Duet""
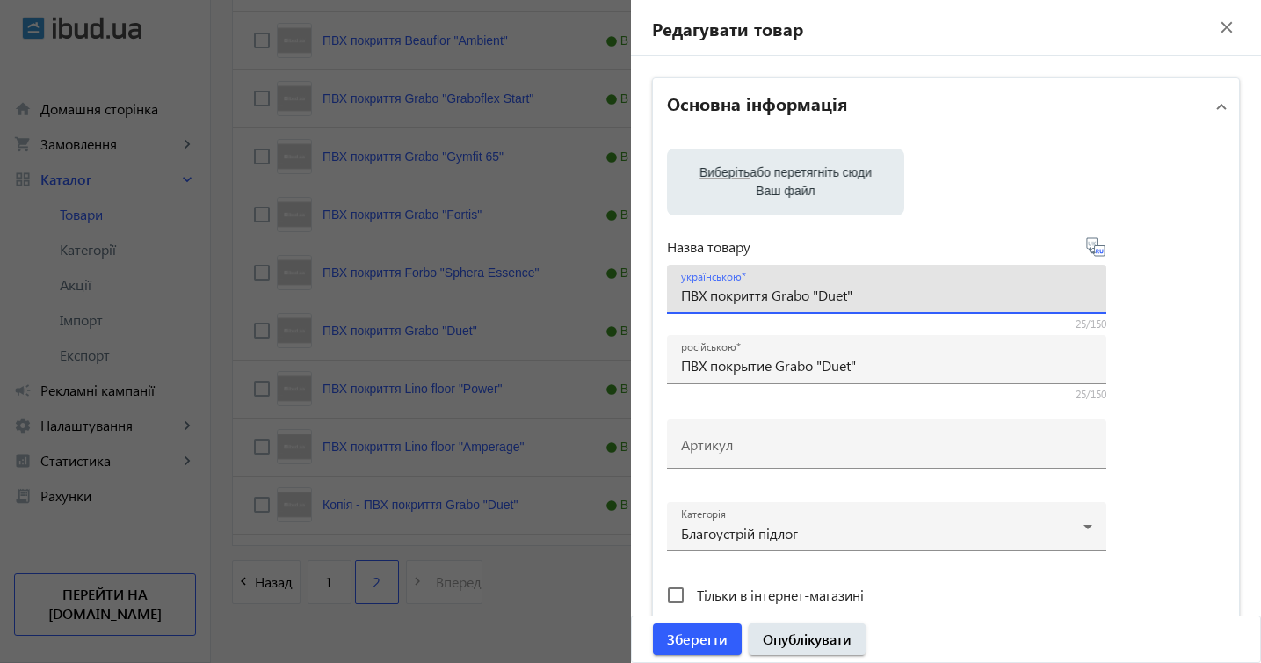
drag, startPoint x: 773, startPoint y: 291, endPoint x: 896, endPoint y: 298, distance: 122.4
click at [897, 298] on input "ПВХ покриття Grabo "Duet"" at bounding box center [886, 295] width 411 height 18
paste input "Conducto S"
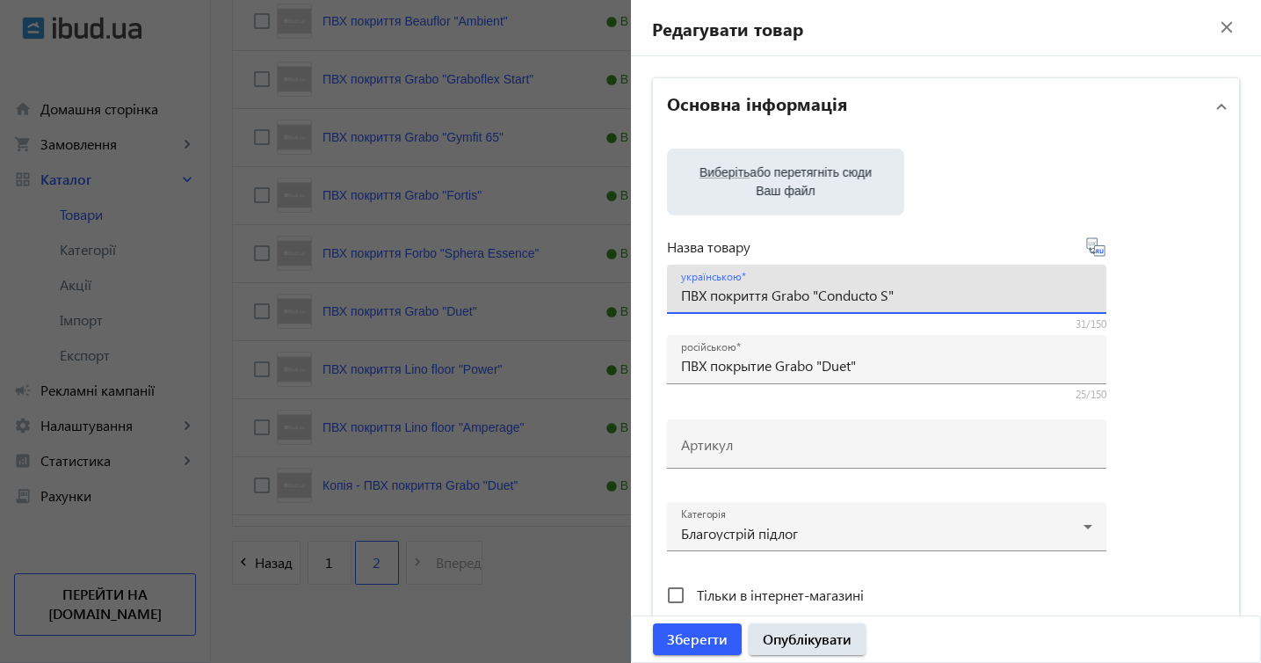
scroll to position [2037, 0]
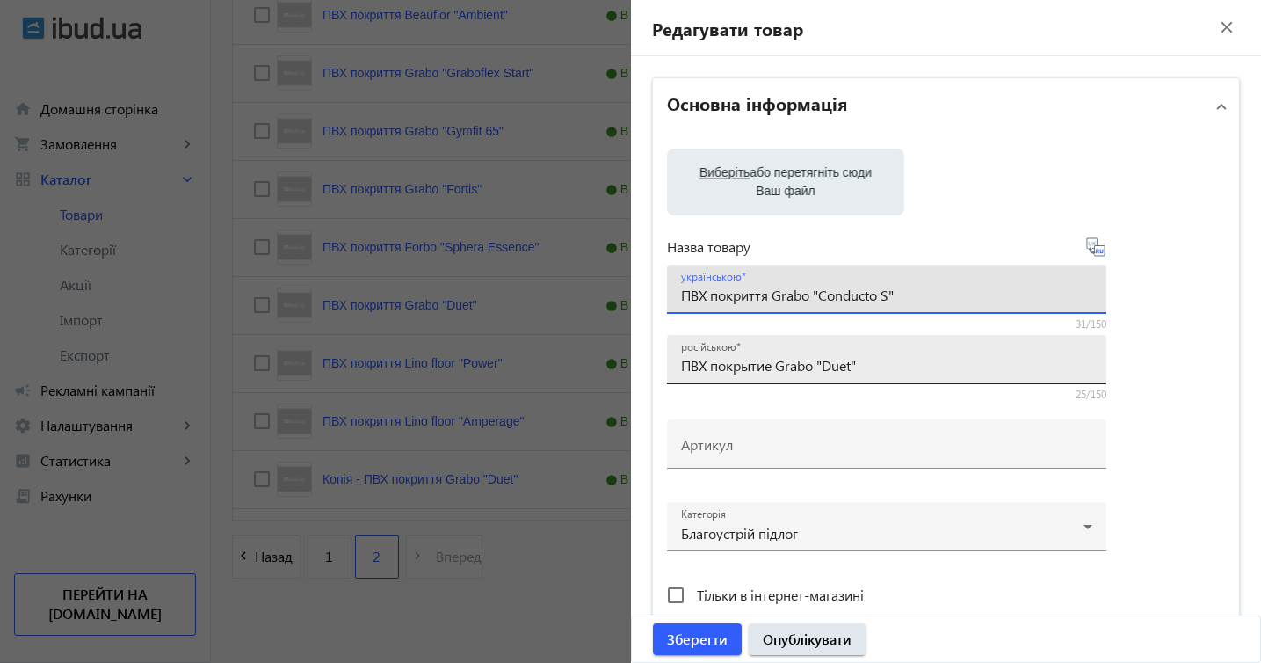
type input "ПВХ покриття Grabo "Conducto S""
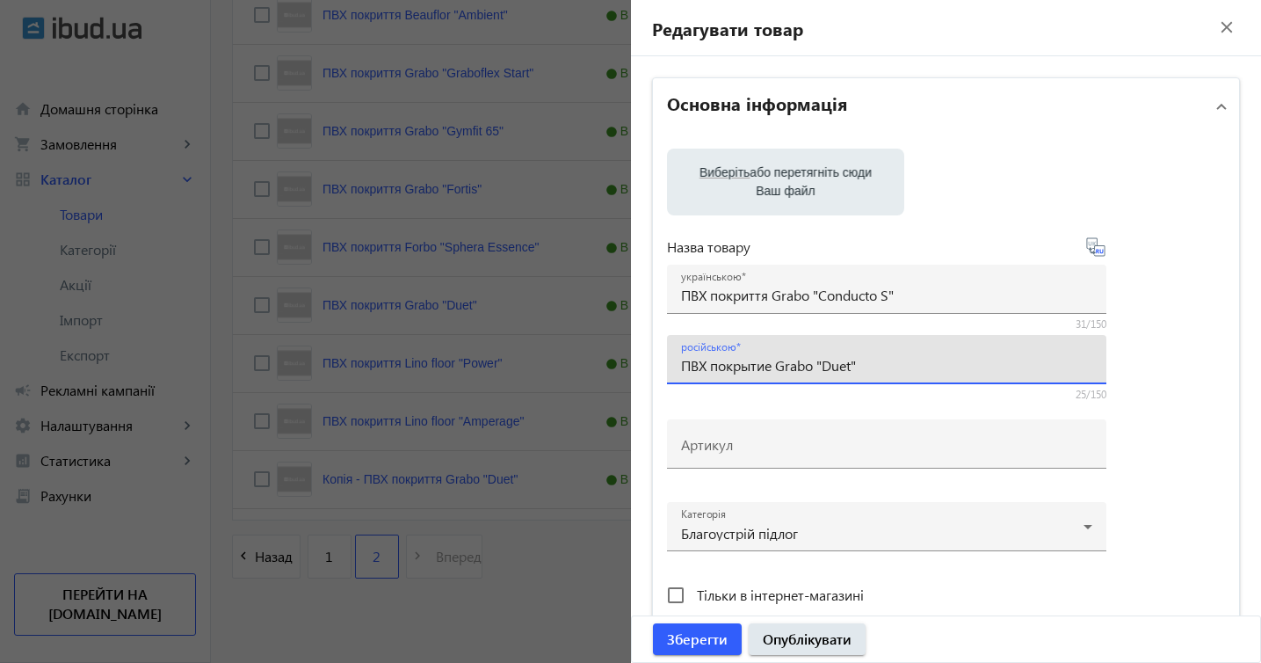
drag, startPoint x: 780, startPoint y: 362, endPoint x: 872, endPoint y: 369, distance: 92.6
click at [875, 369] on input "ПВХ покрытие Grabo "Duet"" at bounding box center [886, 365] width 411 height 18
paste input "Conducto S"
type input "ПВХ покрытие Grabo "Conducto S""
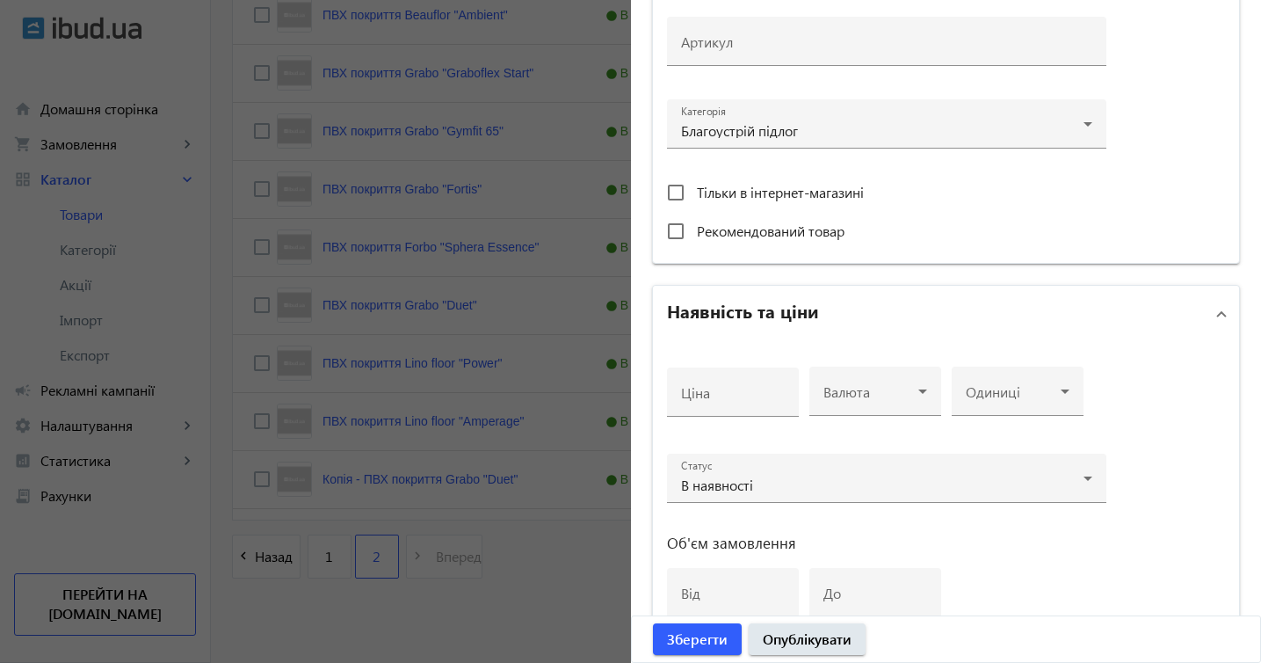
scroll to position [650, 0]
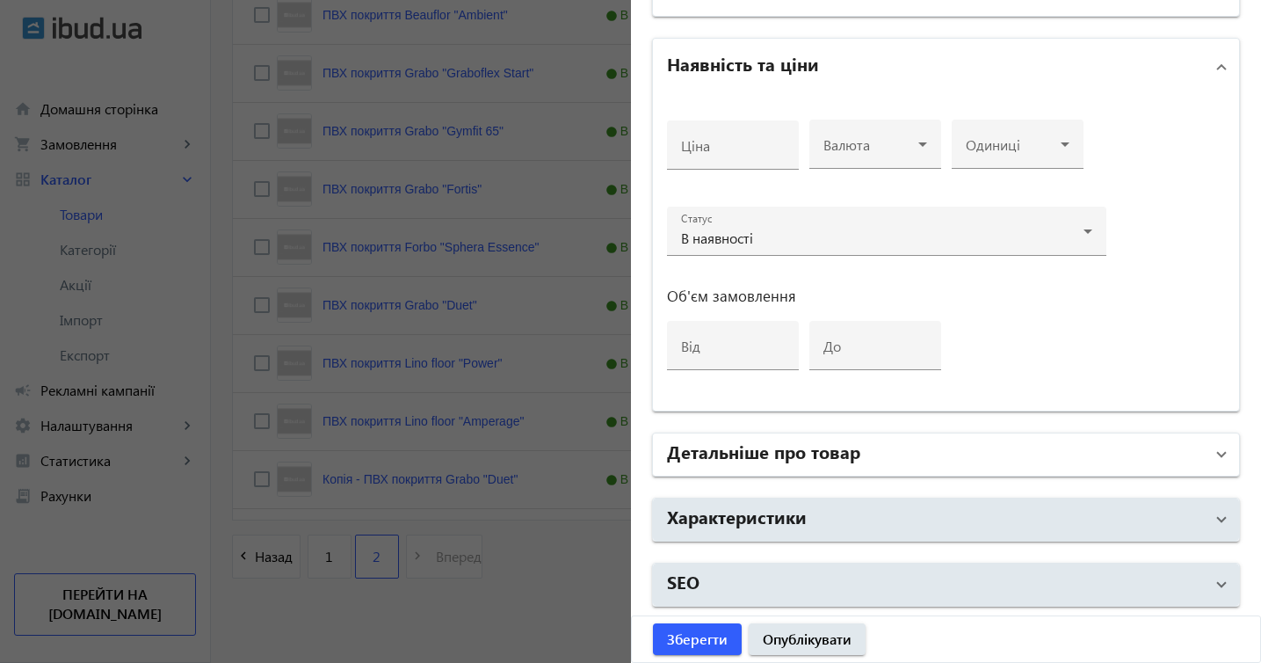
click at [1216, 451] on mat-expansion-panel-header "Детальніше про товар" at bounding box center [946, 454] width 587 height 42
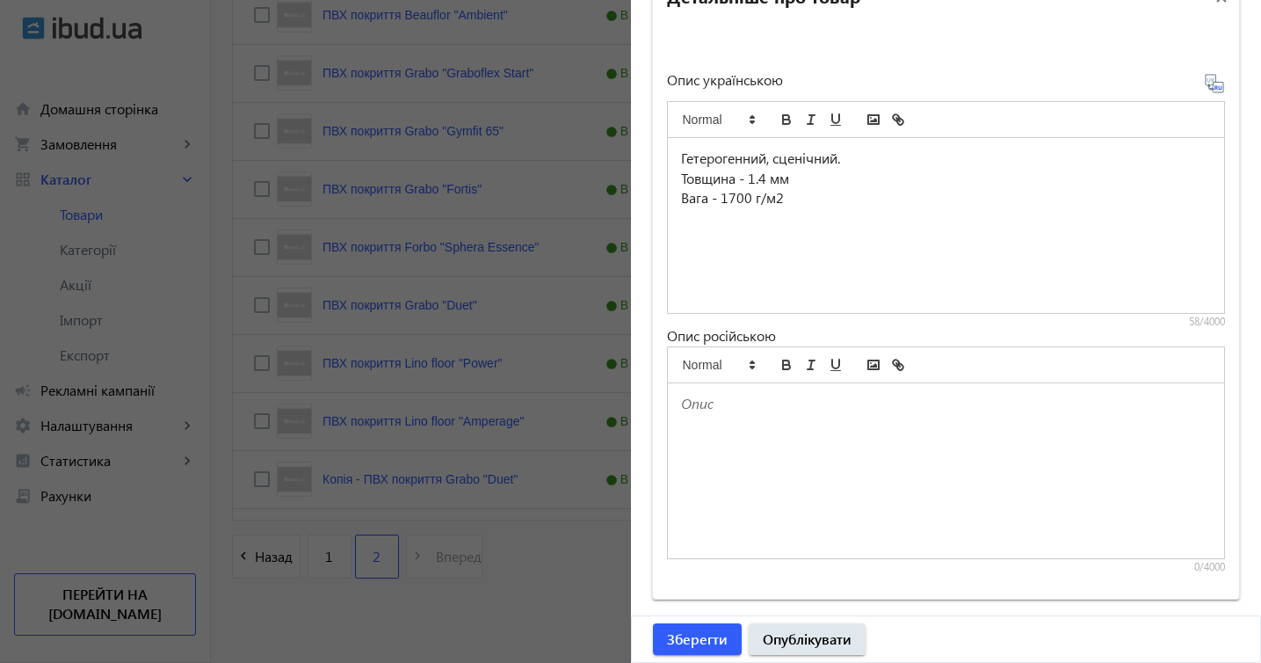
scroll to position [1109, 0]
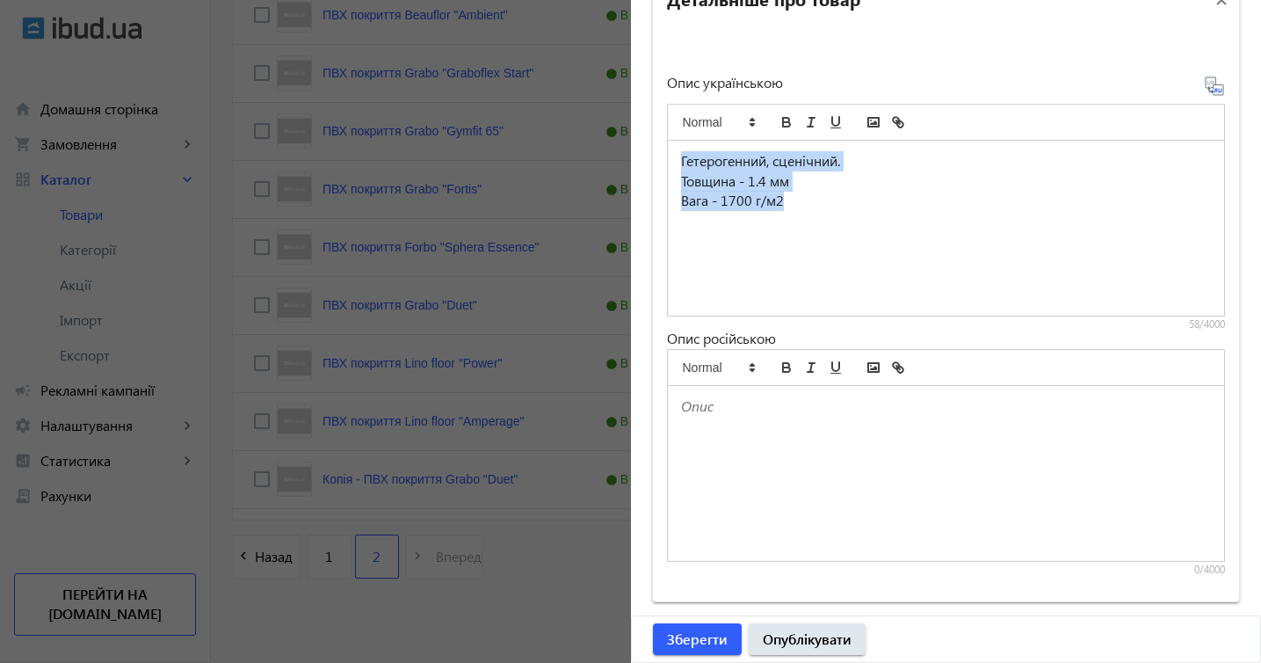
drag, startPoint x: 679, startPoint y: 161, endPoint x: 802, endPoint y: 236, distance: 144.7
click at [802, 236] on div "Гетерогенний, сценічний. Товщина - 1.4 мм Вага - 1700 г/м2" at bounding box center [946, 228] width 557 height 175
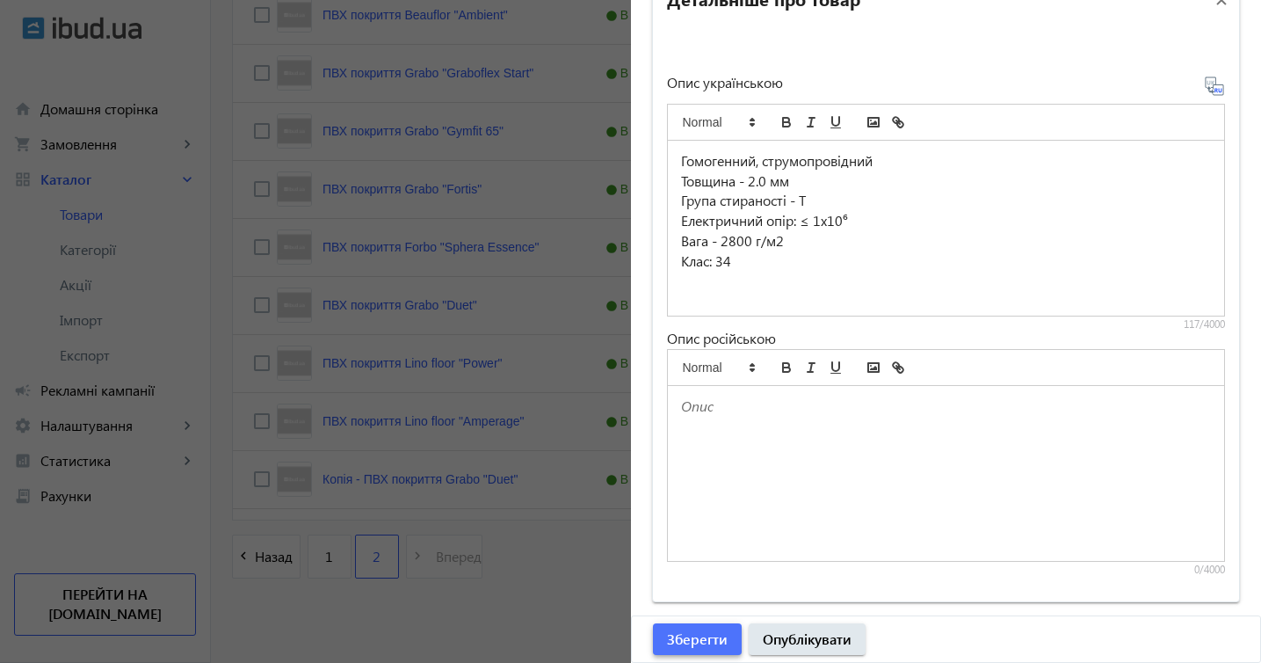
click at [713, 633] on span "Зберегти" at bounding box center [697, 638] width 61 height 19
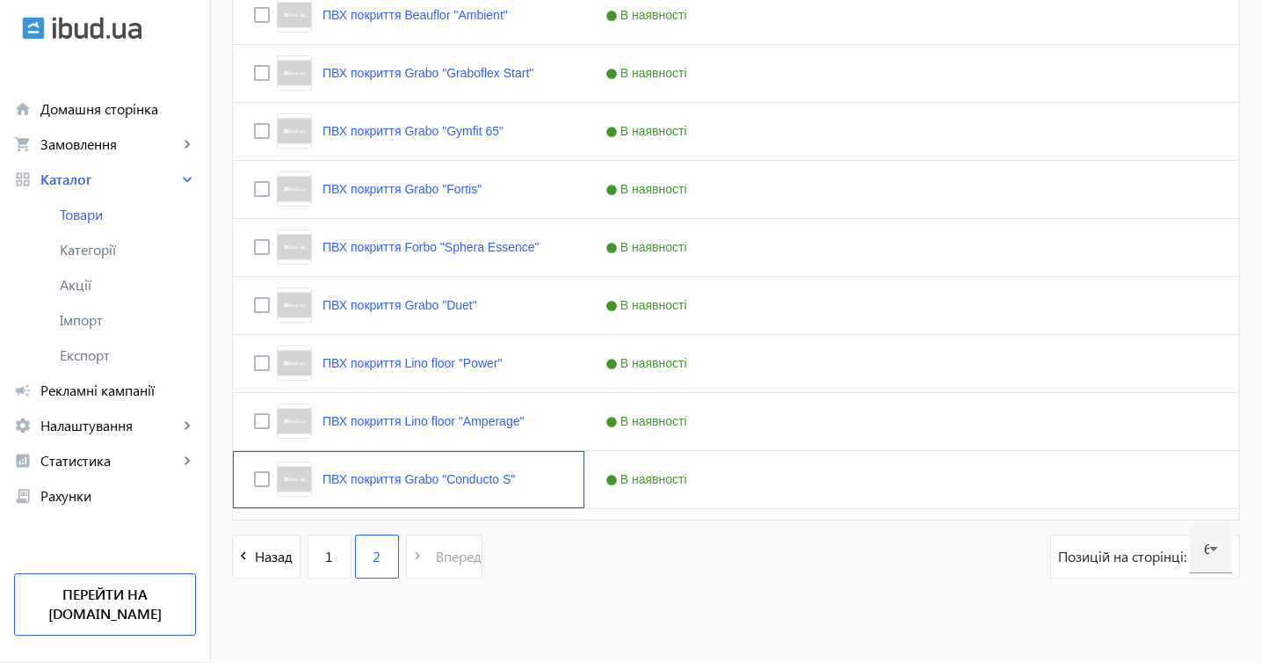
scroll to position [0, 0]
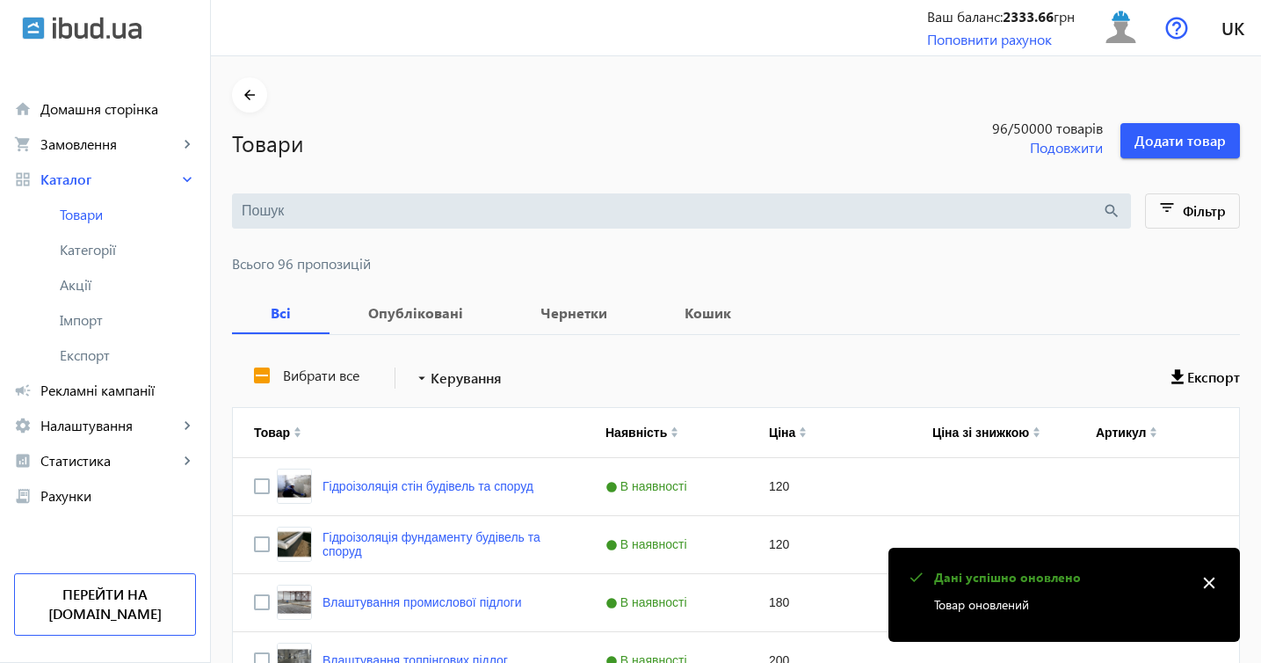
click at [1207, 586] on mat-icon "close" at bounding box center [1209, 583] width 26 height 26
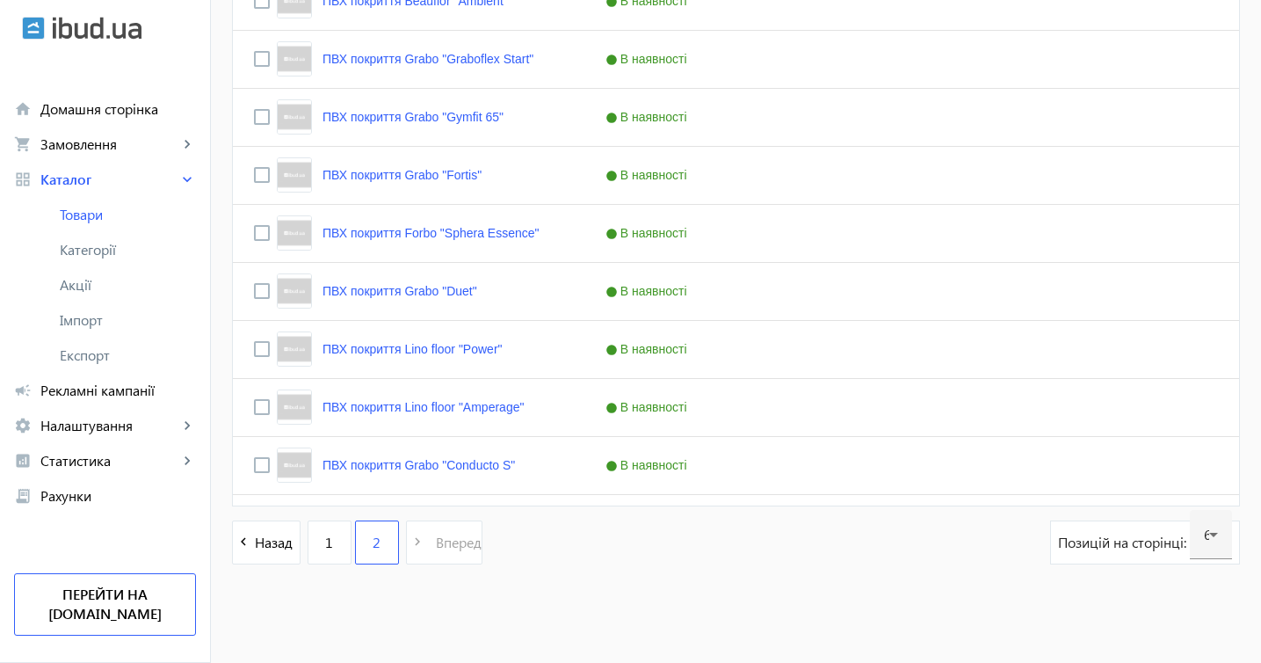
scroll to position [2051, 0]
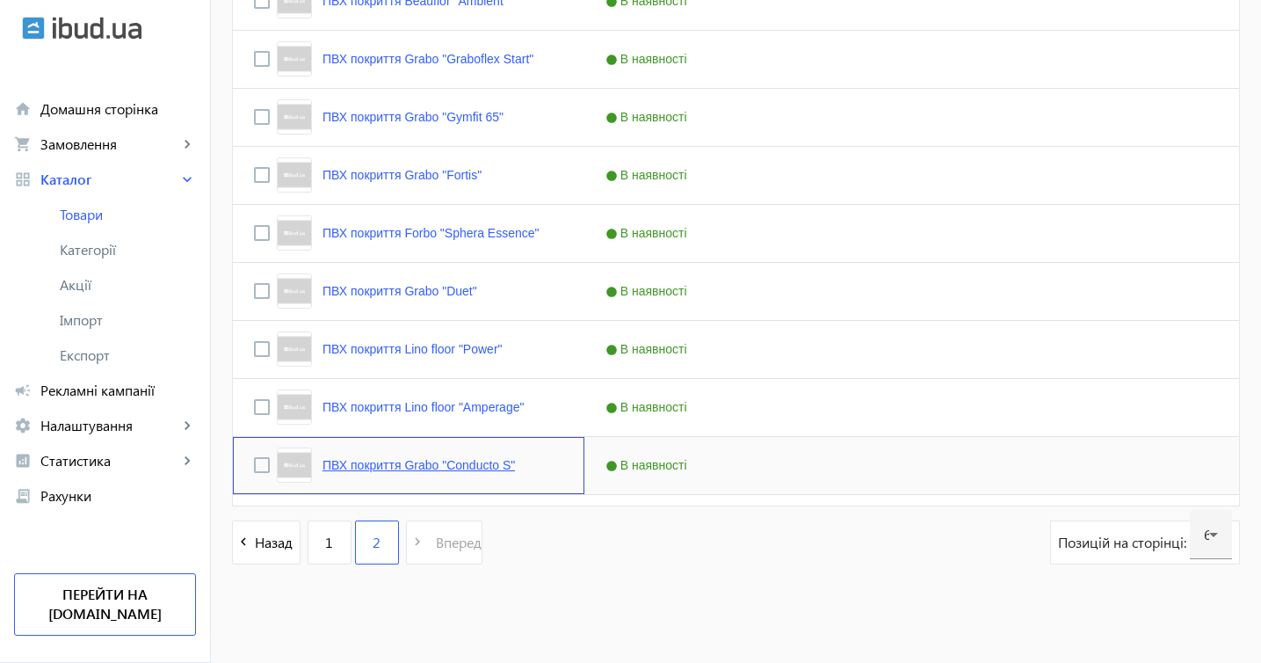
click at [508, 463] on link "ПВХ покриття Grabo "Conducto S"" at bounding box center [419, 465] width 192 height 14
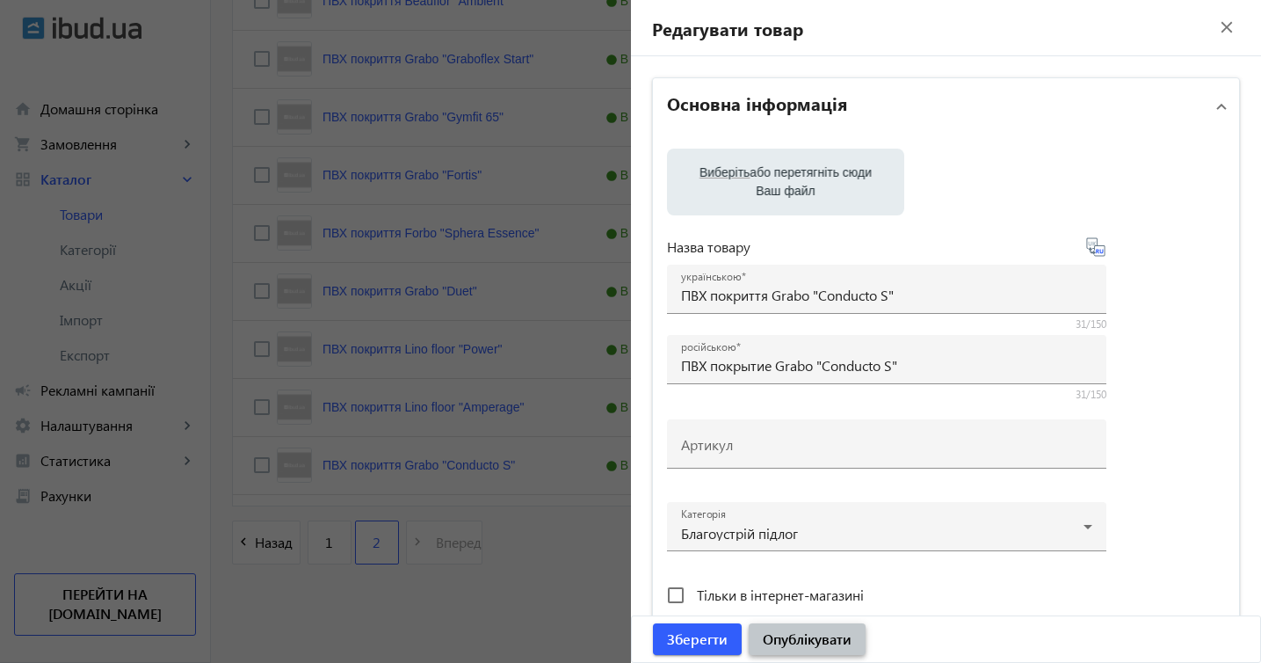
click at [832, 638] on span "Опублікувати" at bounding box center [807, 638] width 89 height 19
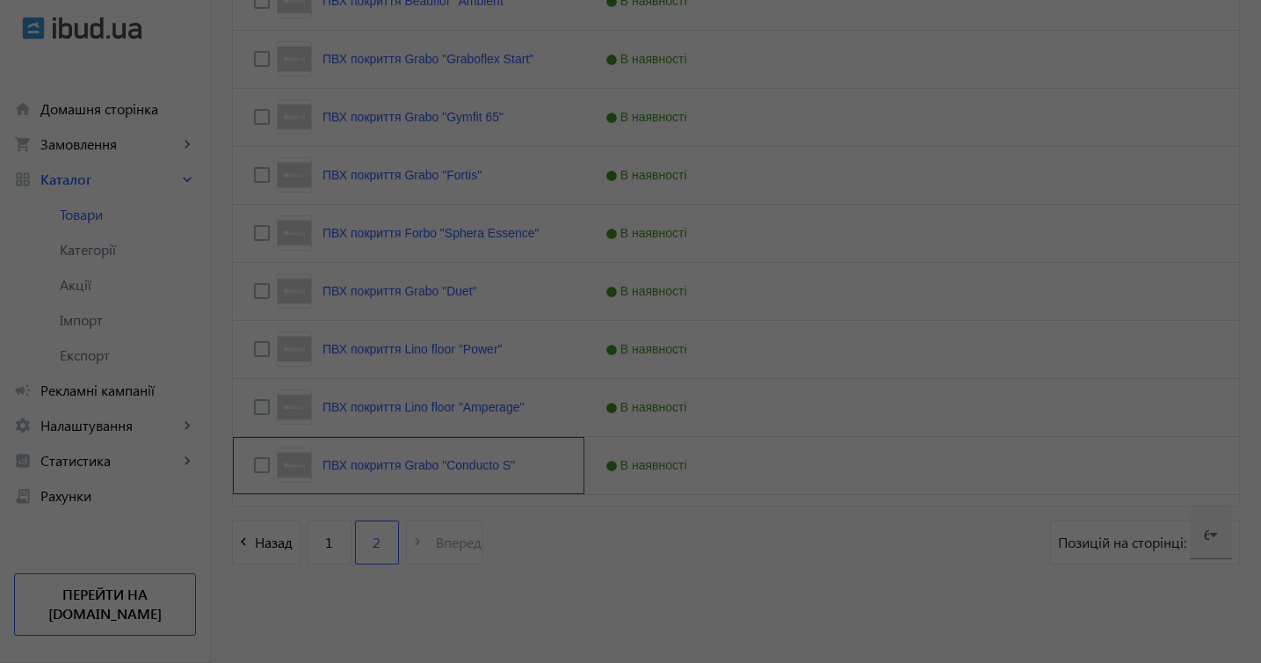
scroll to position [0, 0]
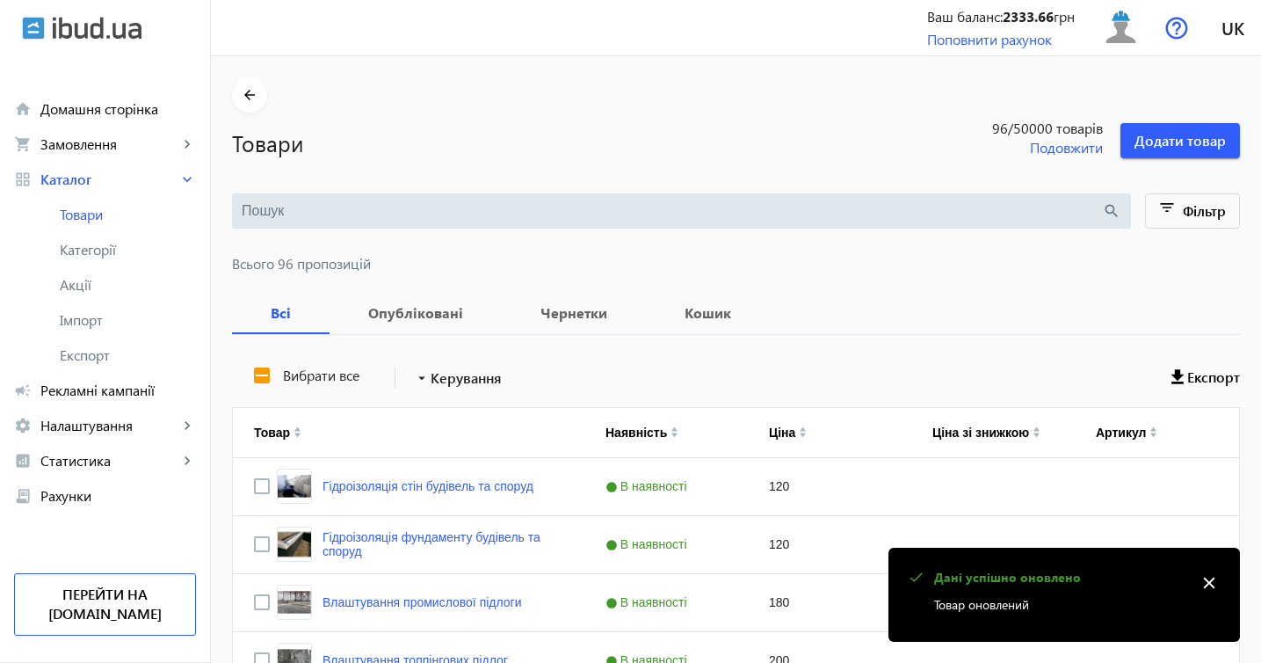
click at [1217, 578] on mat-icon "close" at bounding box center [1209, 583] width 26 height 26
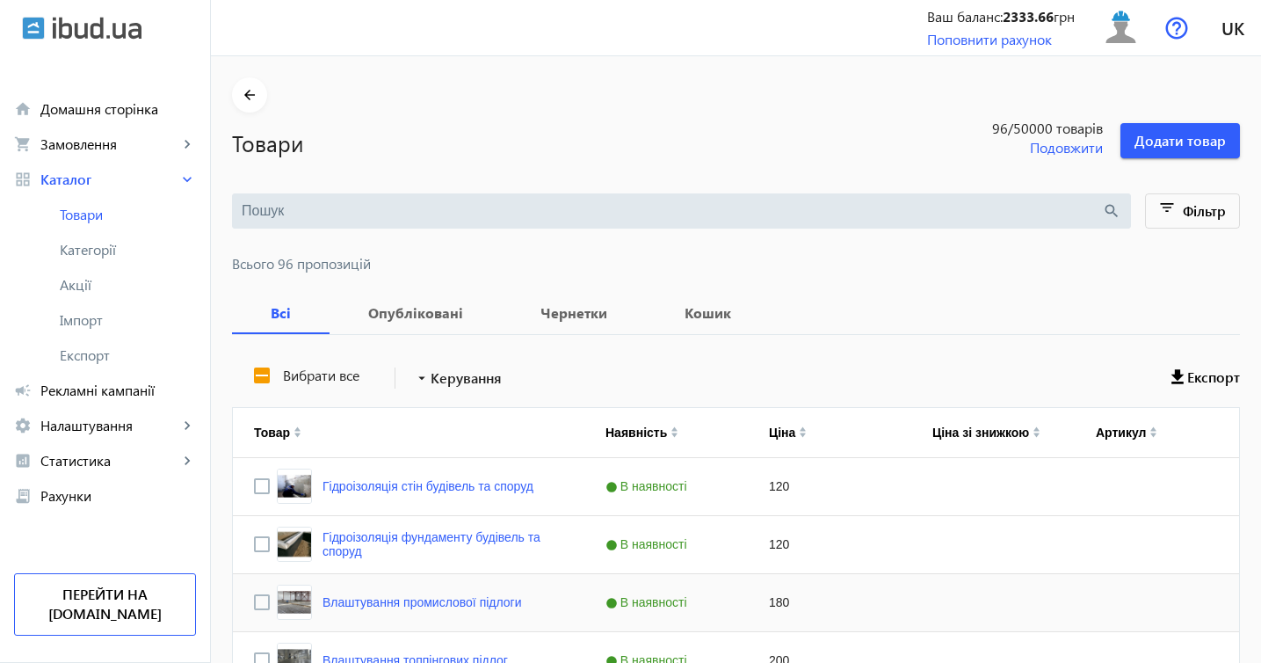
click at [1147, 582] on div "Press SPACE to select this row." at bounding box center [1156, 602] width 163 height 57
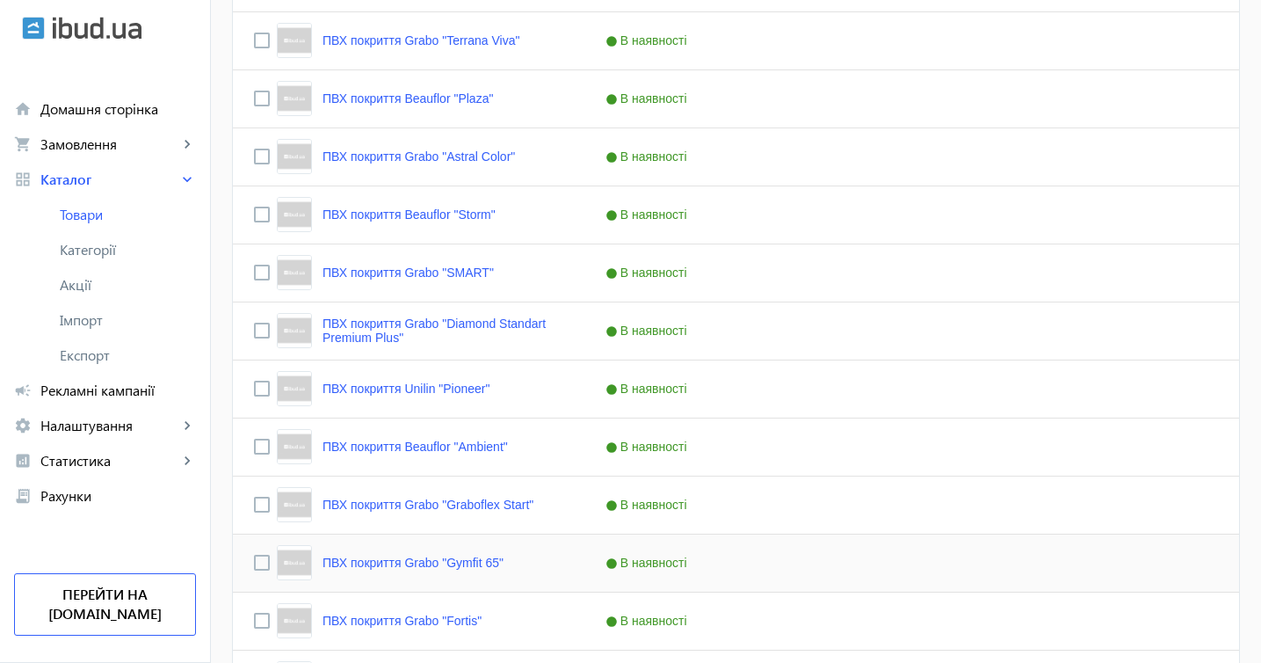
scroll to position [2012, 0]
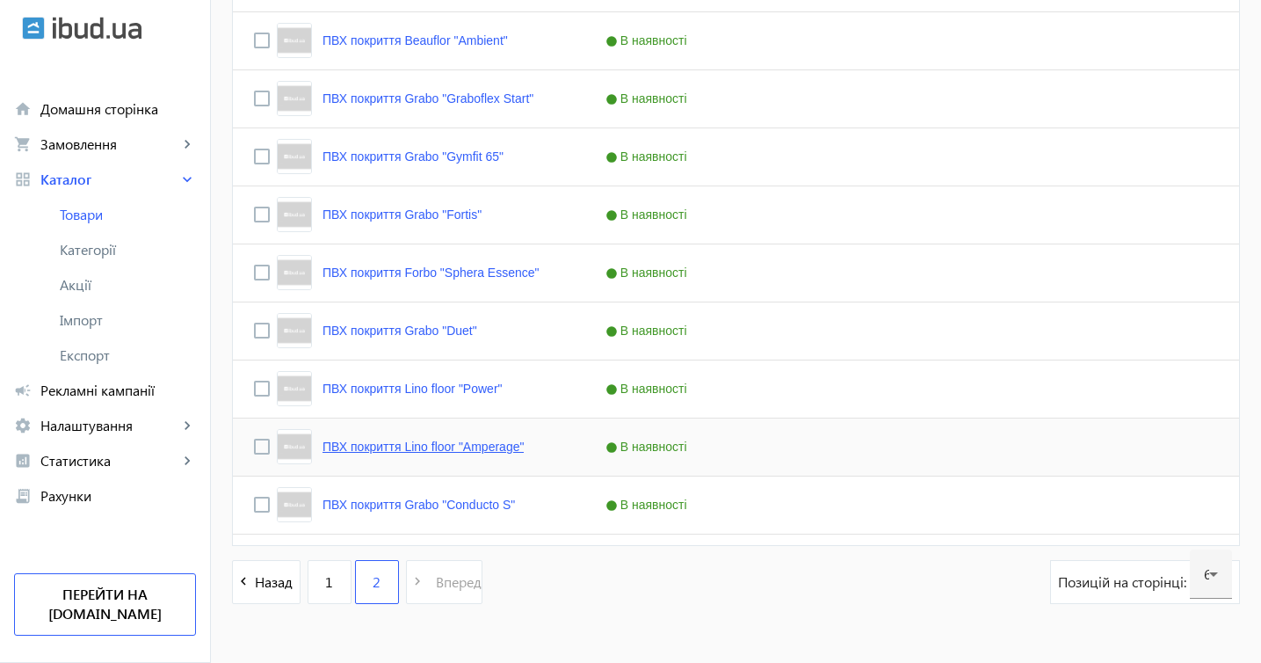
click at [488, 439] on link "ПВХ покриття Lino floor "Amperage"" at bounding box center [423, 446] width 201 height 14
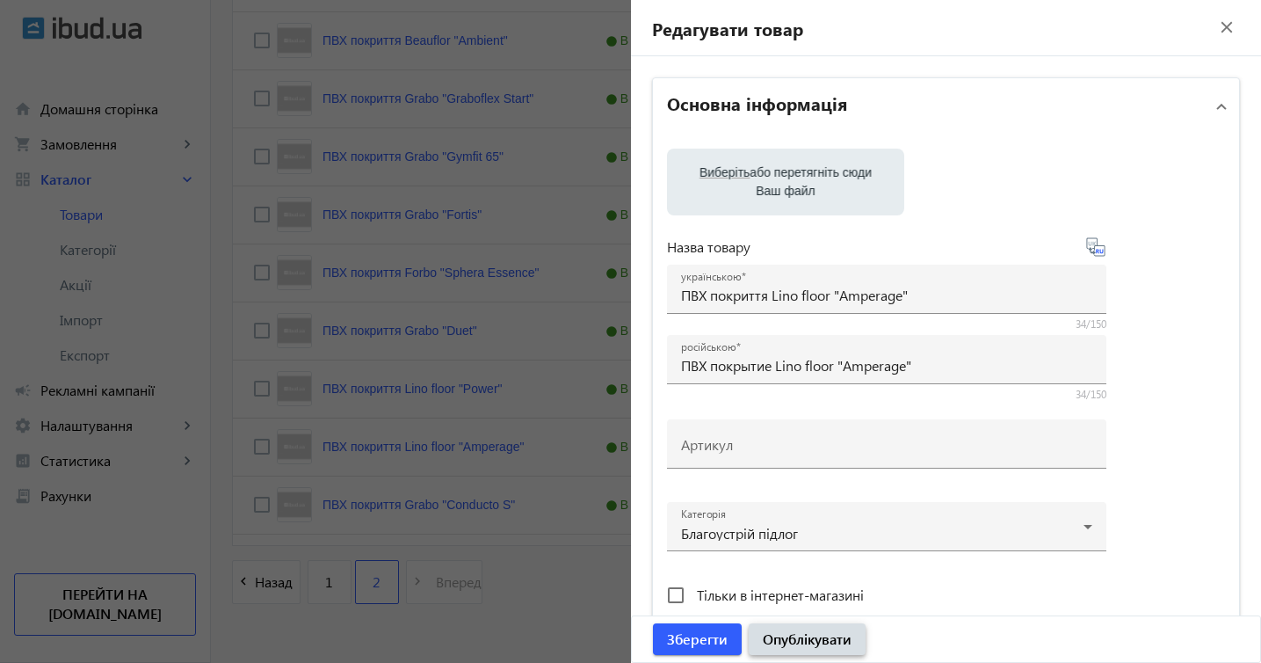
click at [818, 644] on span "Опублікувати" at bounding box center [807, 638] width 89 height 19
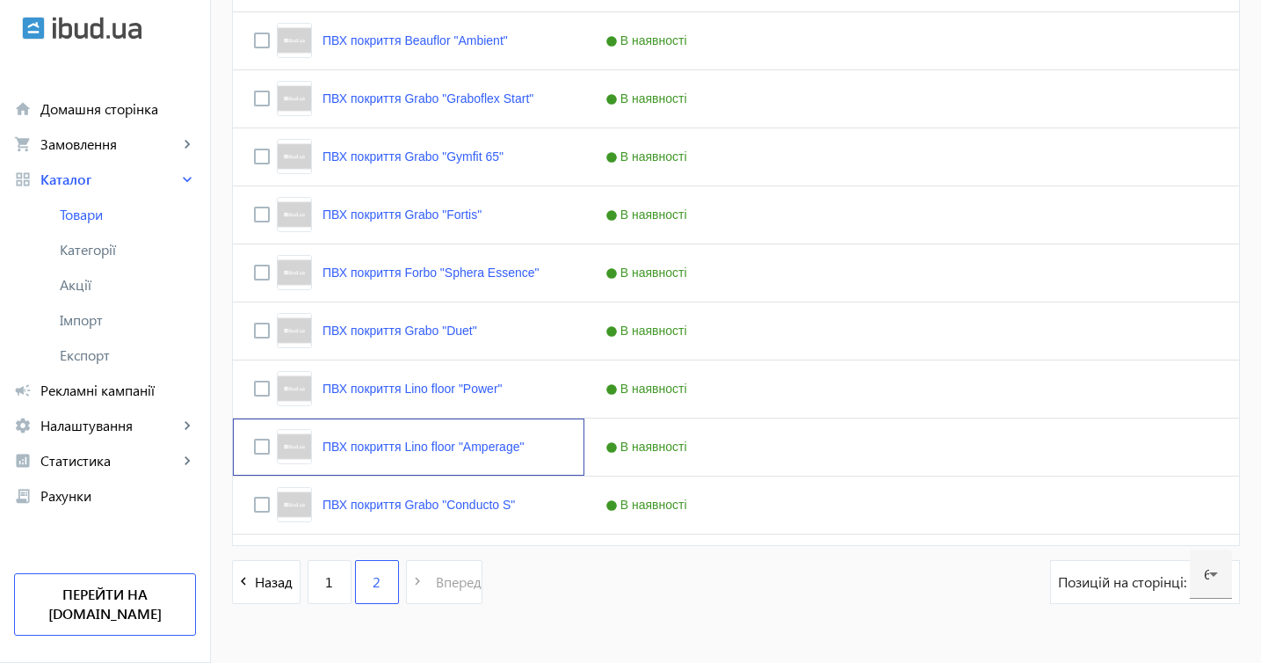
scroll to position [0, 0]
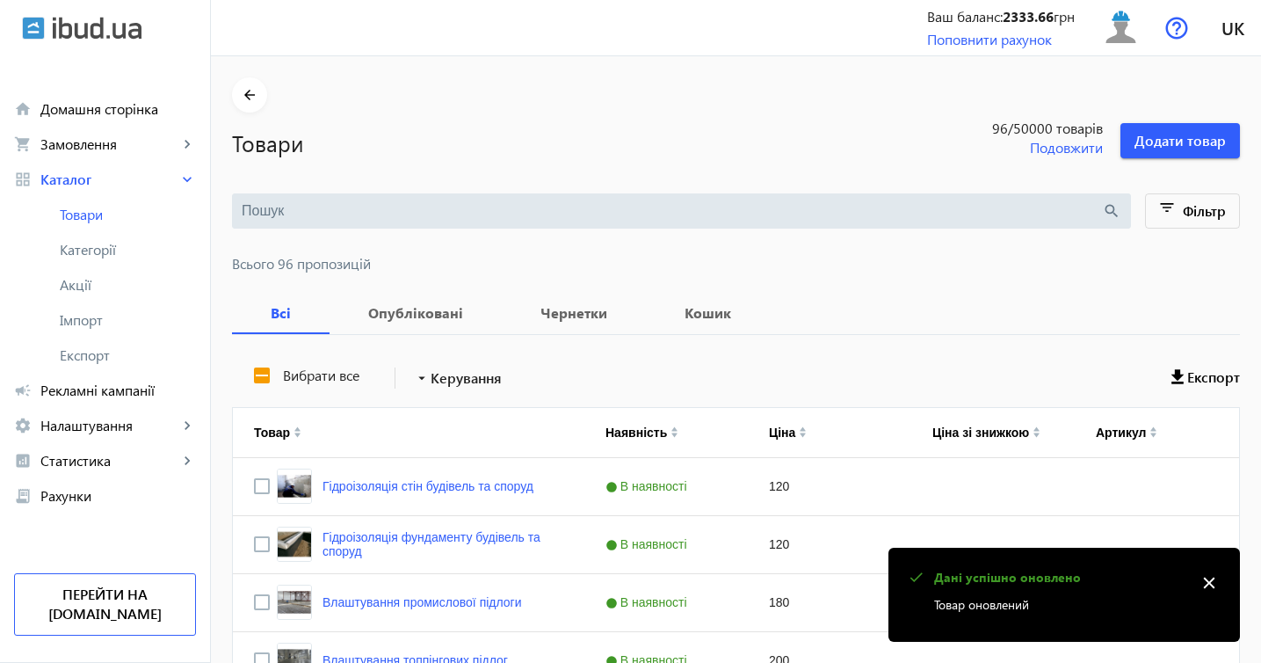
click at [1209, 584] on mat-icon "close" at bounding box center [1209, 583] width 26 height 26
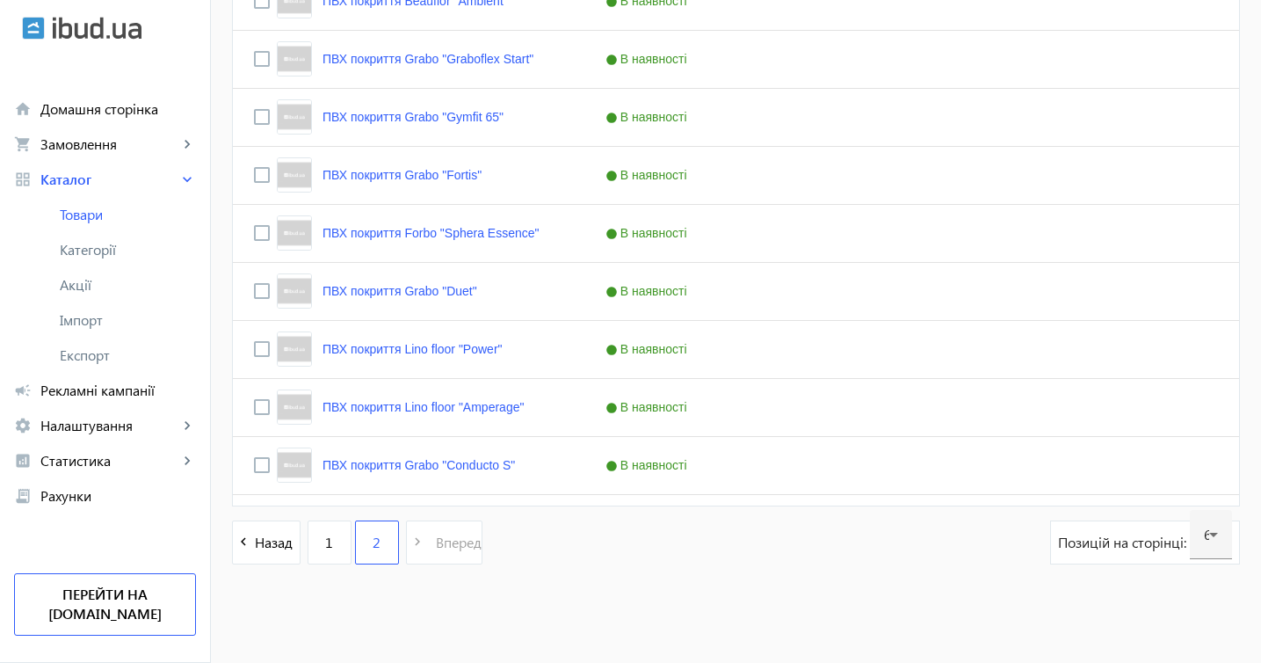
scroll to position [2051, 0]
click at [423, 340] on div "ПВХ покриття Lino floor "Power"" at bounding box center [390, 348] width 226 height 35
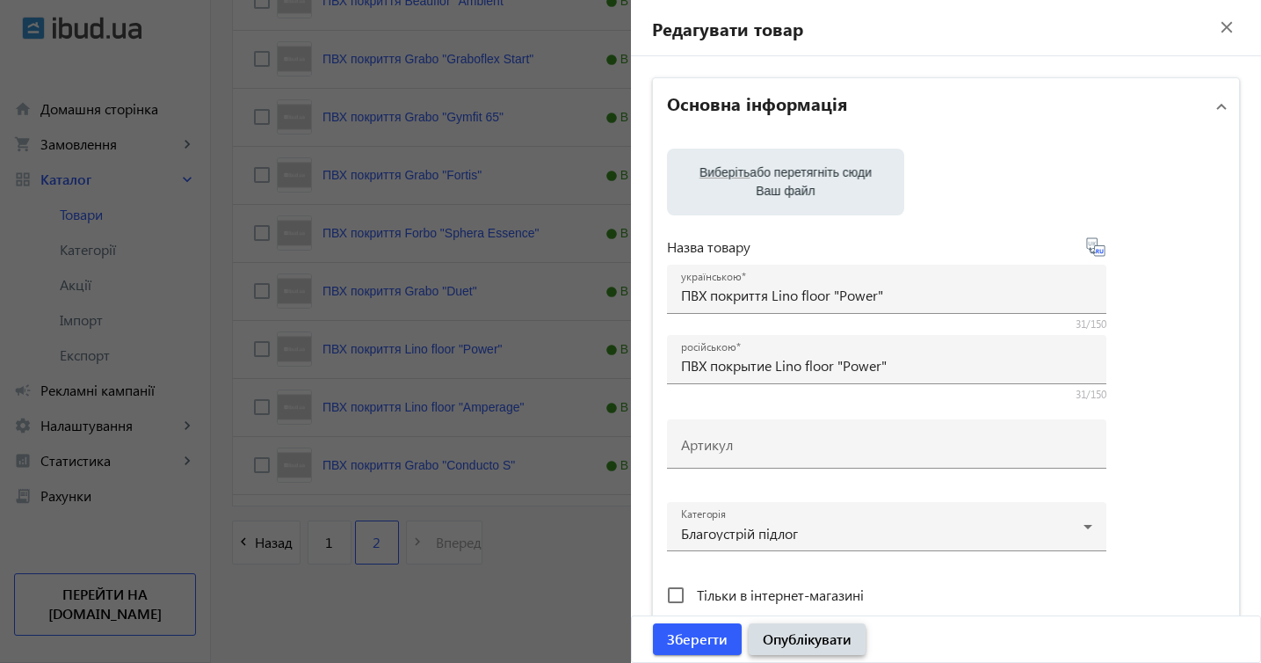
click at [771, 638] on span "Опублікувати" at bounding box center [807, 638] width 89 height 19
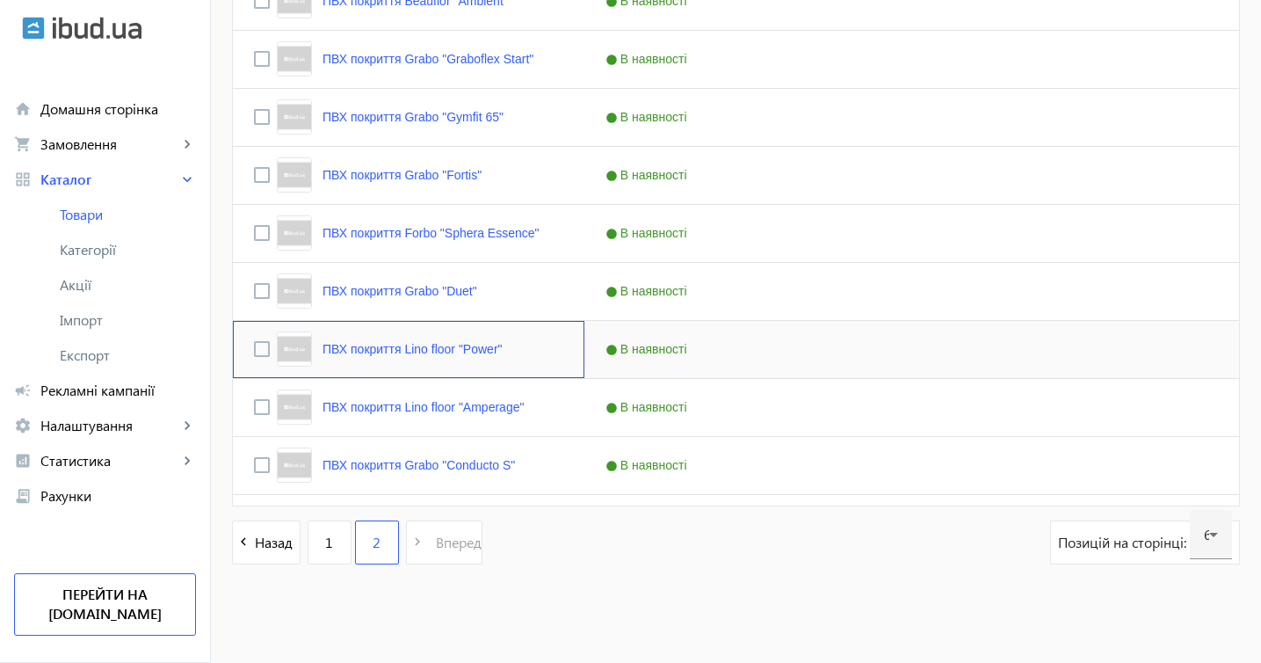
click at [501, 340] on div "ПВХ покриття Lino floor "Power"" at bounding box center [390, 348] width 226 height 35
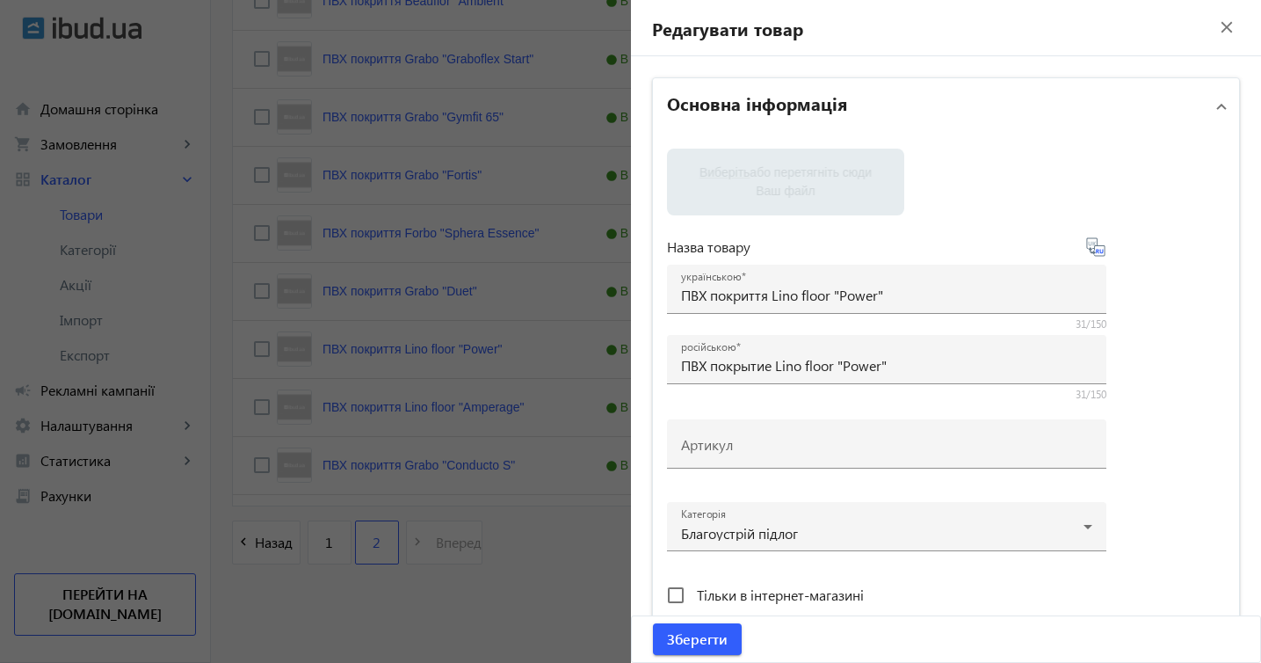
click at [501, 340] on div at bounding box center [630, 331] width 1261 height 663
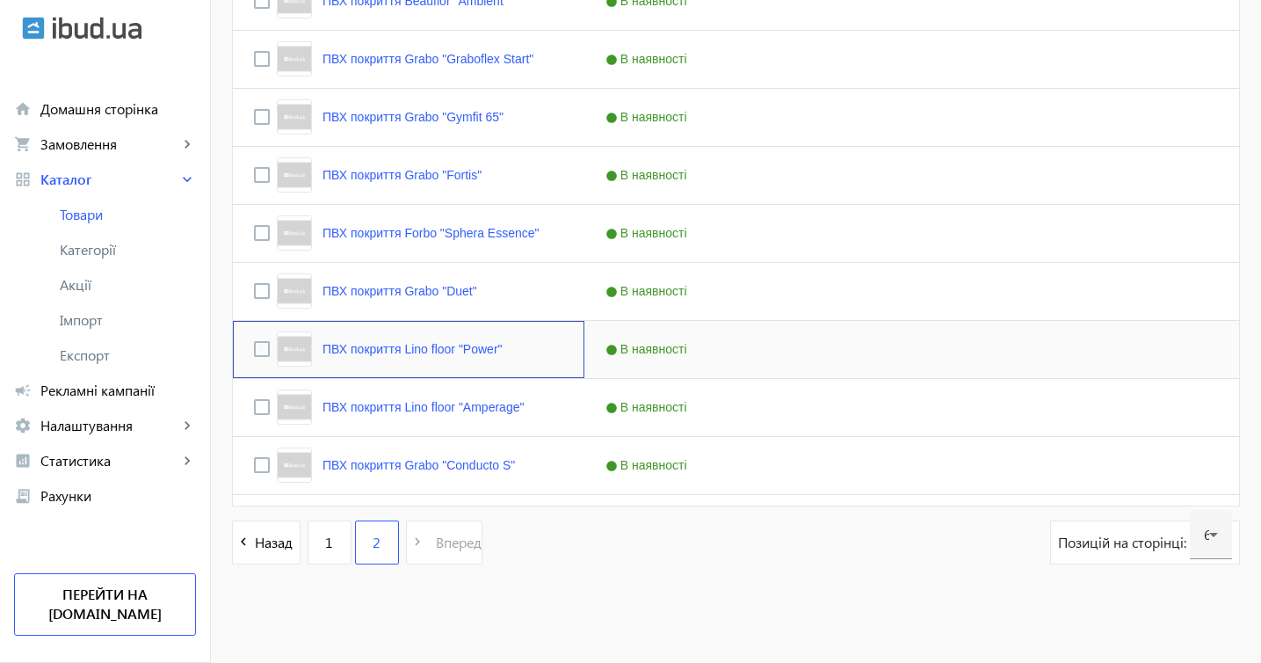
click at [501, 340] on div "ПВХ покриття Lino floor "Power"" at bounding box center [390, 348] width 226 height 35
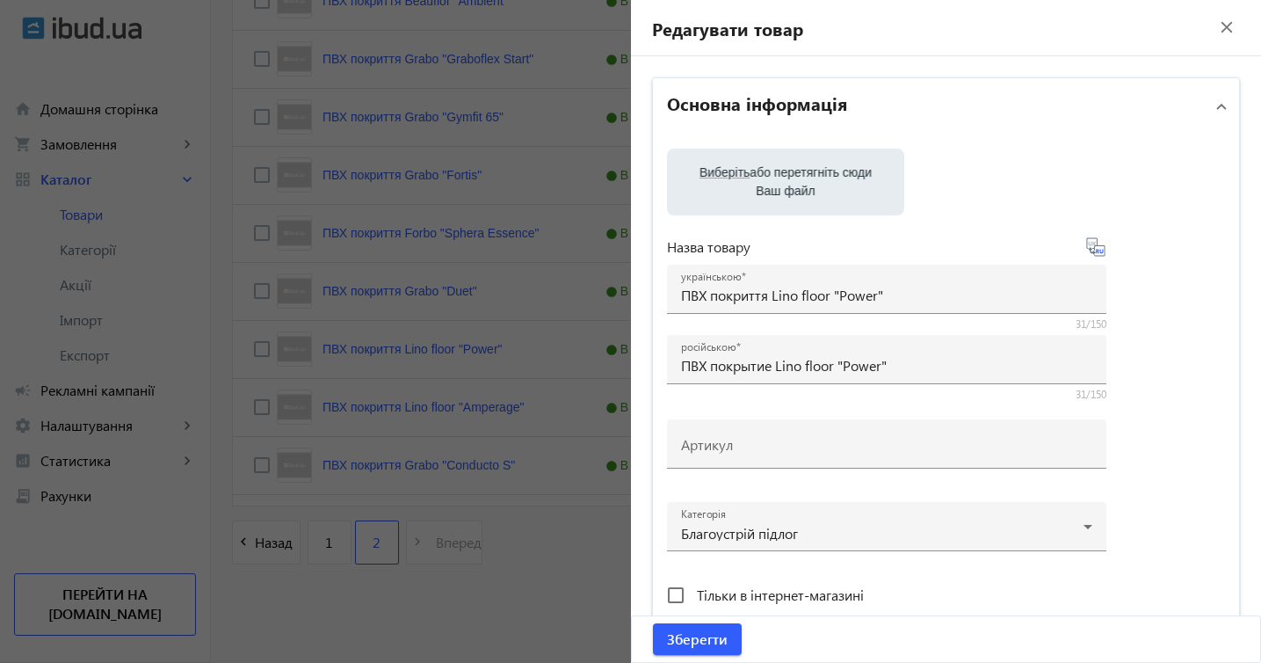
click at [482, 295] on div at bounding box center [630, 331] width 1261 height 663
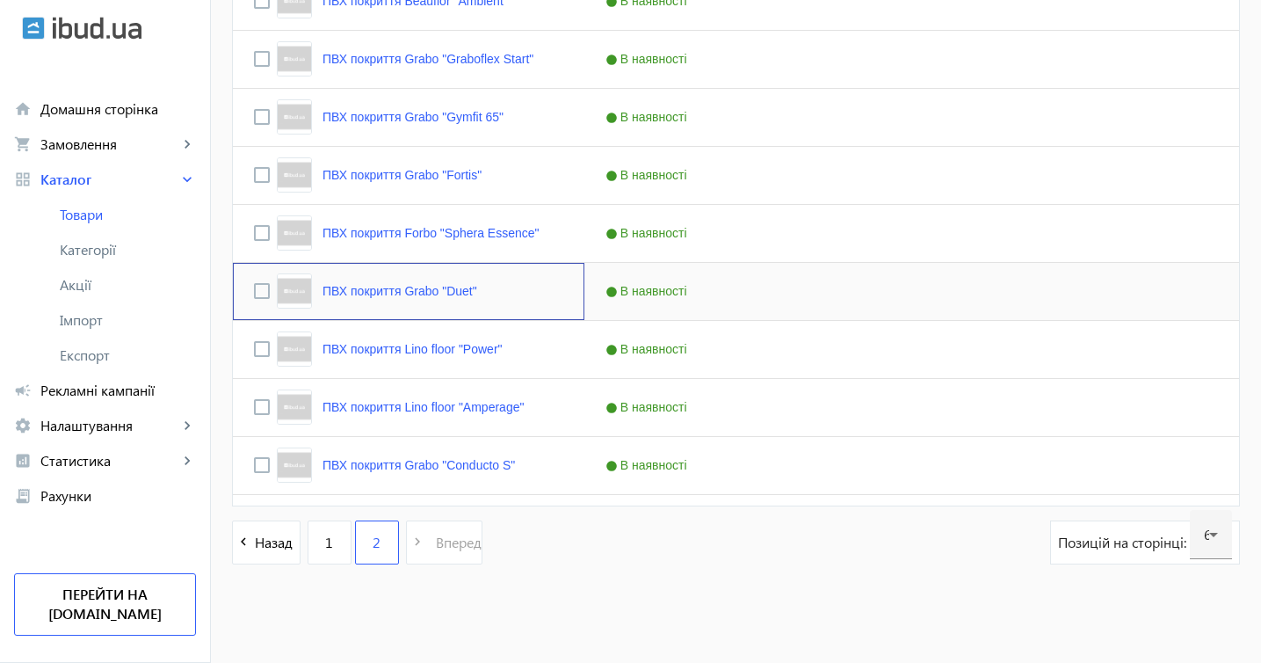
click at [482, 295] on div "ПВХ покриття Grabo "Duet"" at bounding box center [409, 291] width 352 height 57
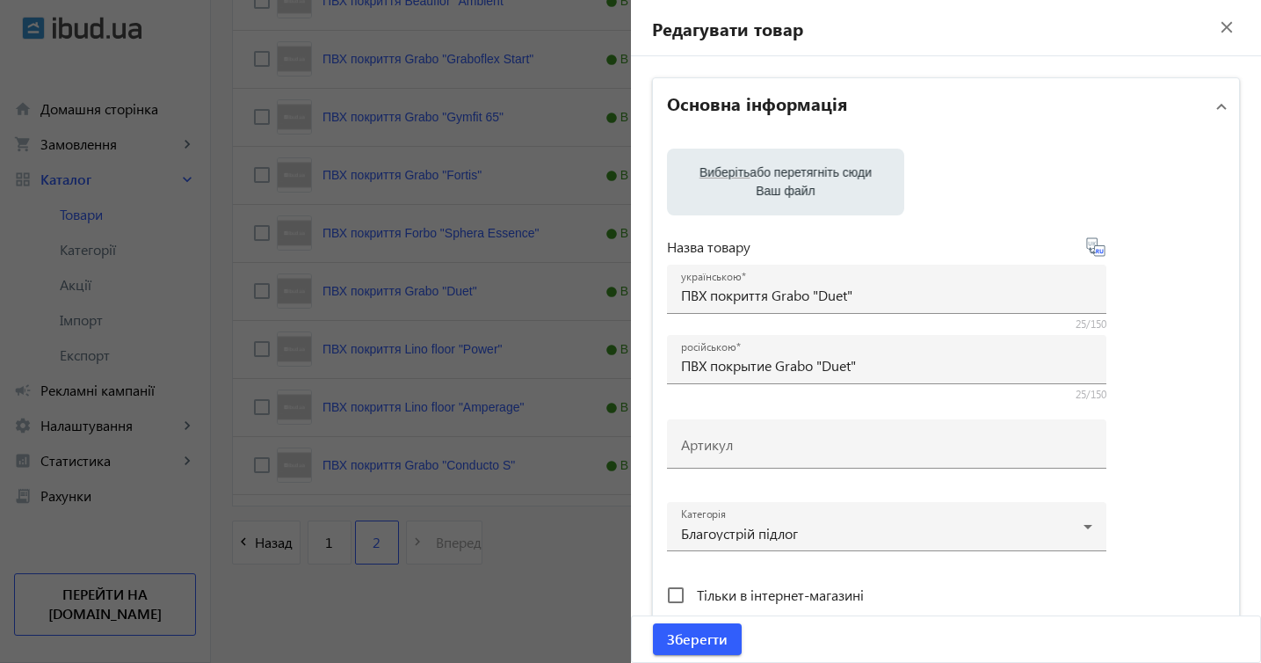
click at [519, 578] on div at bounding box center [630, 331] width 1261 height 663
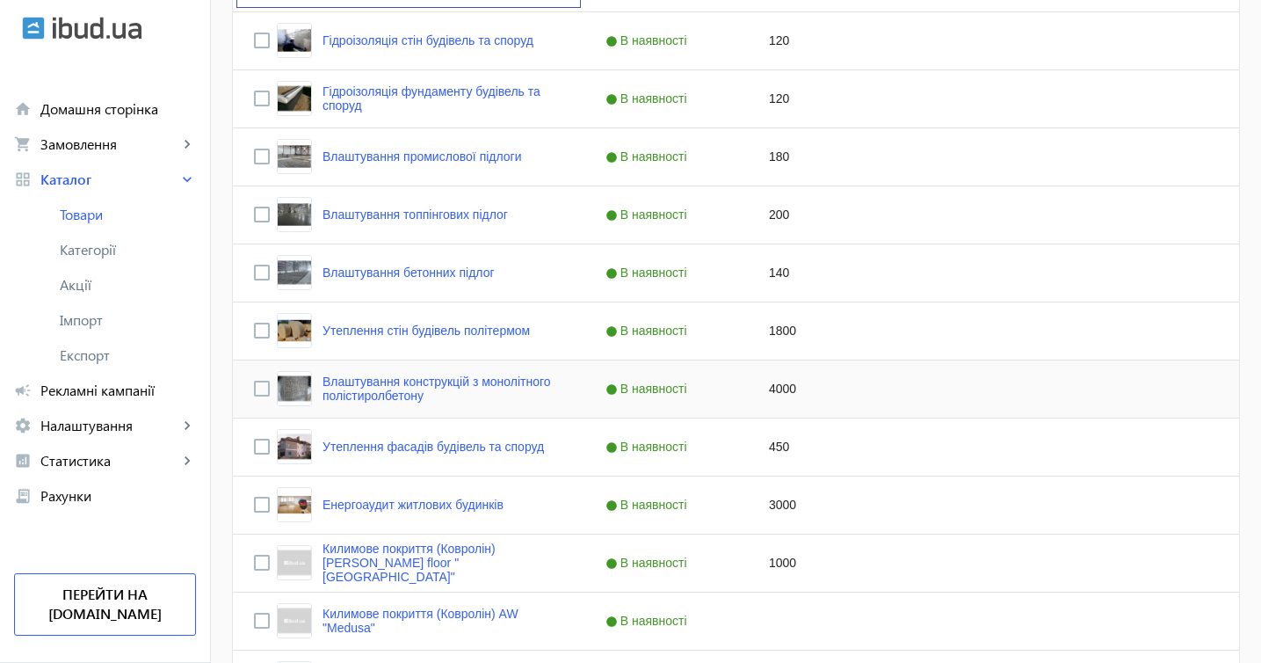
scroll to position [408, 0]
